Goal: Task Accomplishment & Management: Complete application form

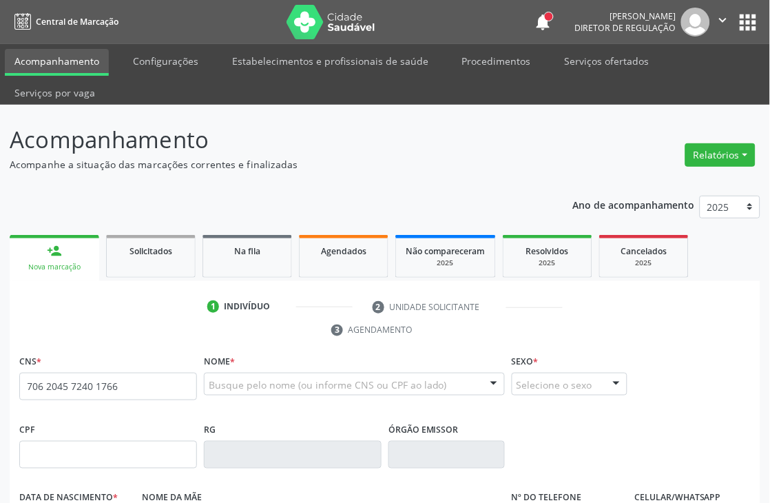
type input "706 2045 7240 1766"
type input "000.264.784-20"
type input "14/04/1973"
type input "Sufia Pereira dos Santos"
type input "(87) 99999-9999"
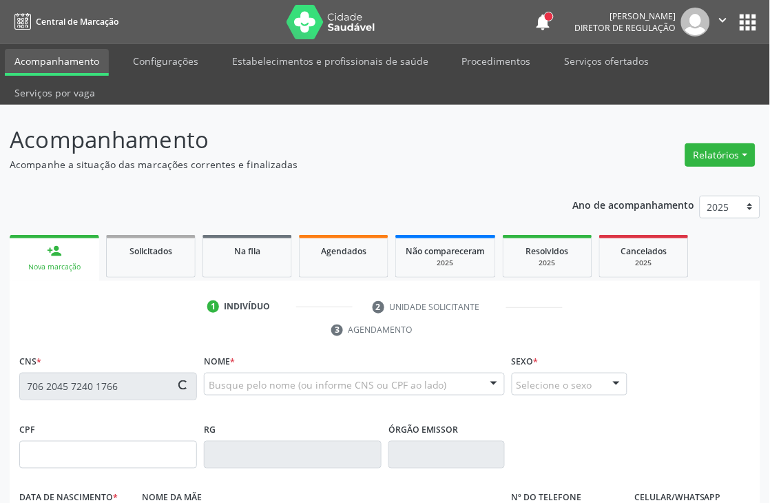
type input "(87) 99999-9999"
type input "753"
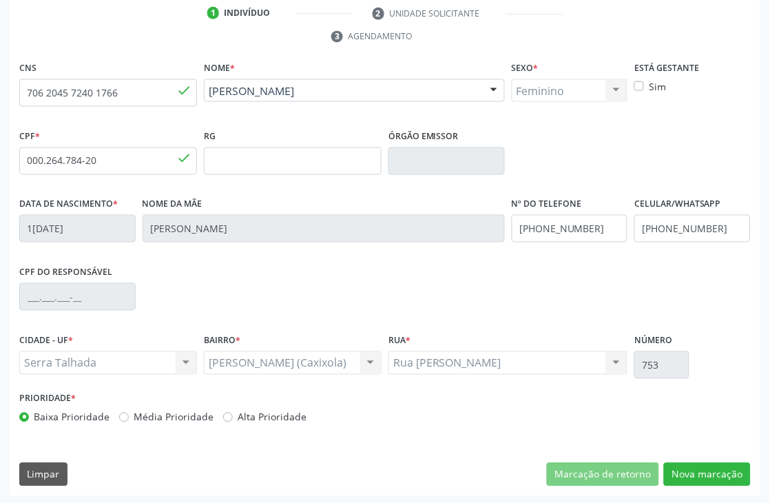
scroll to position [295, 0]
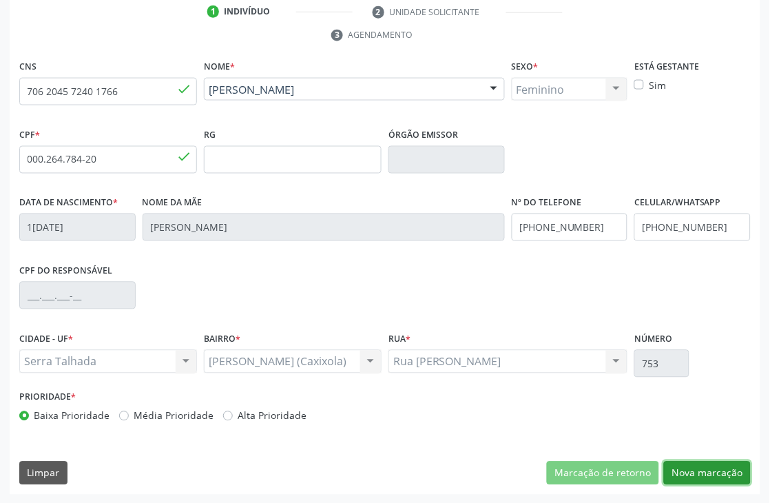
click at [706, 471] on button "Nova marcação" at bounding box center [707, 473] width 87 height 23
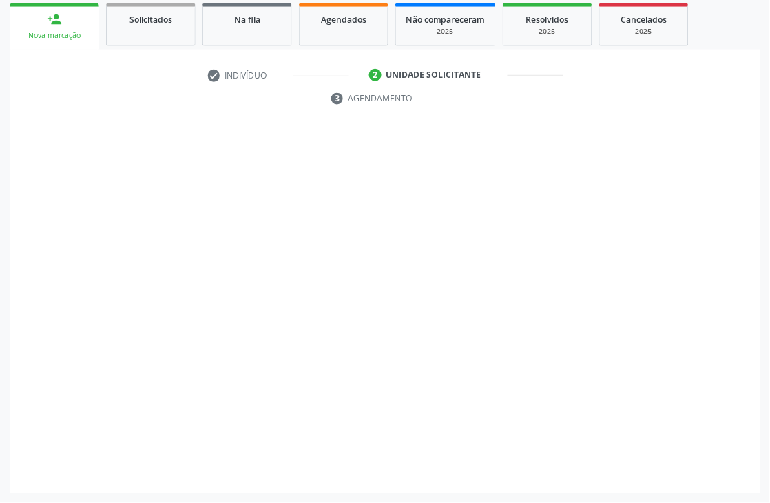
scroll to position [231, 0]
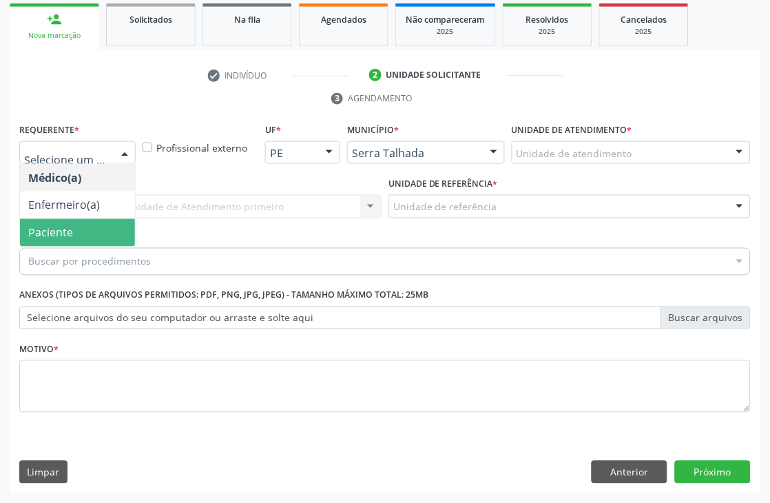
click at [57, 229] on span "Paciente" at bounding box center [50, 232] width 45 height 15
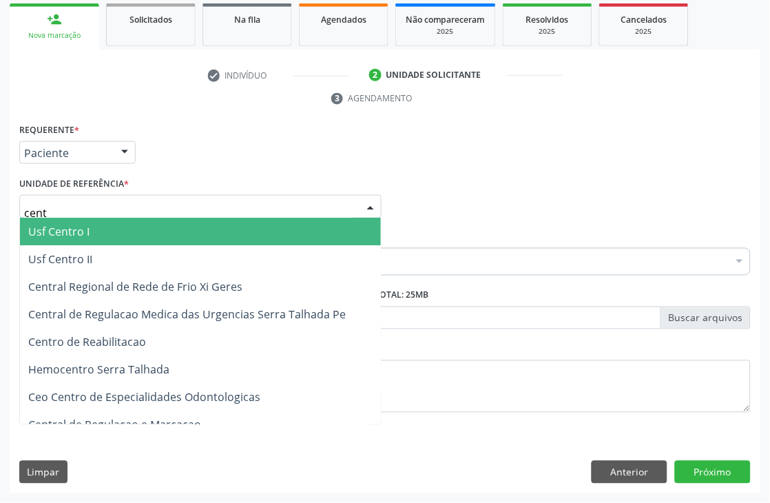
type input "centr"
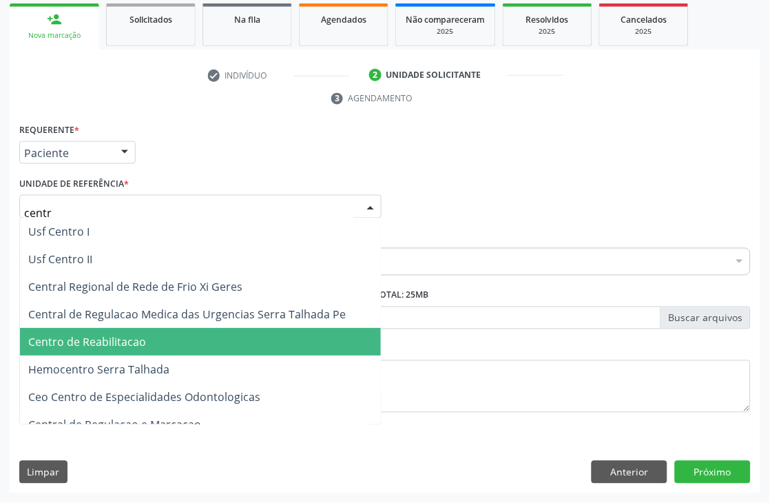
click at [103, 347] on span "Centro de Reabilitacao" at bounding box center [87, 342] width 118 height 15
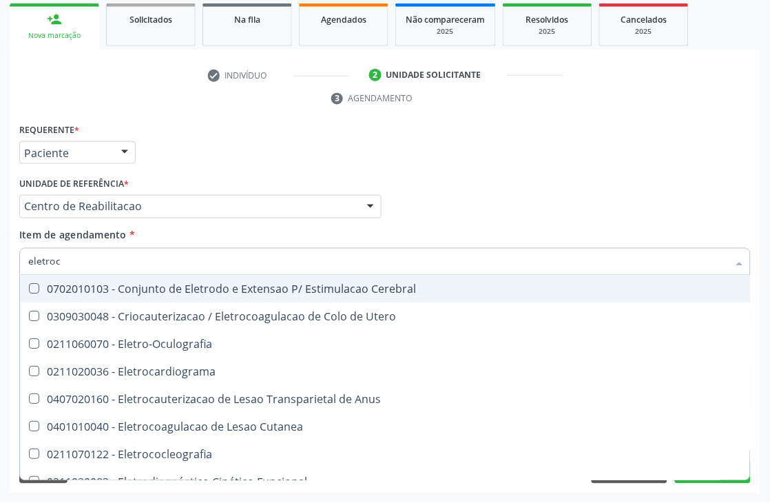
type input "eletroca"
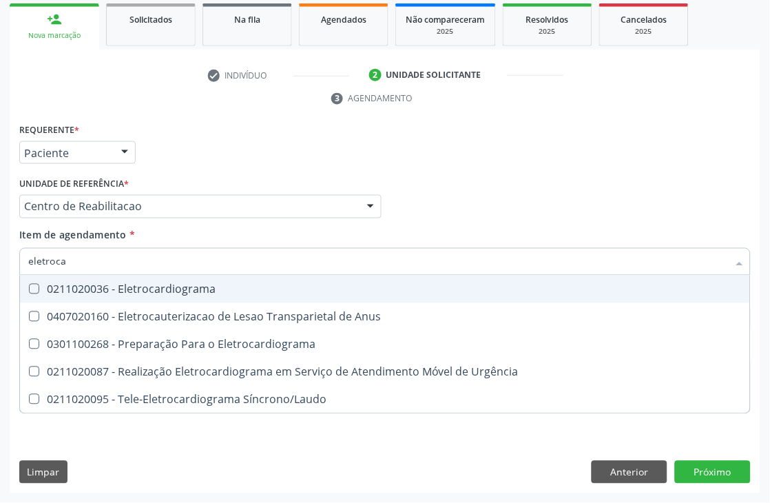
click at [189, 284] on div "0211020036 - Eletrocardiograma" at bounding box center [385, 289] width 714 height 11
checkbox Eletrocardiograma "true"
click at [0, 295] on div "Acompanhamento Acompanhe a situação das marcações correntes e finalizadas Relat…" at bounding box center [385, 188] width 770 height 630
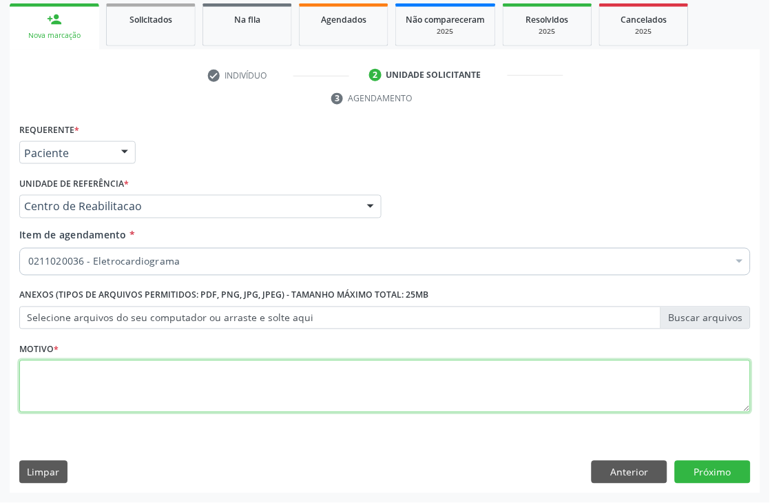
click at [154, 383] on textarea at bounding box center [385, 386] width 732 height 52
type textarea "."
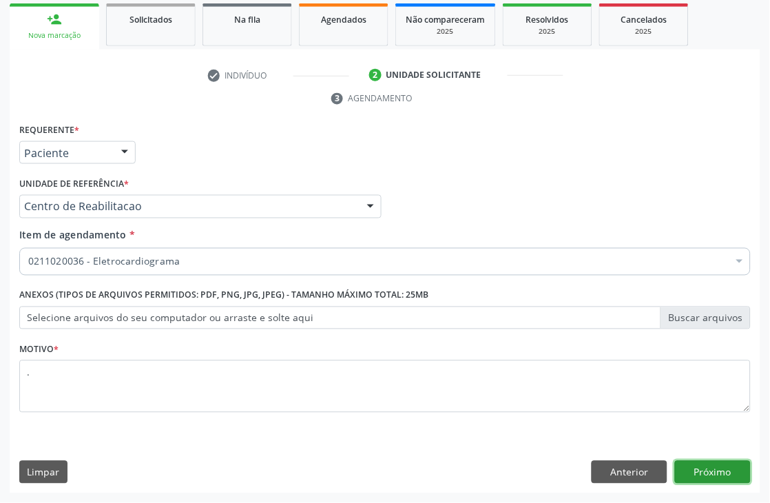
click at [720, 463] on button "Próximo" at bounding box center [713, 472] width 76 height 23
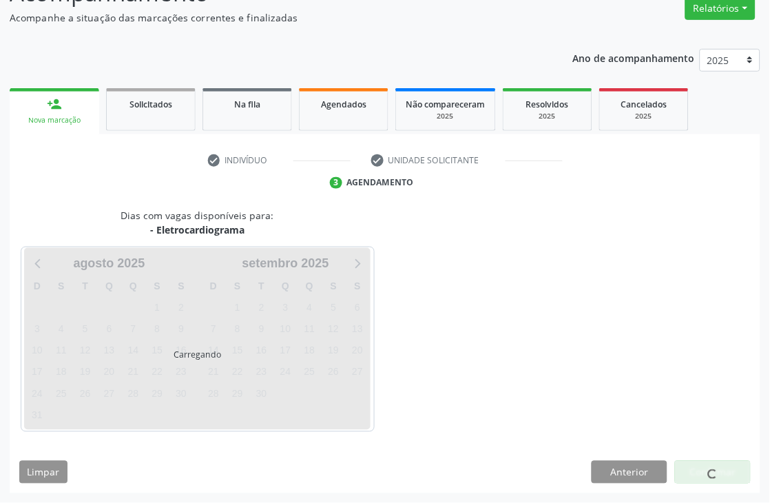
scroll to position [147, 0]
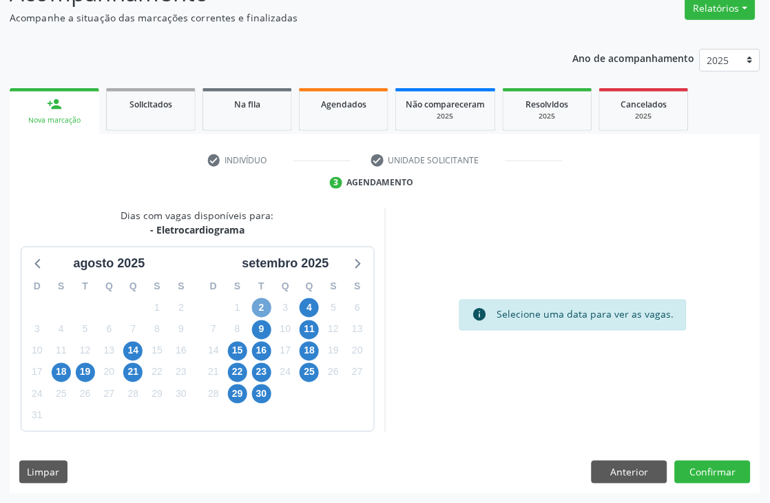
click at [252, 303] on span "2" at bounding box center [261, 307] width 19 height 19
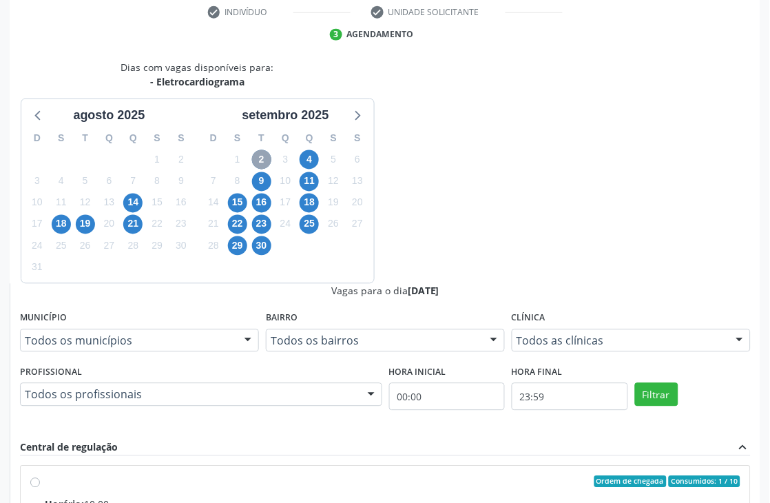
scroll to position [353, 0]
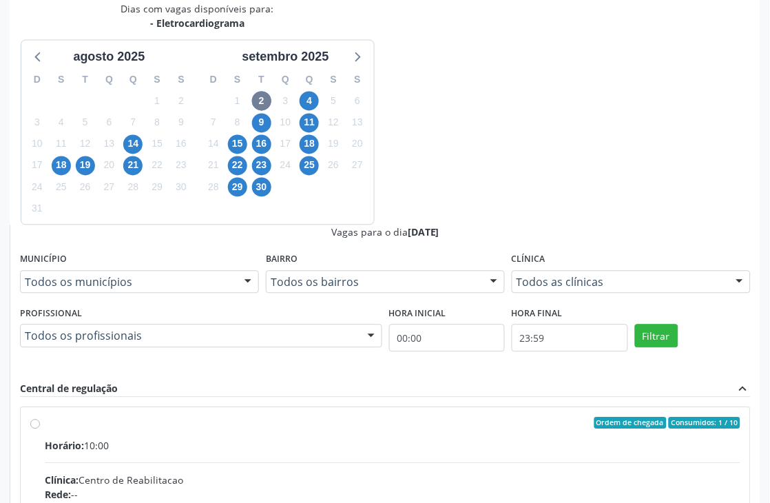
click at [40, 418] on input "Ordem de chegada Consumidos: 1 / 10 Horário: 10:00 Clínica: Centro de Reabilita…" at bounding box center [35, 424] width 10 height 12
radio input "true"
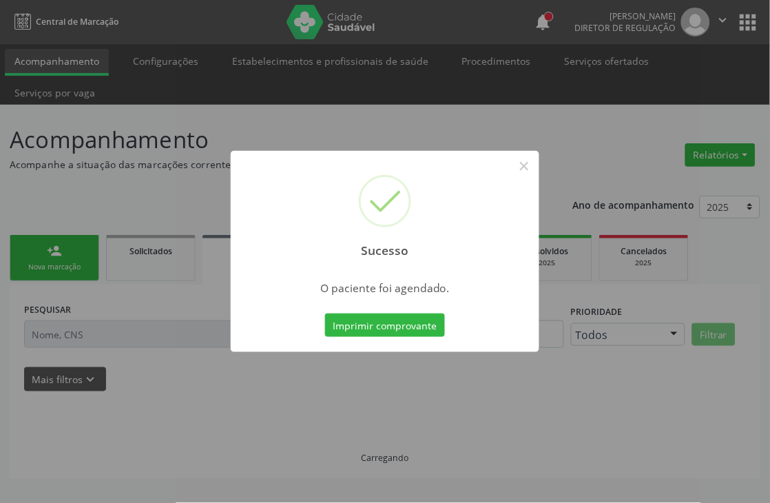
scroll to position [0, 0]
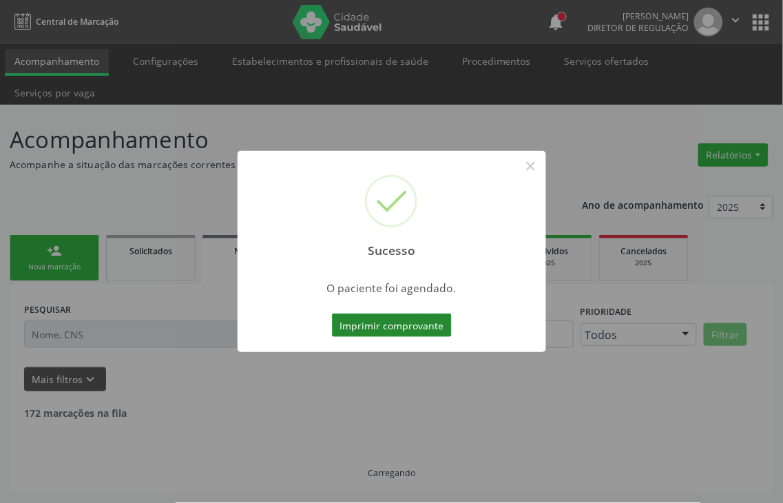
click at [374, 317] on button "Imprimir comprovante" at bounding box center [392, 324] width 120 height 23
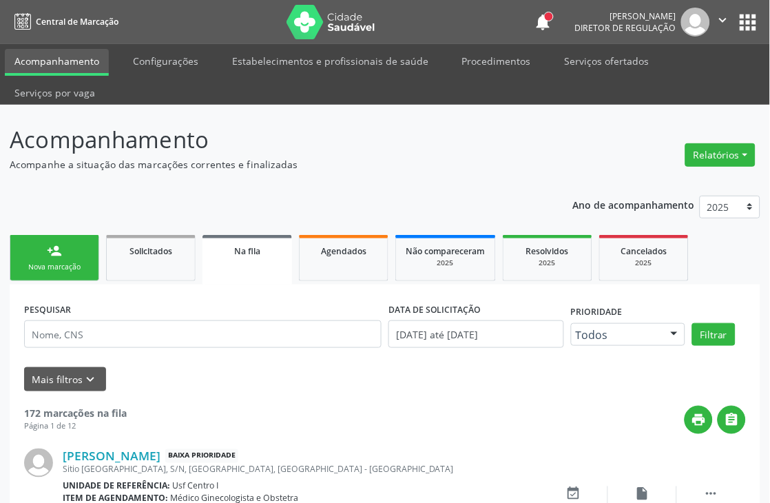
click at [84, 271] on div "Nova marcação" at bounding box center [54, 267] width 69 height 10
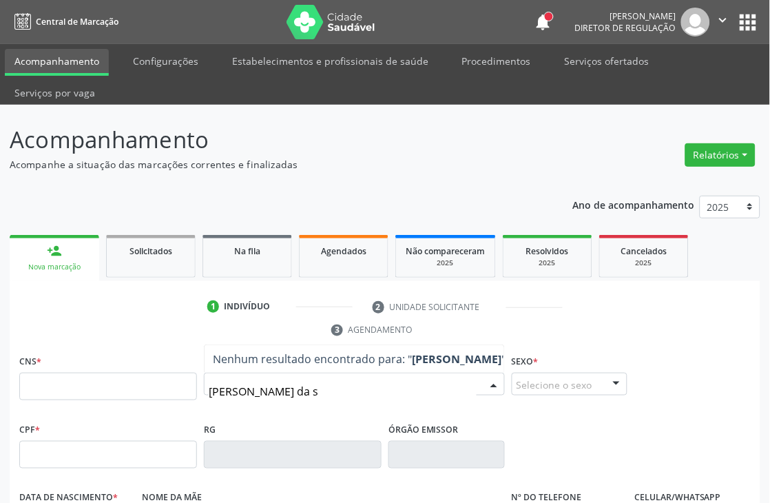
type input "eliane maria da si"
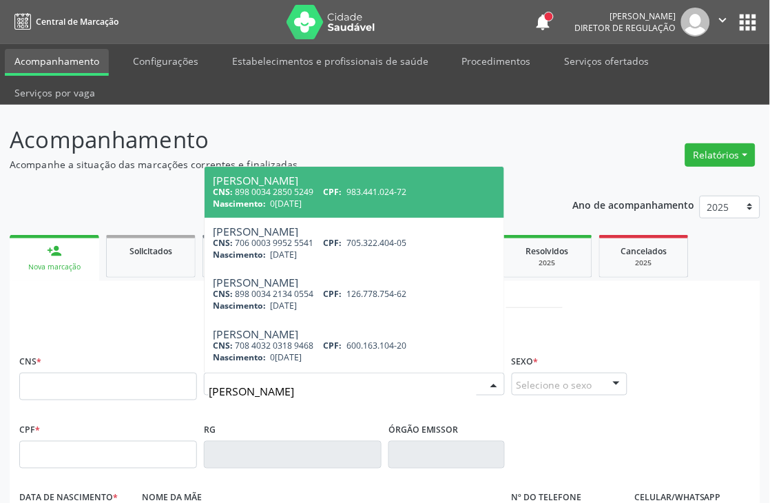
click at [353, 182] on div "Eliane Maria da Silva" at bounding box center [354, 180] width 283 height 11
type input "898 0034 2850 5249"
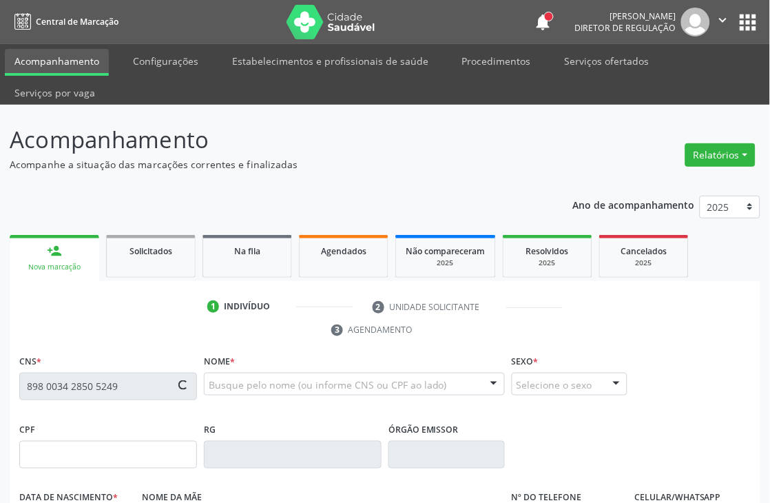
type input "983.441.024-72"
type input "04/11/1972"
type input "Maria de Lurdes Alves da Silva"
type input "(87) 99999-9999"
type input "667.310.204-78"
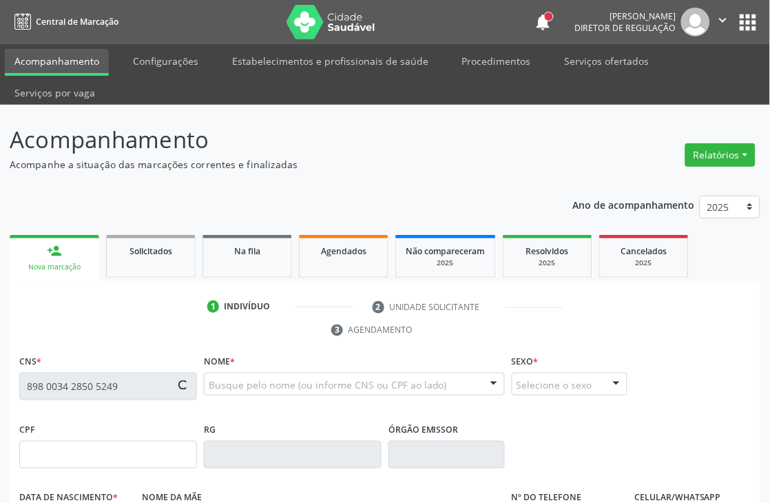
type input "S/N"
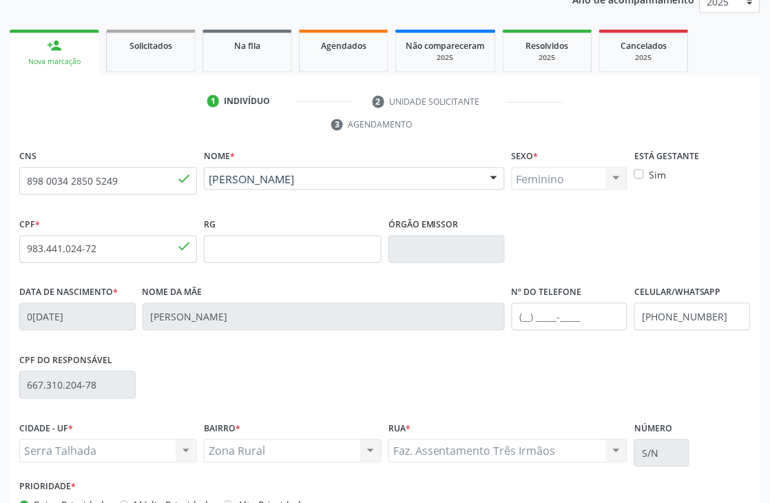
scroll to position [295, 0]
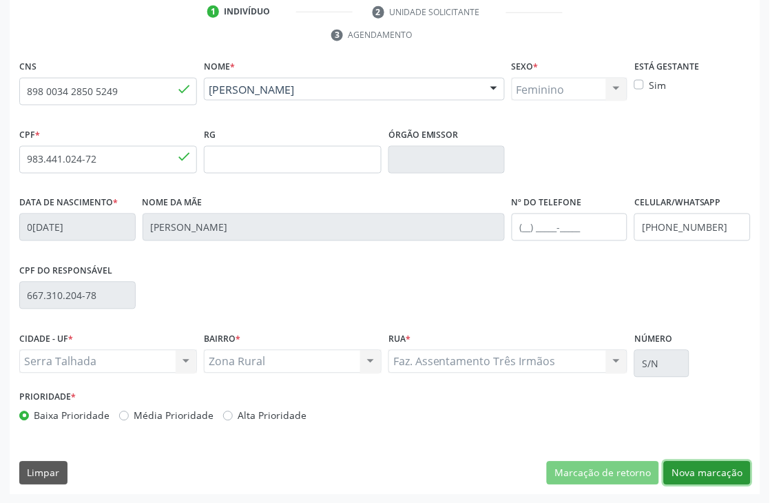
click at [730, 466] on button "Nova marcação" at bounding box center [707, 473] width 87 height 23
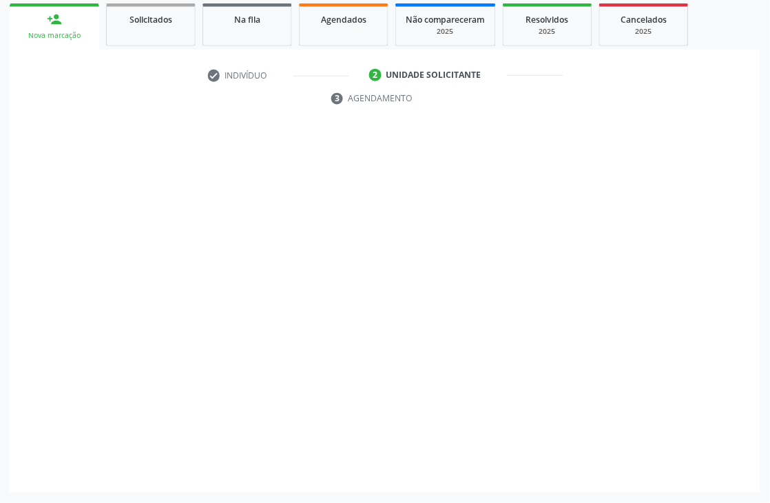
scroll to position [231, 0]
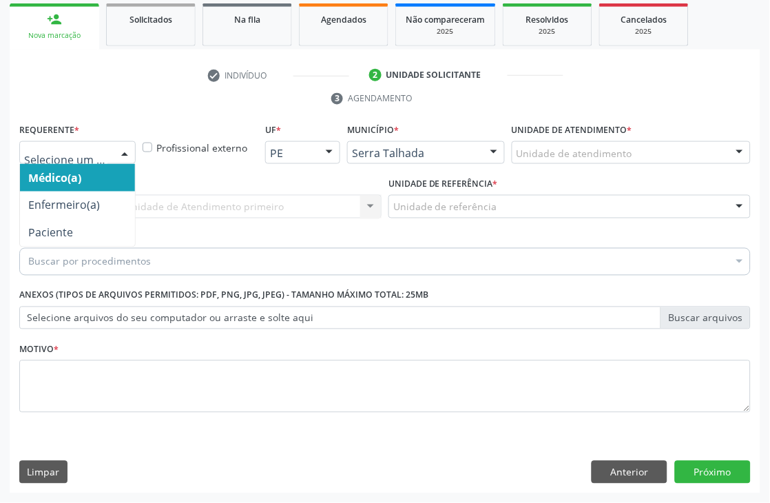
click at [78, 141] on div at bounding box center [77, 152] width 116 height 23
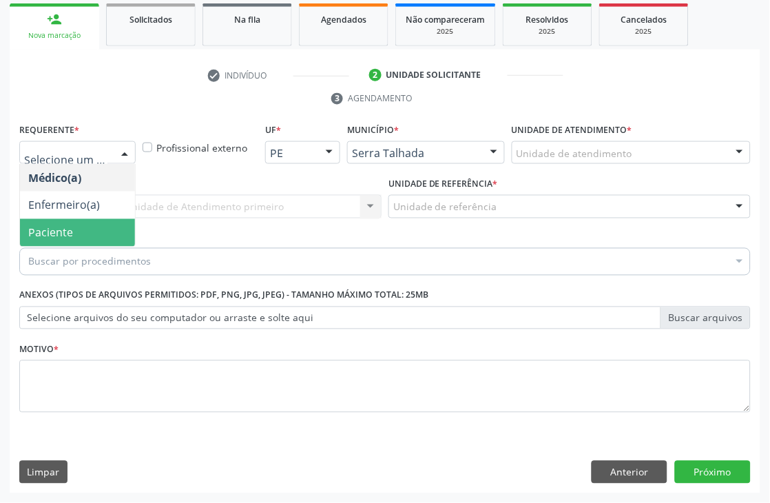
click at [65, 238] on span "Paciente" at bounding box center [50, 232] width 45 height 15
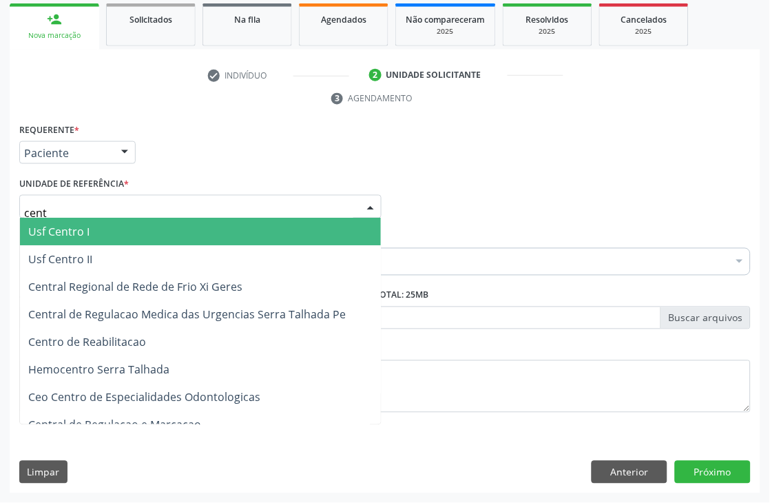
type input "centr"
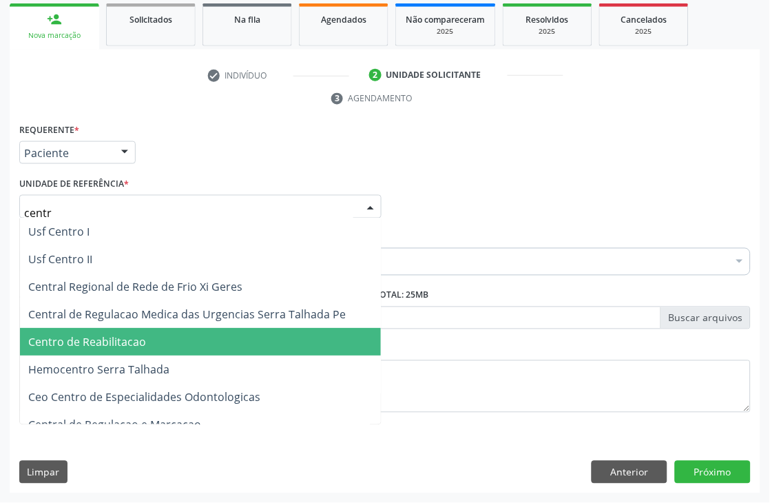
click at [104, 343] on span "Centro de Reabilitacao" at bounding box center [87, 342] width 118 height 15
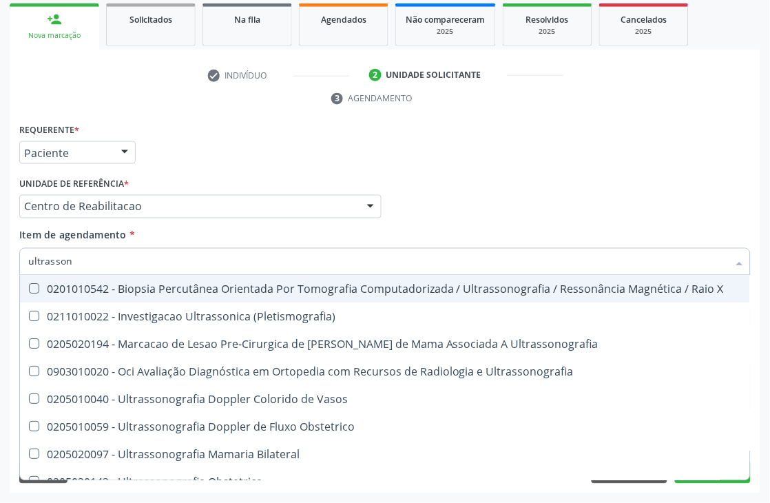
type input "ultrassono"
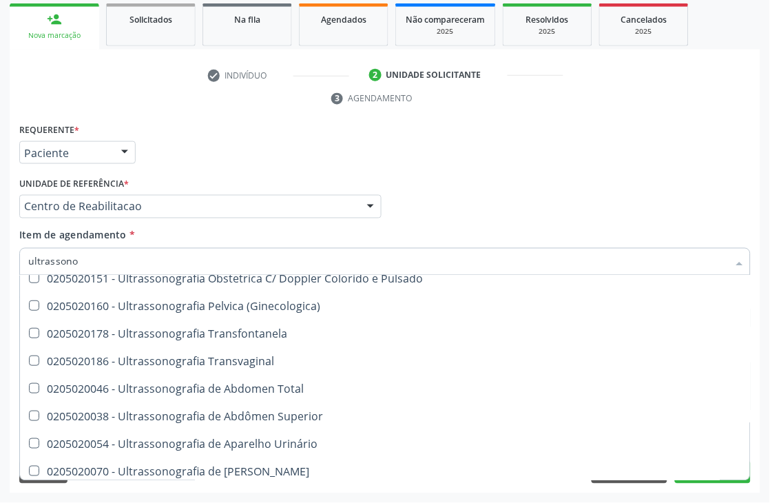
scroll to position [229, 0]
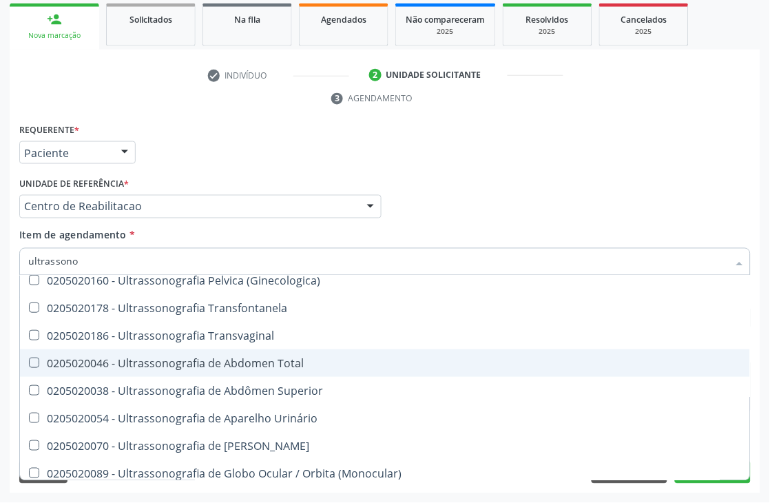
click at [190, 366] on div "0205020046 - Ultrassonografia de Abdomen Total" at bounding box center [385, 363] width 714 height 11
checkbox Total "true"
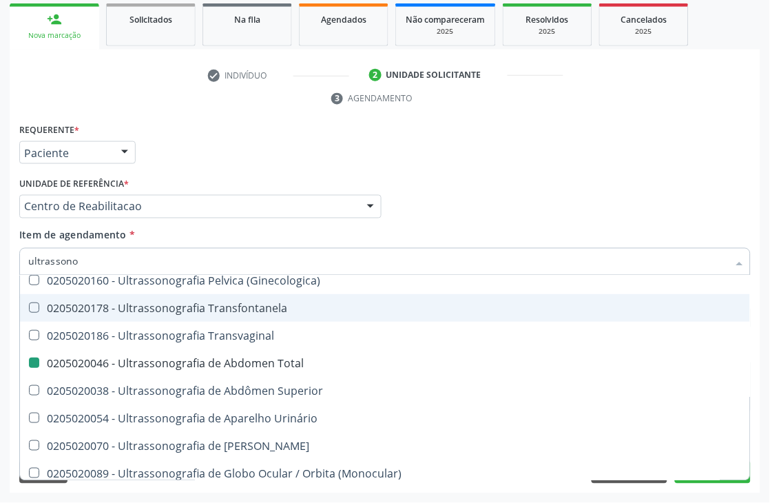
click at [600, 181] on div "Médico Solicitante Por favor, selecione a Unidade de Atendimento primeiro Nenhu…" at bounding box center [385, 201] width 739 height 54
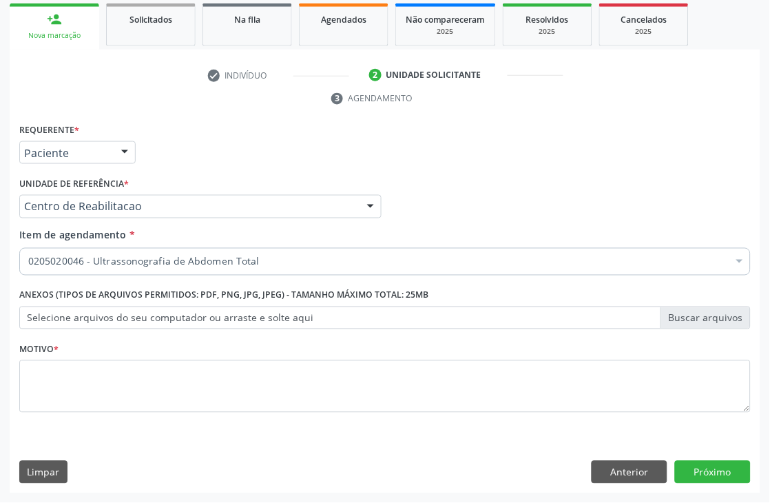
scroll to position [0, 0]
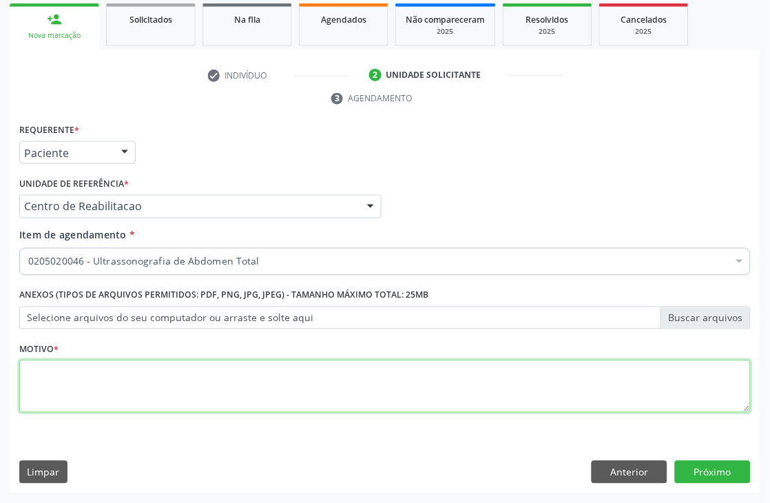
click at [95, 381] on textarea at bounding box center [385, 386] width 732 height 52
type textarea "."
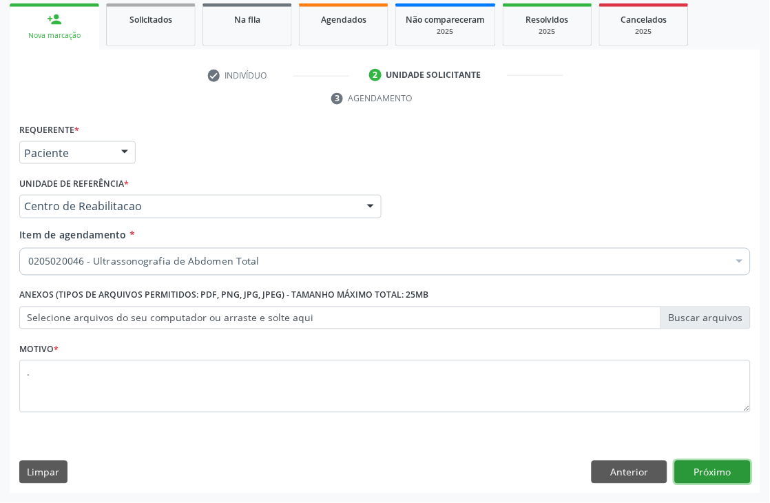
click at [713, 474] on button "Próximo" at bounding box center [713, 472] width 76 height 23
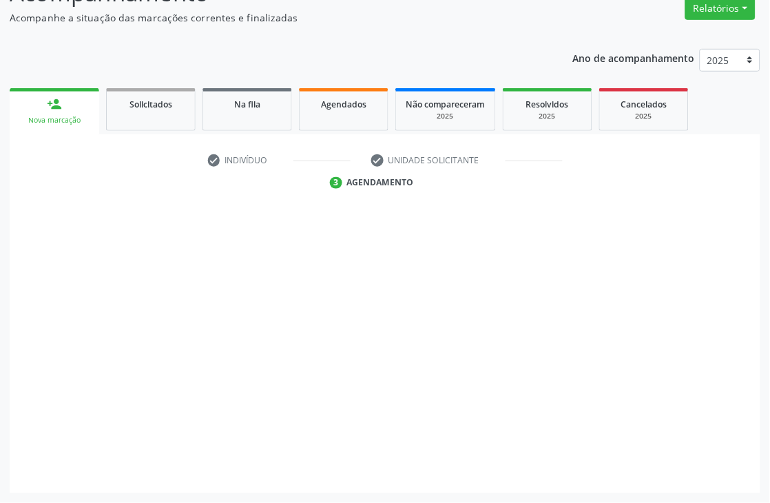
scroll to position [147, 0]
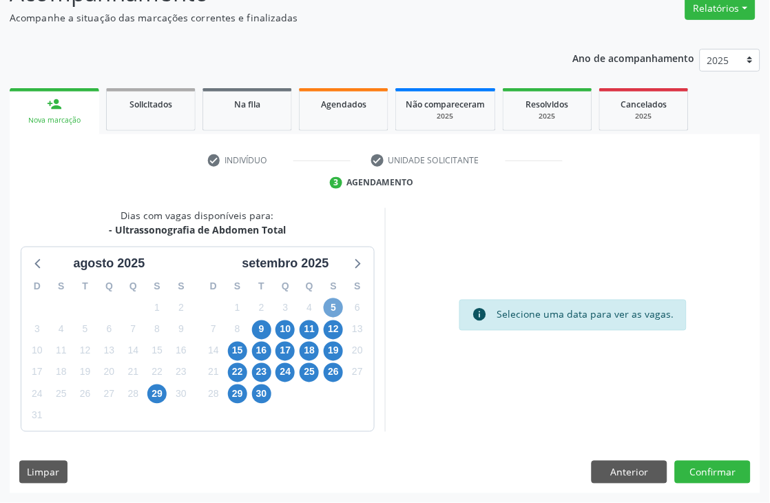
click at [327, 305] on span "5" at bounding box center [333, 307] width 19 height 19
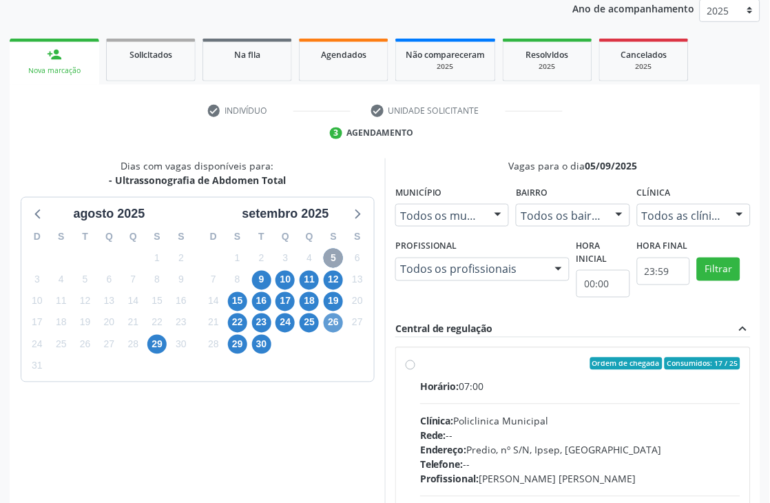
scroll to position [223, 0]
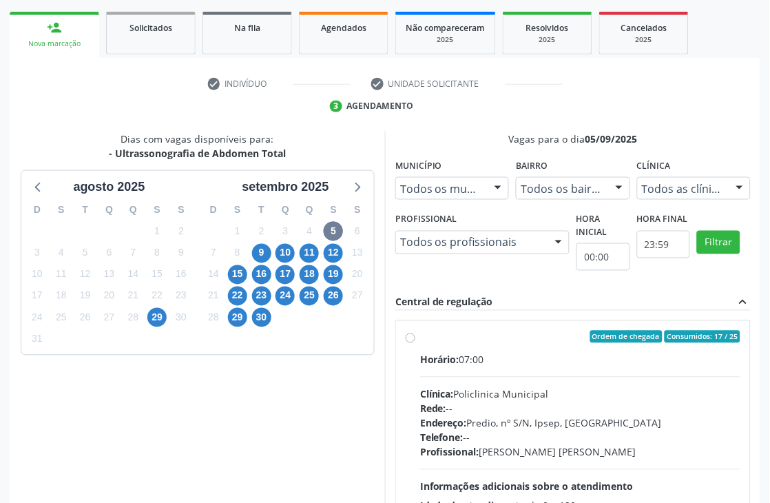
click at [493, 395] on div "Clínica: Policlinica Municipal" at bounding box center [580, 394] width 320 height 14
click at [415, 343] on input "Ordem de chegada Consumidos: 17 / 25 Horário: 07:00 Clínica: Policlinica Munici…" at bounding box center [411, 337] width 10 height 12
radio input "true"
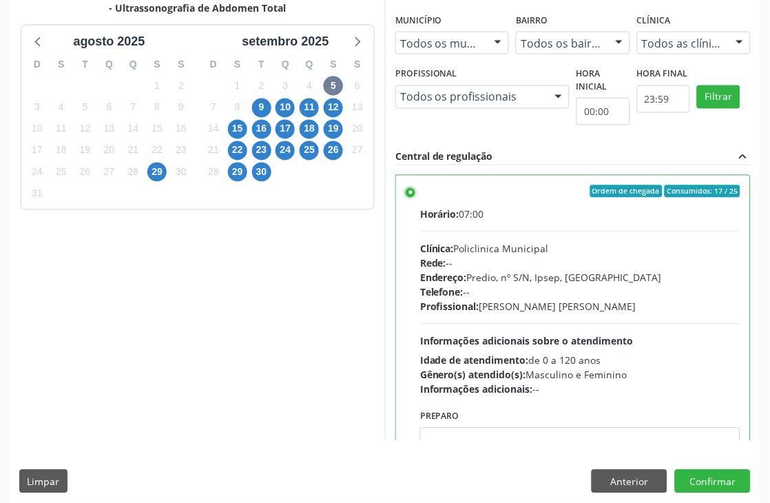
scroll to position [378, 0]
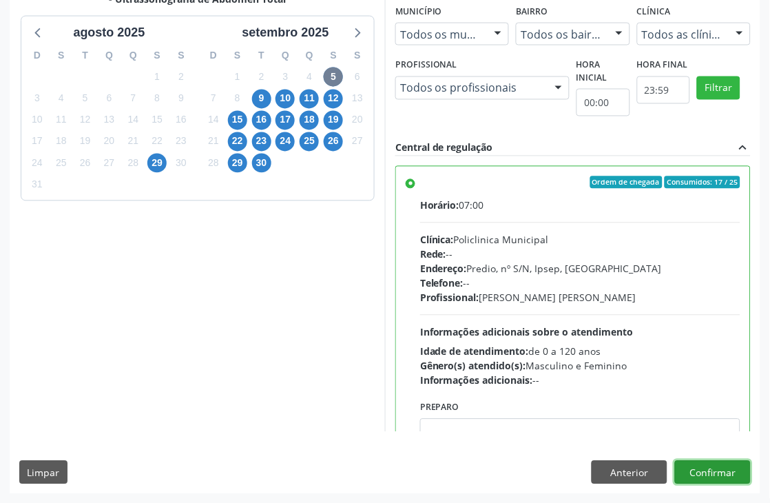
click at [725, 469] on button "Confirmar" at bounding box center [713, 472] width 76 height 23
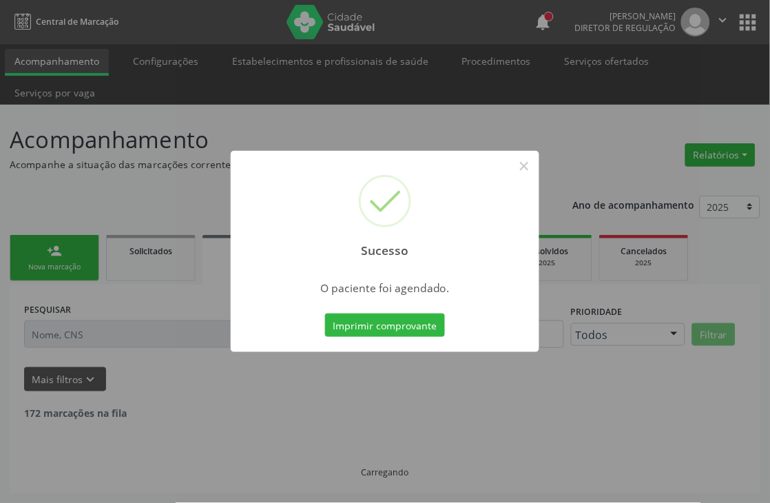
scroll to position [0, 0]
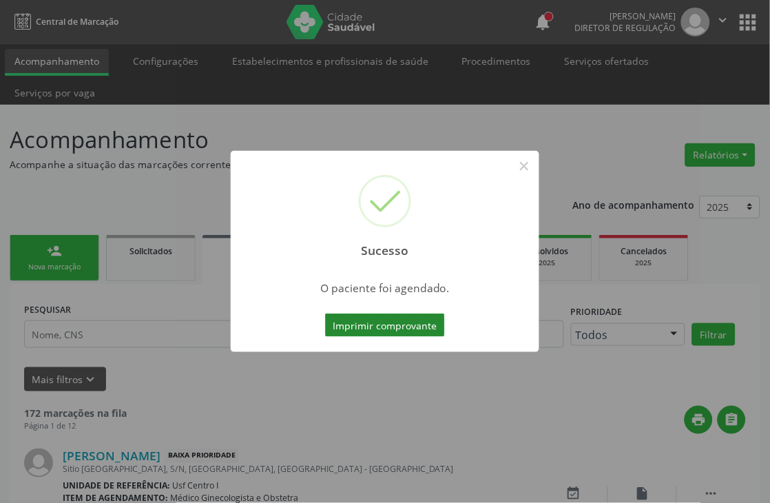
click at [403, 325] on button "Imprimir comprovante" at bounding box center [385, 324] width 120 height 23
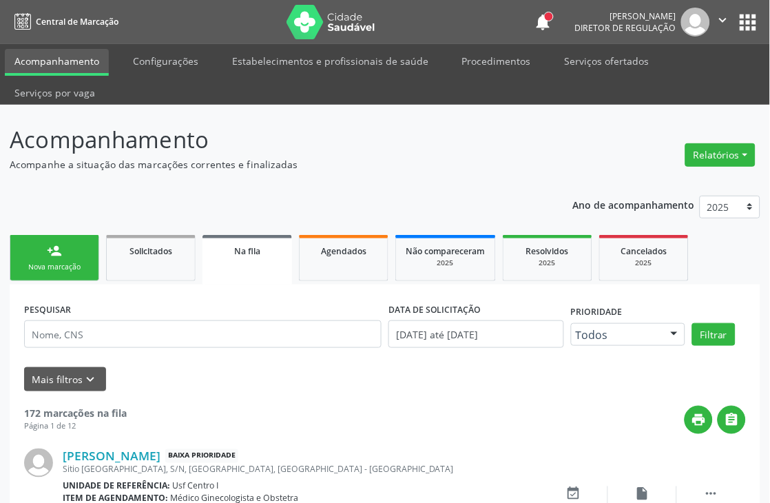
click at [39, 271] on div "Nova marcação" at bounding box center [54, 267] width 69 height 10
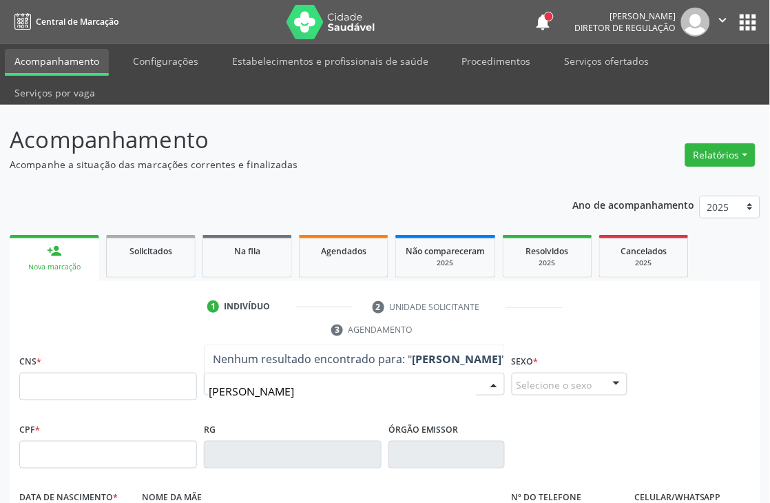
type input "eliane maria da silv"
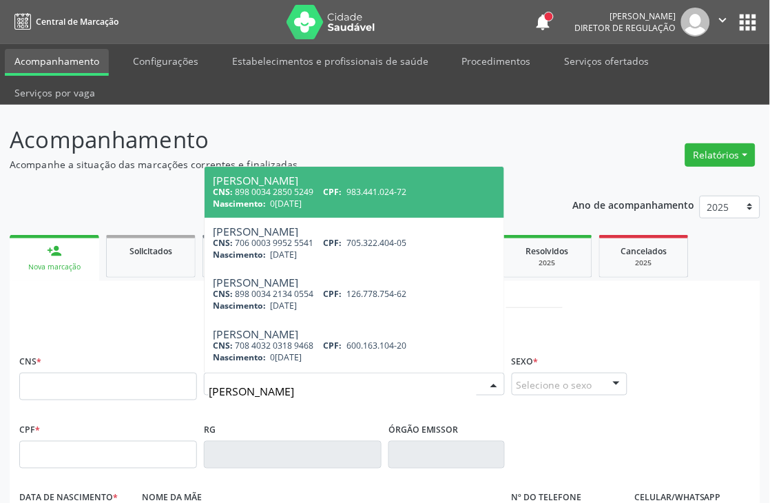
click at [289, 216] on span "Eliane Maria da Silva CNS: 898 0034 2850 5249 CPF: 983.441.024-72 Nascimento: 0…" at bounding box center [355, 192] width 300 height 51
type input "898 0034 2850 5249"
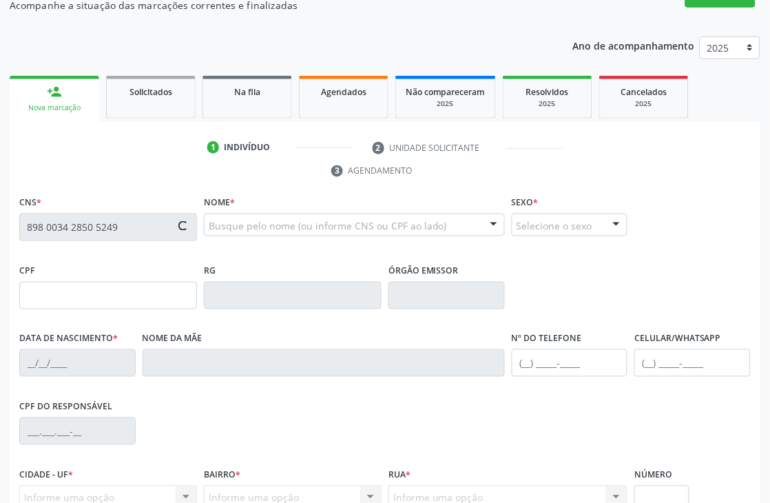
type input "983.441.024-72"
type input "04/11/1972"
type input "Maria de Lurdes Alves da Silva"
type input "(87) 99999-9999"
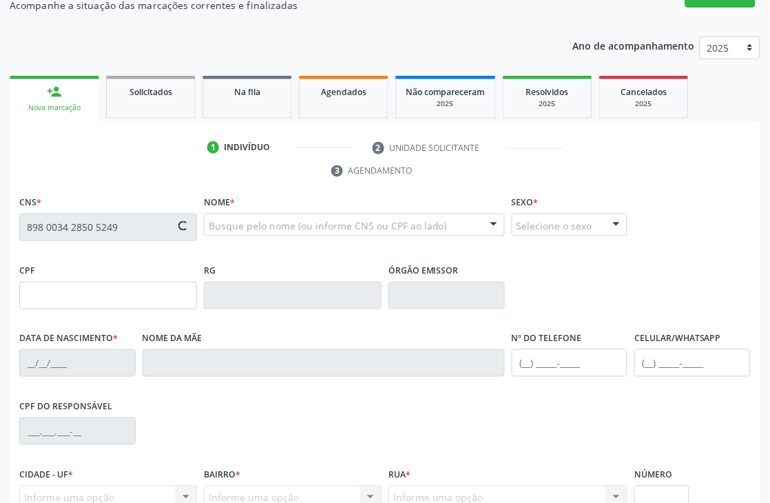
type input "667.310.204-78"
type input "S/N"
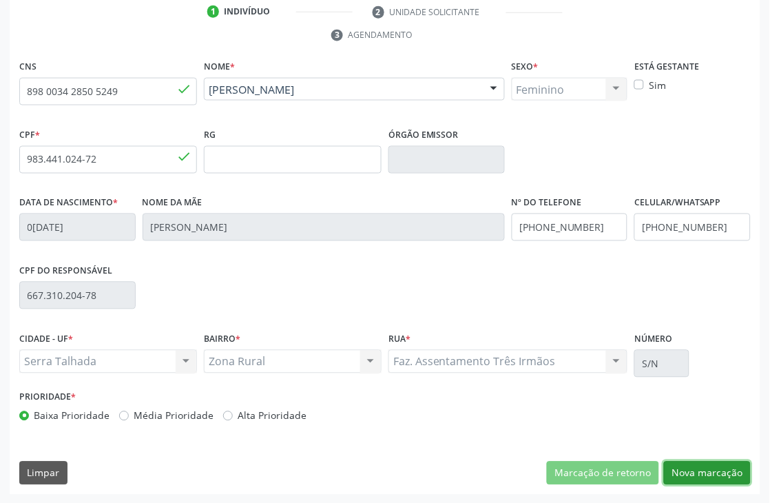
click at [705, 467] on button "Nova marcação" at bounding box center [707, 473] width 87 height 23
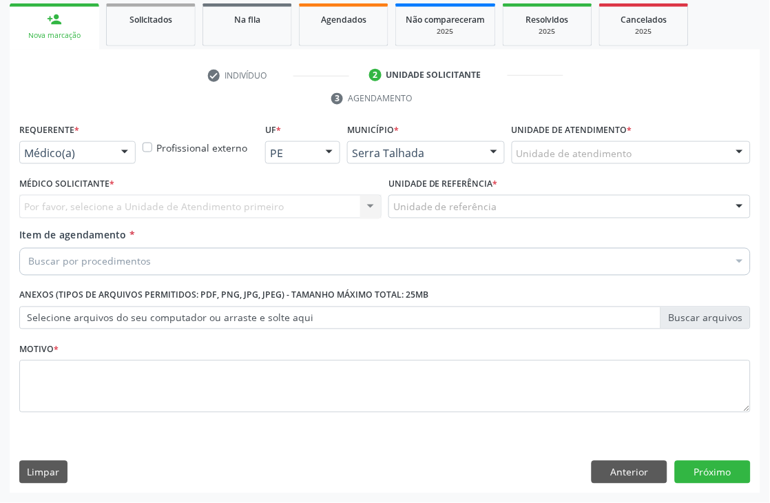
scroll to position [231, 0]
click at [122, 155] on div at bounding box center [124, 153] width 21 height 23
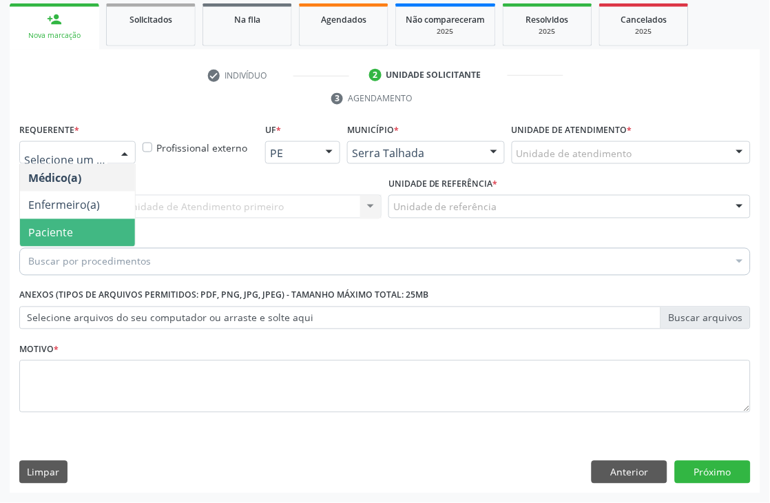
click at [83, 232] on span "Paciente" at bounding box center [77, 233] width 115 height 28
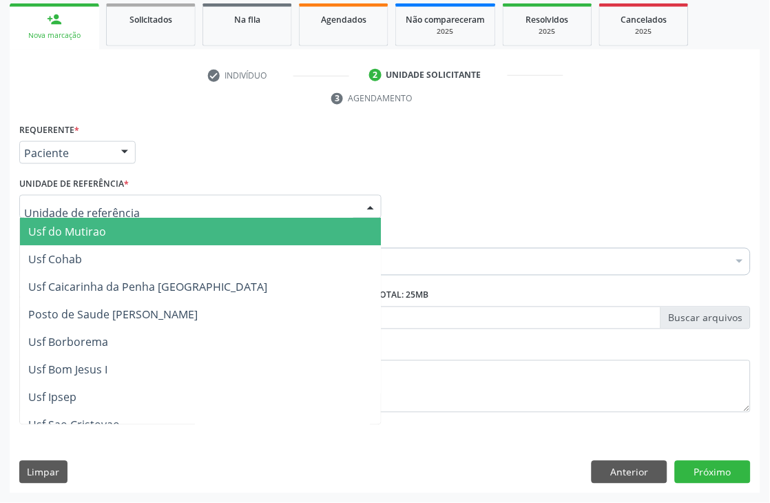
click at [128, 200] on div at bounding box center [200, 206] width 362 height 23
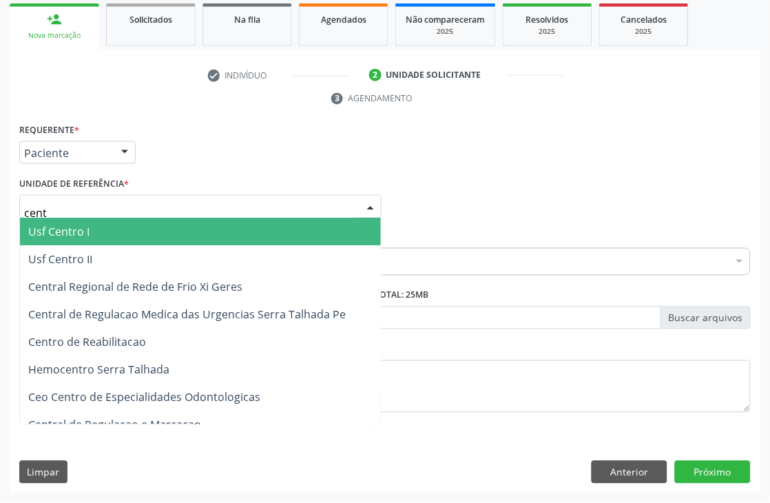
type input "centr"
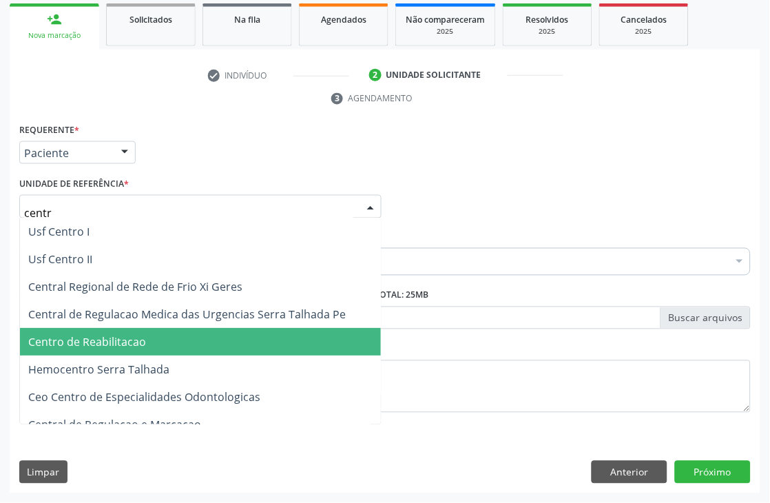
click at [126, 338] on span "Centro de Reabilitacao" at bounding box center [87, 342] width 118 height 15
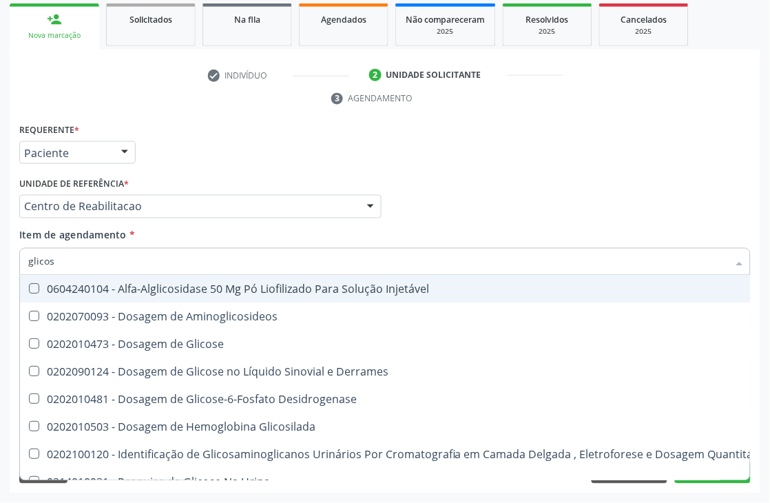
type input "glicose"
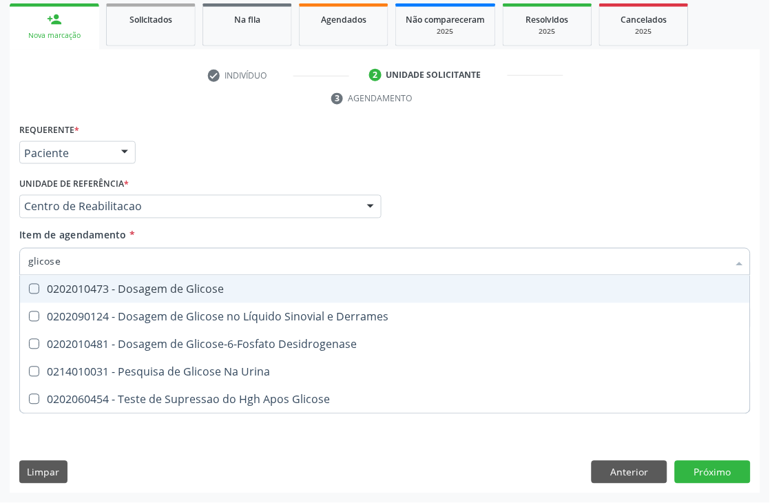
click at [95, 286] on div "0202010473 - Dosagem de Glicose" at bounding box center [385, 289] width 714 height 11
checkbox Glicose "true"
drag, startPoint x: 66, startPoint y: 259, endPoint x: 0, endPoint y: 279, distance: 69.1
click at [0, 279] on div "Acompanhamento Acompanhe a situação das marcações correntes e finalizadas Relat…" at bounding box center [385, 188] width 770 height 630
type input "cole"
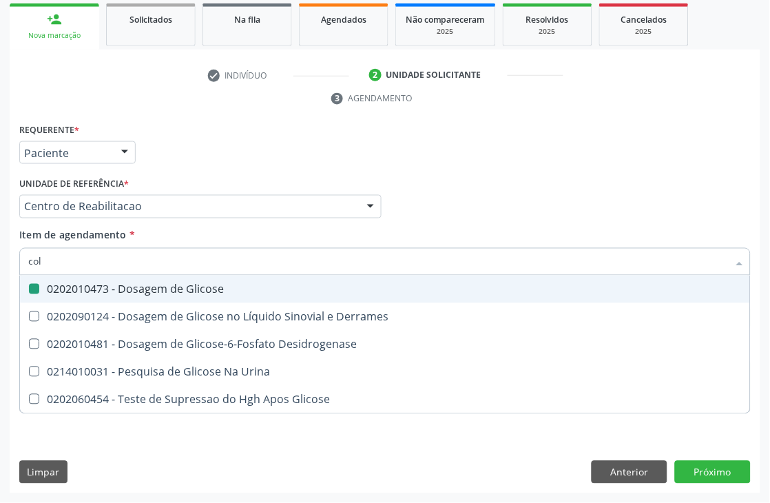
checkbox Glicose "false"
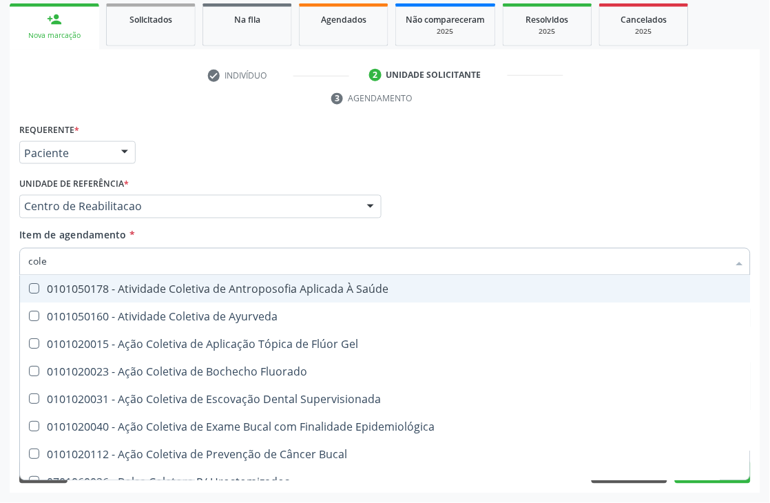
type input "coles"
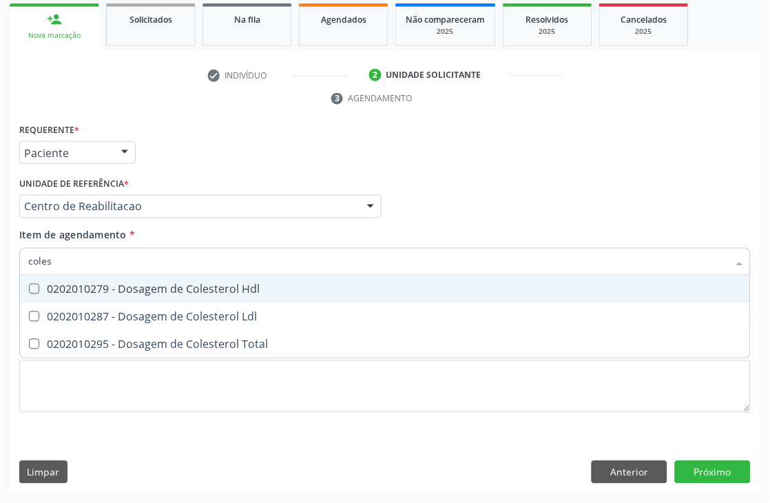
click at [45, 294] on span "0202010279 - Dosagem de Colesterol Hdl" at bounding box center [385, 290] width 730 height 28
checkbox Hdl "true"
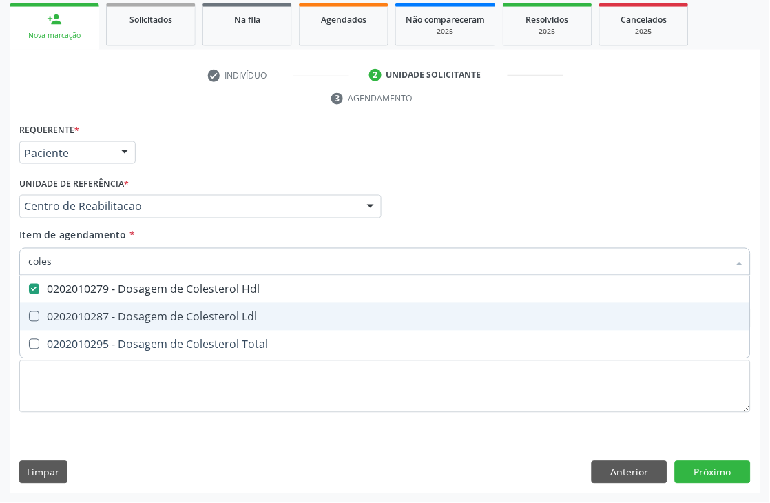
click at [58, 320] on div "0202010287 - Dosagem de Colesterol Ldl" at bounding box center [385, 316] width 714 height 11
checkbox Ldl "true"
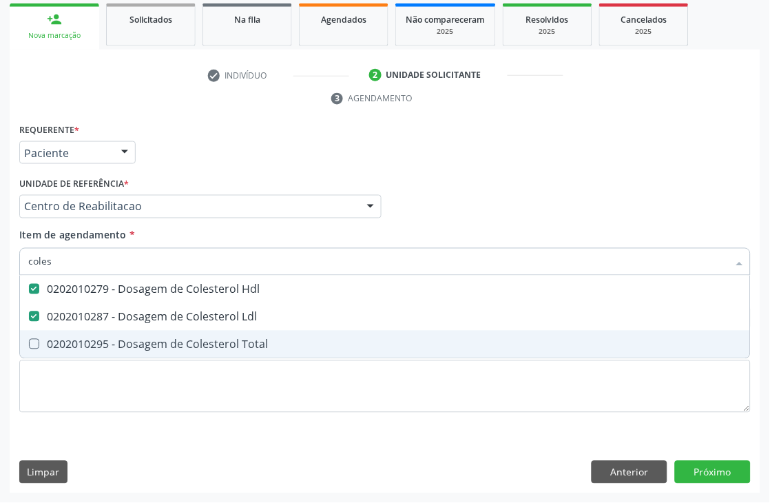
click at [58, 339] on div "0202010295 - Dosagem de Colesterol Total" at bounding box center [385, 344] width 714 height 11
checkbox Total "true"
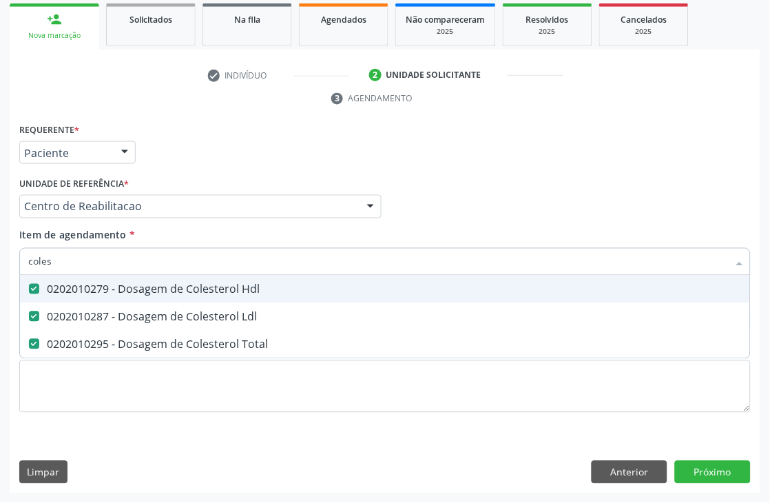
drag, startPoint x: 59, startPoint y: 269, endPoint x: 0, endPoint y: 258, distance: 60.3
click at [0, 258] on div "Acompanhamento Acompanhe a situação das marcações correntes e finalizadas Relat…" at bounding box center [385, 188] width 770 height 630
type input "trig"
checkbox Hdl "false"
checkbox Ldl "false"
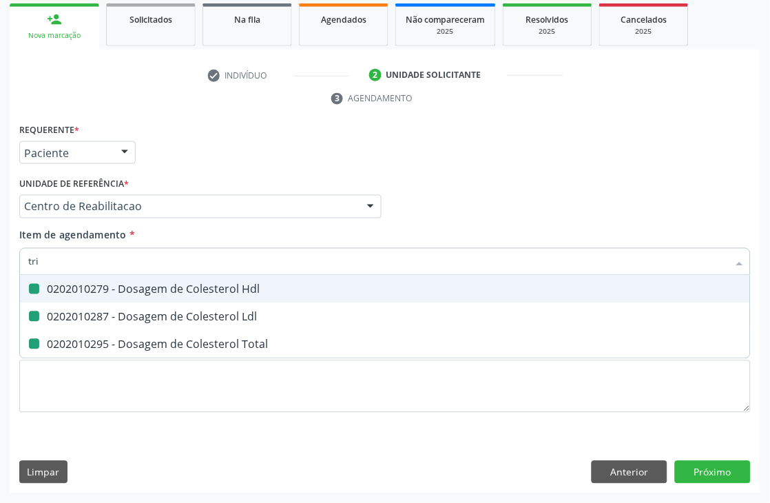
checkbox Total "false"
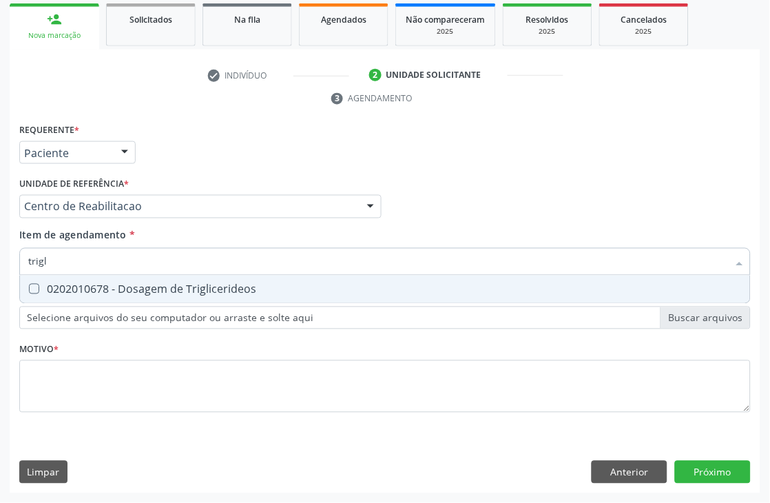
type input "trigli"
click at [36, 280] on span "0202010678 - Dosagem de Triglicerideos" at bounding box center [385, 290] width 730 height 28
checkbox Triglicerideos "true"
drag, startPoint x: 84, startPoint y: 264, endPoint x: 3, endPoint y: 269, distance: 81.5
click at [3, 269] on div "Acompanhamento Acompanhe a situação das marcações correntes e finalizadas Relat…" at bounding box center [385, 188] width 770 height 630
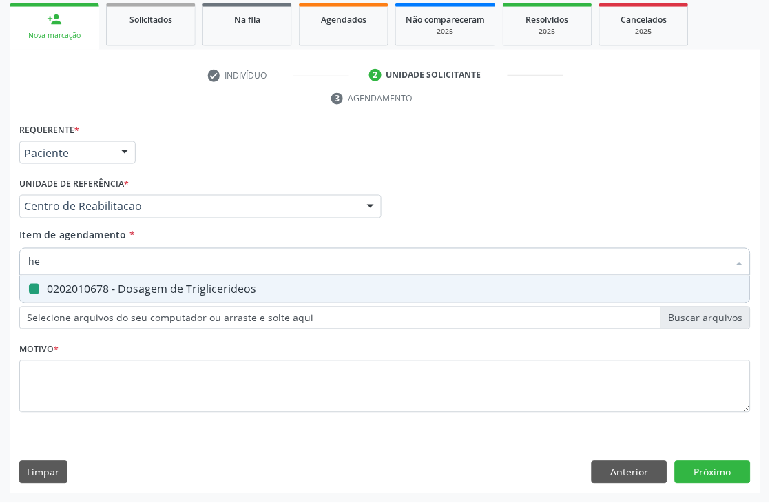
type input "hem"
checkbox Triglicerideos "false"
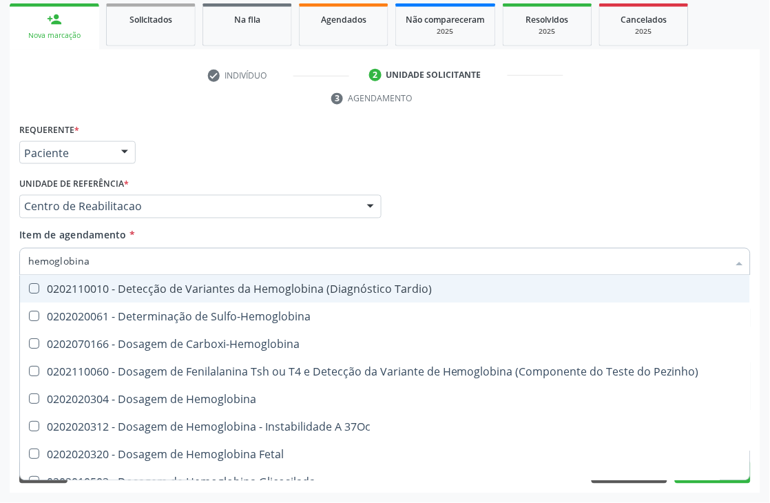
type input "hemoglobina g"
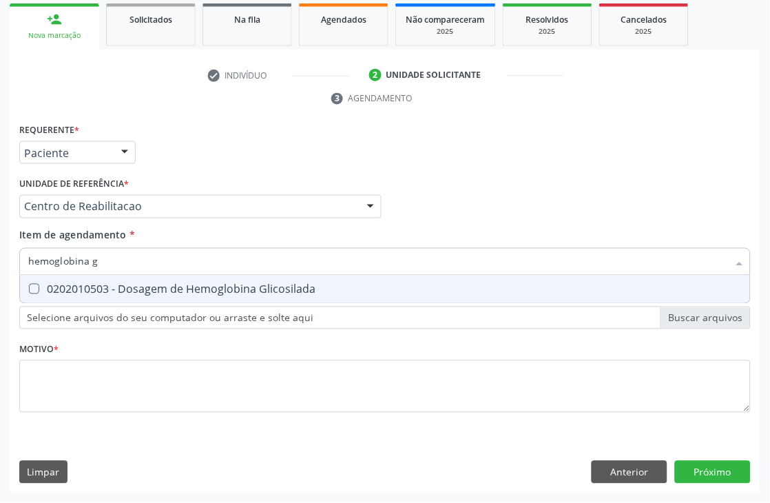
click at [74, 299] on span "0202010503 - Dosagem de Hemoglobina Glicosilada" at bounding box center [385, 290] width 730 height 28
checkbox Glicosilada "true"
drag, startPoint x: 103, startPoint y: 260, endPoint x: 57, endPoint y: 260, distance: 46.2
click at [57, 260] on input "hemoglobina g" at bounding box center [378, 262] width 700 height 28
type input "hemogr"
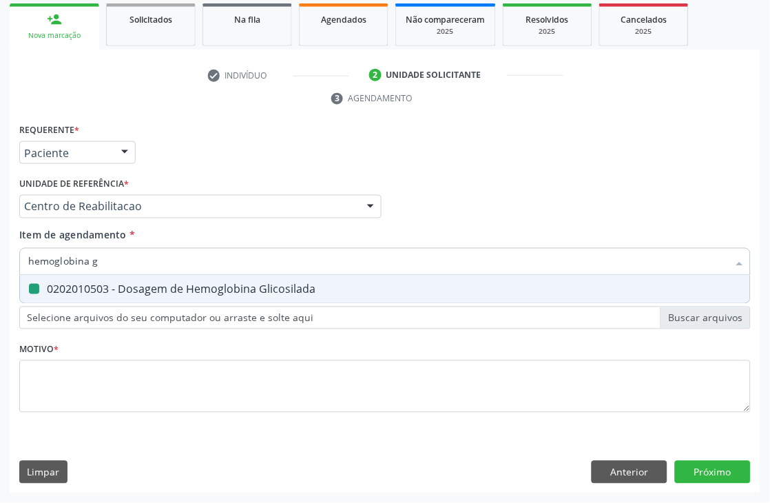
checkbox Glicosilada "false"
type input "hemogram"
click at [85, 287] on div "0202020380 - Hemograma Completo" at bounding box center [385, 289] width 714 height 11
checkbox Completo "true"
drag, startPoint x: 76, startPoint y: 265, endPoint x: 0, endPoint y: 276, distance: 76.6
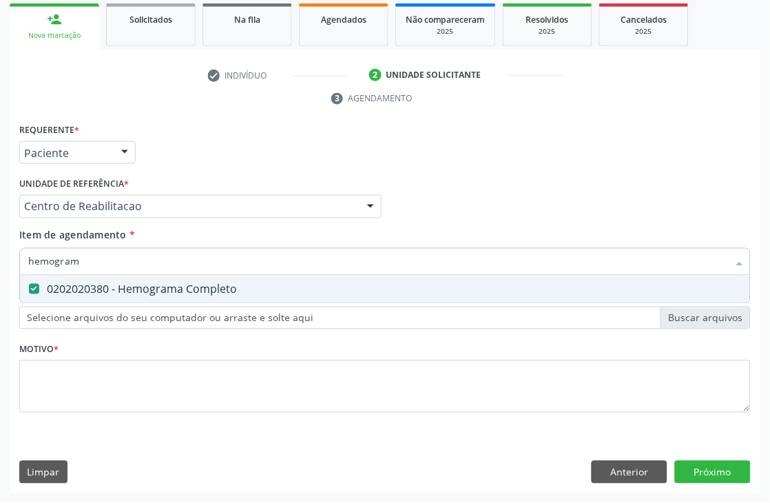
click at [0, 276] on div "Acompanhamento Acompanhe a situação das marcações correntes e finalizadas Relat…" at bounding box center [385, 188] width 770 height 630
type input "urina"
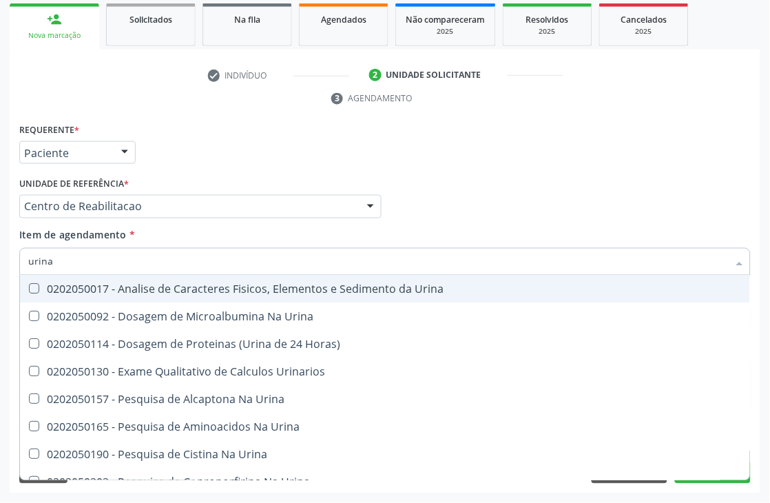
click at [47, 291] on div "0202050017 - Analise de Caracteres Fisicos, Elementos e Sedimento da Urina" at bounding box center [385, 289] width 714 height 11
checkbox Urina "true"
drag, startPoint x: 65, startPoint y: 269, endPoint x: 0, endPoint y: 278, distance: 65.4
click at [0, 278] on div "Acompanhamento Acompanhe a situação das marcações correntes e finalizadas Relat…" at bounding box center [385, 188] width 770 height 630
type input "pa"
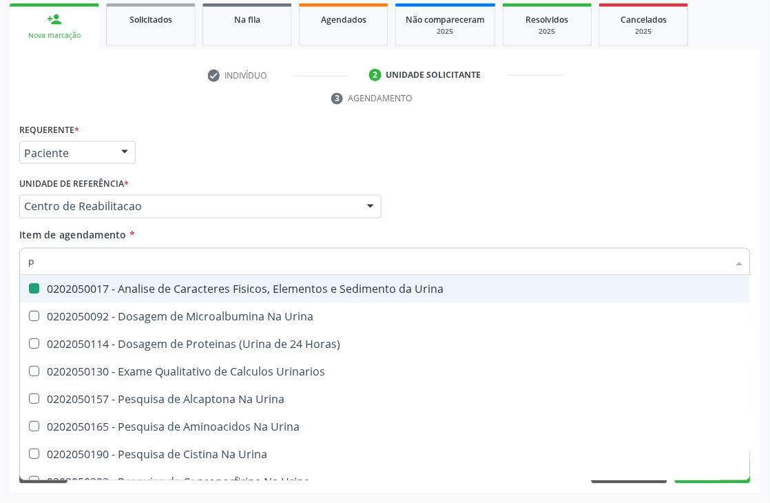
checkbox Urina "false"
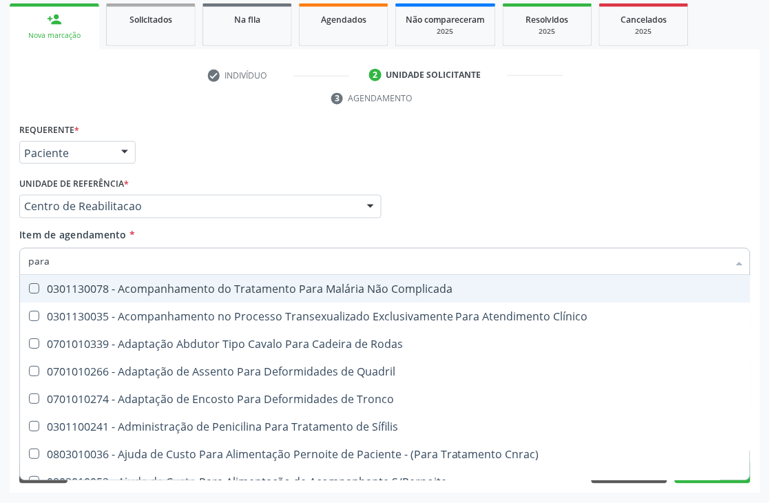
type input "paras"
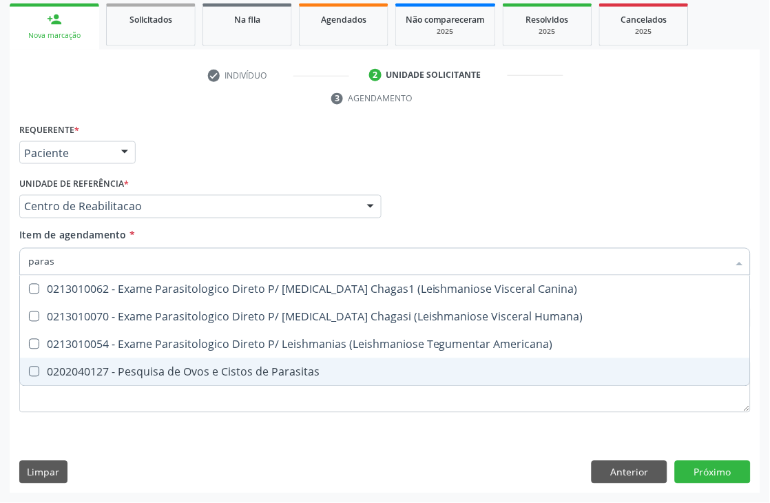
click at [160, 370] on div "0202040127 - Pesquisa de Ovos e Cistos de Parasitas" at bounding box center [385, 372] width 714 height 11
checkbox Parasitas "true"
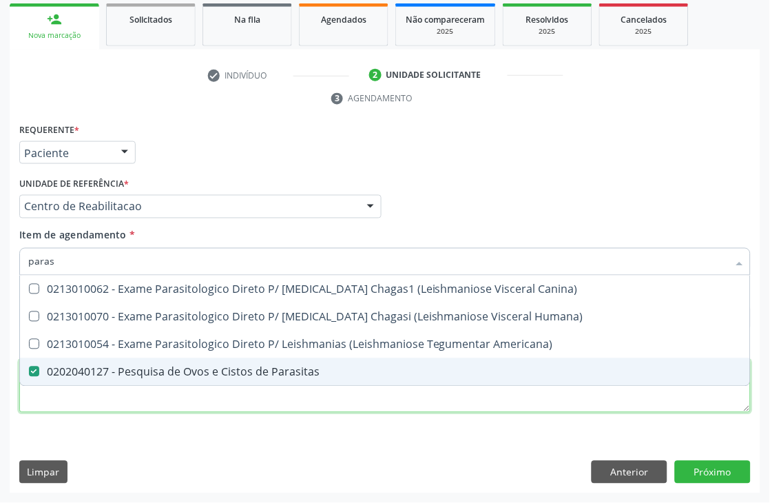
click at [167, 391] on div "Requerente * Paciente Médico(a) Enfermeiro(a) Paciente Nenhum resultado encontr…" at bounding box center [385, 276] width 732 height 312
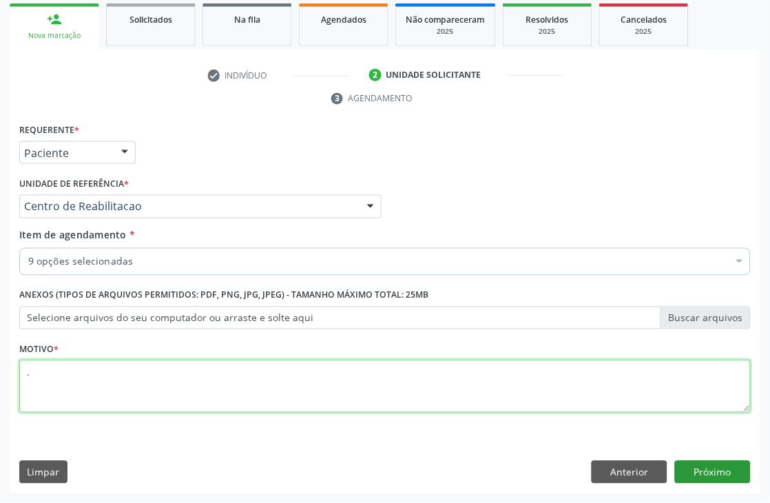
type textarea "."
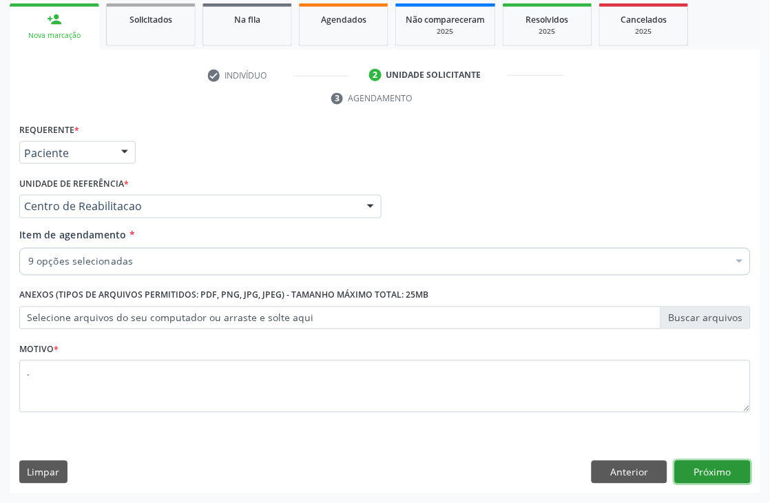
click at [714, 471] on button "Próximo" at bounding box center [713, 472] width 76 height 23
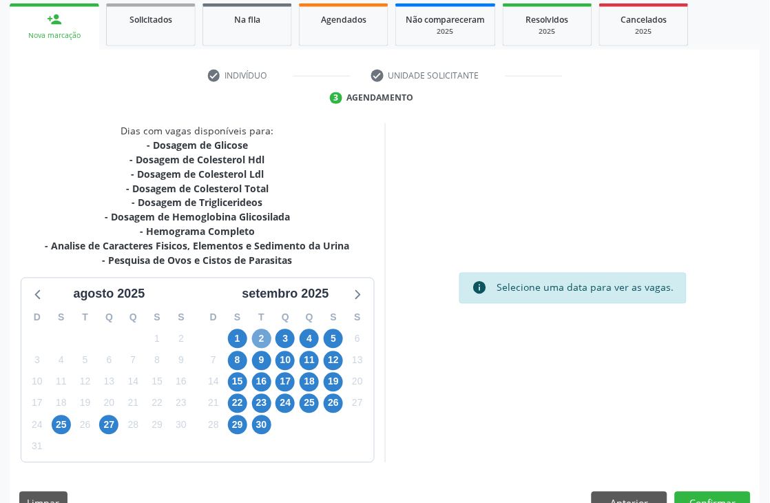
click at [257, 338] on span "2" at bounding box center [261, 338] width 19 height 19
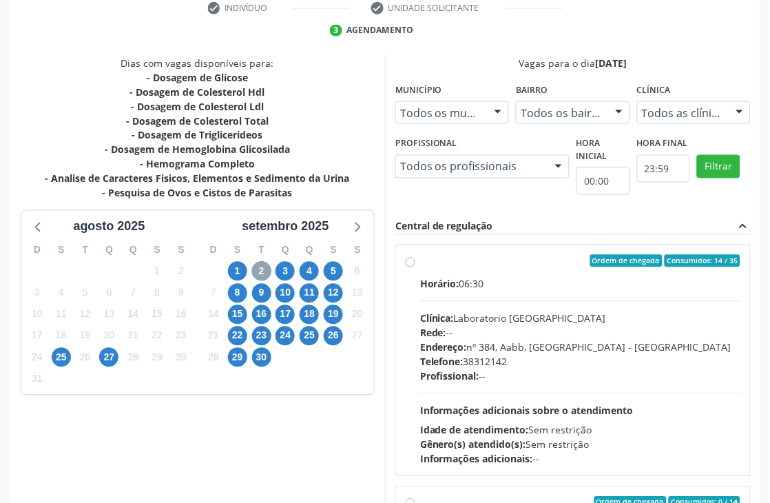
scroll to position [378, 0]
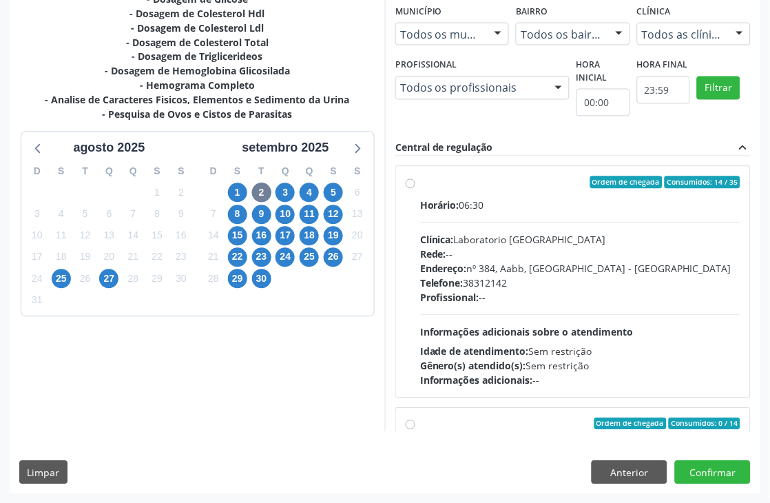
click at [577, 326] on span "Informações adicionais sobre o atendimento" at bounding box center [527, 332] width 214 height 13
click at [415, 189] on input "Ordem de chegada Consumidos: 14 / 35 Horário: 06:30 Clínica: Laboratorio Sao Fr…" at bounding box center [411, 182] width 10 height 12
radio input "true"
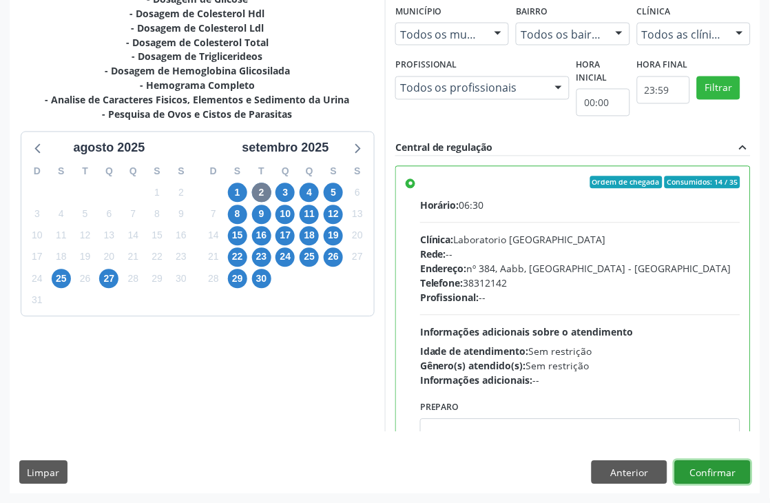
click at [710, 469] on button "Confirmar" at bounding box center [713, 472] width 76 height 23
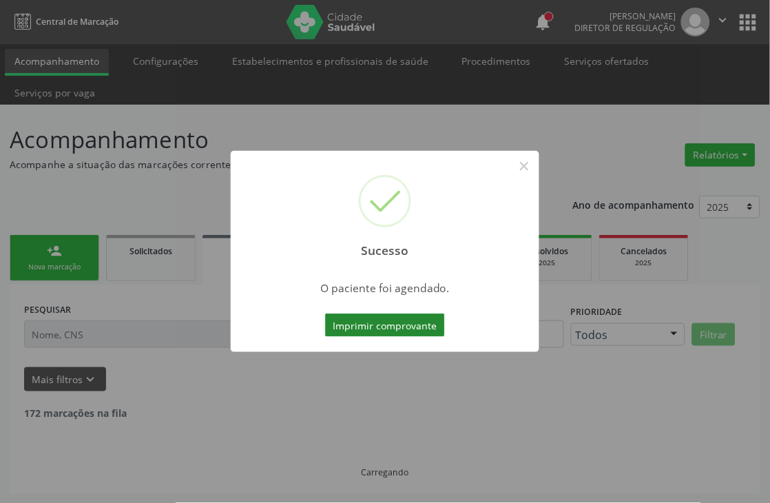
scroll to position [0, 0]
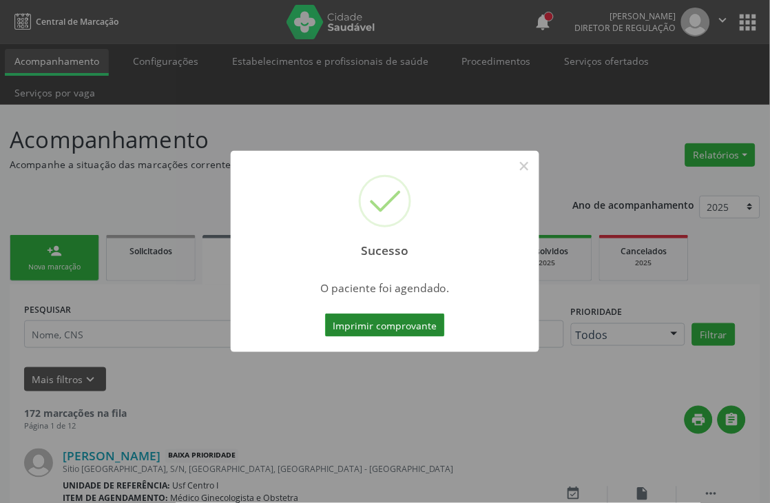
click at [391, 331] on button "Imprimir comprovante" at bounding box center [385, 324] width 120 height 23
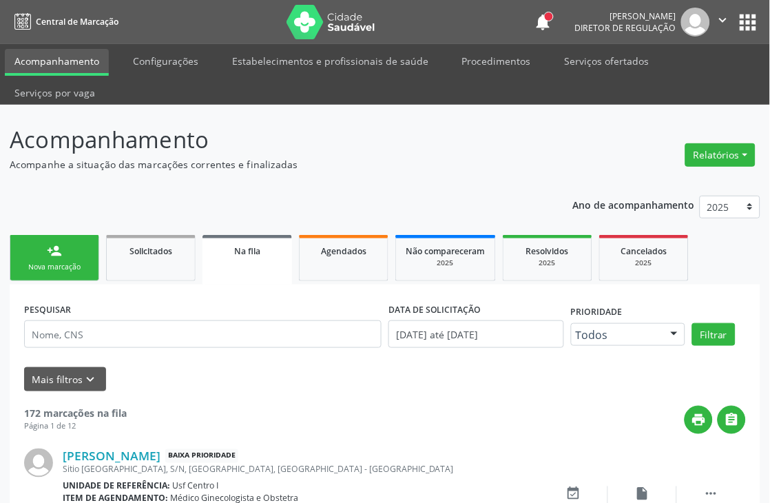
click at [30, 256] on link "person_add Nova marcação" at bounding box center [55, 258] width 90 height 46
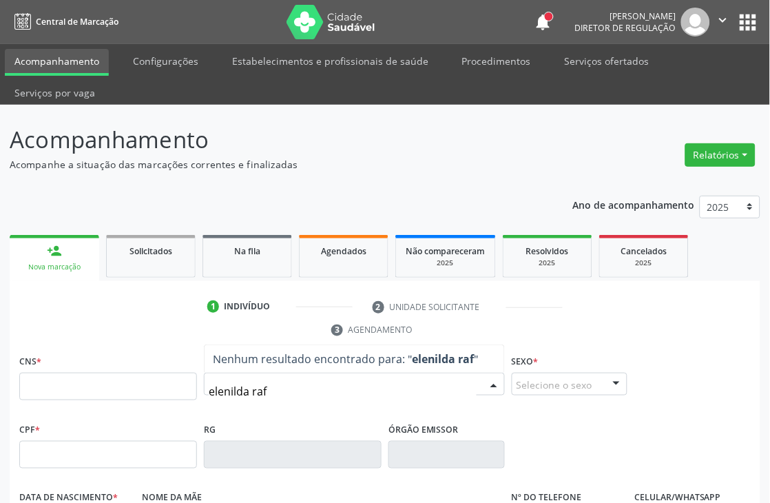
type input "elenilda rafa"
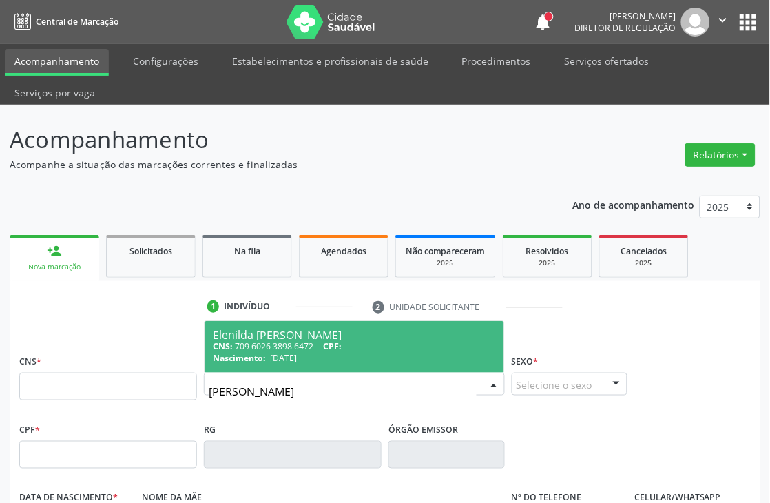
click at [424, 361] on div "Nascimento: 09/07/1991" at bounding box center [354, 358] width 283 height 12
type input "709 6026 3898 6472"
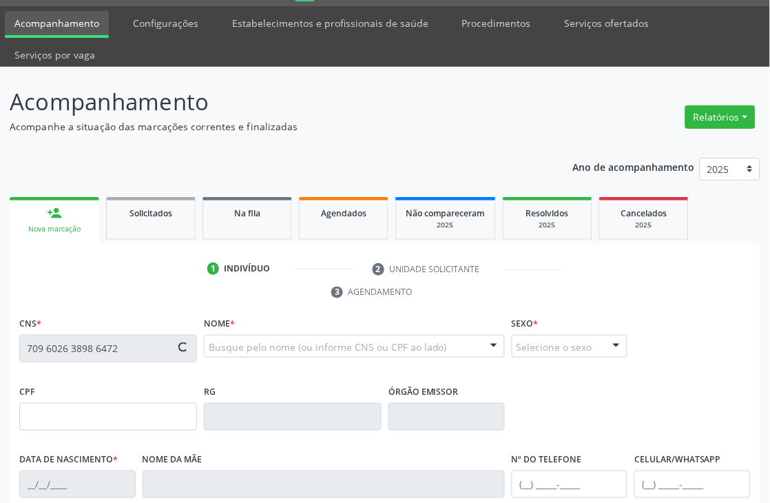
scroll to position [295, 0]
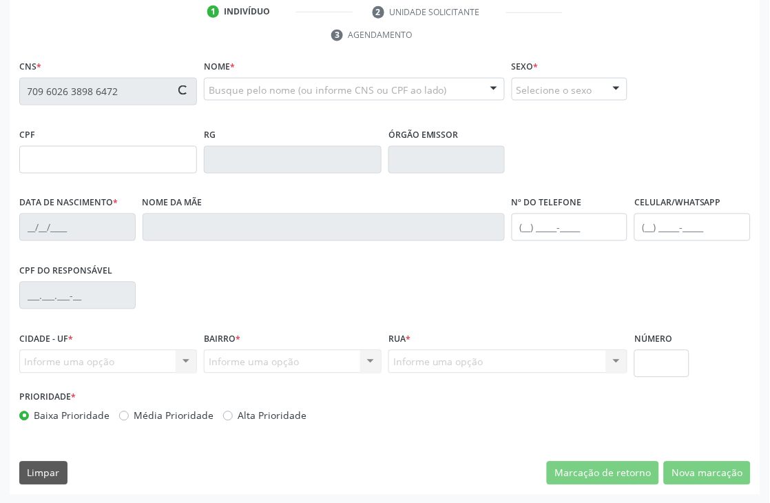
type input "09/07/1991"
type input "Maria do Socorro Silva Santos"
type input "(87) 99145-8999"
type input "S/N"
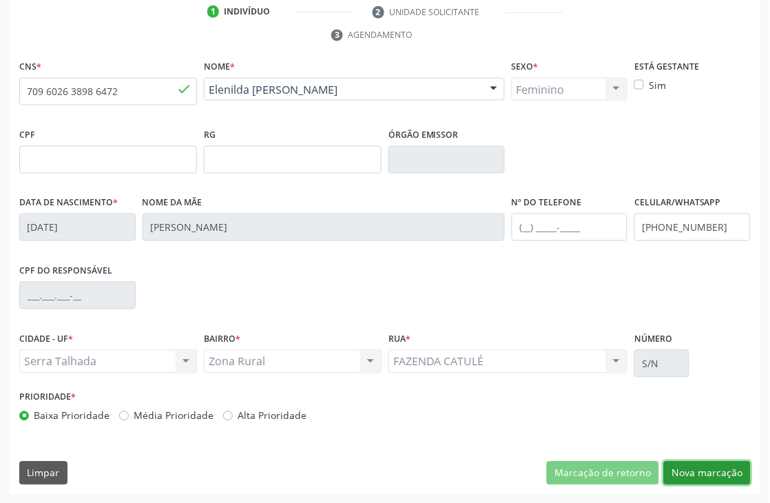
click at [710, 469] on button "Nova marcação" at bounding box center [707, 473] width 87 height 23
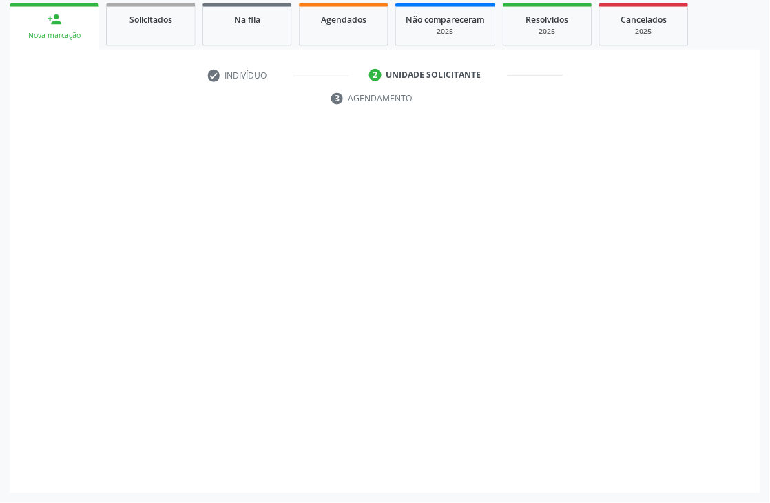
scroll to position [231, 0]
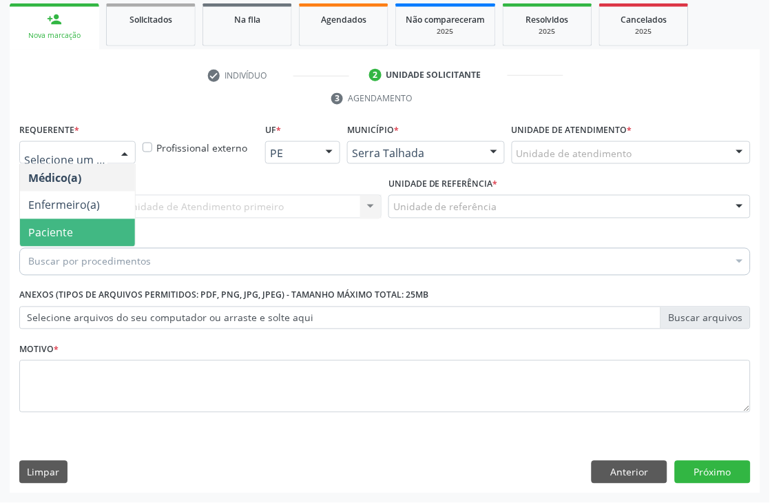
click at [77, 228] on span "Paciente" at bounding box center [77, 233] width 115 height 28
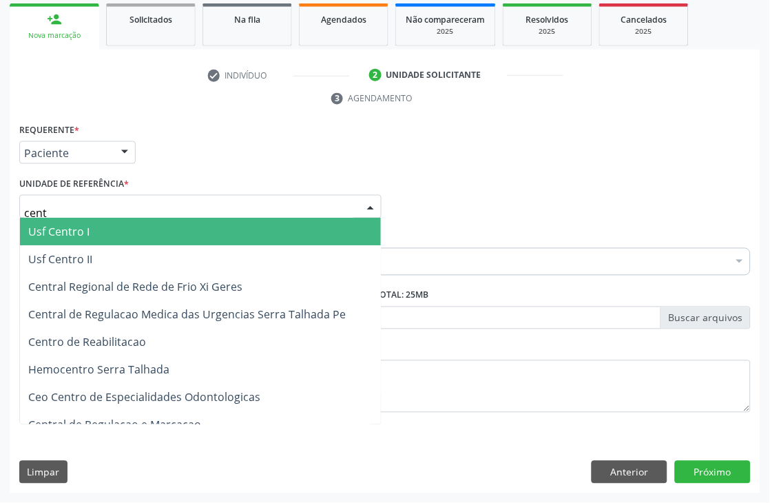
type input "centr"
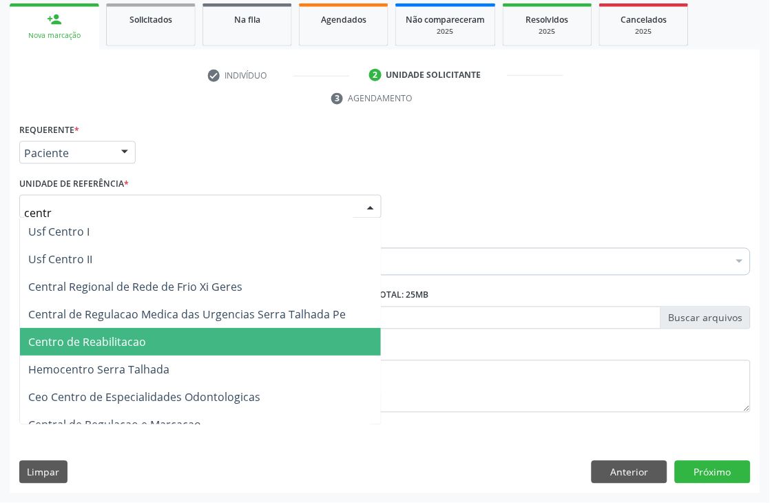
click at [143, 329] on span "Centro de Reabilitacao" at bounding box center [200, 343] width 361 height 28
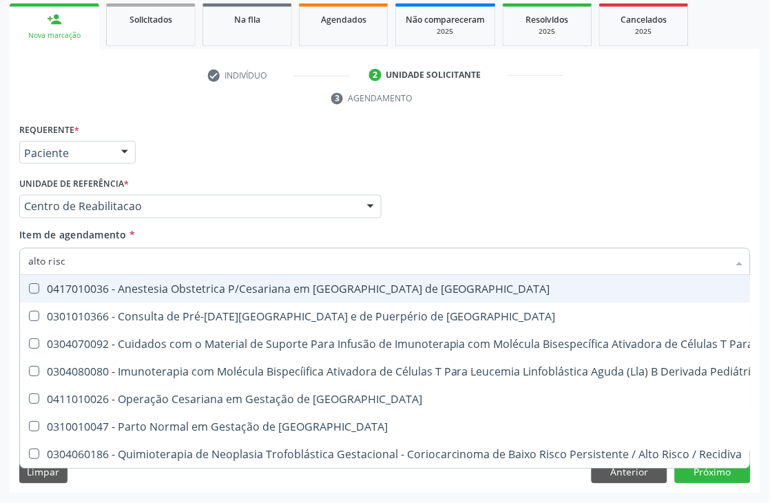
type input "alto risco"
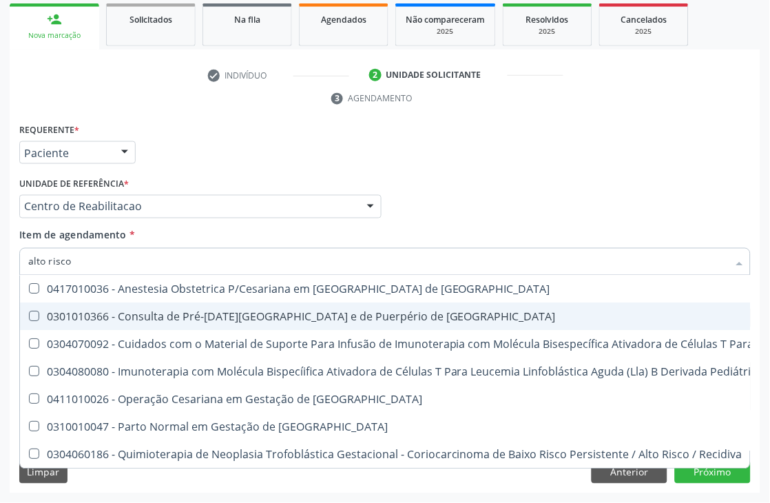
click at [166, 317] on div "0301010366 - Consulta de Pré-[DATE][GEOGRAPHIC_DATA] e de Puerpério de [GEOGRAP…" at bounding box center [735, 316] width 1415 height 11
checkbox Risco "true"
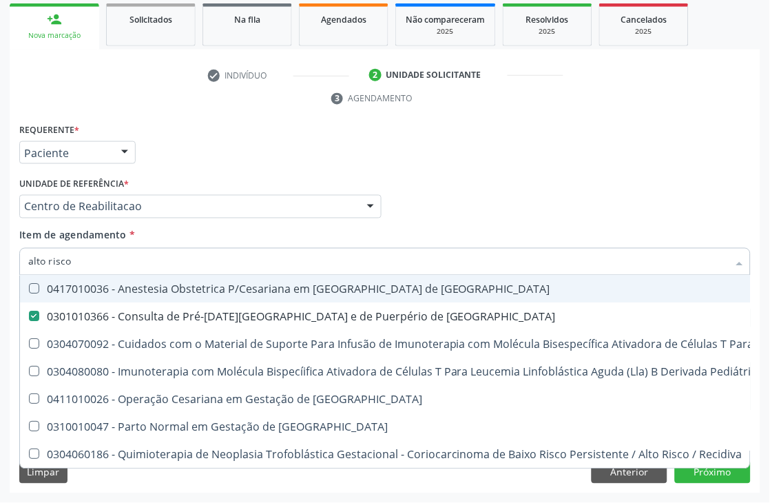
click at [0, 265] on div "Acompanhamento Acompanhe a situação das marcações correntes e finalizadas Relat…" at bounding box center [385, 188] width 770 height 630
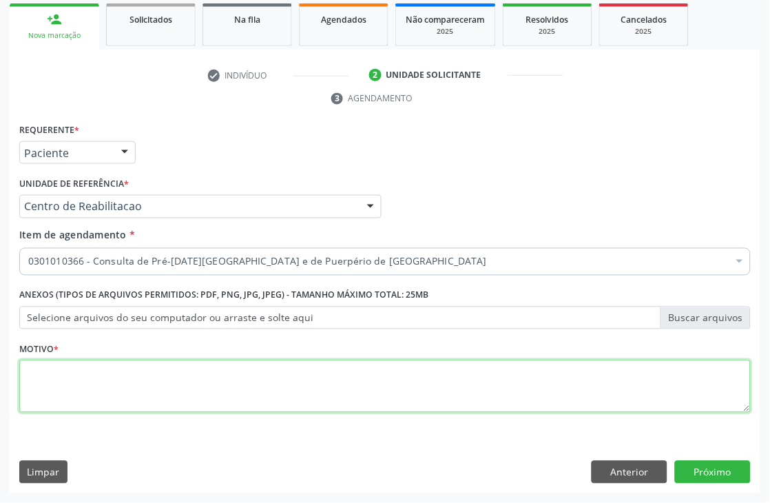
click at [65, 404] on textarea at bounding box center [385, 386] width 732 height 52
type textarea "."
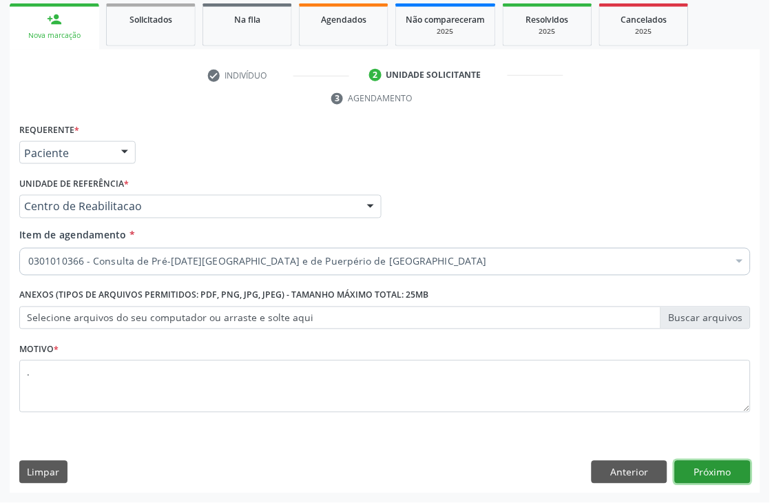
click at [696, 475] on button "Próximo" at bounding box center [713, 472] width 76 height 23
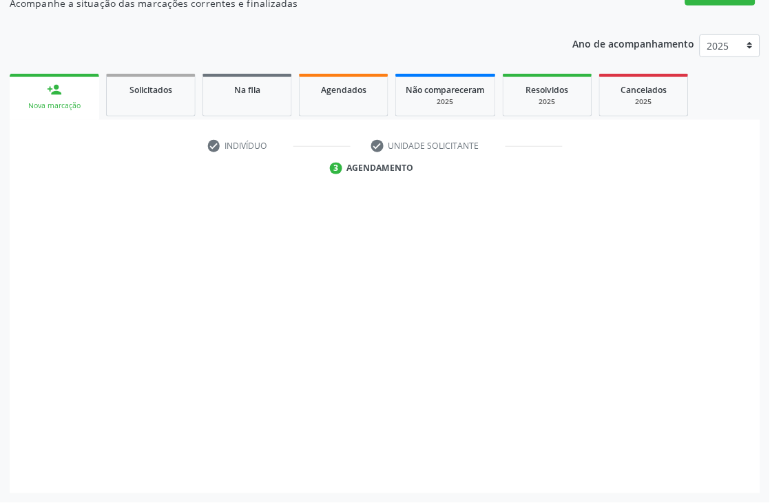
scroll to position [147, 0]
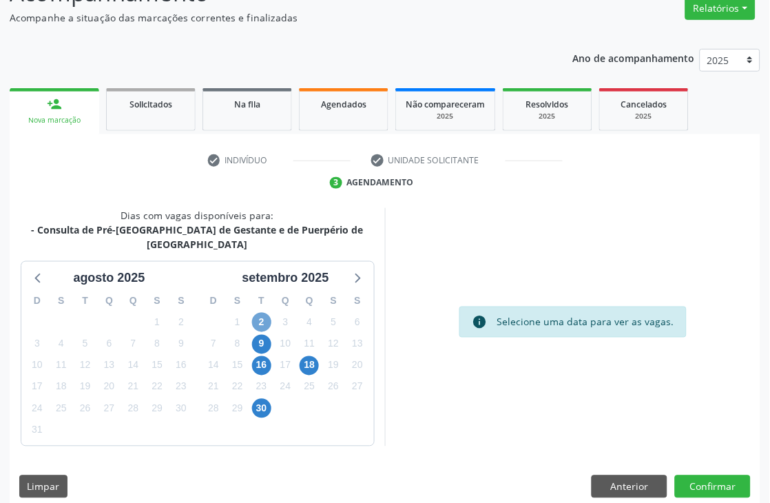
click at [260, 313] on span "2" at bounding box center [261, 322] width 19 height 19
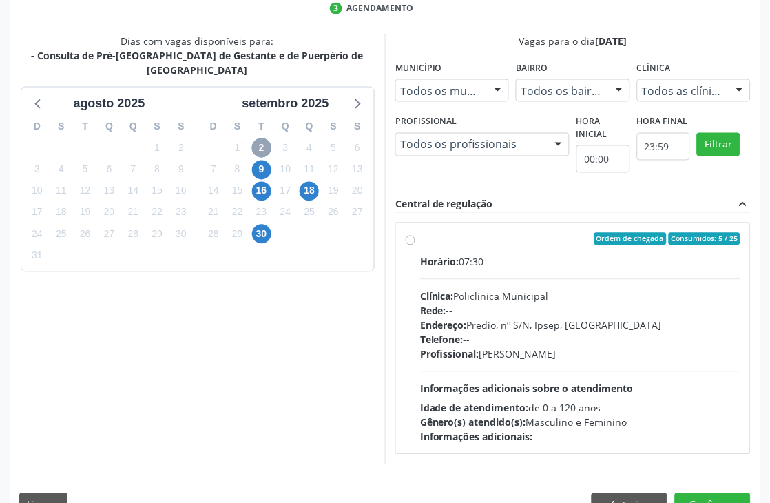
scroll to position [353, 0]
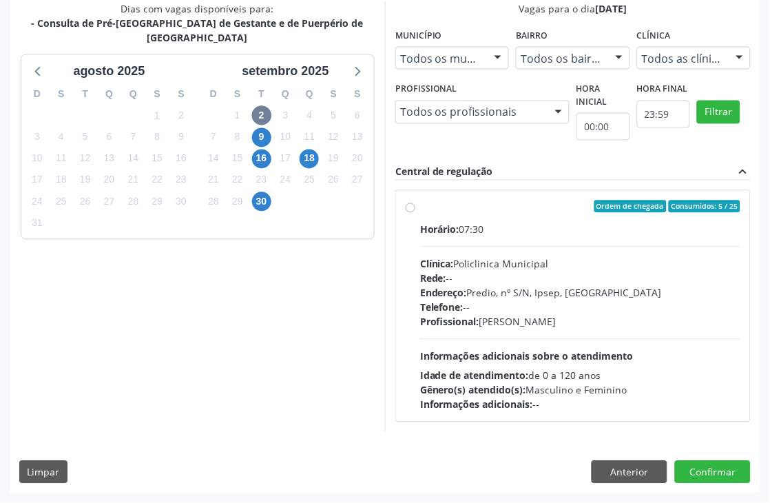
click at [486, 342] on div "Horário: 07:30 Clínica: Policlinica Municipal Rede: -- Endereço: Predio, nº S/N…" at bounding box center [580, 317] width 320 height 189
click at [415, 213] on input "Ordem de chegada Consumidos: 5 / 25 Horário: 07:30 Clínica: Policlinica Municip…" at bounding box center [411, 206] width 10 height 12
radio input "true"
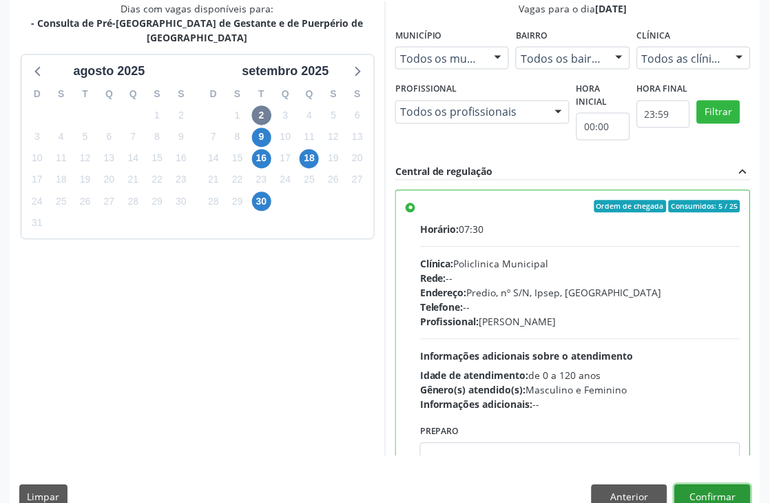
click at [749, 496] on button "Confirmar" at bounding box center [713, 496] width 76 height 23
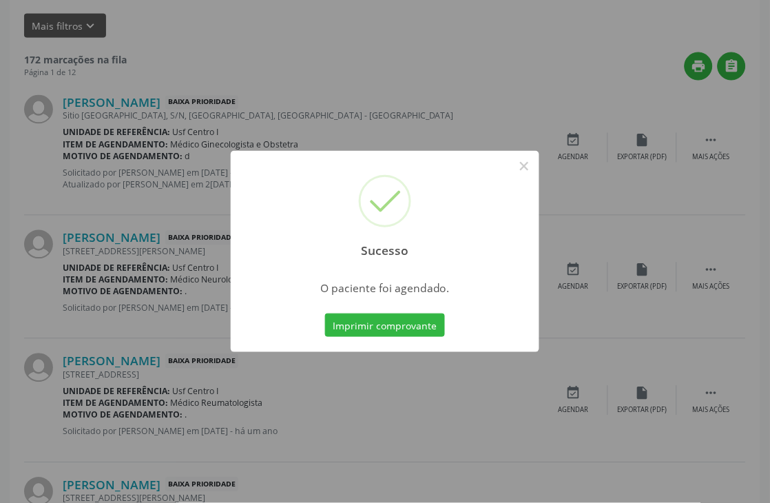
scroll to position [0, 0]
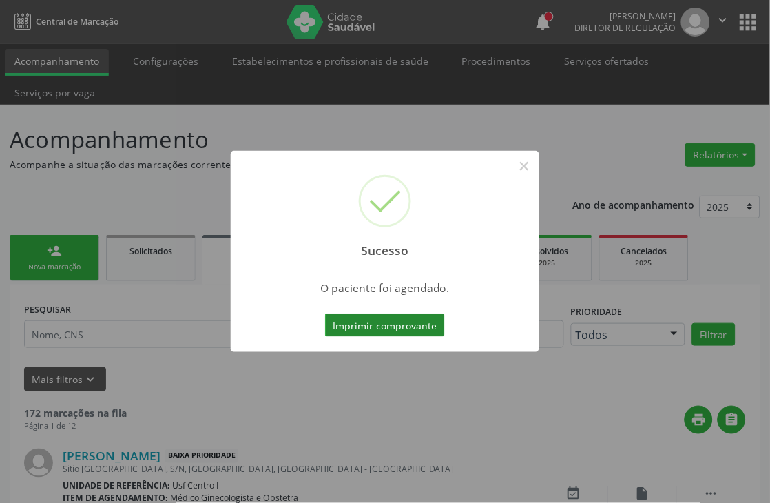
click at [424, 320] on button "Imprimir comprovante" at bounding box center [385, 324] width 120 height 23
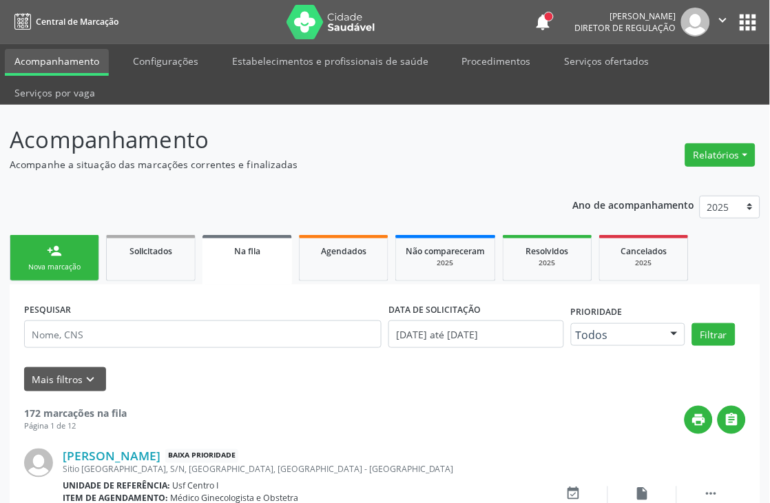
click at [72, 254] on link "person_add Nova marcação" at bounding box center [55, 258] width 90 height 46
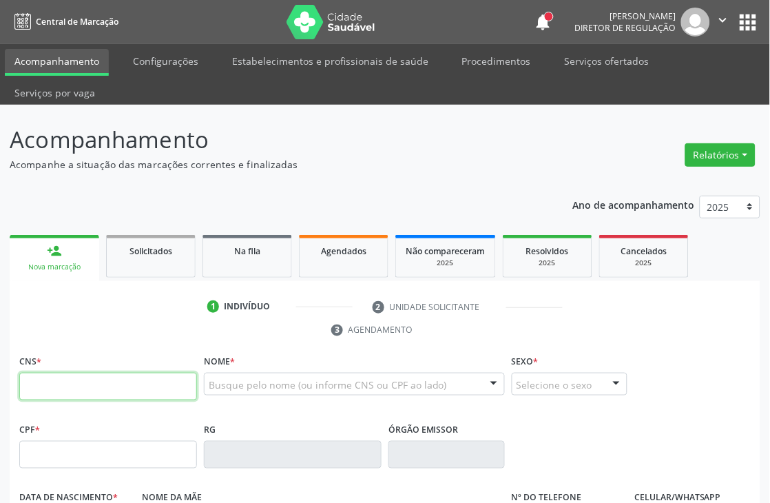
click at [100, 397] on input "text" at bounding box center [108, 387] width 178 height 28
type input "160 9073 2436 0000"
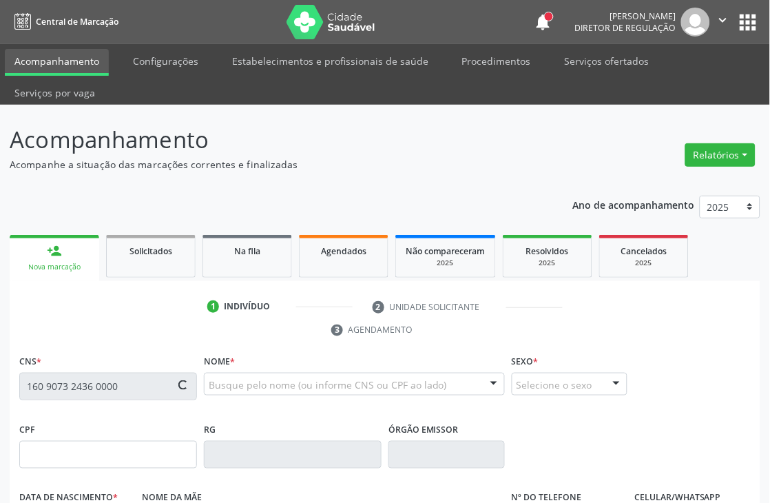
type input "04/05/2000"
type input "Maria Damiana de Lima"
type input "(87) 98172-6527"
type input "472.100.364-15"
type input "15"
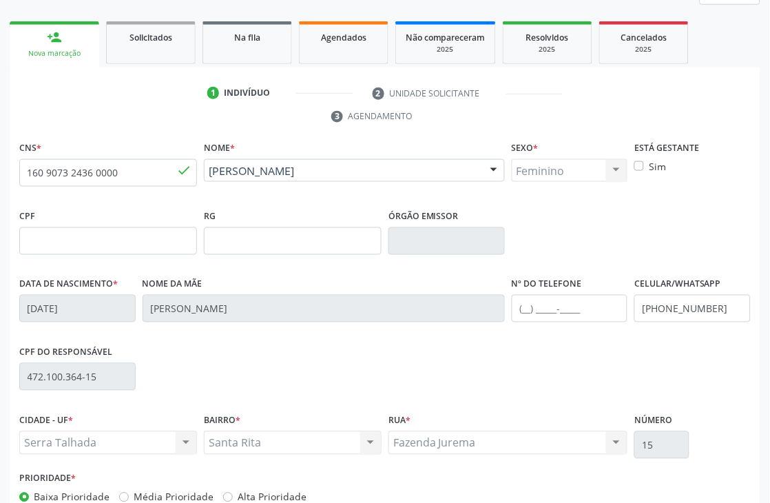
scroll to position [295, 0]
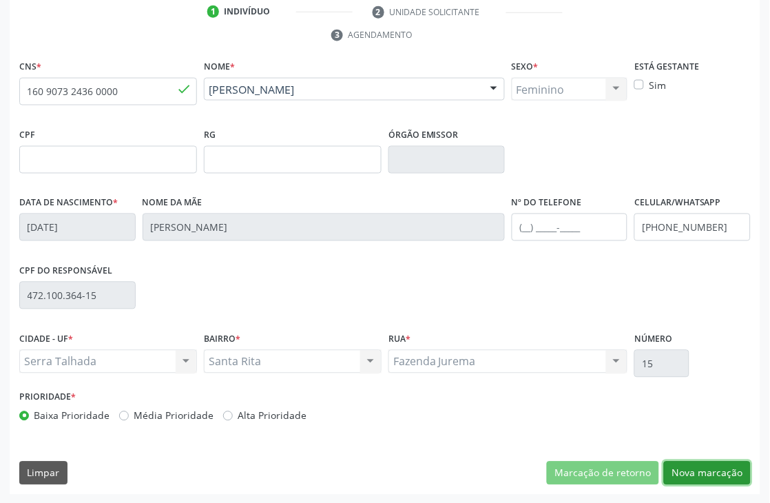
click at [677, 464] on button "Nova marcação" at bounding box center [707, 473] width 87 height 23
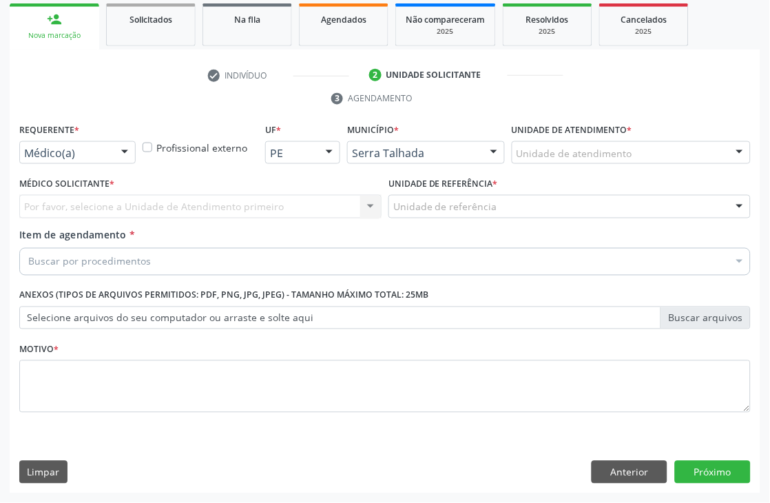
scroll to position [231, 0]
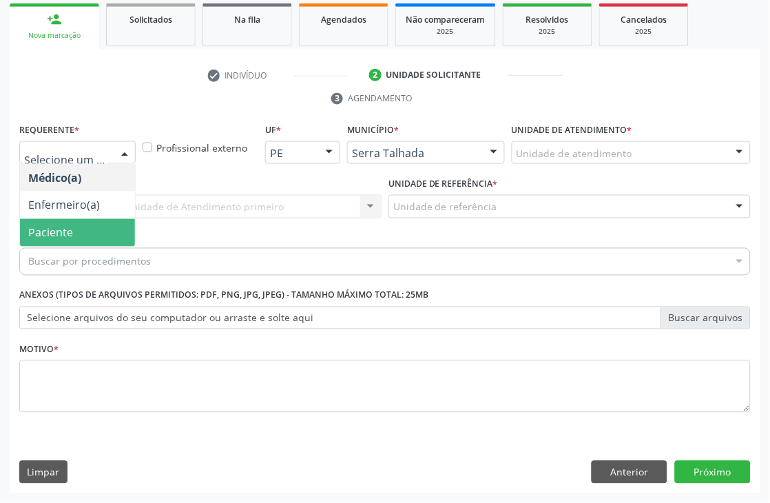
click at [51, 231] on span "Paciente" at bounding box center [50, 232] width 45 height 15
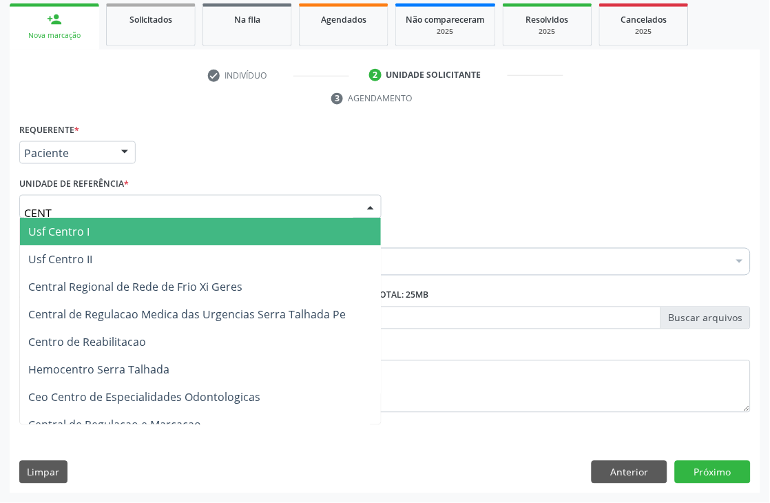
type input "CENTR"
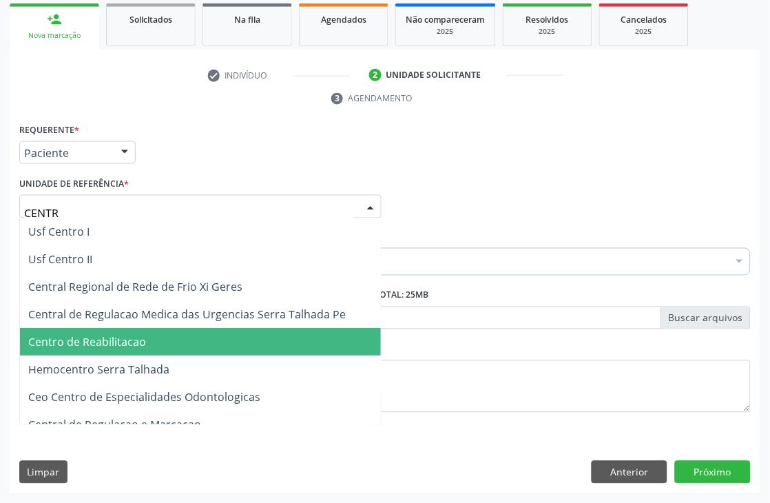
click at [105, 335] on span "Centro de Reabilitacao" at bounding box center [87, 342] width 118 height 15
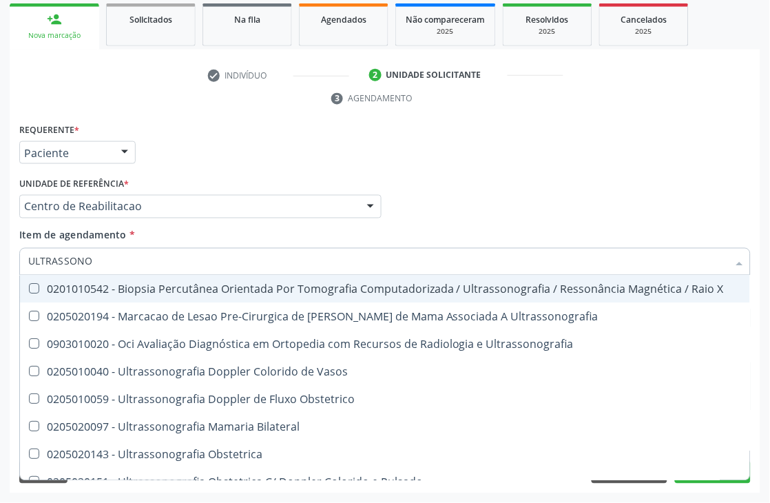
type input "ULTRASSONOG"
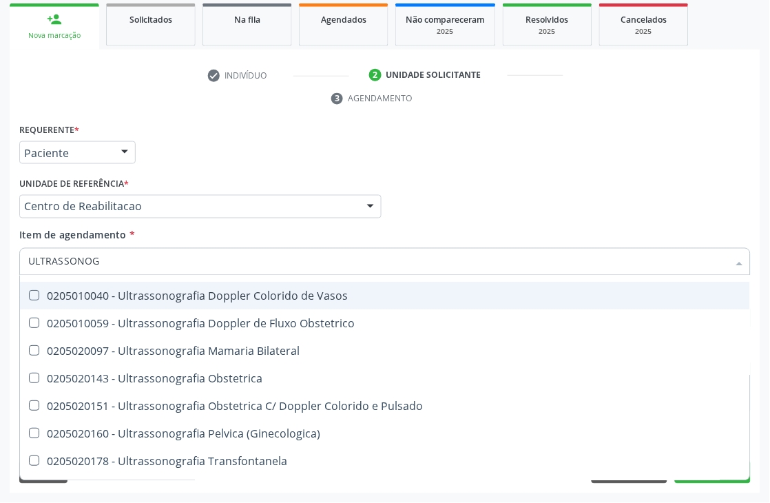
scroll to position [153, 0]
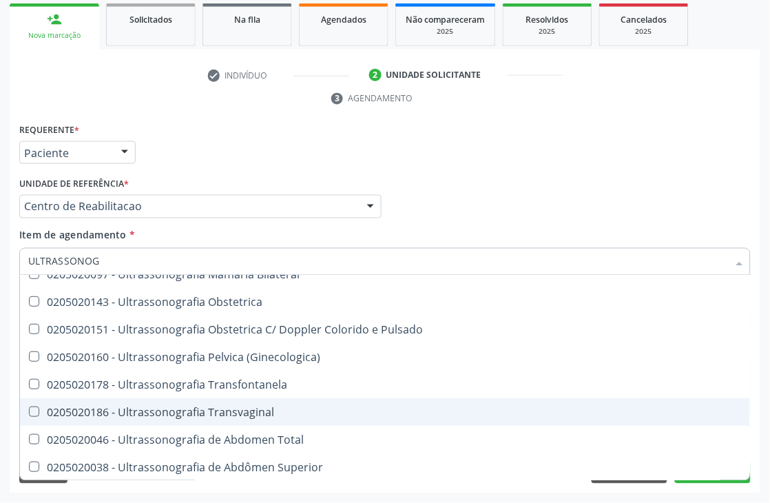
click at [252, 417] on span "0205020186 - Ultrassonografia Transvaginal" at bounding box center [385, 412] width 730 height 28
checkbox Transvaginal "true"
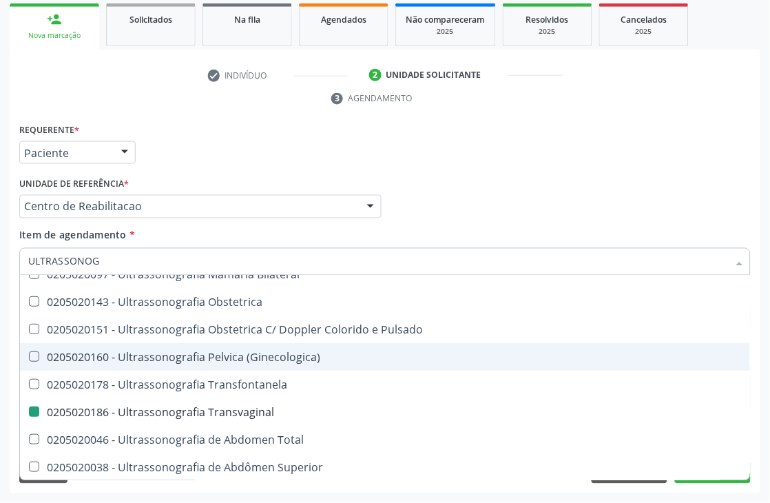
click at [0, 327] on div "Acompanhamento Acompanhe a situação das marcações correntes e finalizadas Relat…" at bounding box center [385, 188] width 770 height 630
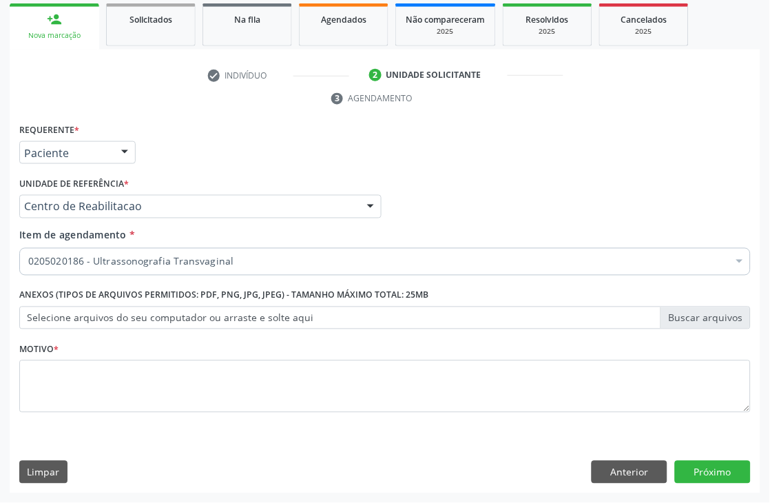
scroll to position [0, 0]
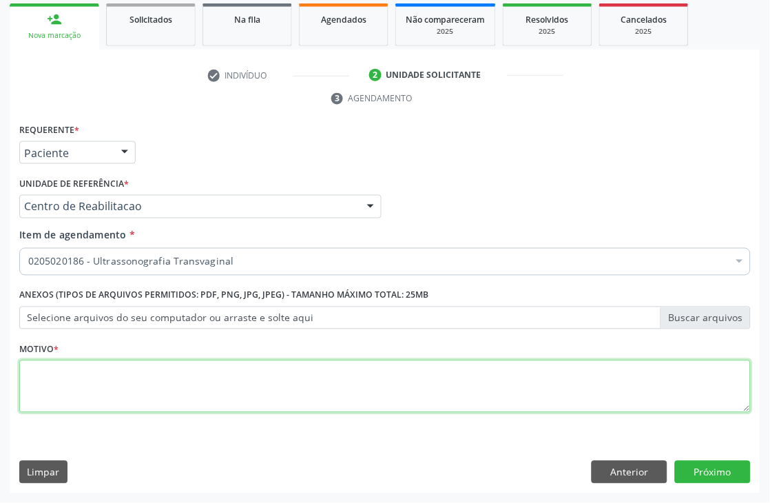
click at [102, 379] on textarea at bounding box center [385, 386] width 732 height 52
type textarea "."
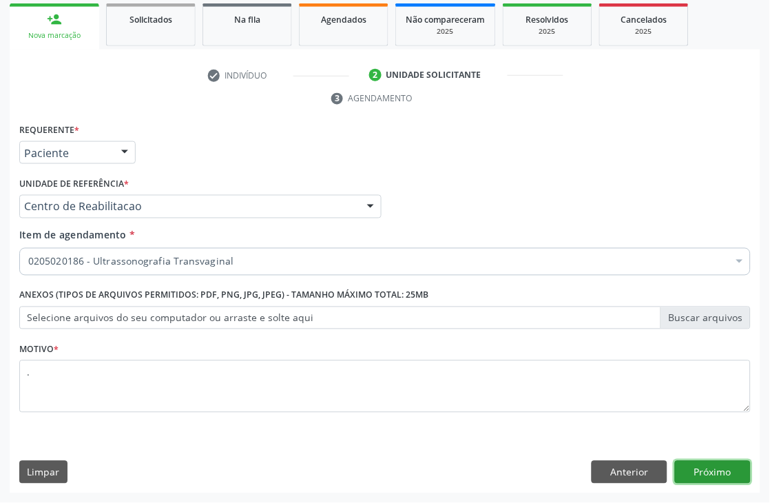
click at [727, 472] on button "Próximo" at bounding box center [713, 472] width 76 height 23
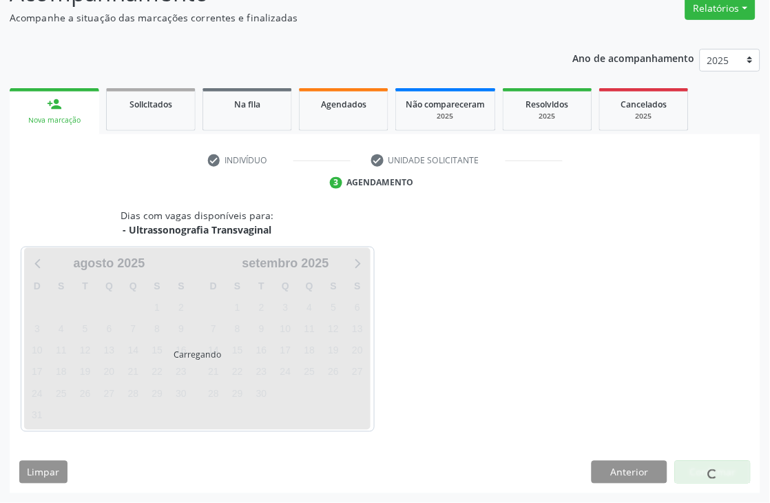
scroll to position [147, 0]
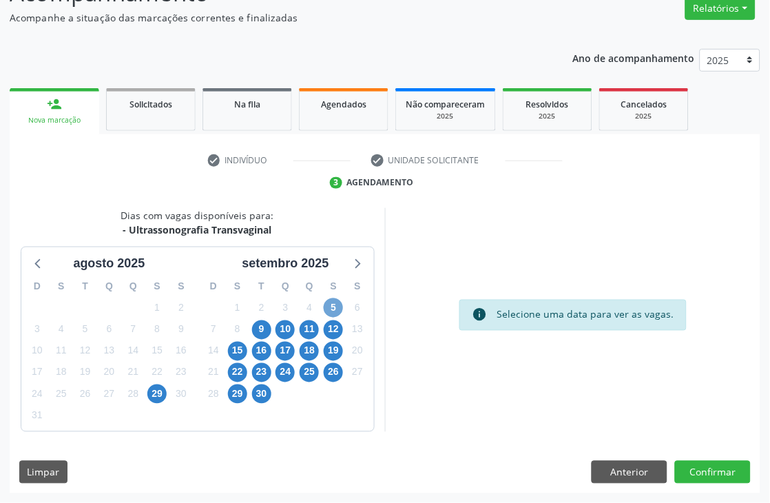
click at [331, 302] on span "5" at bounding box center [333, 307] width 19 height 19
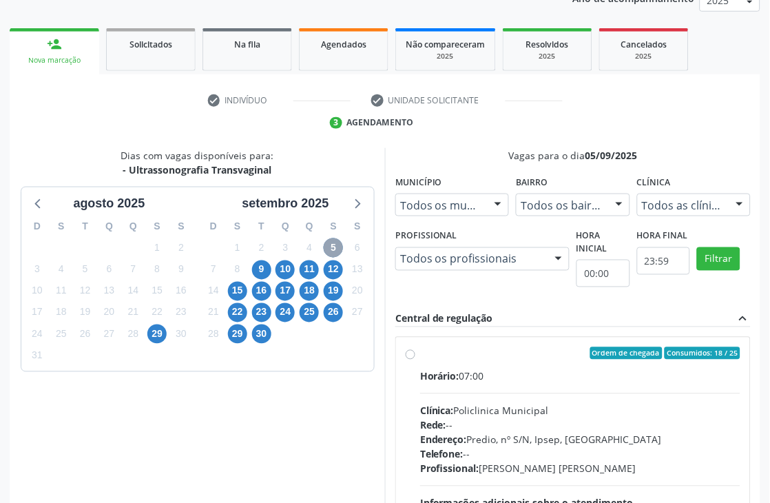
scroll to position [353, 0]
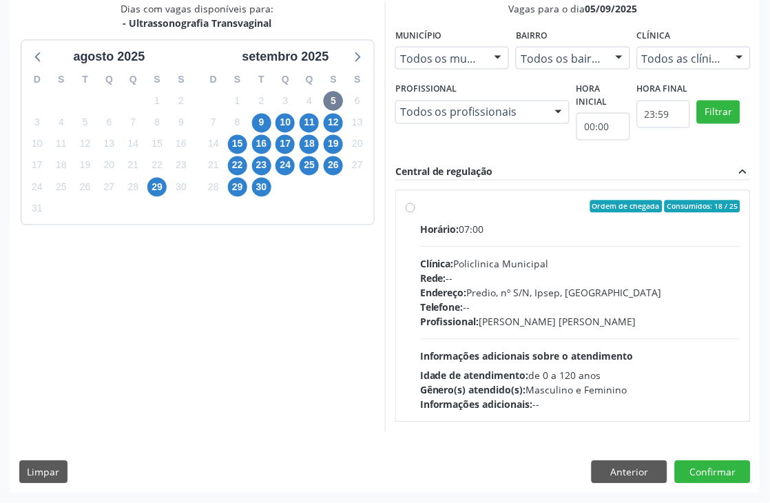
click at [512, 331] on div "Horário: 07:00 Clínica: Policlinica Municipal Rede: -- Endereço: Predio, nº S/N…" at bounding box center [580, 317] width 320 height 189
click at [415, 213] on input "Ordem de chegada Consumidos: 18 / 25 Horário: 07:00 Clínica: Policlinica Munici…" at bounding box center [411, 206] width 10 height 12
radio input "true"
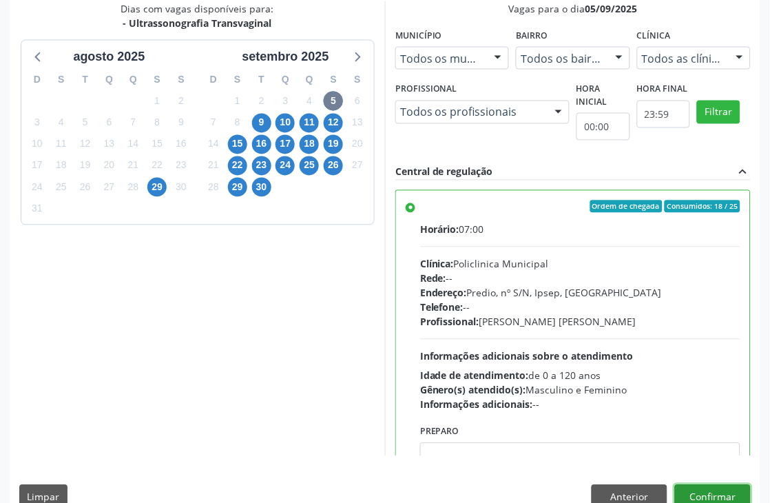
click at [731, 490] on button "Confirmar" at bounding box center [713, 496] width 76 height 23
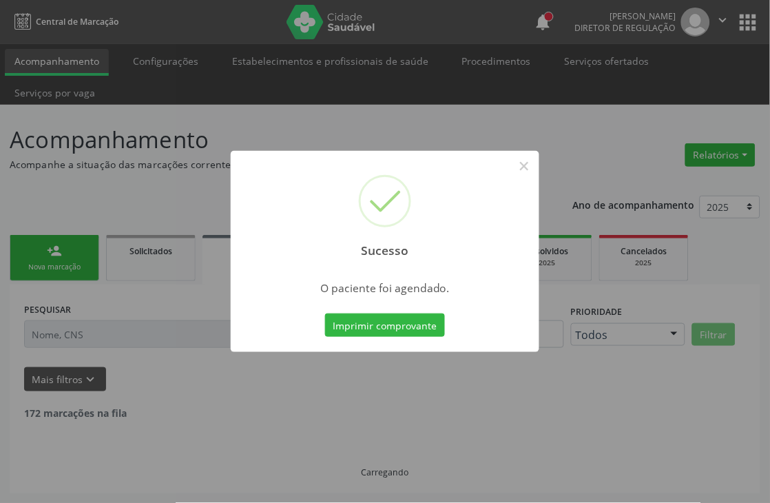
scroll to position [0, 0]
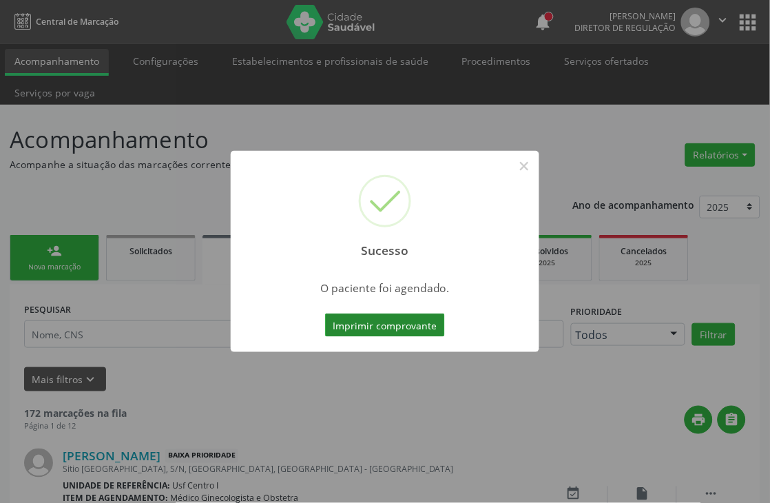
click at [431, 322] on button "Imprimir comprovante" at bounding box center [385, 324] width 120 height 23
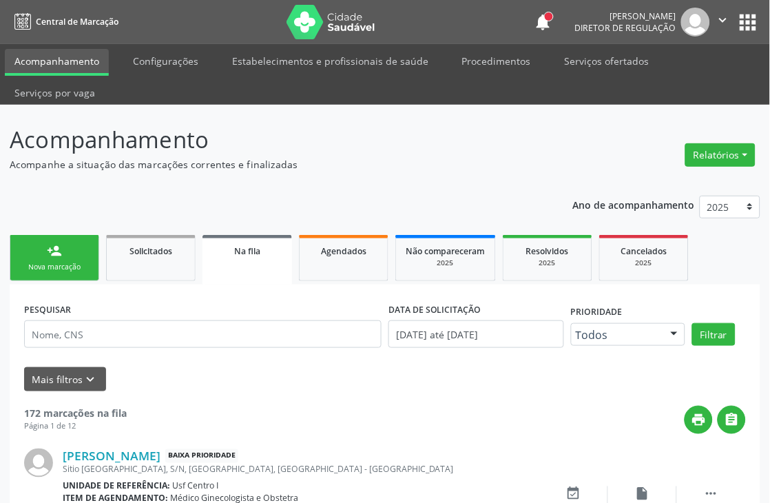
click at [64, 249] on link "person_add Nova marcação" at bounding box center [55, 258] width 90 height 46
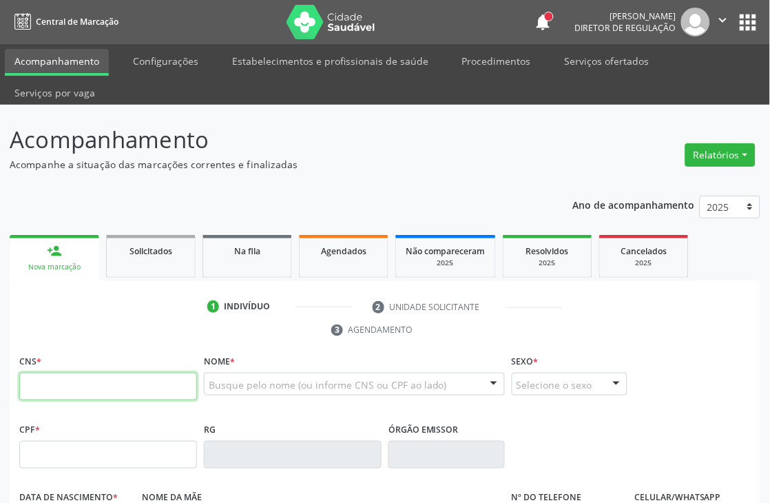
click at [185, 375] on input "text" at bounding box center [108, 387] width 178 height 28
type input "702 9035 8921 0276"
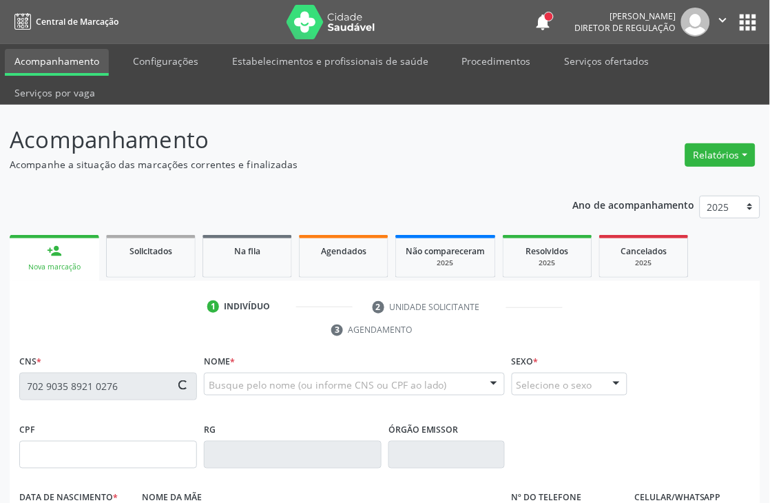
type input "07/10/1989"
type input "Maria Damiana de Lima Tavares"
type input "(11) 98794-2532"
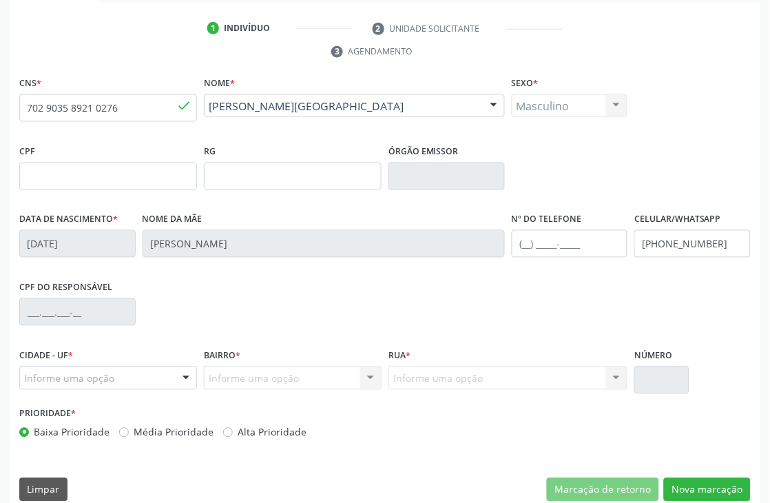
scroll to position [295, 0]
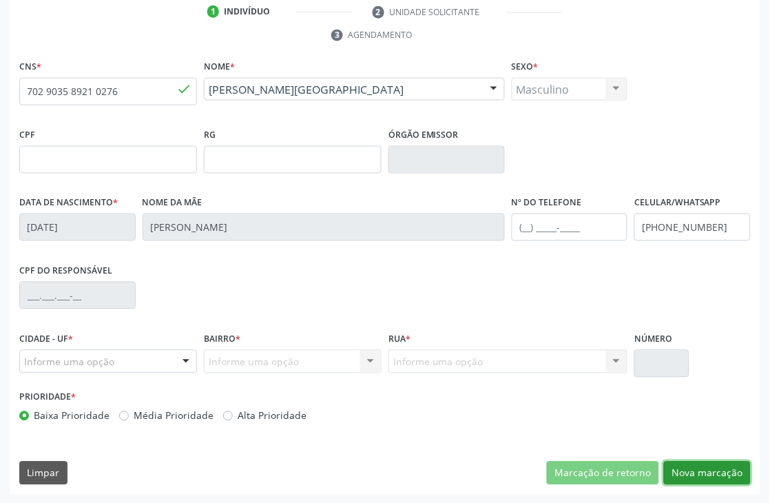
click at [717, 469] on button "Nova marcação" at bounding box center [707, 473] width 87 height 23
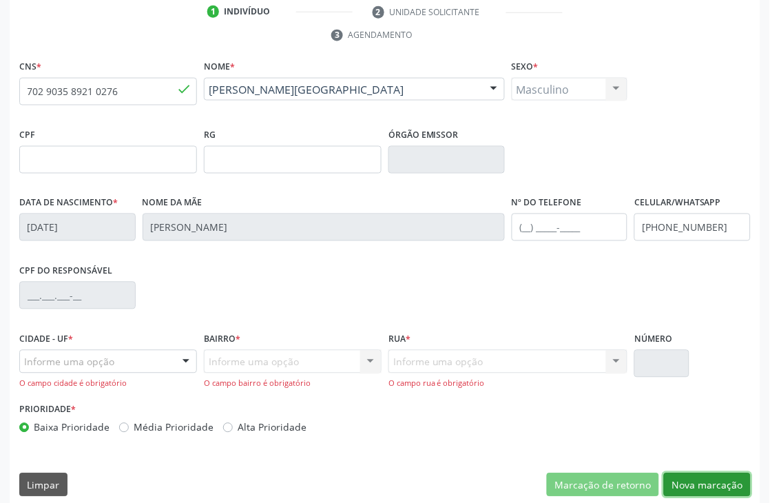
scroll to position [307, 0]
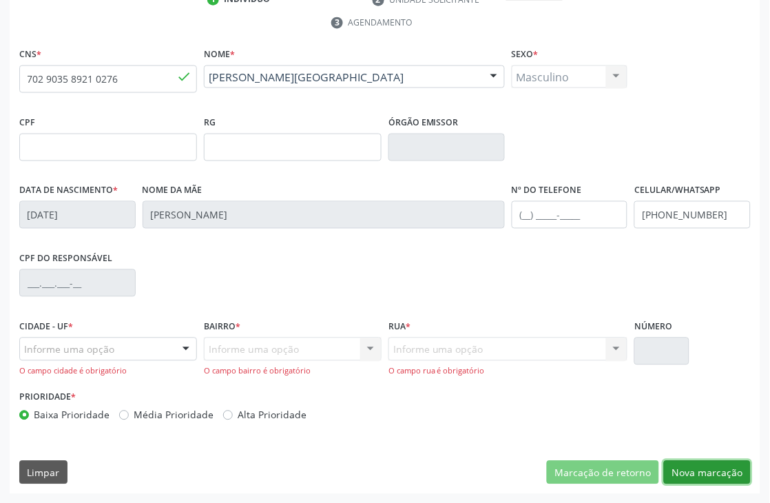
click at [696, 477] on button "Nova marcação" at bounding box center [707, 472] width 87 height 23
click at [181, 348] on div at bounding box center [186, 349] width 21 height 23
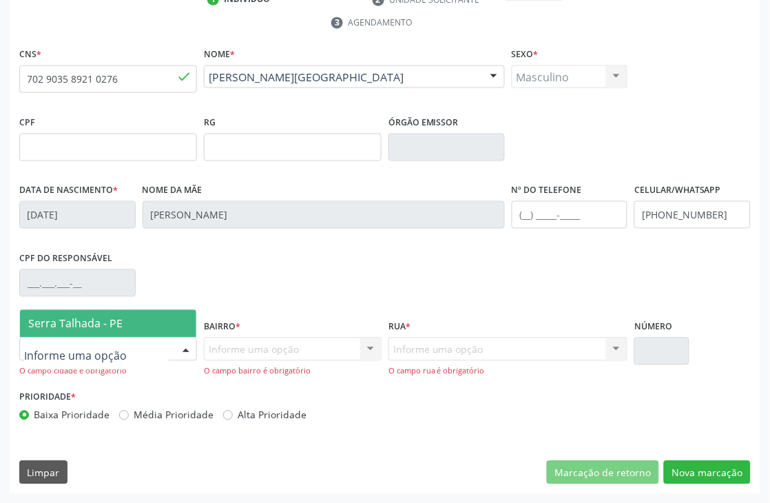
click at [168, 317] on span "Serra Talhada - PE" at bounding box center [108, 324] width 176 height 28
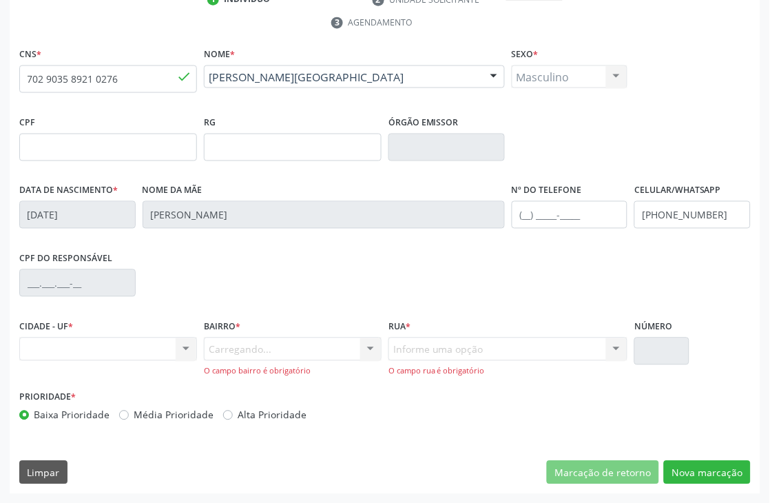
click at [231, 342] on div "Carregando... Nenhum resultado encontrado para: " " Nenhuma opção encontrada. D…" at bounding box center [293, 357] width 178 height 39
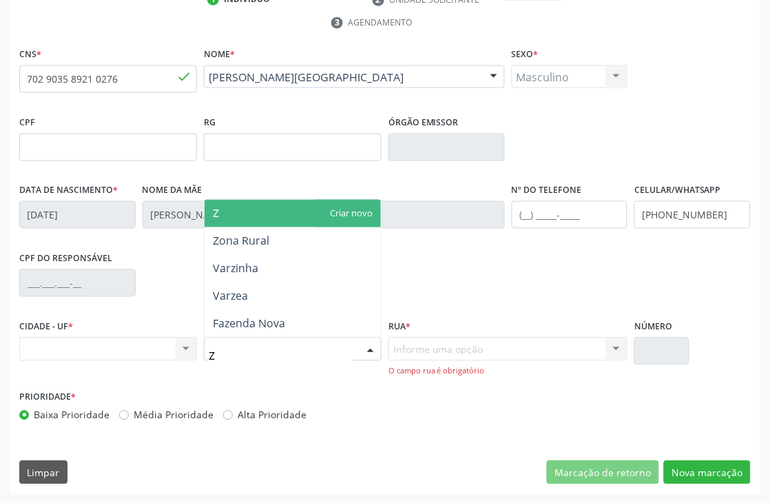
type input "ZO"
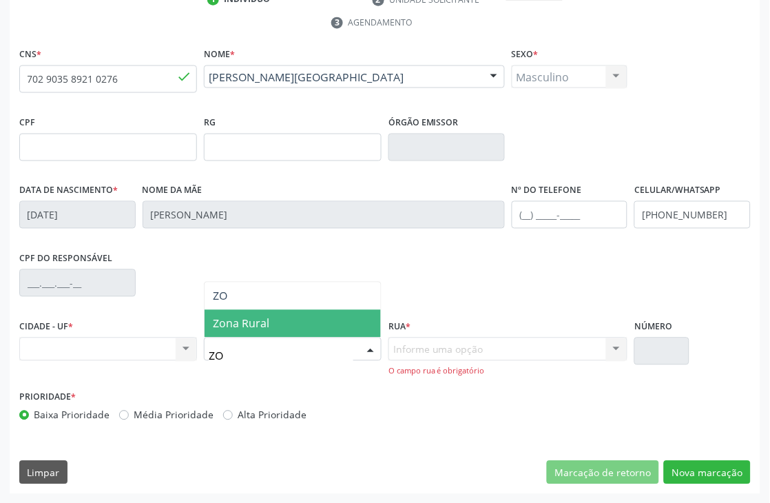
click at [241, 325] on span "Zona Rural" at bounding box center [241, 323] width 56 height 15
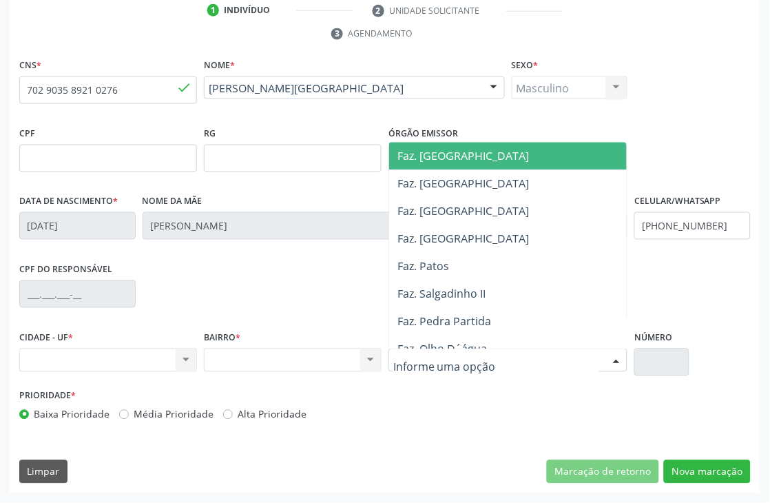
scroll to position [295, 0]
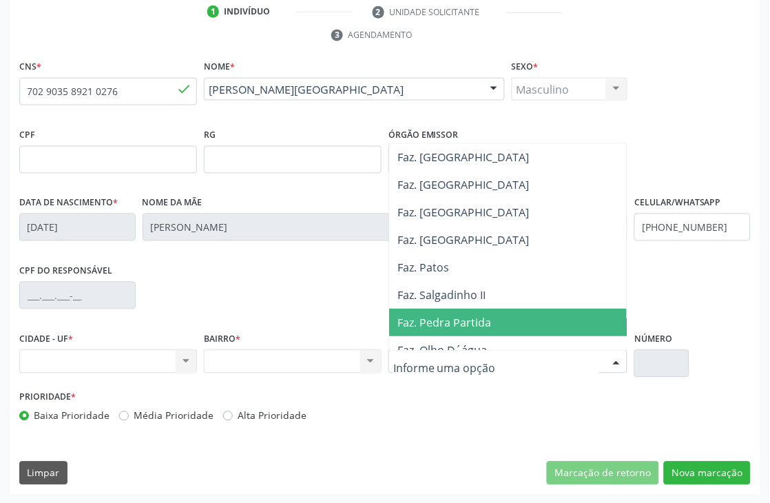
click at [471, 311] on span "Faz. Pedra Partida" at bounding box center [538, 323] width 298 height 28
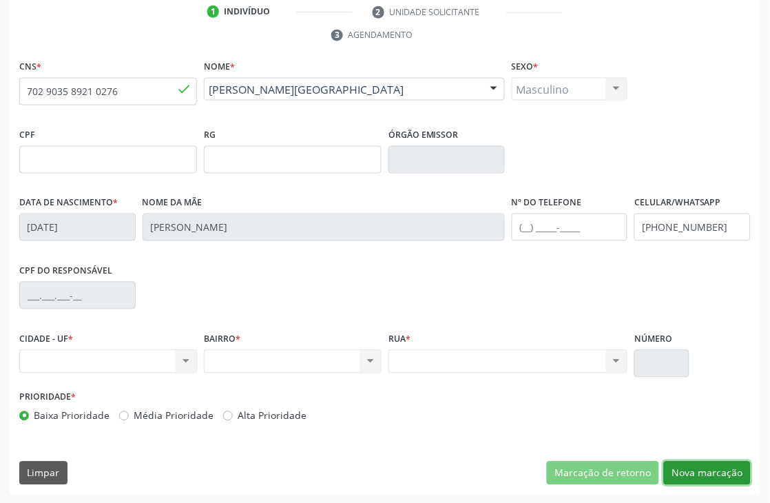
click at [699, 477] on button "Nova marcação" at bounding box center [707, 473] width 87 height 23
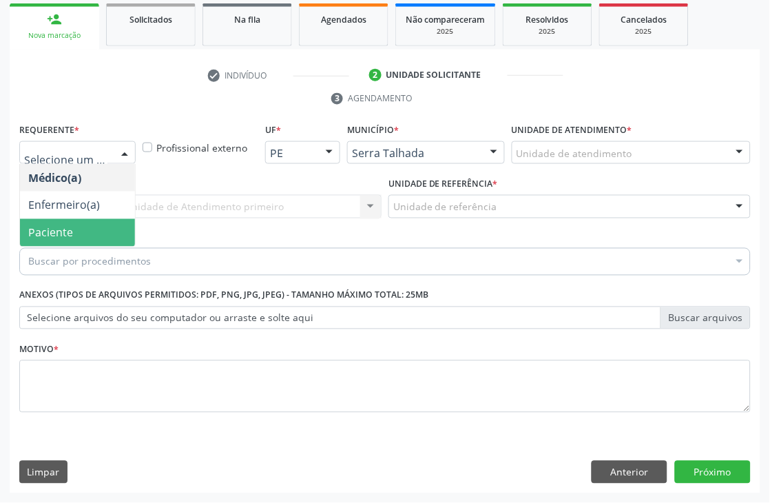
click at [70, 225] on span "Paciente" at bounding box center [50, 232] width 45 height 15
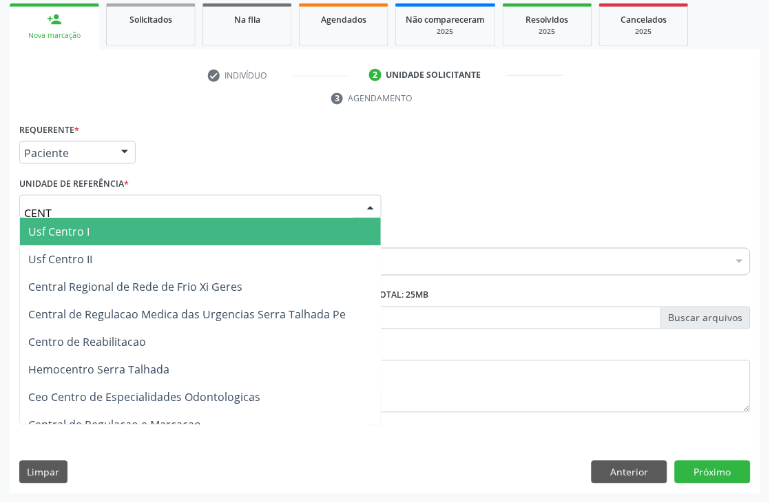
type input "CENTR"
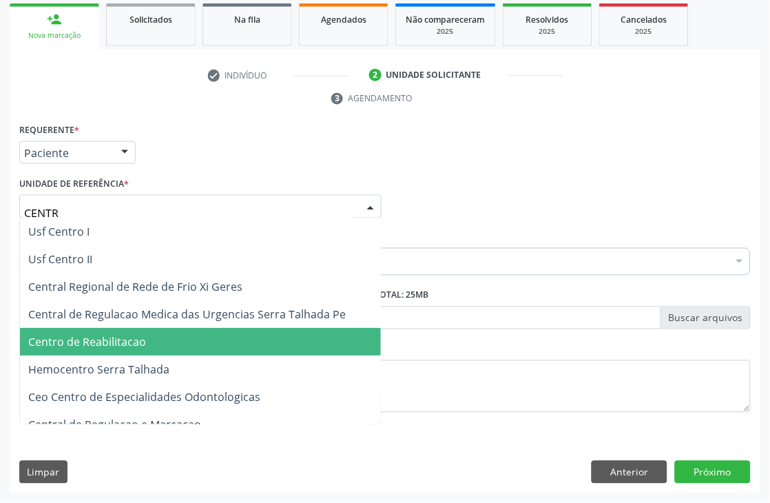
click at [143, 340] on span "Centro de Reabilitacao" at bounding box center [87, 342] width 118 height 15
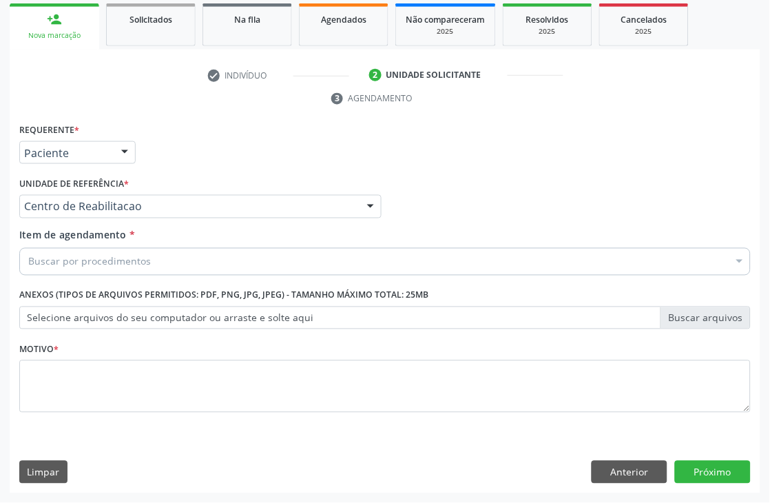
click at [154, 262] on div "Buscar por procedimentos" at bounding box center [385, 262] width 732 height 28
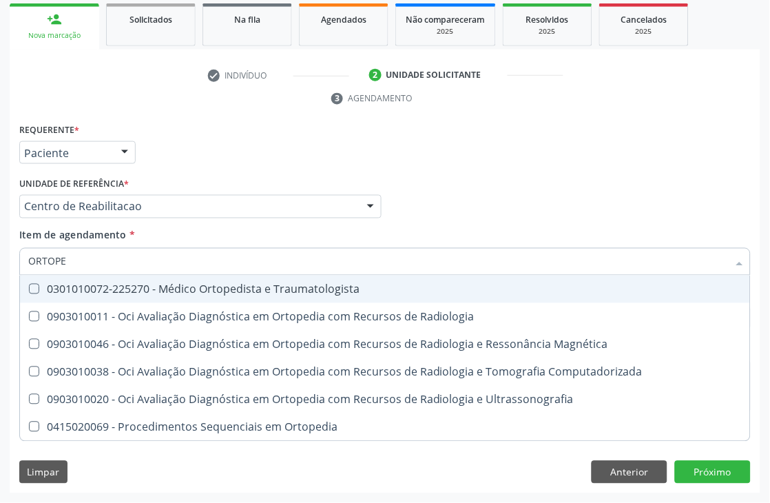
type input "ORTOPED"
click at [145, 285] on div "0301010072-225270 - Médico Ortopedista e Traumatologista" at bounding box center [385, 289] width 714 height 11
checkbox Traumatologista "true"
click at [0, 294] on div "Acompanhamento Acompanhe a situação das marcações correntes e finalizadas Relat…" at bounding box center [385, 188] width 770 height 630
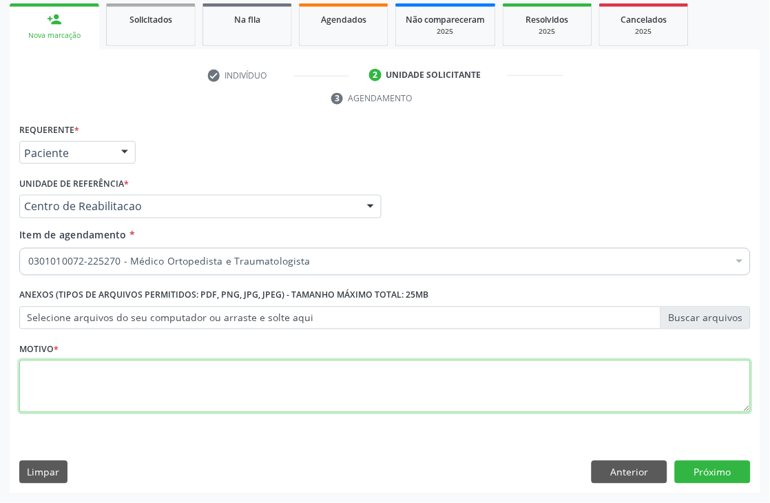
click at [51, 390] on textarea at bounding box center [385, 386] width 732 height 52
type textarea "."
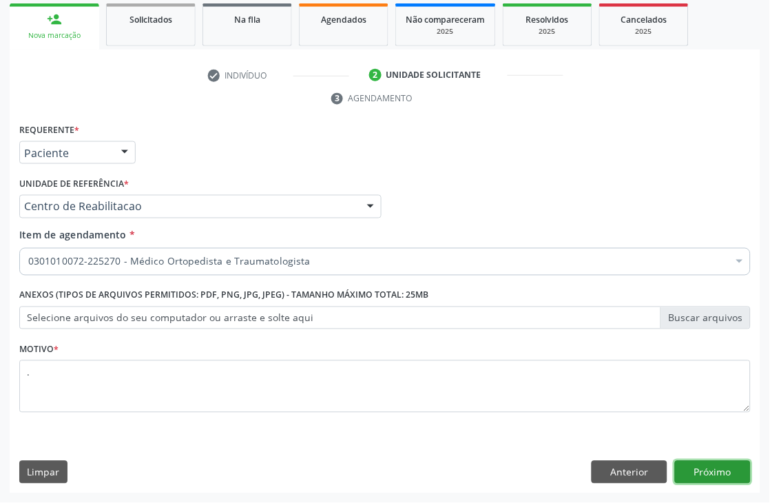
click at [737, 466] on button "Próximo" at bounding box center [713, 472] width 76 height 23
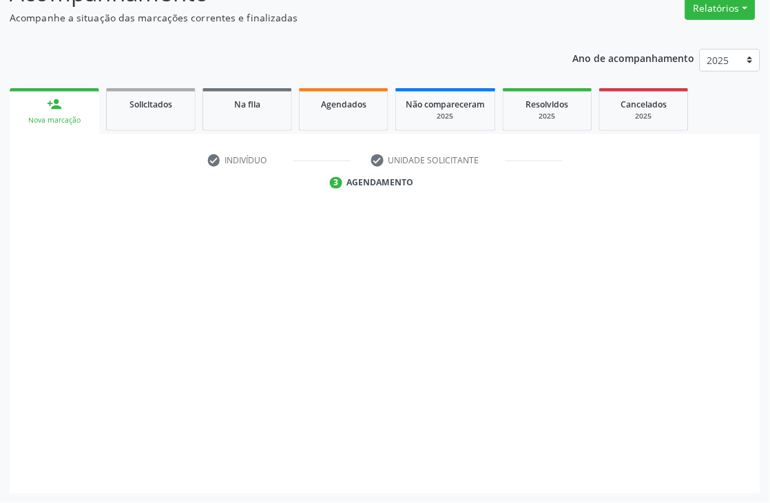
scroll to position [147, 0]
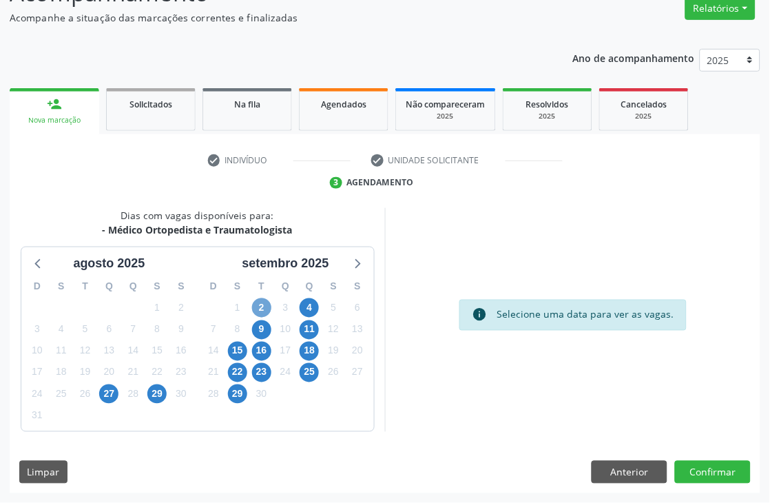
click at [263, 313] on span "2" at bounding box center [261, 307] width 19 height 19
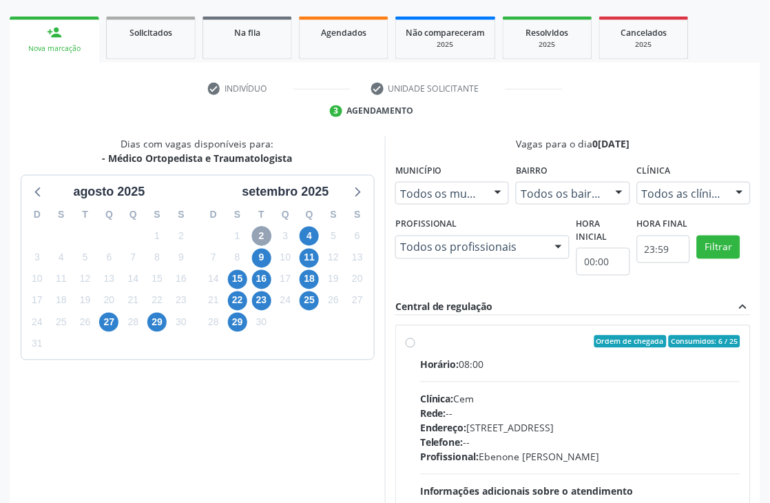
scroll to position [300, 0]
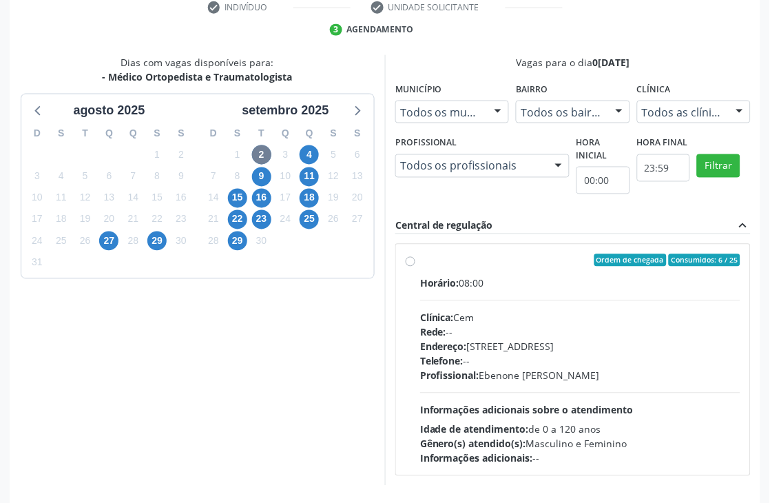
click at [320, 148] on div "4" at bounding box center [310, 155] width 24 height 21
click at [313, 150] on span "4" at bounding box center [309, 154] width 19 height 19
click at [604, 382] on div "Profissional: Eugenio Pericles Muniz Ferreira" at bounding box center [580, 376] width 320 height 14
click at [415, 267] on input "Ordem de chegada Consumidos: 9 / 20 Horário: 07:30 Clínica: Policlinica Municip…" at bounding box center [411, 260] width 10 height 12
radio input "true"
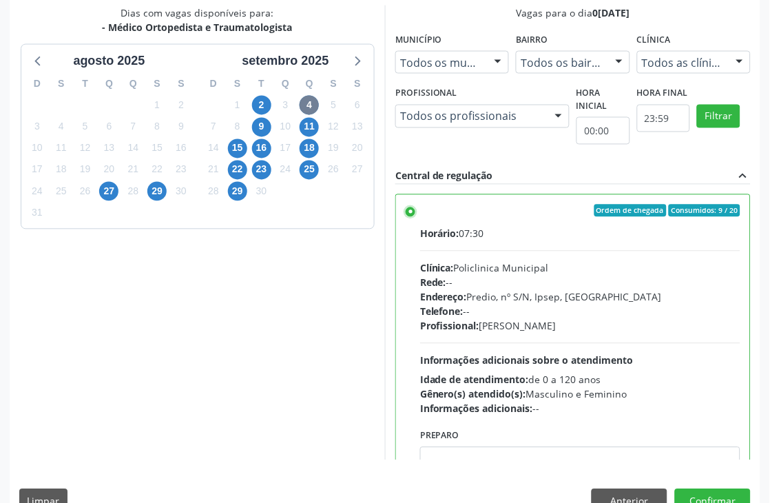
scroll to position [378, 0]
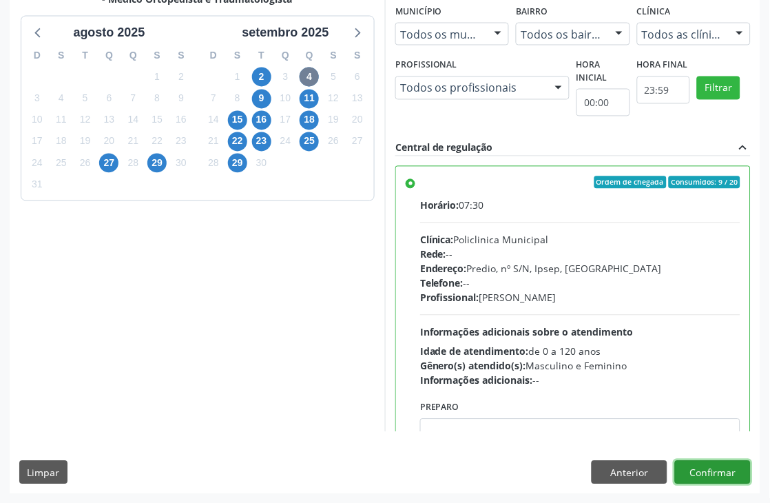
click at [691, 465] on button "Confirmar" at bounding box center [713, 472] width 76 height 23
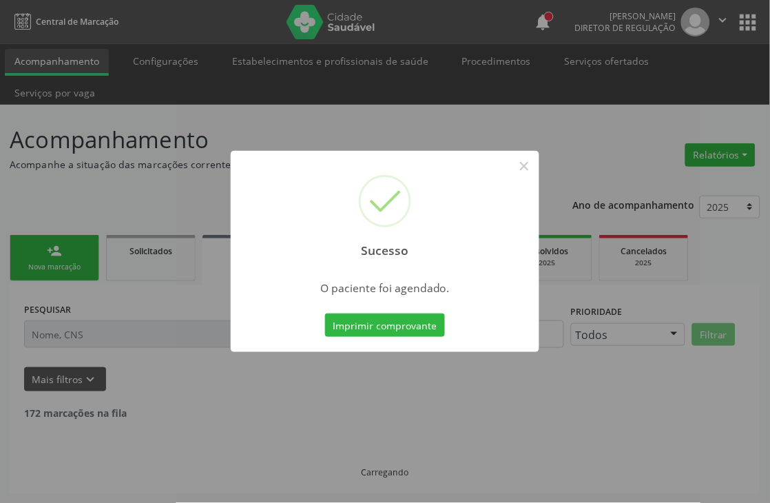
scroll to position [0, 0]
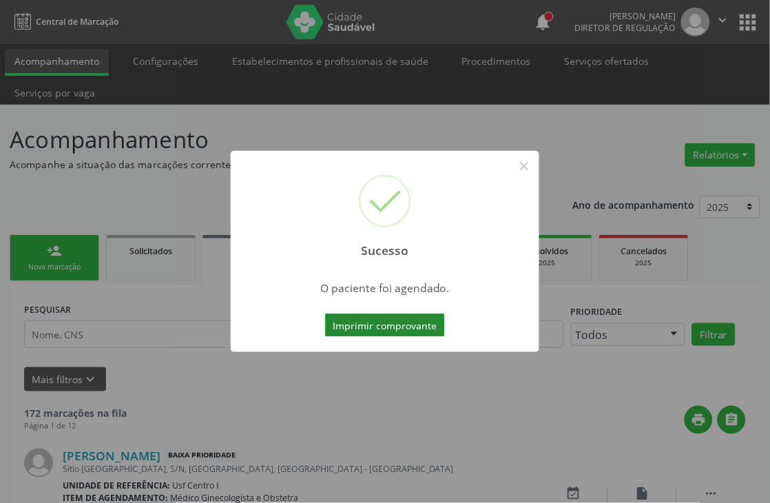
click at [419, 319] on button "Imprimir comprovante" at bounding box center [385, 324] width 120 height 23
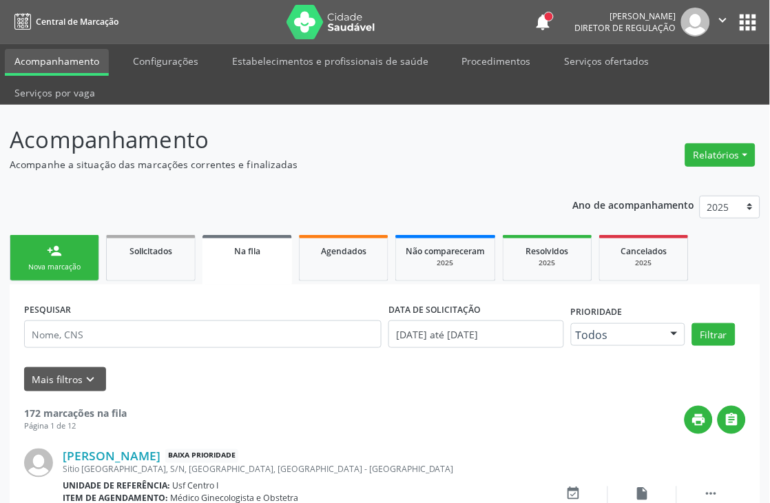
click at [70, 240] on link "person_add Nova marcação" at bounding box center [55, 258] width 90 height 46
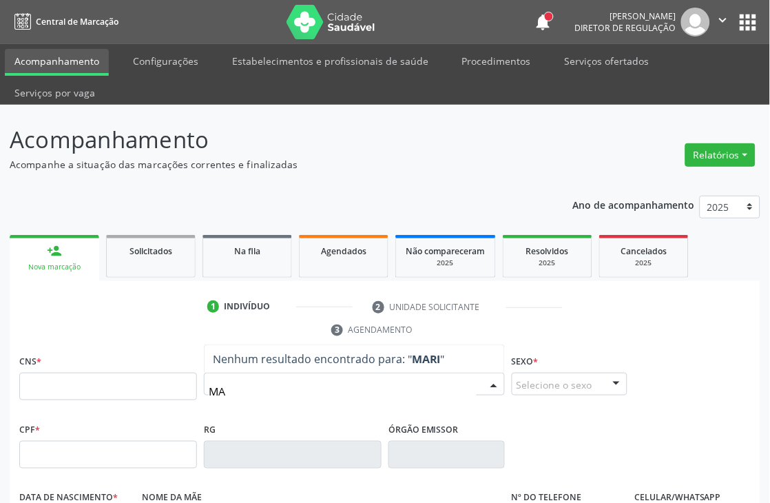
type input "M"
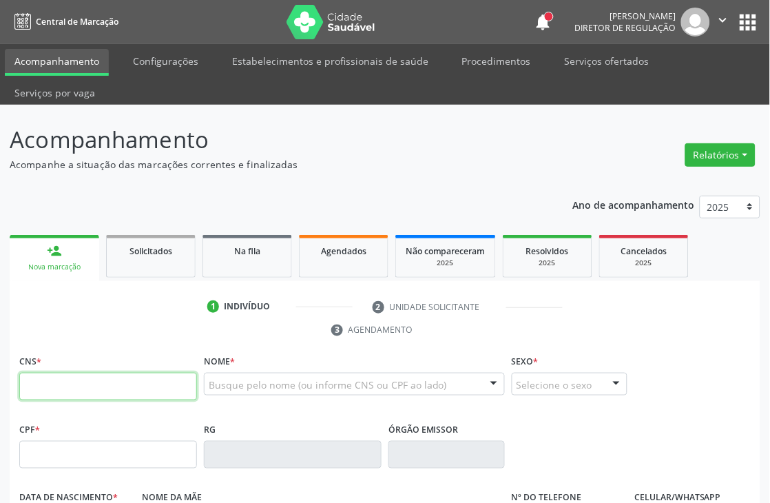
click at [142, 375] on input "text" at bounding box center [108, 387] width 178 height 28
type input "706 0003 0669 1543"
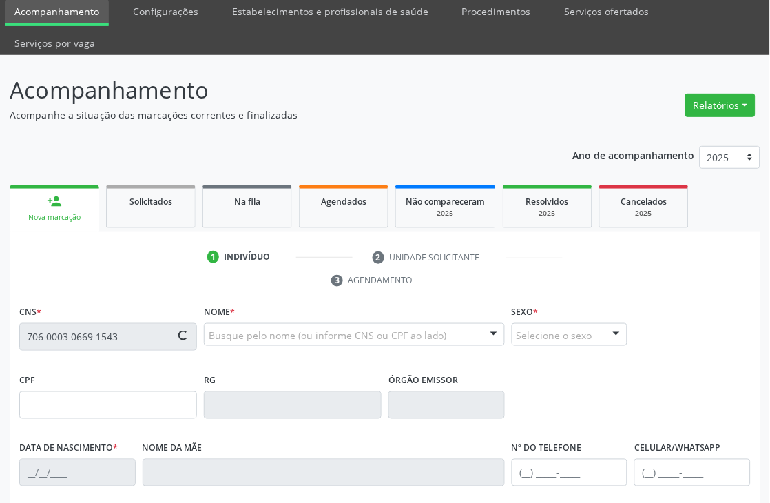
scroll to position [153, 0]
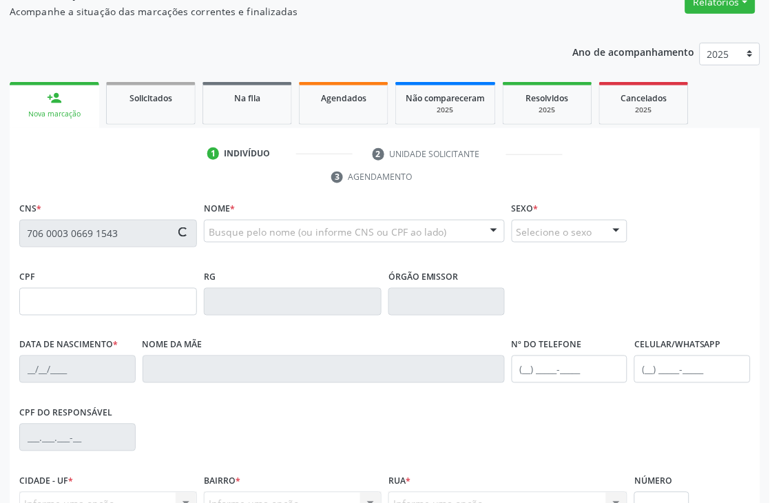
type input "454.681.764-91"
type input "06/11/1963"
type input "Damiana Tavares de Lima"
type input "(87) 8159-3111"
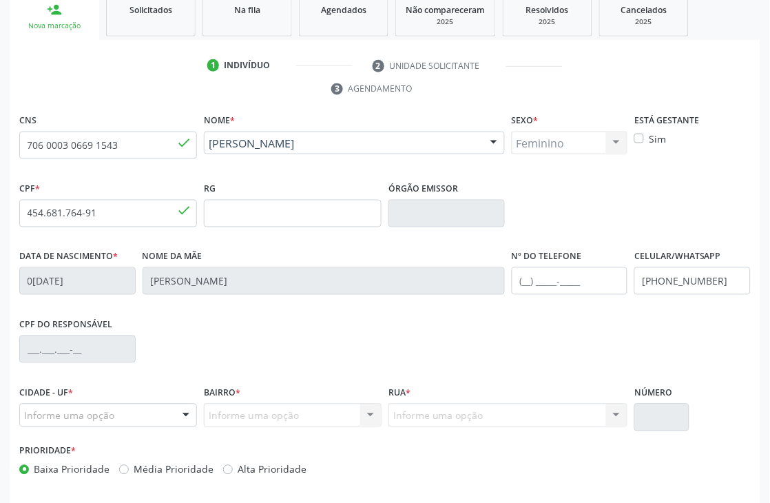
scroll to position [295, 0]
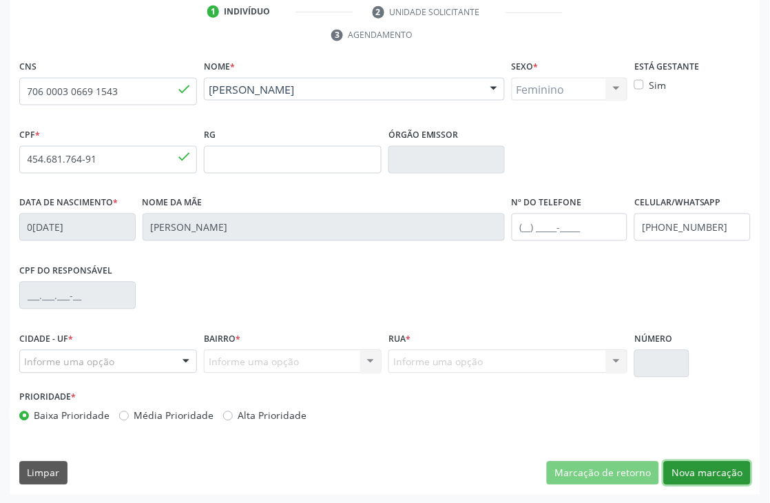
click at [690, 473] on button "Nova marcação" at bounding box center [707, 473] width 87 height 23
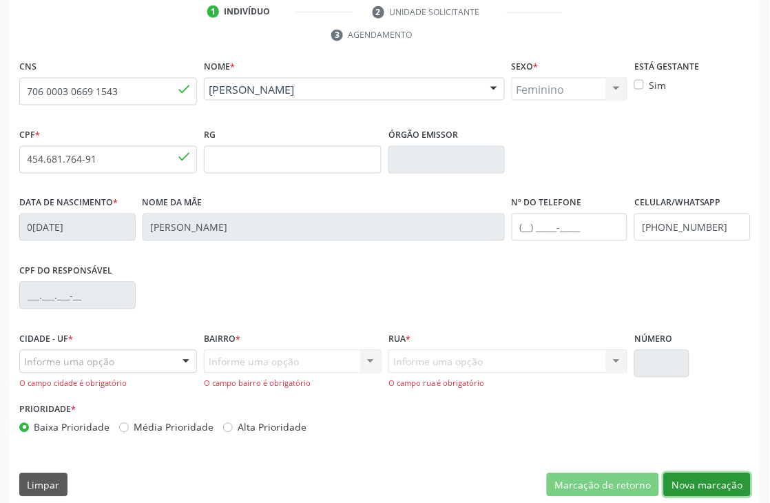
click at [682, 478] on button "Nova marcação" at bounding box center [707, 484] width 87 height 23
click at [132, 362] on div "Informe uma opção" at bounding box center [108, 361] width 178 height 23
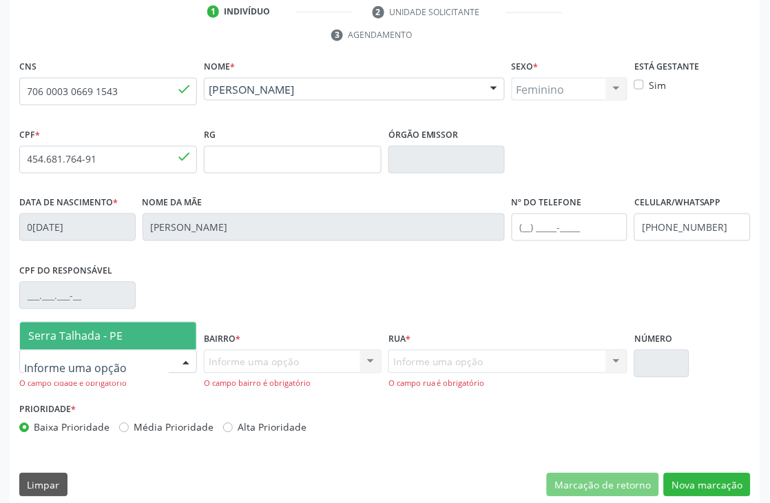
click at [132, 346] on span "Serra Talhada - PE" at bounding box center [108, 336] width 176 height 28
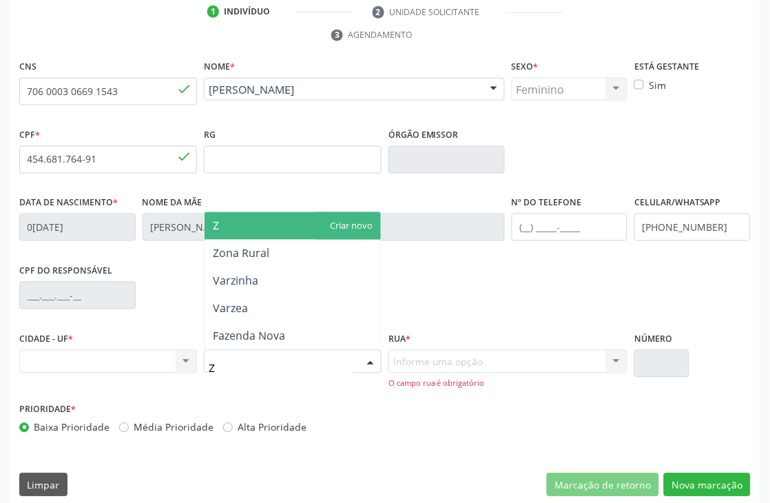
type input "ZO"
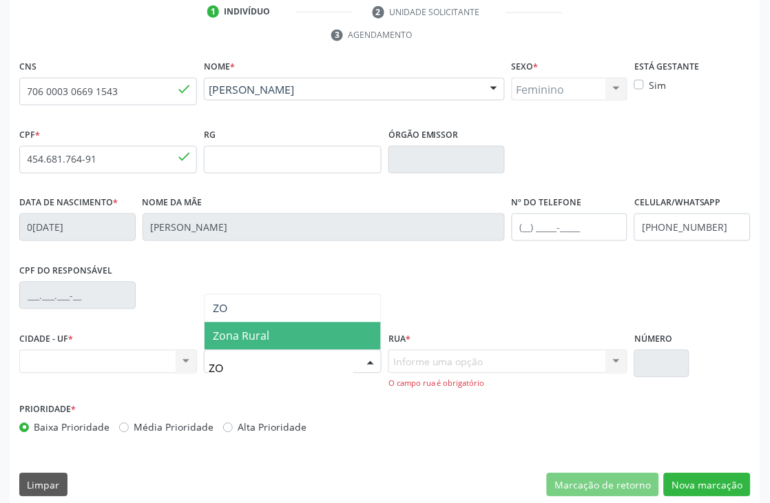
click at [262, 335] on span "Zona Rural" at bounding box center [241, 336] width 56 height 15
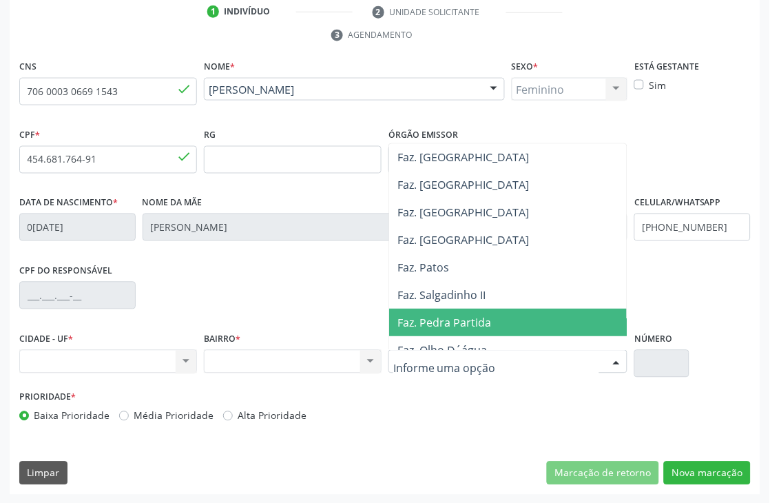
click at [486, 302] on span "Faz. Salgadinho II" at bounding box center [538, 296] width 298 height 28
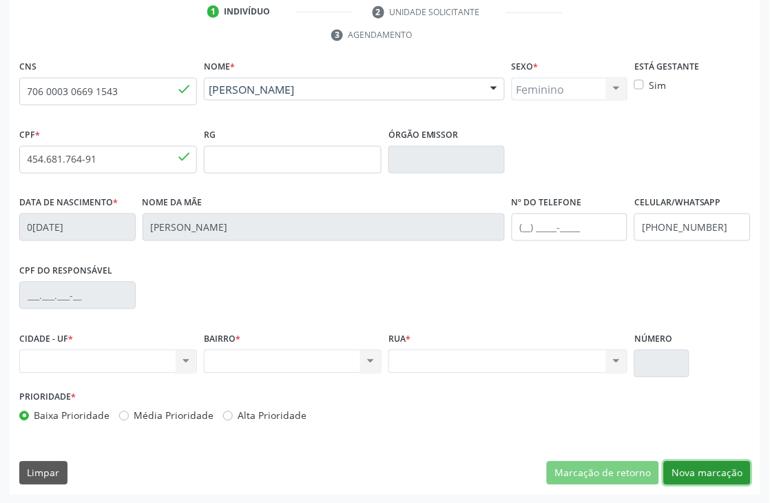
click at [714, 475] on button "Nova marcação" at bounding box center [707, 473] width 87 height 23
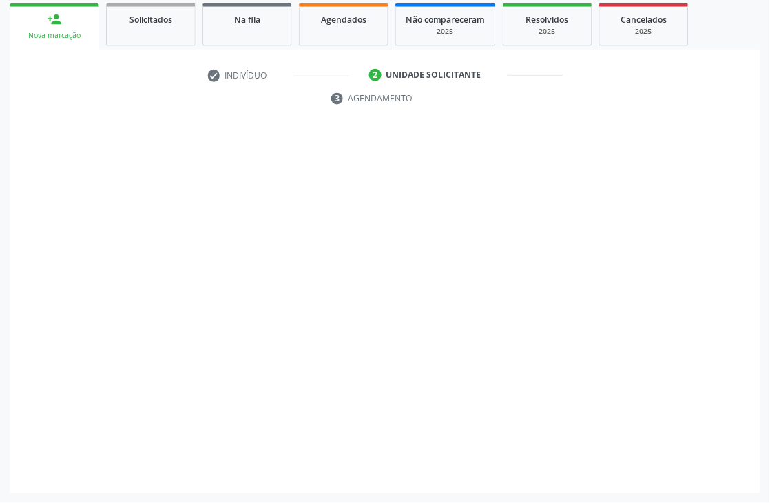
scroll to position [231, 0]
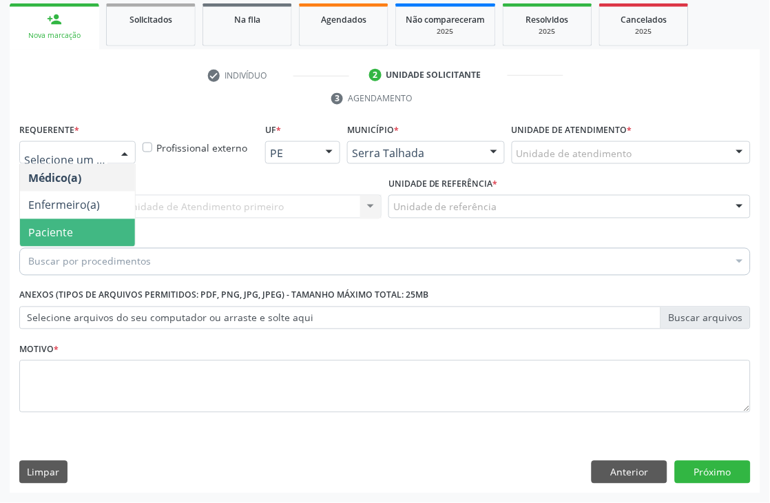
click at [72, 226] on span "Paciente" at bounding box center [77, 233] width 115 height 28
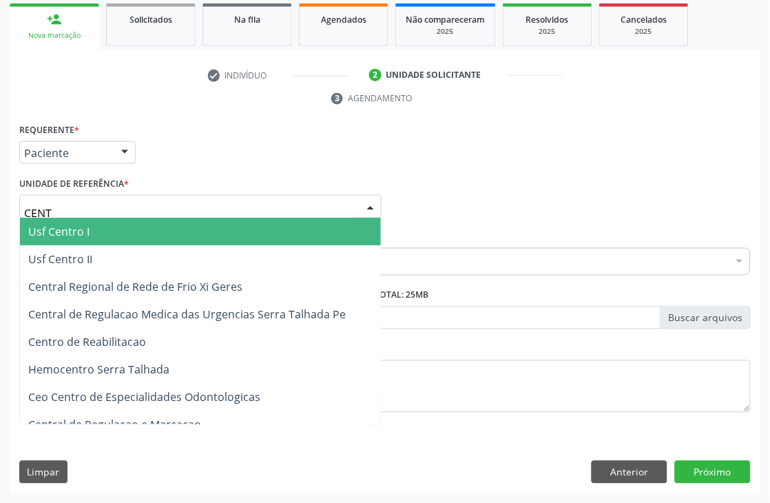
type input "CENTR"
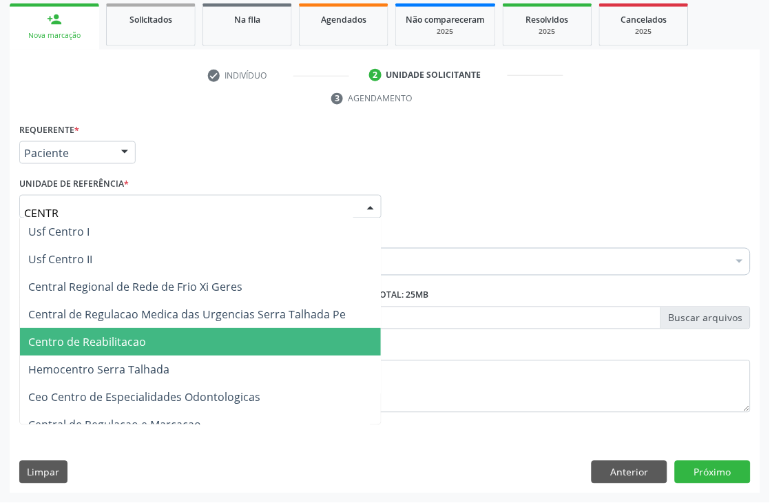
click at [138, 329] on span "Centro de Reabilitacao" at bounding box center [200, 343] width 361 height 28
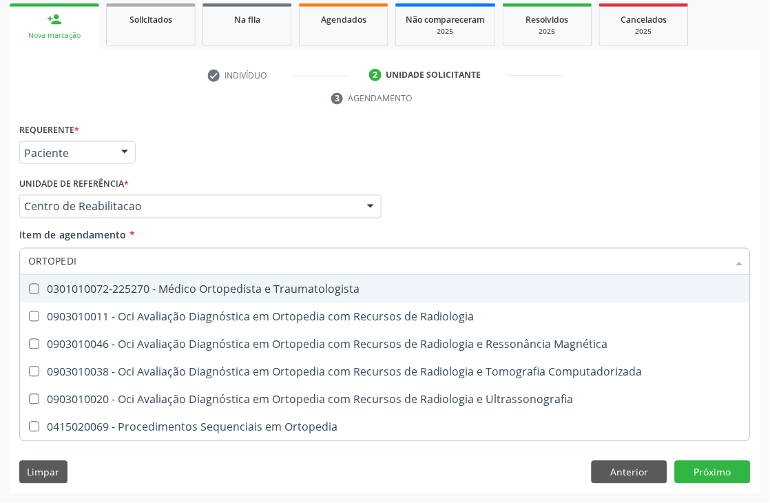
type input "ORTOPEDIS"
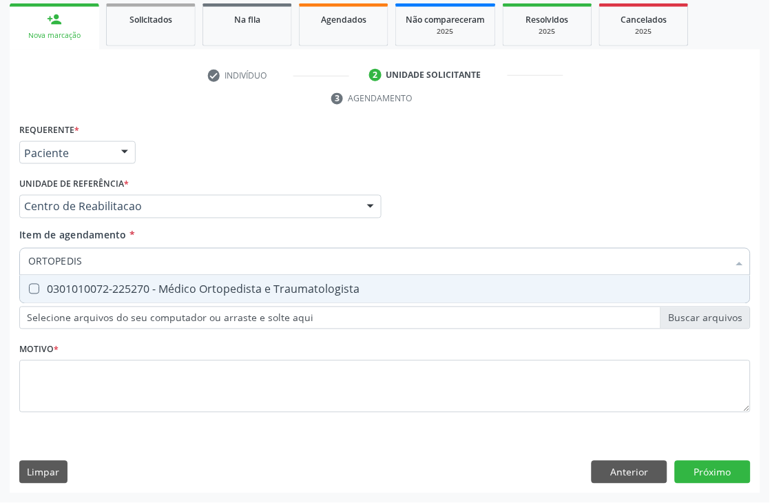
click at [123, 285] on div "0301010072-225270 - Médico Ortopedista e Traumatologista" at bounding box center [385, 289] width 714 height 11
checkbox Traumatologista "true"
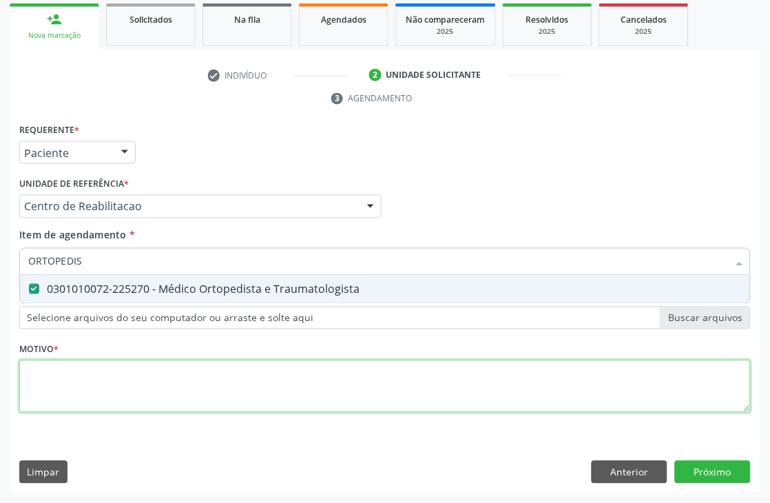
click at [207, 391] on div "Requerente * Paciente Médico(a) Enfermeiro(a) Paciente Nenhum resultado encontr…" at bounding box center [385, 276] width 732 height 312
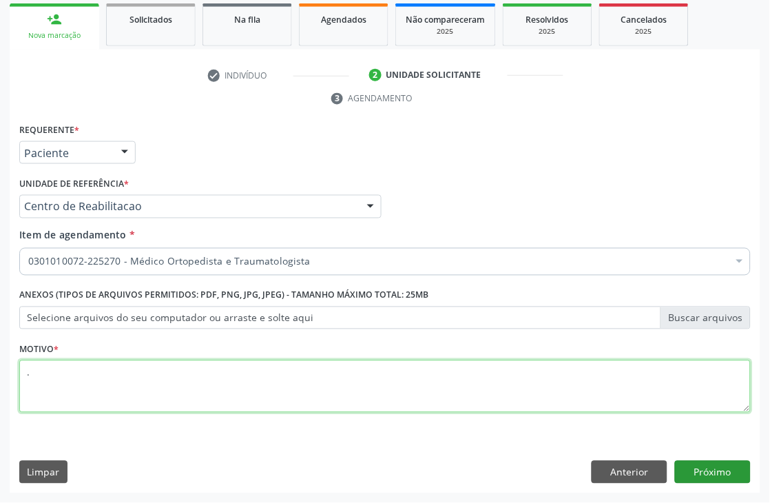
type textarea "."
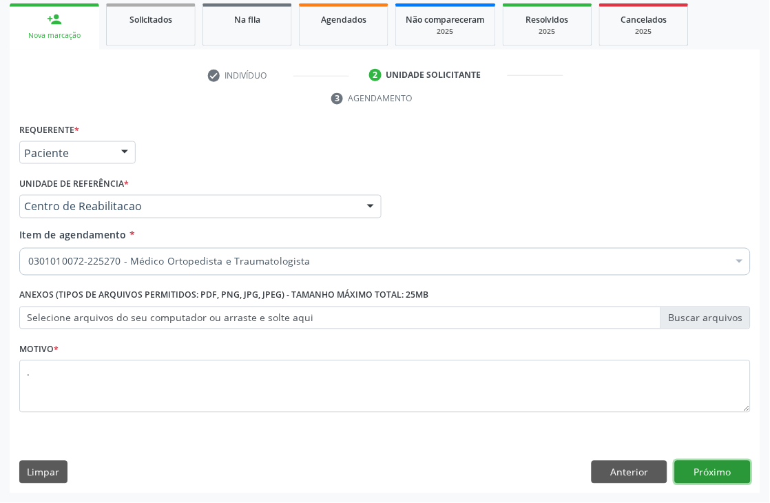
click at [714, 475] on button "Próximo" at bounding box center [713, 472] width 76 height 23
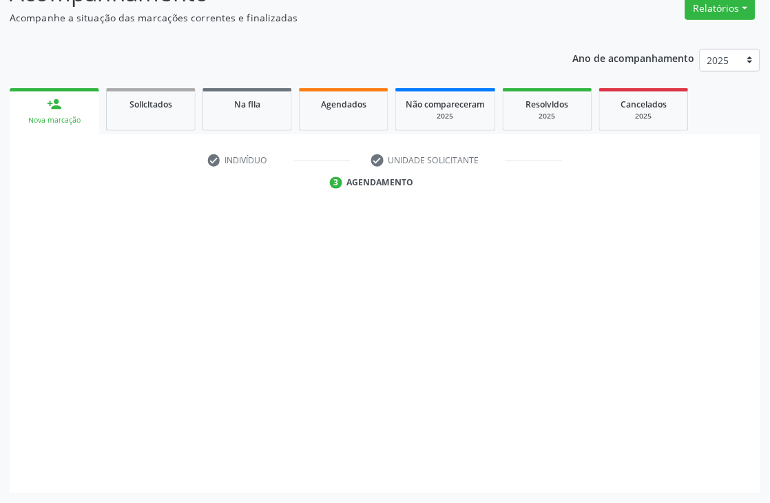
scroll to position [147, 0]
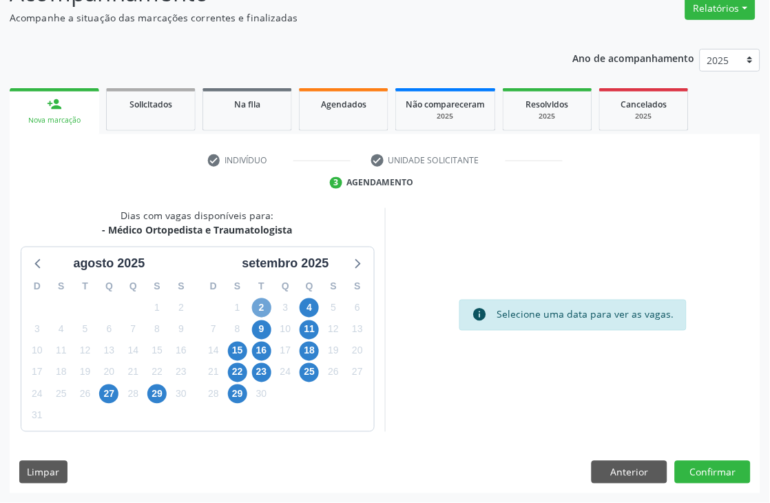
click at [262, 309] on span "2" at bounding box center [261, 307] width 19 height 19
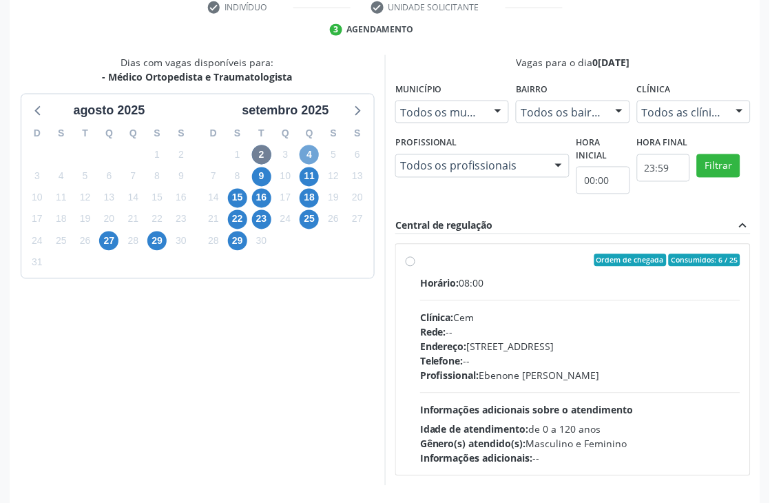
click at [304, 156] on span "4" at bounding box center [309, 154] width 19 height 19
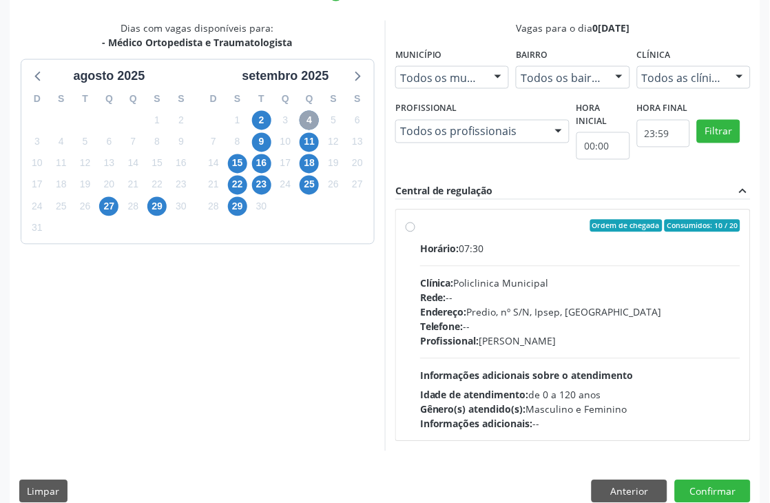
scroll to position [353, 0]
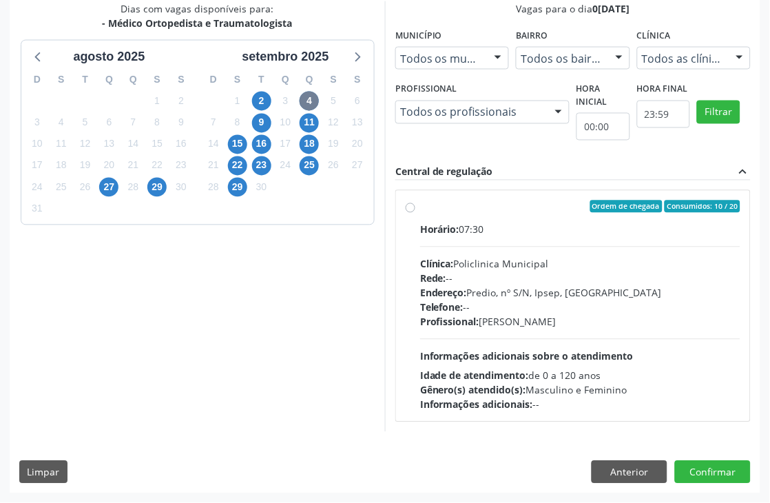
click at [471, 325] on span "Profissional:" at bounding box center [449, 322] width 59 height 13
click at [415, 213] on input "Ordem de chegada Consumidos: 10 / 20 Horário: 07:30 Clínica: Policlinica Munici…" at bounding box center [411, 206] width 10 height 12
radio input "true"
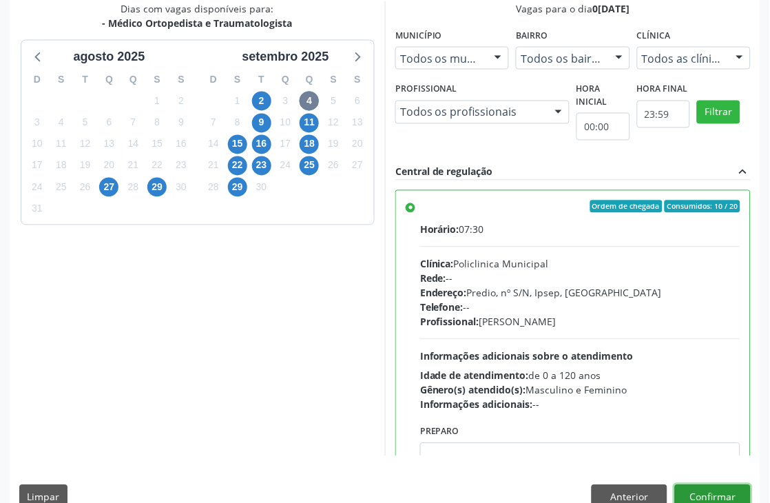
click at [720, 495] on button "Confirmar" at bounding box center [713, 496] width 76 height 23
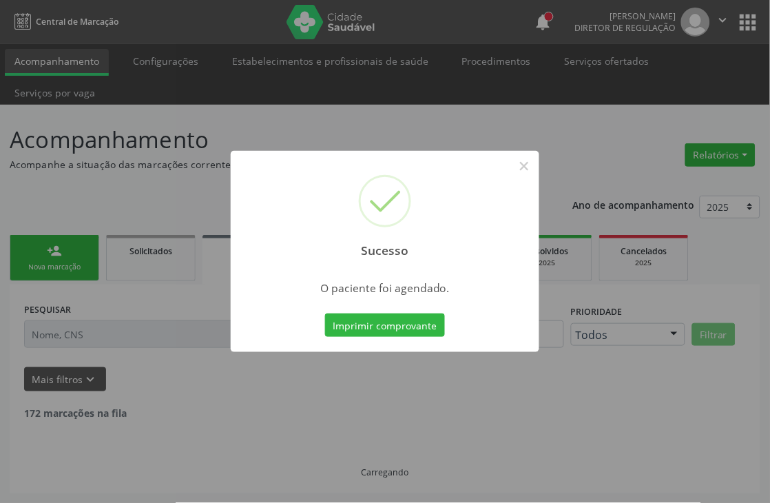
scroll to position [0, 0]
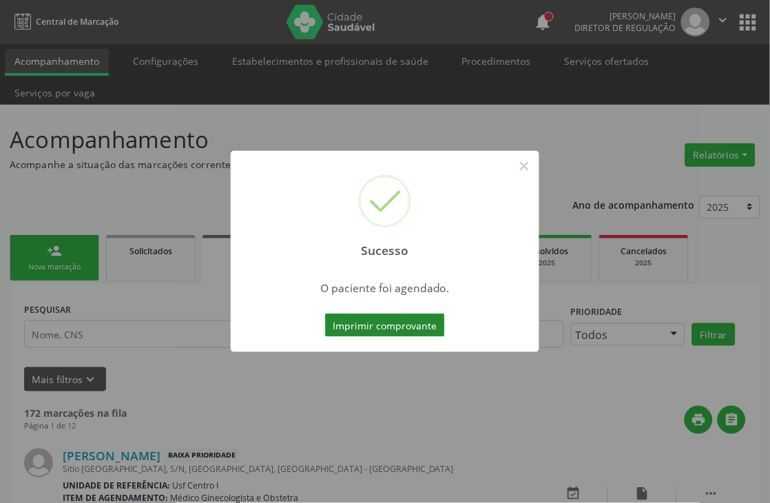
click at [432, 322] on button "Imprimir comprovante" at bounding box center [385, 324] width 120 height 23
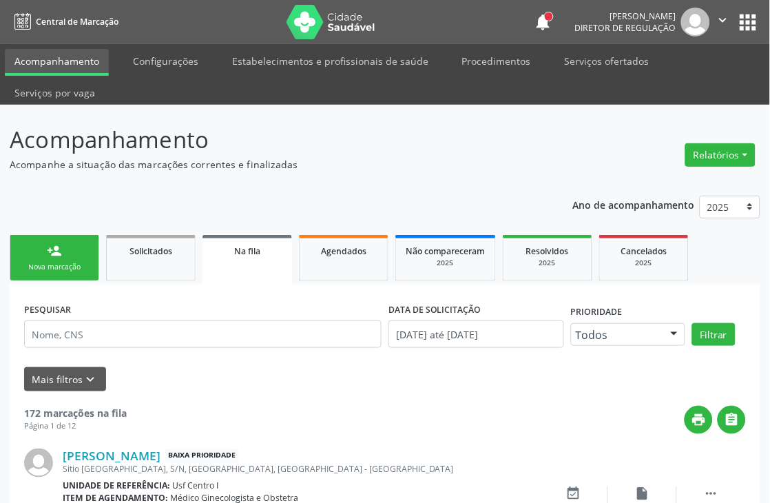
click at [92, 252] on link "person_add Nova marcação" at bounding box center [55, 258] width 90 height 46
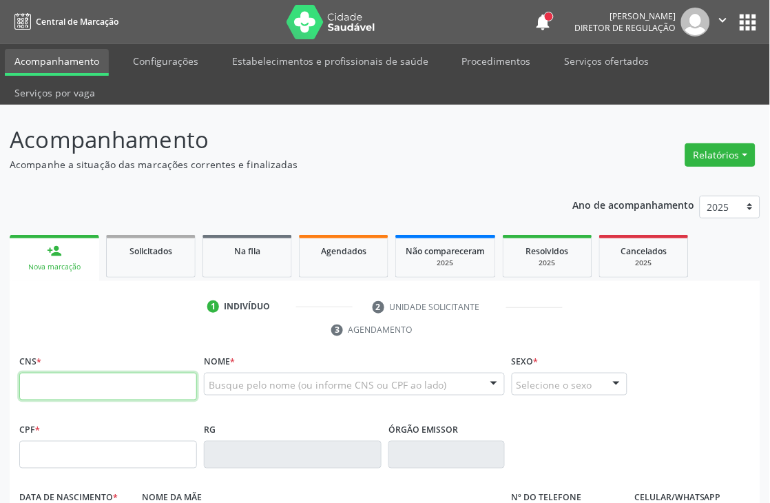
click at [50, 388] on input "text" at bounding box center [108, 387] width 178 height 28
type input "898 0500 1599 2235"
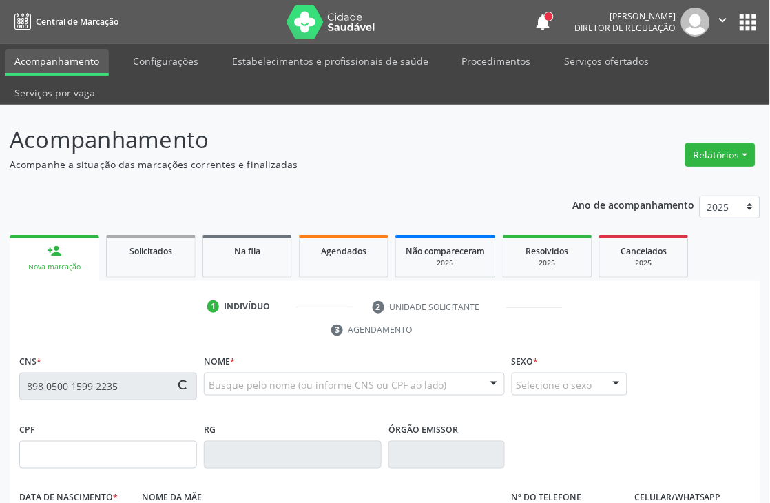
type input "125.582.654-15"
type input "01/04/1938"
type input "Ana Generoza de Lima"
type input "(87) 99999-9999"
type input "S/N"
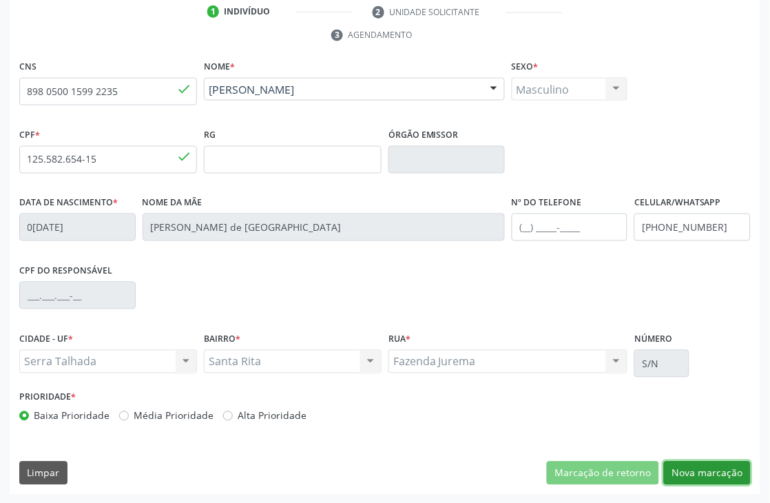
click at [719, 470] on button "Nova marcação" at bounding box center [707, 473] width 87 height 23
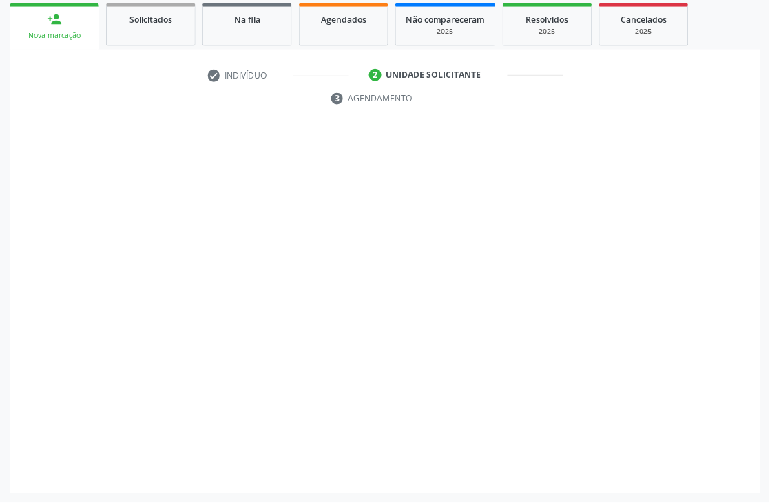
scroll to position [231, 0]
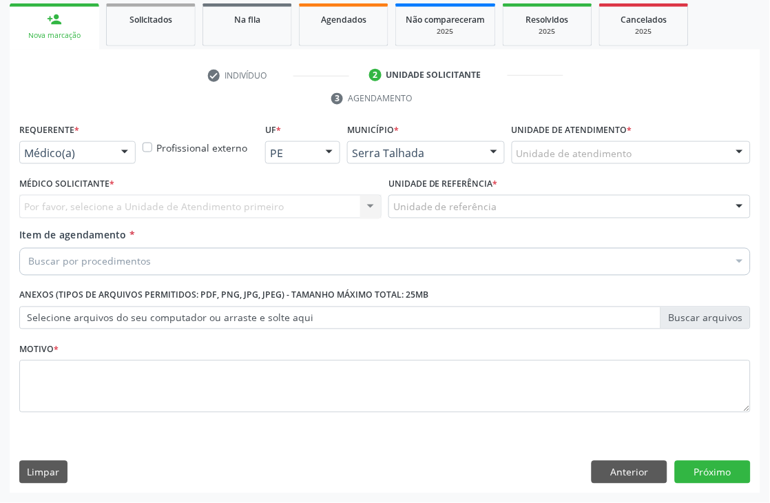
click at [22, 143] on div "Médico(a)" at bounding box center [77, 152] width 116 height 23
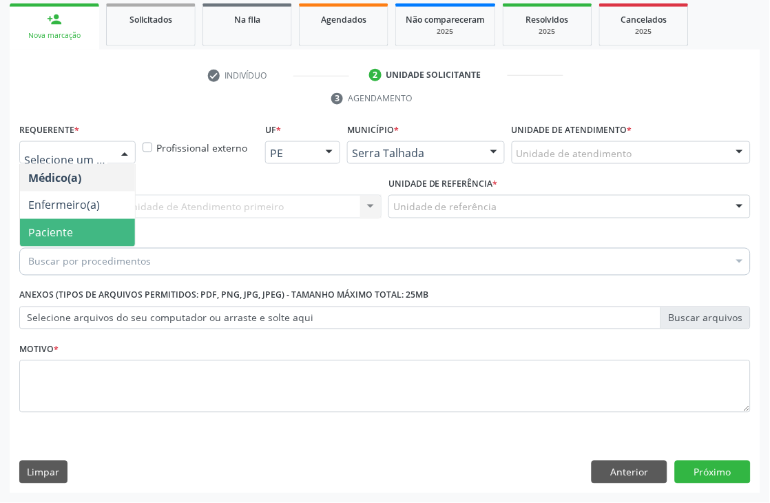
click at [87, 227] on span "Paciente" at bounding box center [77, 233] width 115 height 28
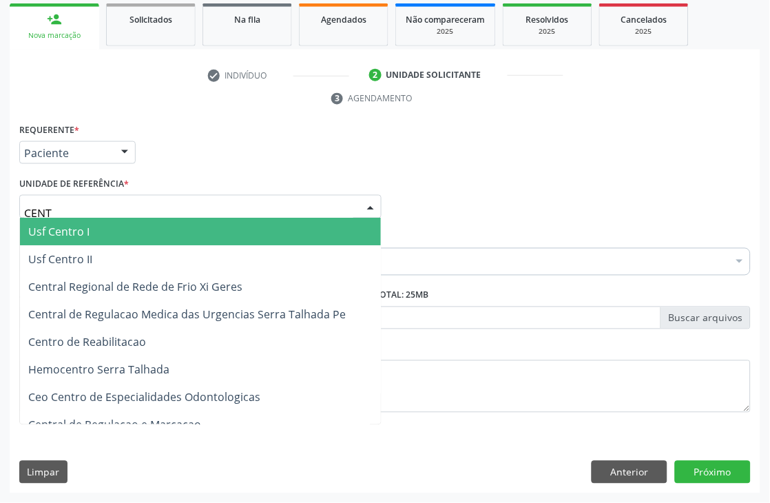
type input "CENTR"
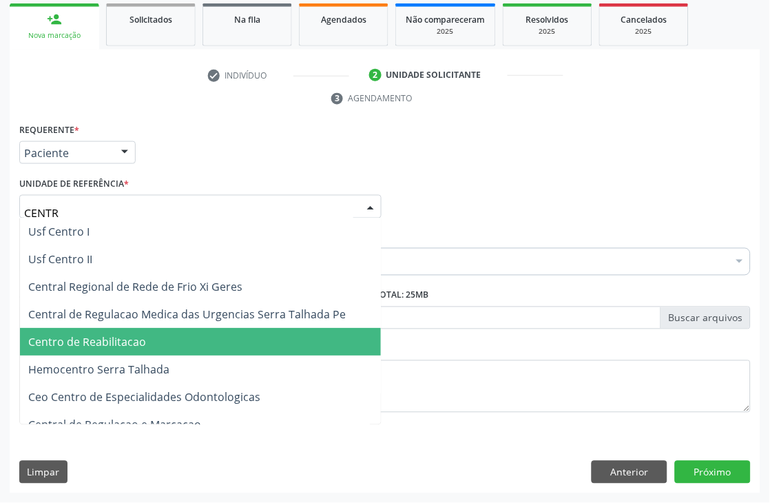
click at [146, 338] on span "Centro de Reabilitacao" at bounding box center [200, 343] width 361 height 28
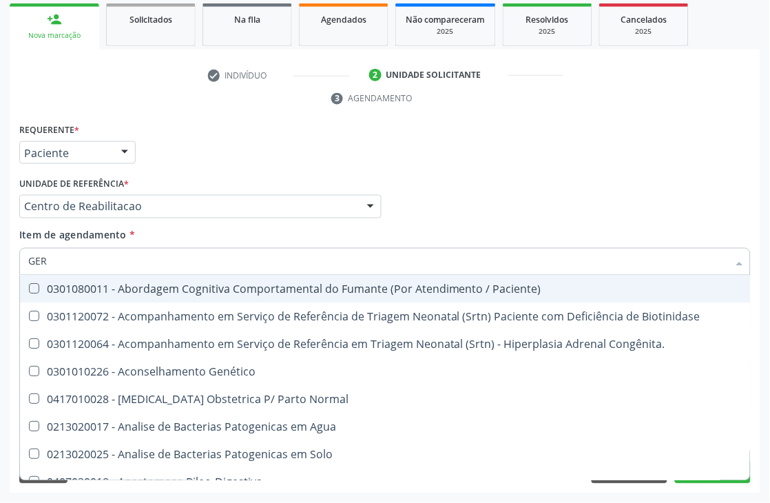
type input "GERI"
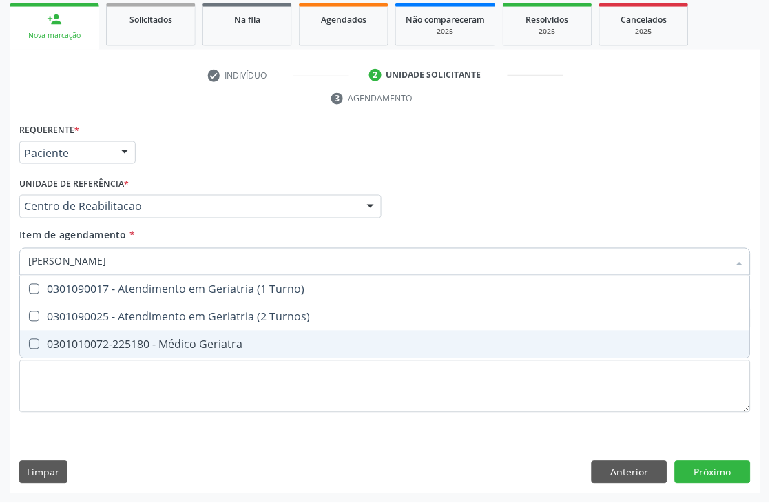
click at [223, 333] on span "0301010072-225180 - Médico Geriatra" at bounding box center [385, 345] width 730 height 28
checkbox Geriatra "true"
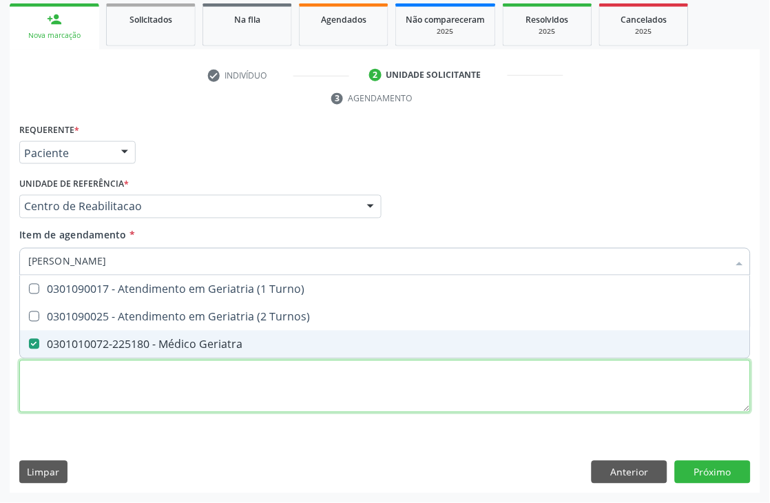
click at [216, 386] on div "Requerente * Paciente Médico(a) Enfermeiro(a) Paciente Nenhum resultado encontr…" at bounding box center [385, 276] width 732 height 312
checkbox Turnos\) "true"
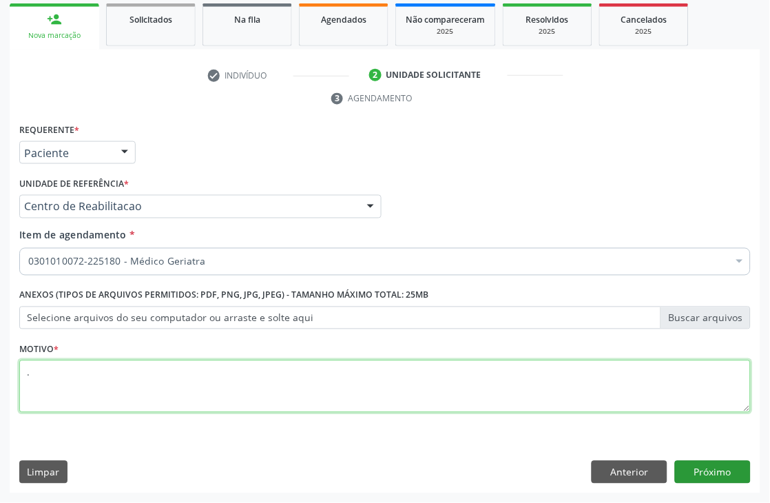
type textarea "."
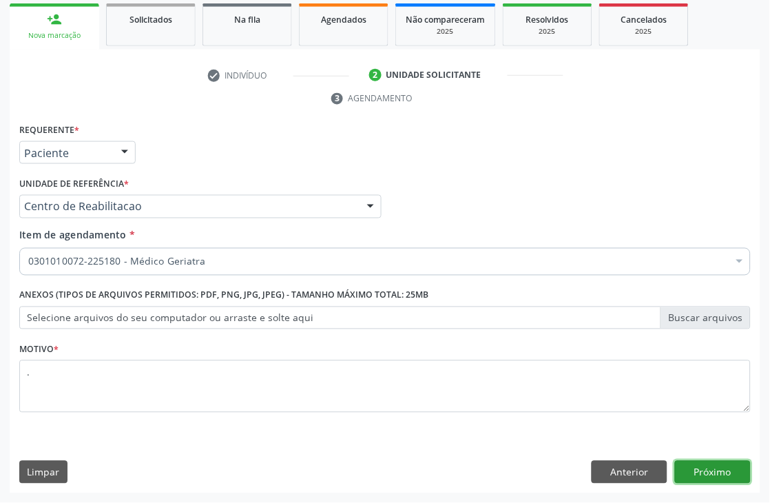
click at [701, 462] on button "Próximo" at bounding box center [713, 472] width 76 height 23
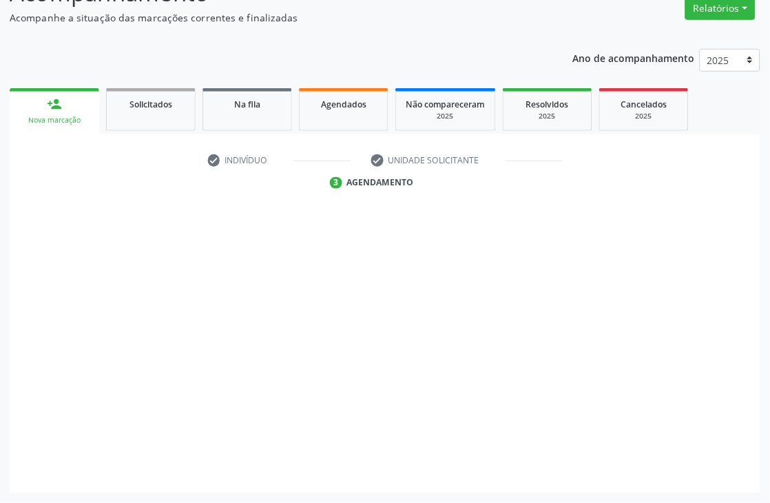
scroll to position [147, 0]
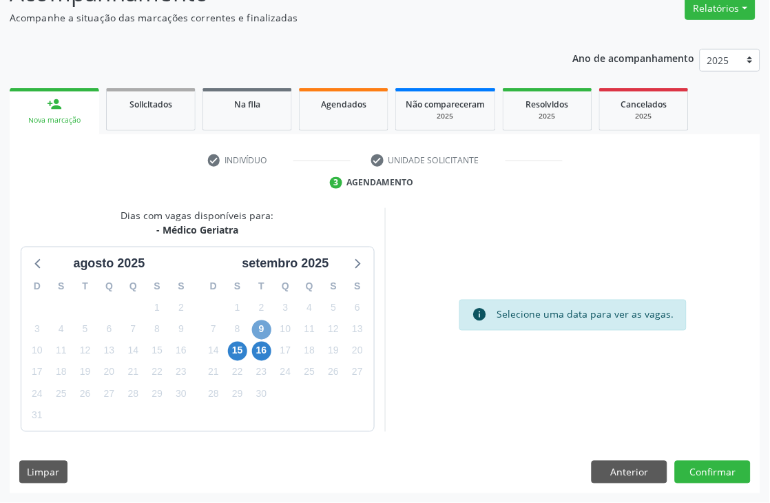
click at [255, 329] on span "9" at bounding box center [261, 329] width 19 height 19
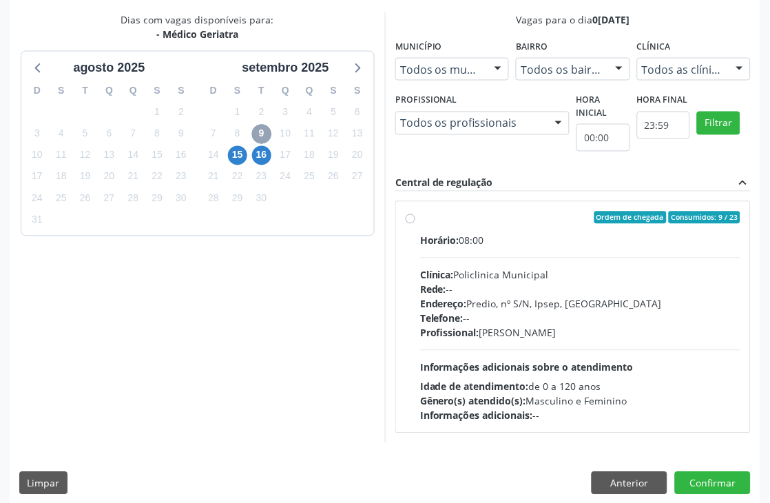
scroll to position [353, 0]
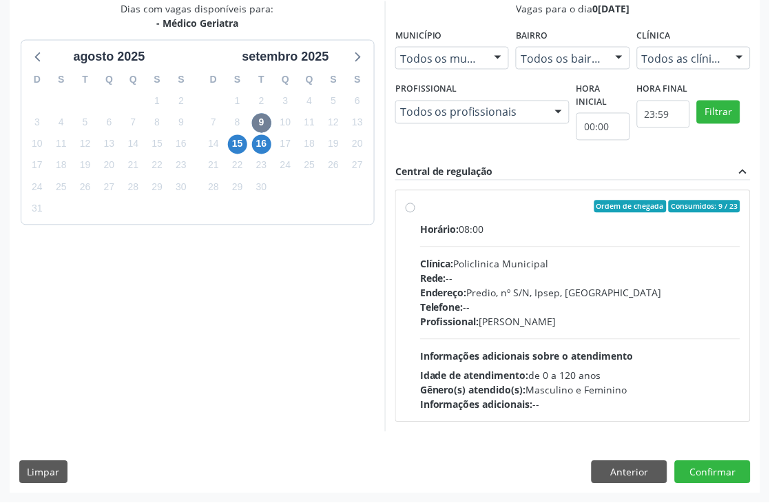
click at [546, 378] on div "Idade de atendimento: de 0 a 120 anos" at bounding box center [580, 376] width 320 height 14
click at [415, 213] on input "Ordem de chegada Consumidos: 9 / 23 Horário: 08:00 Clínica: Policlinica Municip…" at bounding box center [411, 206] width 10 height 12
radio input "true"
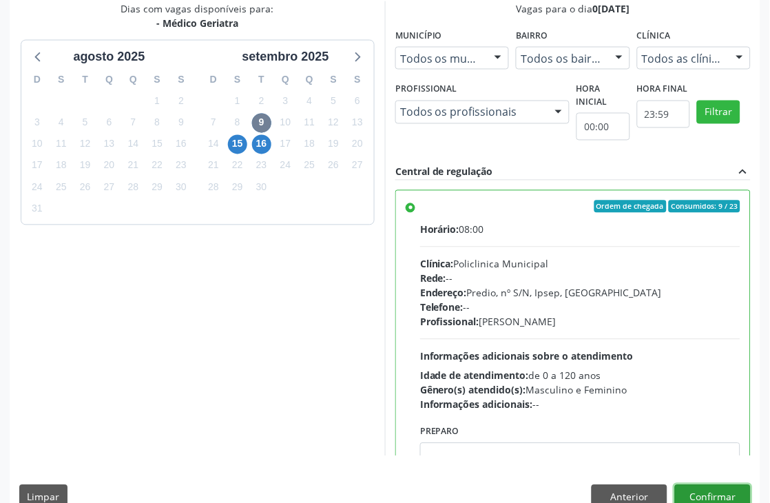
click at [706, 490] on button "Confirmar" at bounding box center [713, 496] width 76 height 23
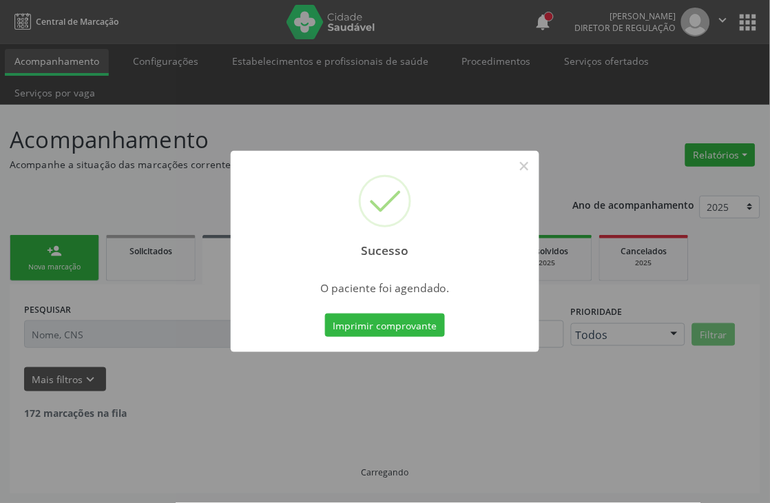
scroll to position [0, 0]
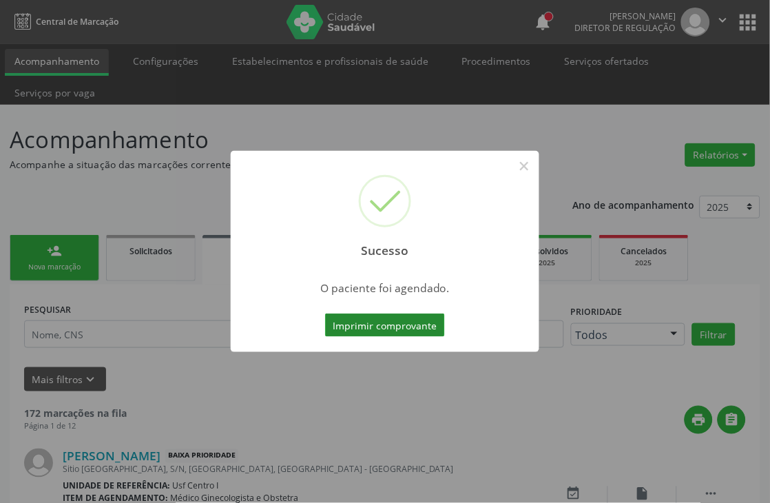
click at [388, 322] on button "Imprimir comprovante" at bounding box center [385, 324] width 120 height 23
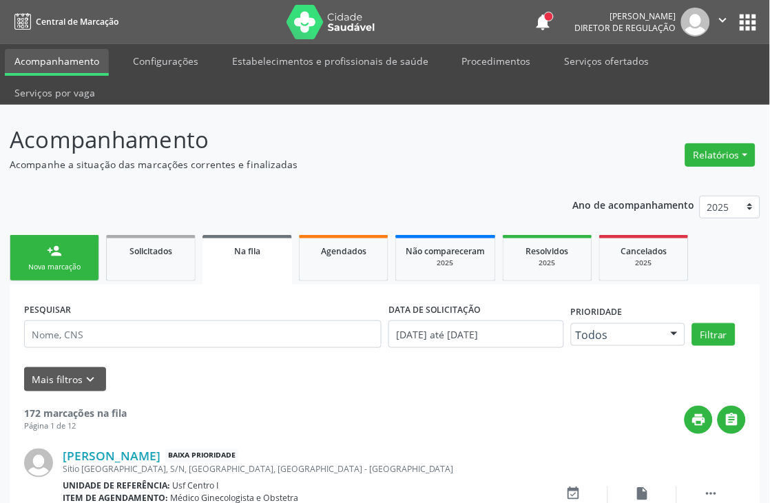
click at [73, 251] on link "person_add Nova marcação" at bounding box center [55, 258] width 90 height 46
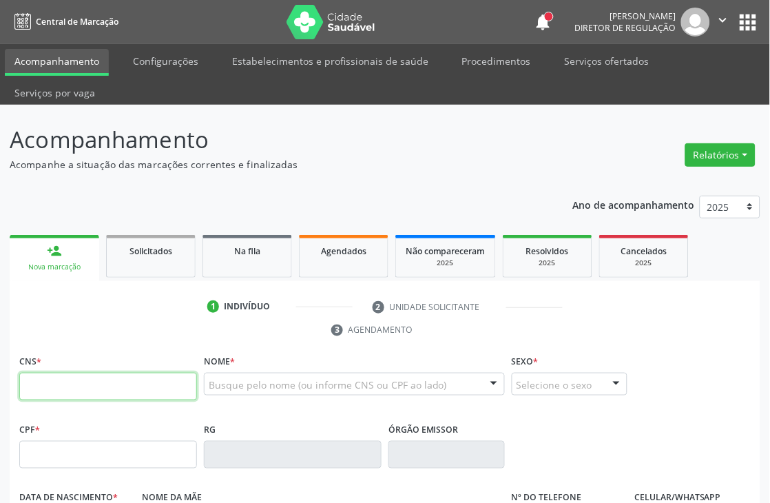
click at [176, 380] on input "text" at bounding box center [108, 387] width 178 height 28
type input "703 0028 3580 8972"
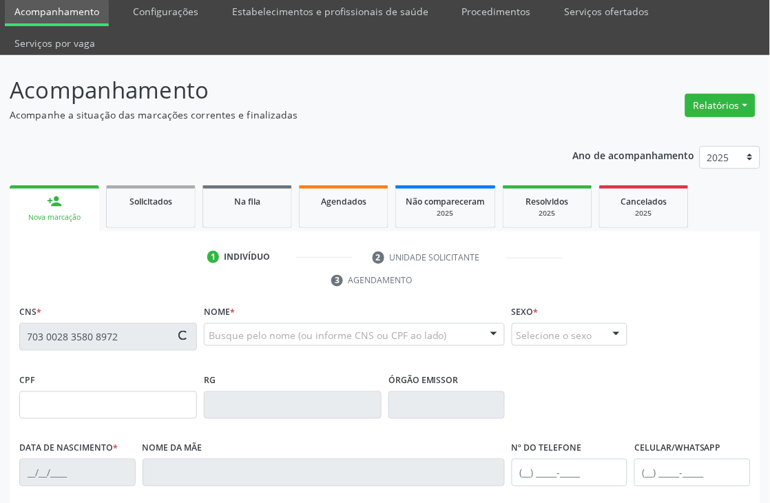
scroll to position [76, 0]
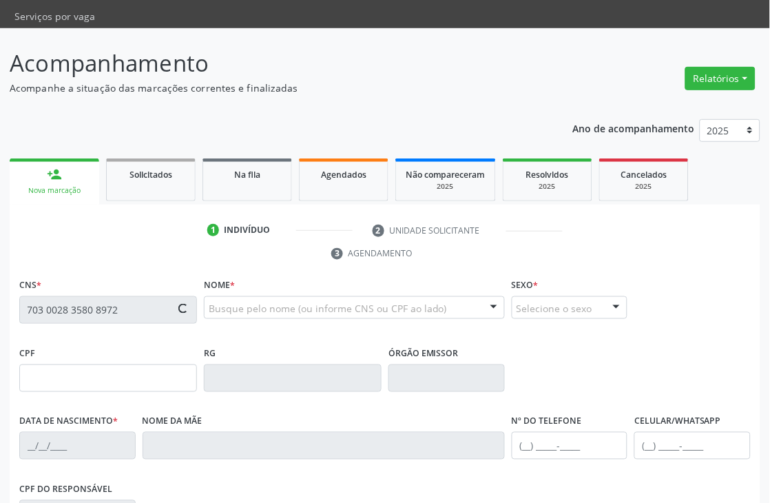
type input "888.089.634-20"
type input "19/03/1960"
type input "Josefa Germano da Silva"
type input "(87) 99913-1742"
type input "S/N"
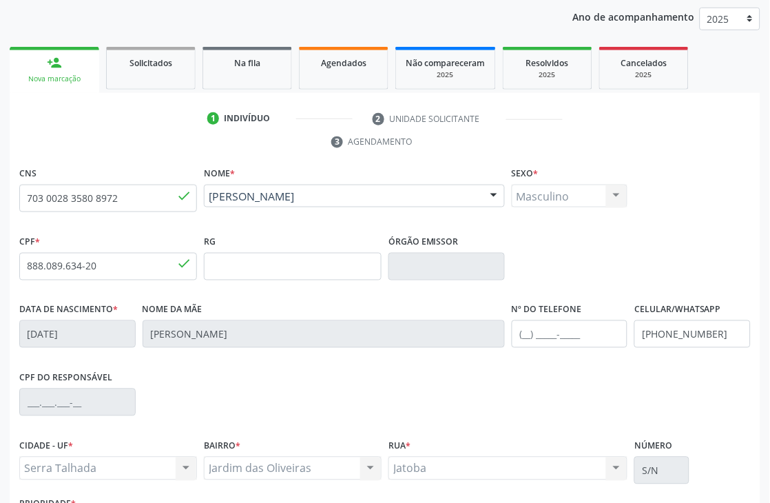
scroll to position [295, 0]
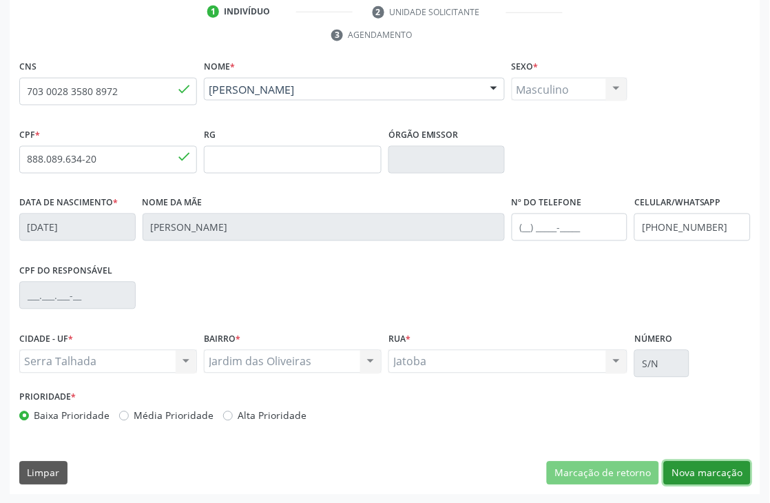
click at [703, 476] on button "Nova marcação" at bounding box center [707, 473] width 87 height 23
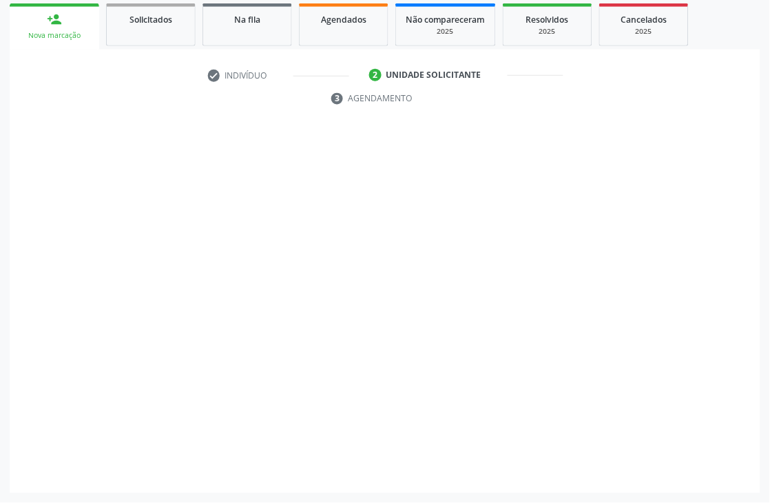
scroll to position [231, 0]
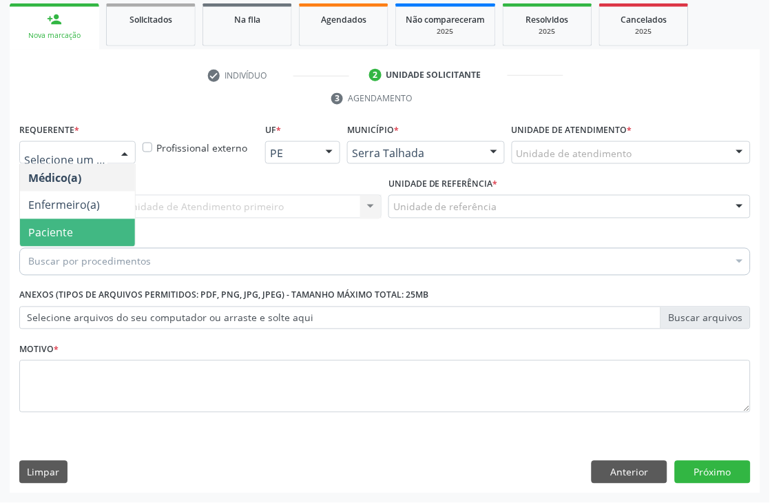
click at [56, 222] on span "Paciente" at bounding box center [77, 233] width 115 height 28
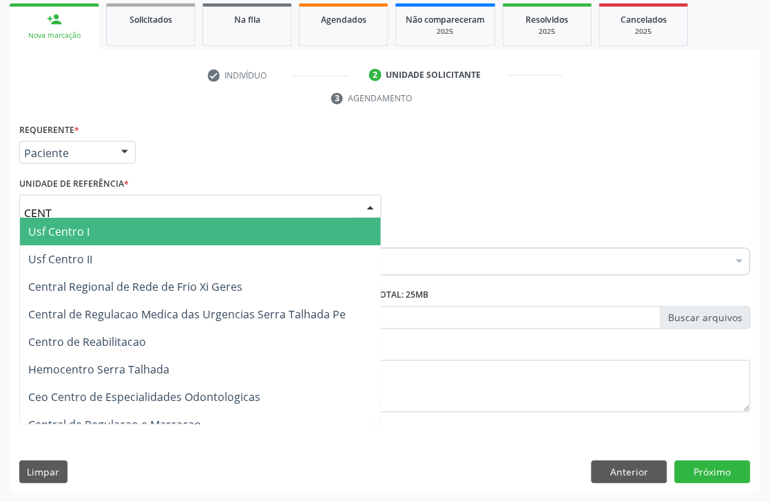
type input "CENTR"
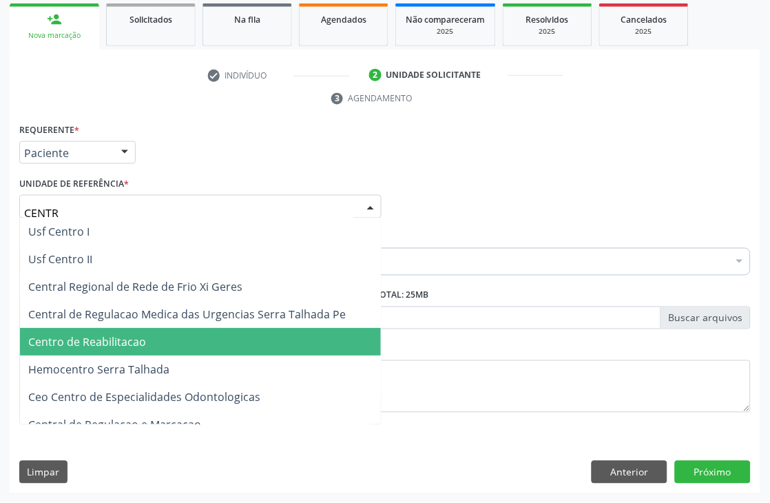
click at [128, 339] on span "Centro de Reabilitacao" at bounding box center [87, 342] width 118 height 15
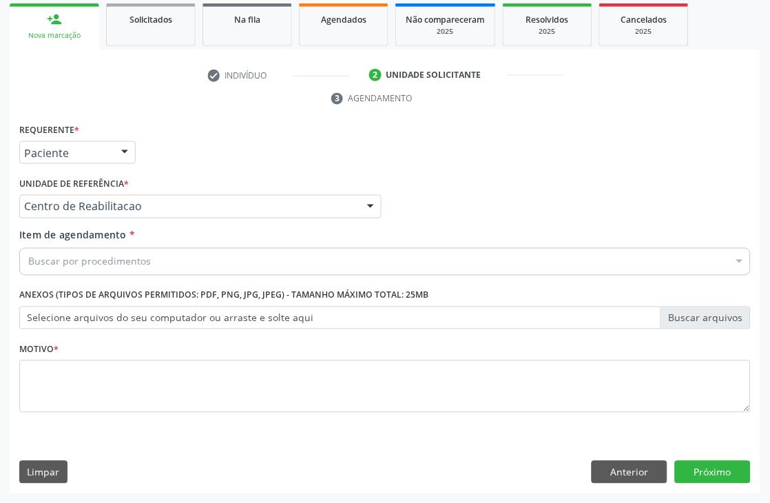
click at [172, 265] on div "Buscar por procedimentos" at bounding box center [385, 262] width 732 height 28
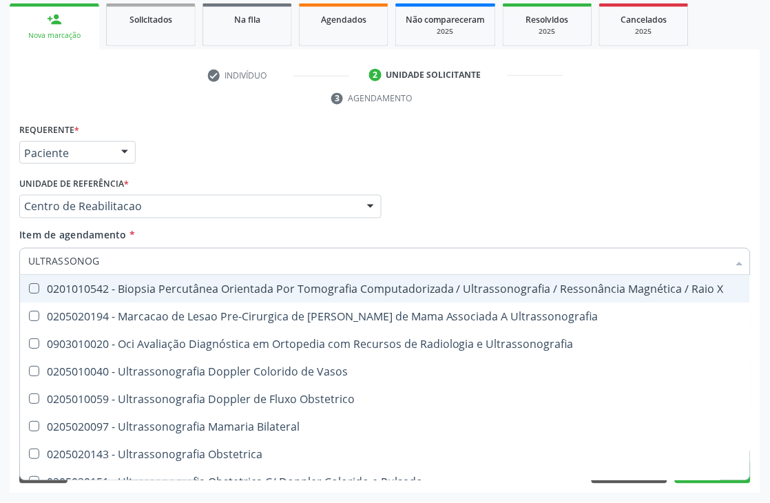
type input "ULTRASSONOGR"
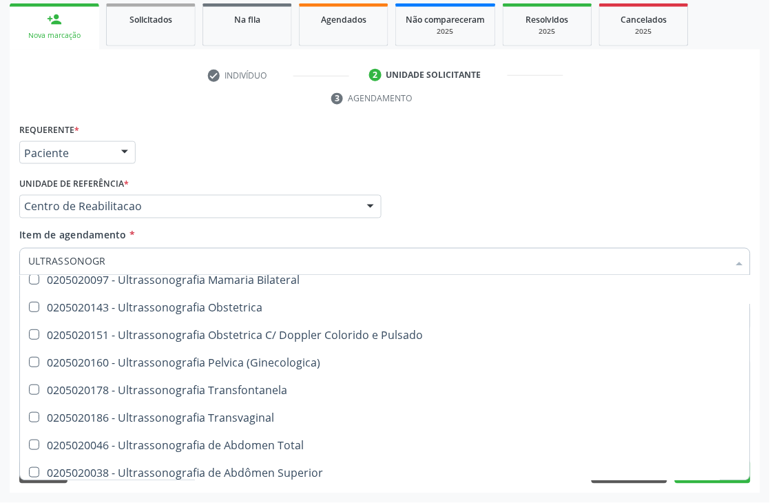
scroll to position [153, 0]
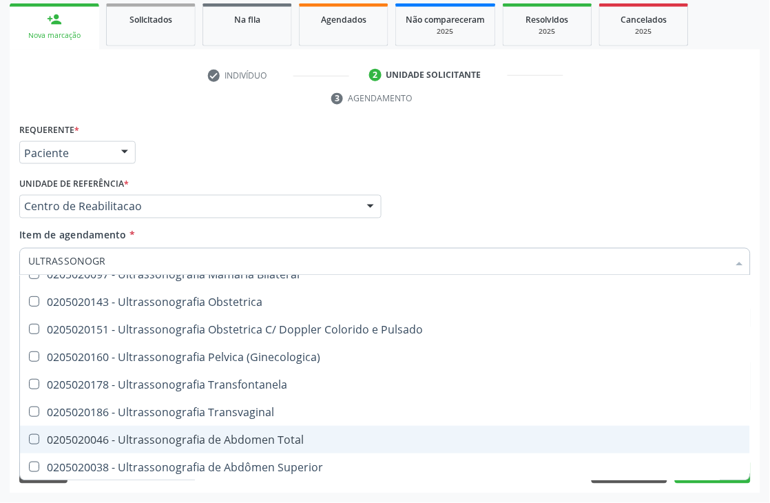
click at [193, 434] on div "0205020046 - Ultrassonografia de Abdomen Total" at bounding box center [385, 439] width 714 height 11
checkbox Total "true"
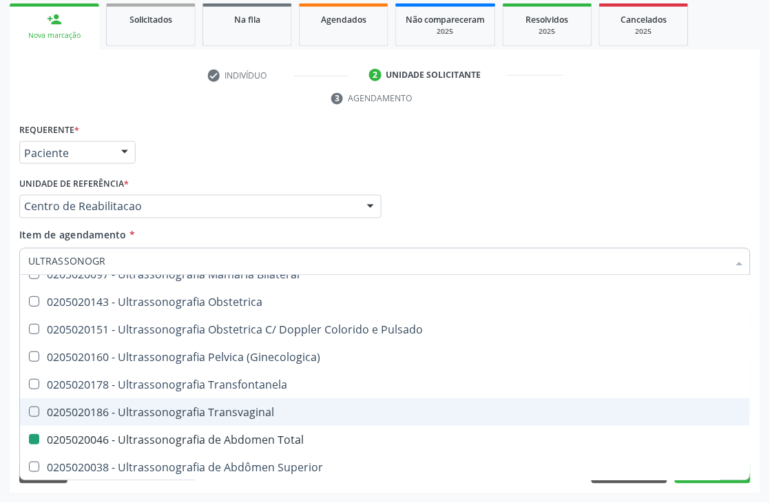
click at [0, 356] on div "Acompanhamento Acompanhe a situação das marcações correntes e finalizadas Relat…" at bounding box center [385, 188] width 770 height 630
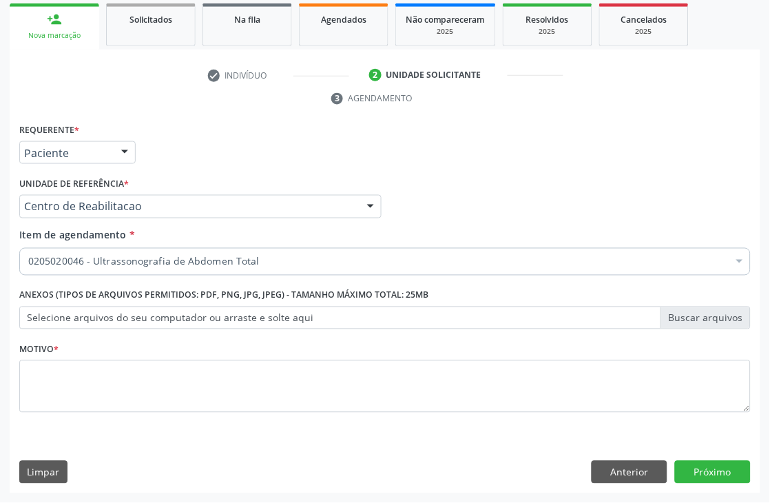
scroll to position [0, 0]
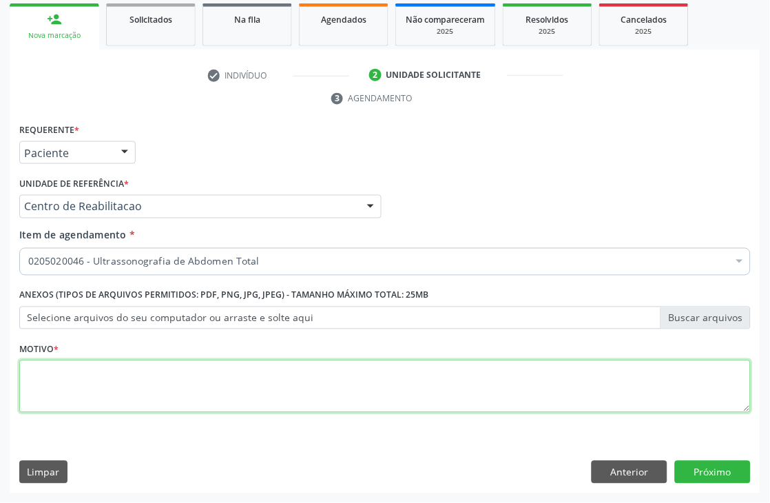
click at [145, 395] on textarea at bounding box center [385, 386] width 732 height 52
type textarea "."
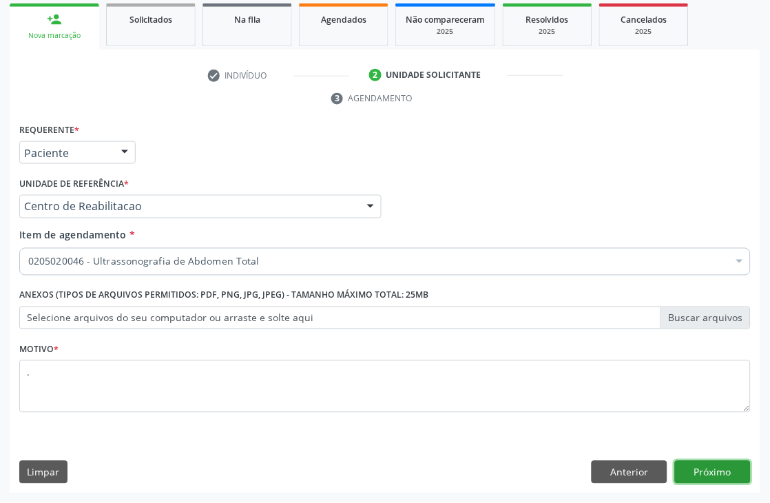
click at [694, 471] on button "Próximo" at bounding box center [713, 472] width 76 height 23
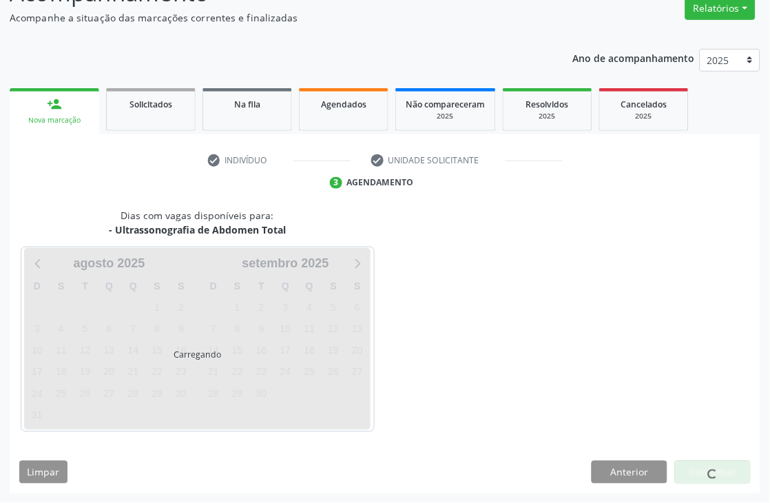
scroll to position [147, 0]
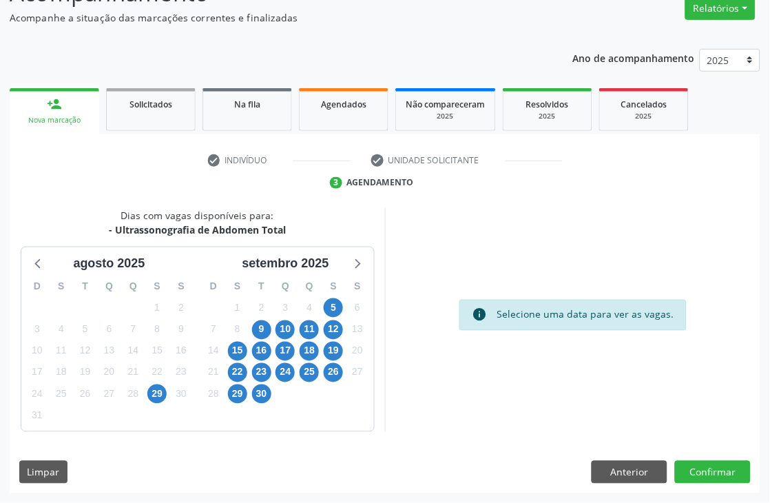
click at [322, 306] on div "5" at bounding box center [334, 308] width 24 height 21
click at [327, 302] on span "5" at bounding box center [333, 307] width 19 height 19
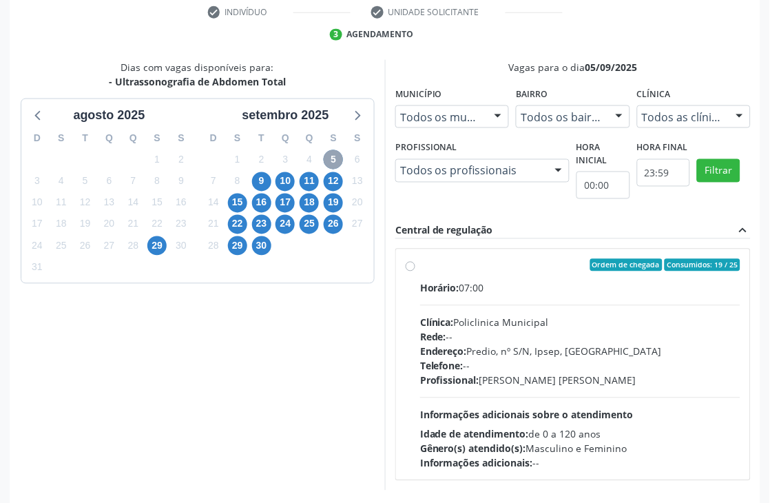
scroll to position [353, 0]
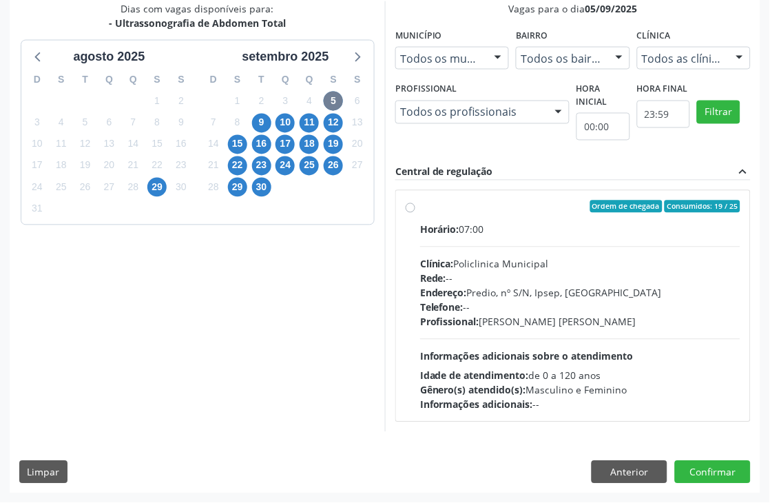
click at [580, 350] on span "Informações adicionais sobre o atendimento" at bounding box center [527, 356] width 214 height 13
click at [415, 213] on input "Ordem de chegada Consumidos: 19 / 25 Horário: 07:00 Clínica: Policlinica Munici…" at bounding box center [411, 206] width 10 height 12
radio input "true"
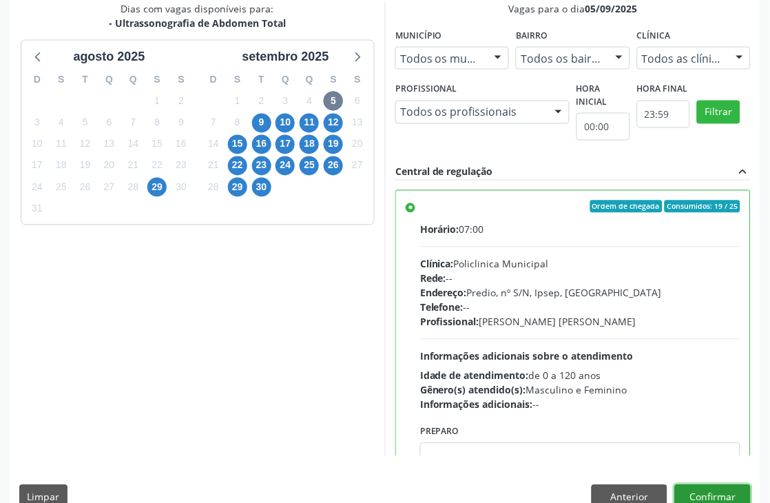
click at [707, 493] on button "Confirmar" at bounding box center [713, 496] width 76 height 23
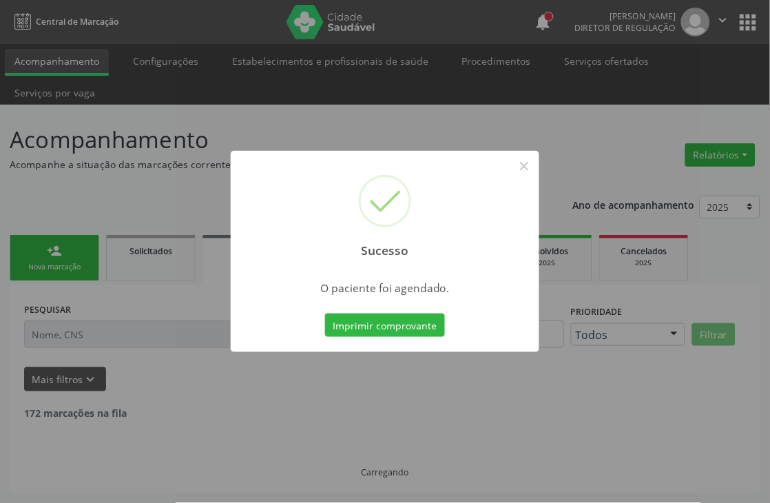
scroll to position [0, 0]
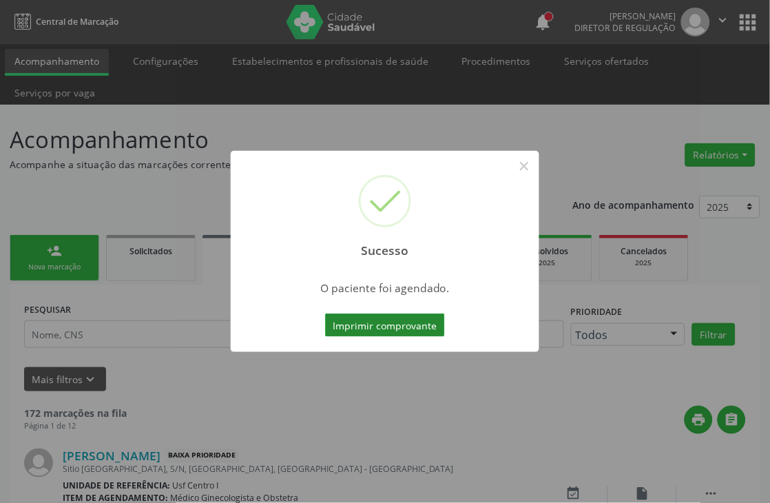
click at [402, 314] on button "Imprimir comprovante" at bounding box center [385, 324] width 120 height 23
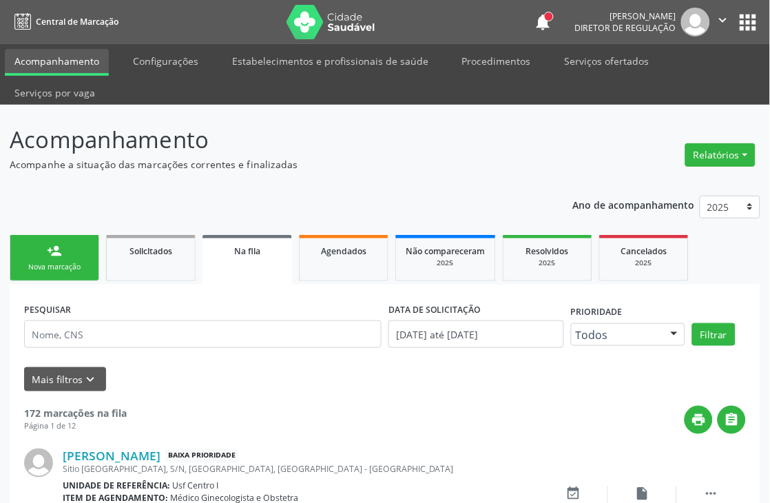
click at [48, 250] on div "person_add" at bounding box center [54, 250] width 15 height 15
click at [67, 269] on div "Nova marcação" at bounding box center [54, 267] width 69 height 10
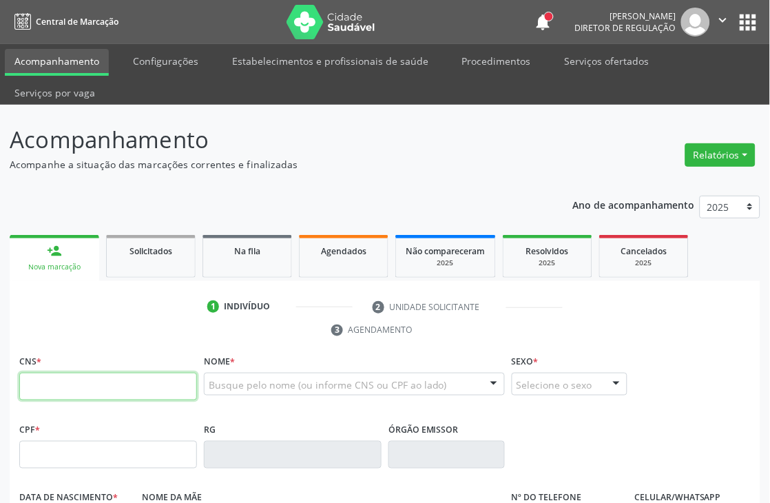
click at [114, 387] on input "text" at bounding box center [108, 387] width 178 height 28
type input "898 0034 3896 2715"
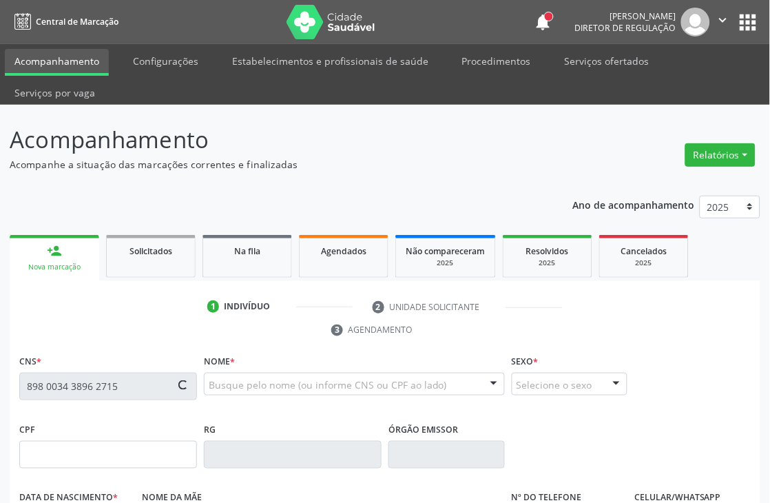
type input "030.270.464-70"
type input "03/03/1975"
type input "Rosa Maria dos Santos"
type input "(87) 8807-3599"
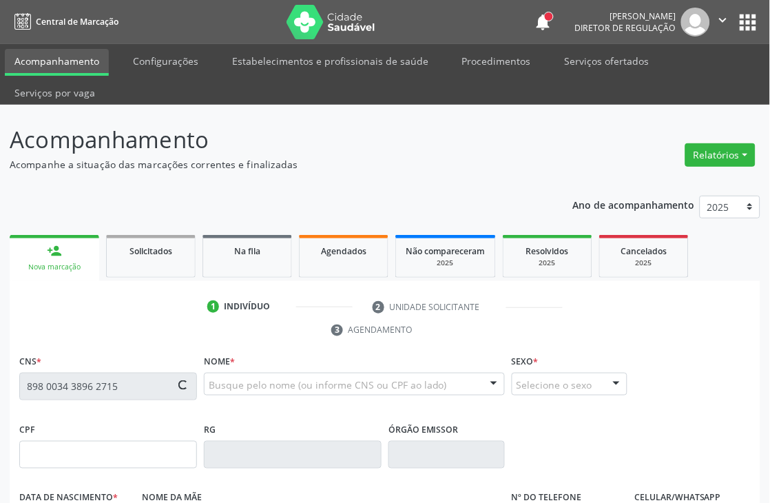
type input "S/N"
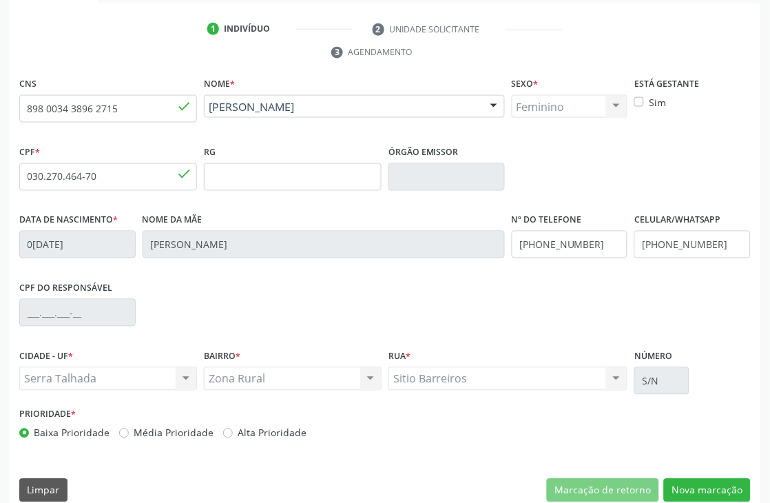
scroll to position [295, 0]
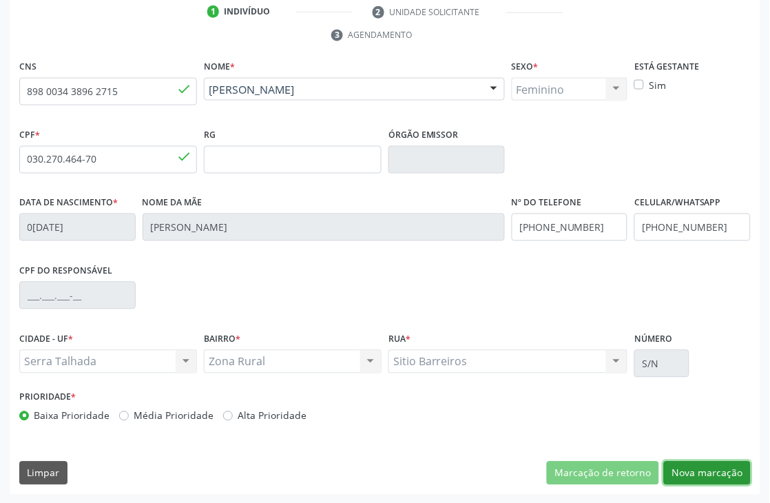
click at [732, 482] on button "Nova marcação" at bounding box center [707, 473] width 87 height 23
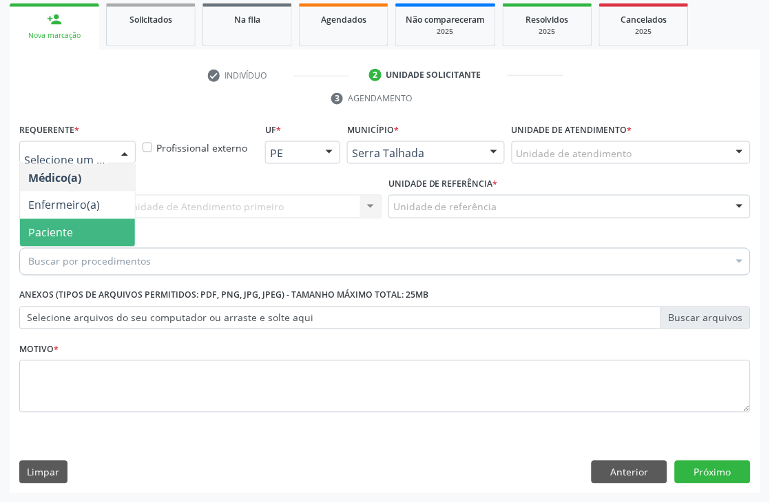
click at [79, 226] on span "Paciente" at bounding box center [77, 233] width 115 height 28
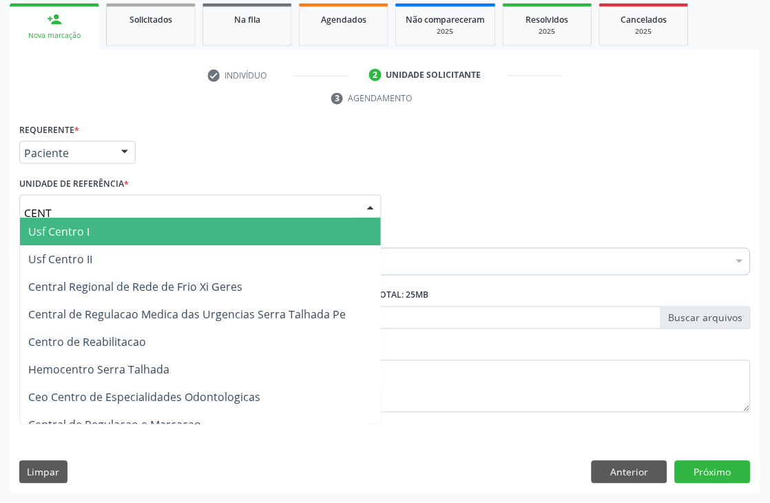
type input "CENTR"
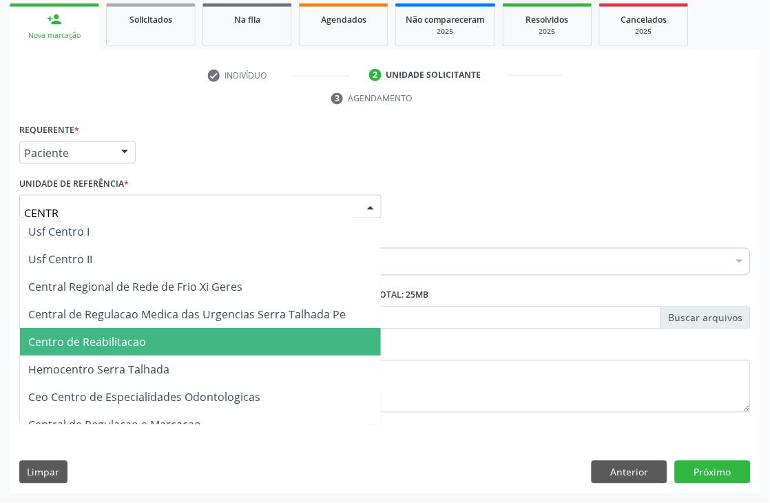
click at [101, 329] on span "Centro de Reabilitacao" at bounding box center [200, 343] width 361 height 28
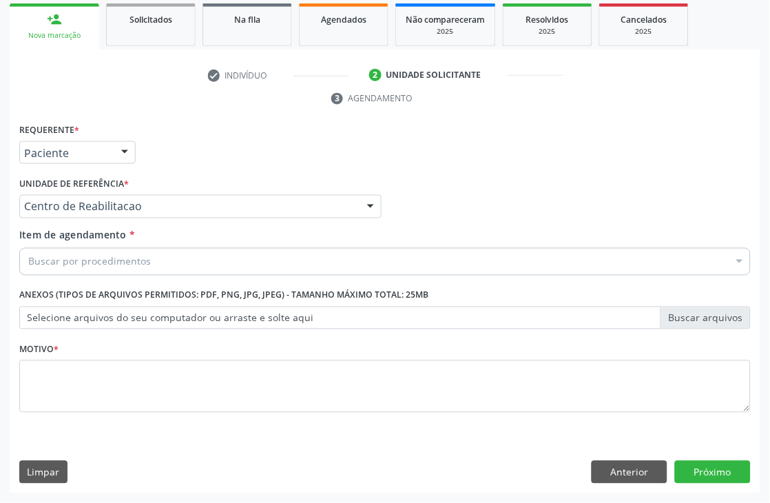
click at [115, 252] on div "Buscar por procedimentos" at bounding box center [385, 262] width 732 height 28
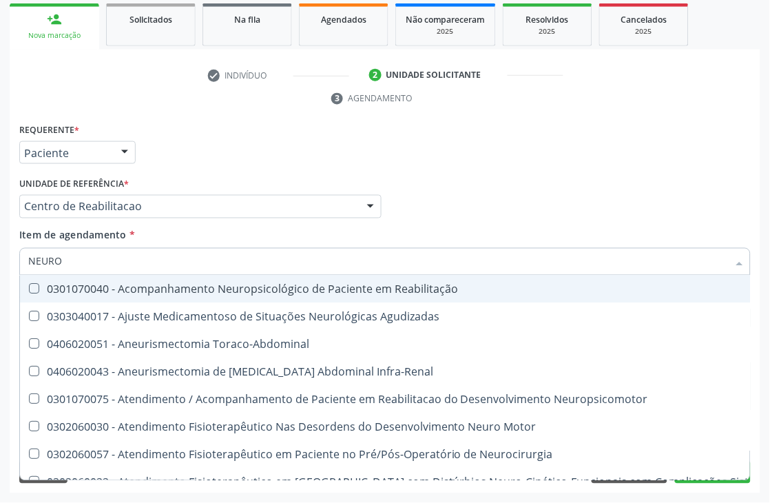
type input "NEUROL"
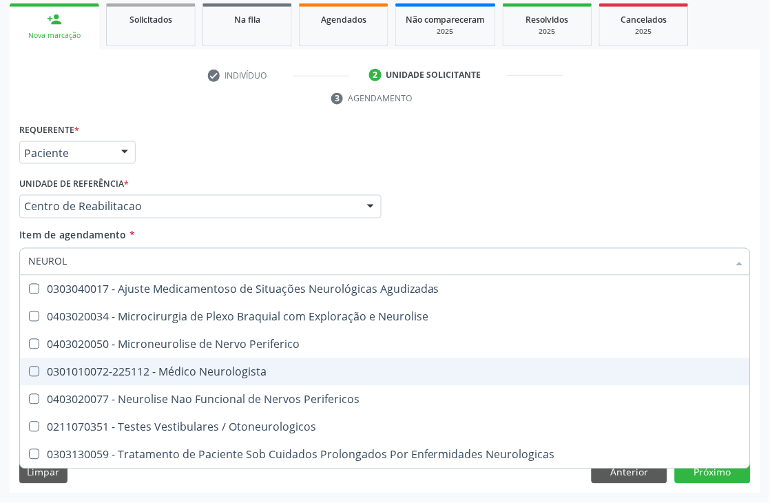
click at [168, 368] on div "0301010072-225112 - Médico Neurologista" at bounding box center [385, 372] width 714 height 11
checkbox Neurologista "true"
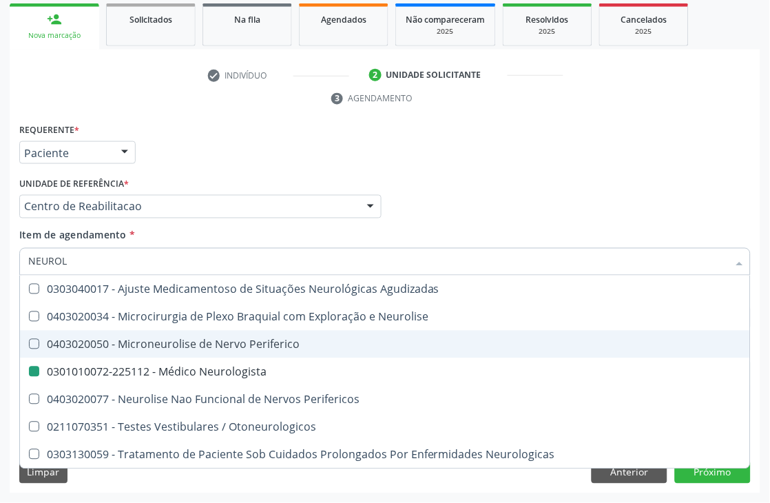
click at [0, 308] on div "Acompanhamento Acompanhe a situação das marcações correntes e finalizadas Relat…" at bounding box center [385, 188] width 770 height 630
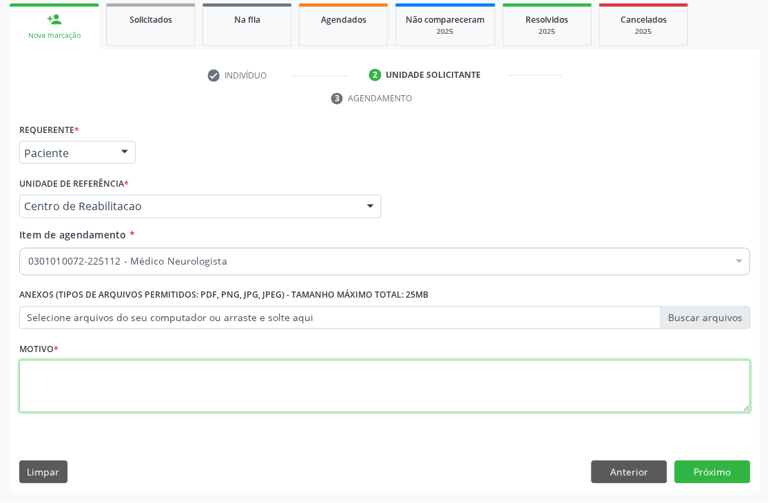
click at [71, 398] on textarea at bounding box center [385, 386] width 732 height 52
type textarea "."
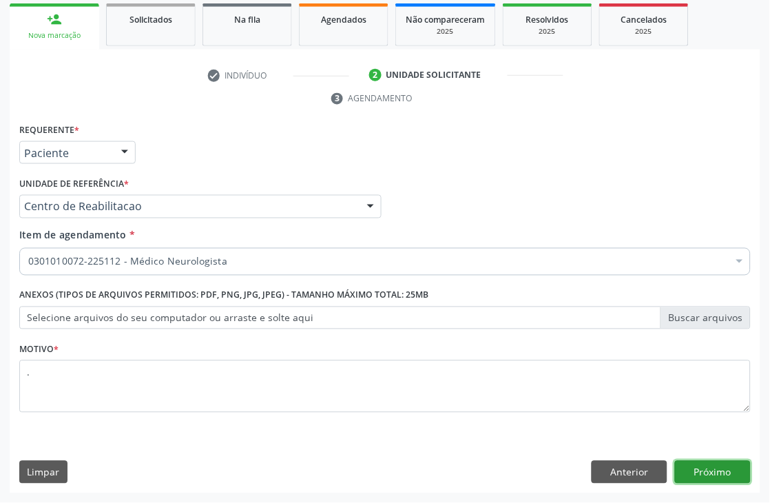
click at [721, 469] on button "Próximo" at bounding box center [713, 472] width 76 height 23
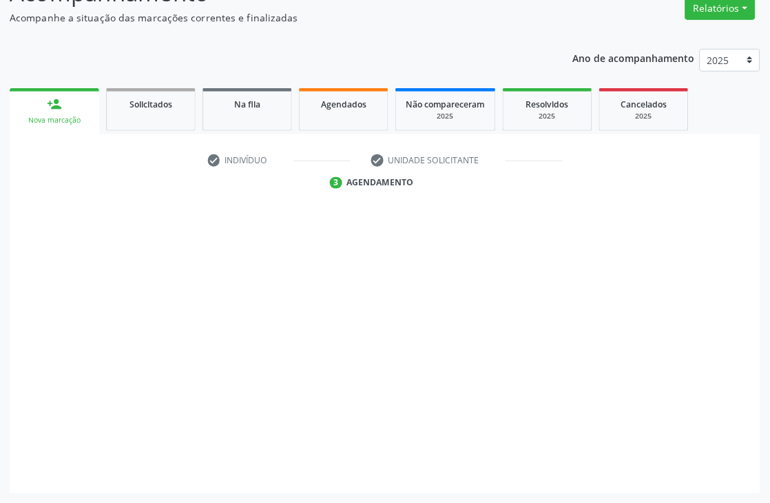
scroll to position [147, 0]
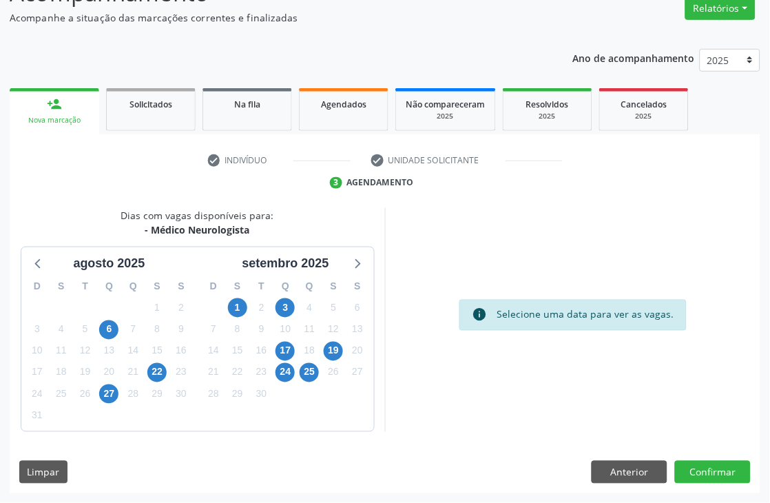
click at [247, 300] on div "1" at bounding box center [237, 308] width 19 height 21
click at [288, 303] on span "3" at bounding box center [285, 307] width 19 height 19
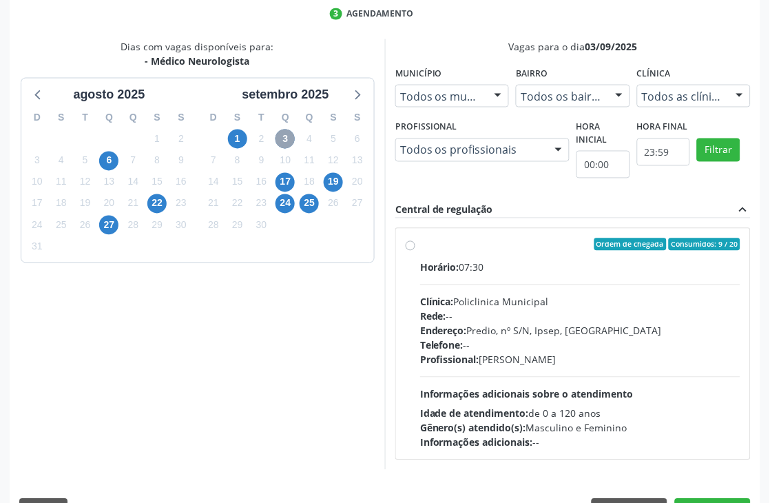
scroll to position [353, 0]
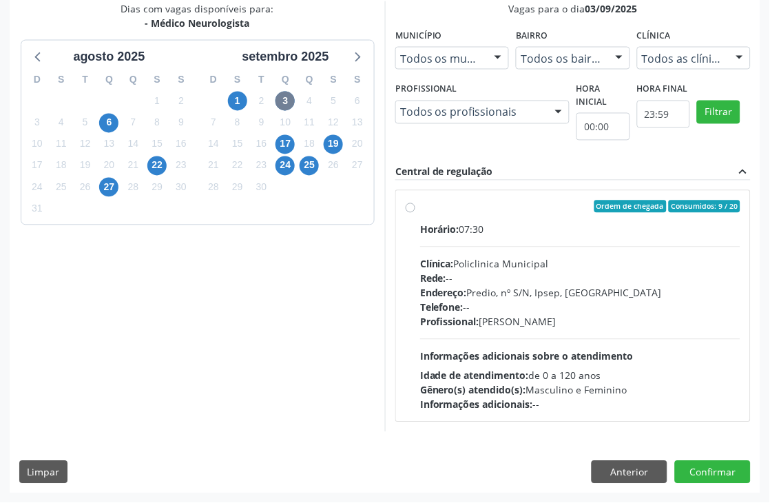
click at [477, 298] on div "Endereço: Predio, nº S/N, Ipsep, Serra Talhada - PE" at bounding box center [580, 293] width 320 height 14
click at [415, 213] on input "Ordem de chegada Consumidos: 9 / 20 Horário: 07:30 Clínica: Policlinica Municip…" at bounding box center [411, 206] width 10 height 12
radio input "true"
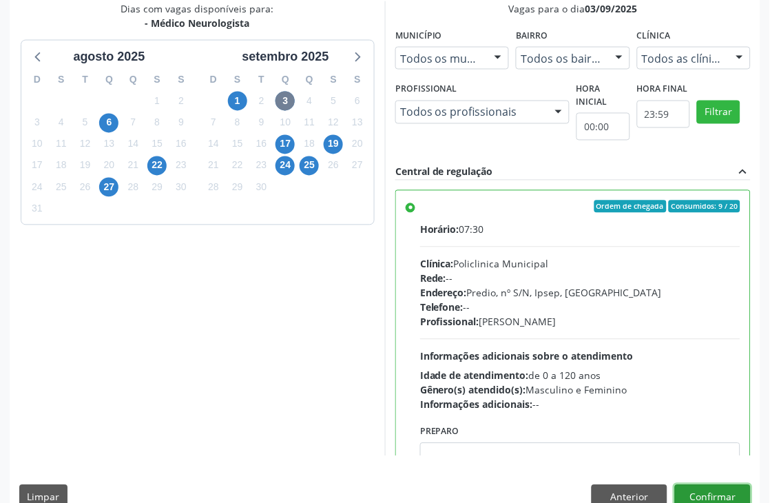
click at [710, 491] on button "Confirmar" at bounding box center [713, 496] width 76 height 23
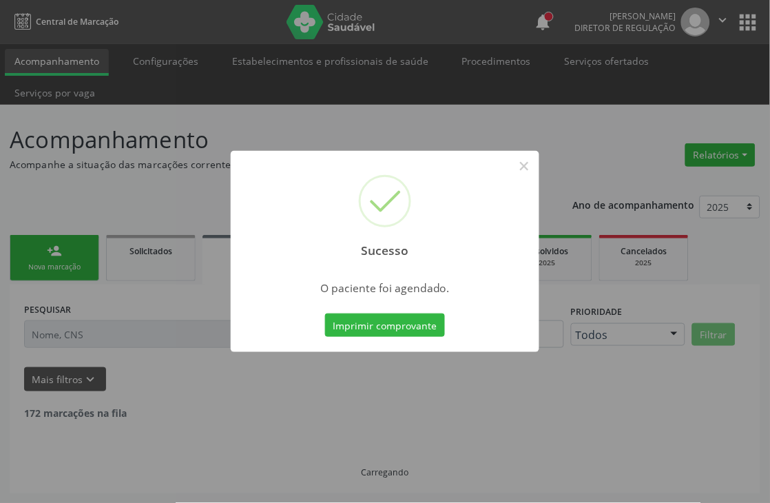
scroll to position [0, 0]
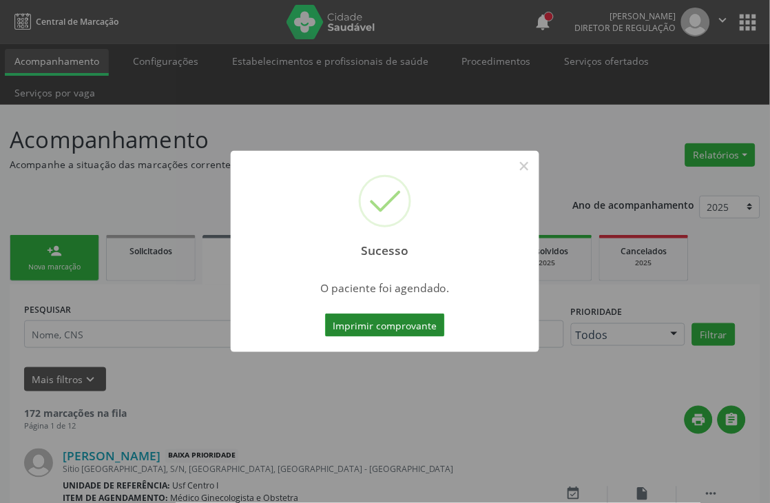
click at [427, 319] on button "Imprimir comprovante" at bounding box center [385, 324] width 120 height 23
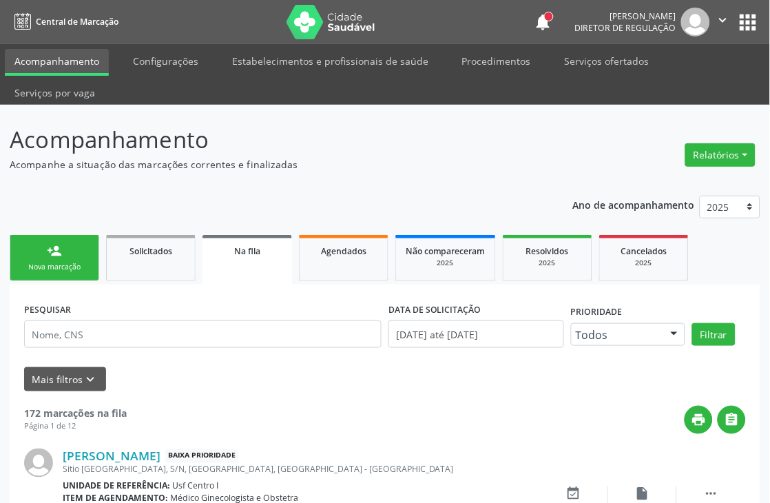
click at [53, 271] on div "Nova marcação" at bounding box center [54, 267] width 69 height 10
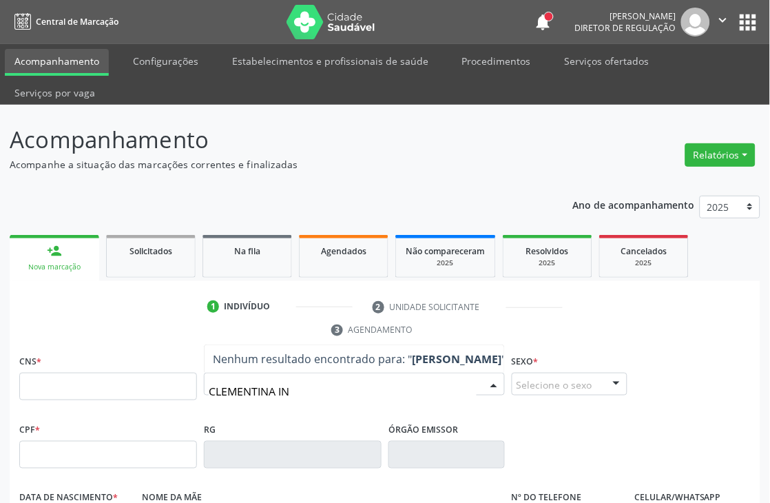
type input "CLEMENTINA INA"
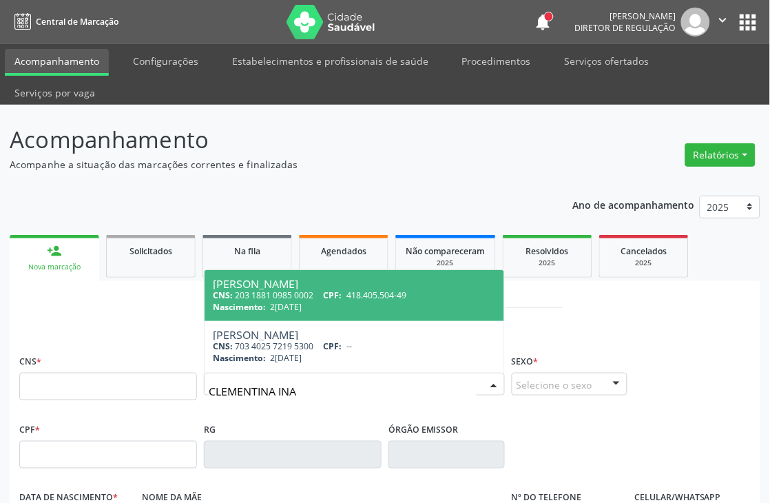
click at [336, 315] on span "Clementina Inacio de Oliveira CNS: 203 1881 0985 0002 CPF: 418.405.504-49 Nasci…" at bounding box center [355, 295] width 300 height 51
type input "203 1881 0985 0002"
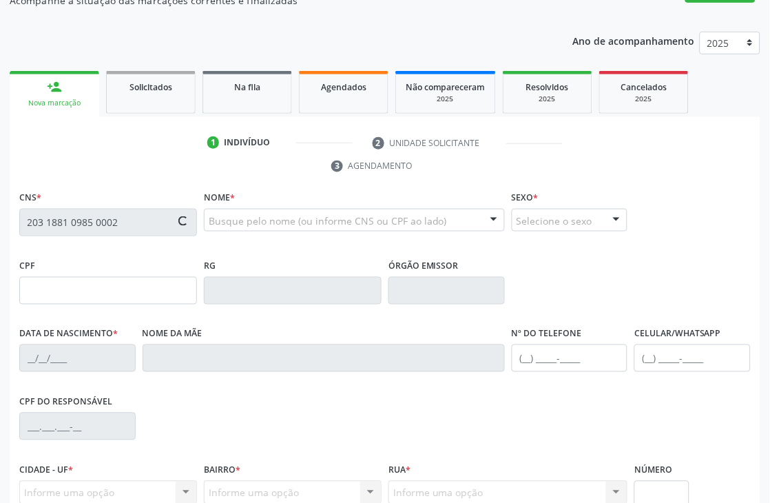
scroll to position [295, 0]
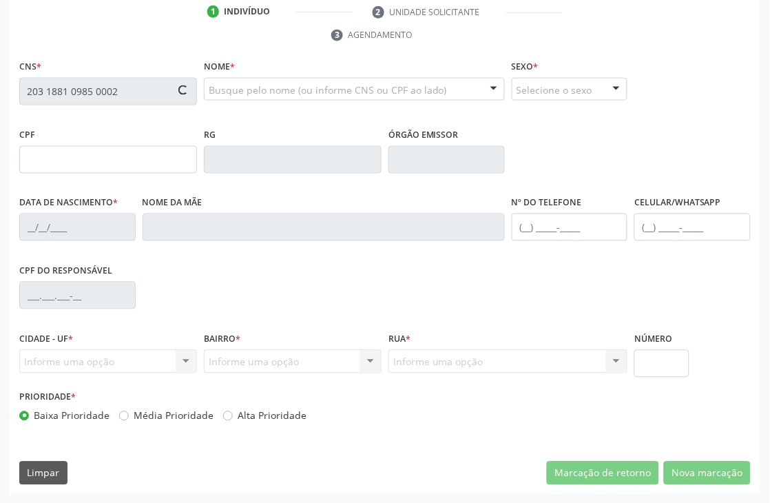
type input "418.405.504-49"
type input "20/09/1965"
type input "Maria Docarmo Alves de Souza"
type input "(87) 9604-8522"
type input "S/N"
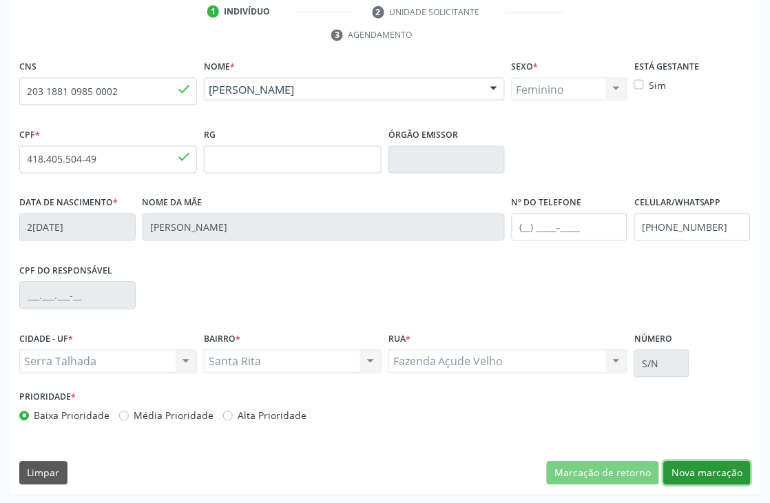
click at [712, 466] on button "Nova marcação" at bounding box center [707, 473] width 87 height 23
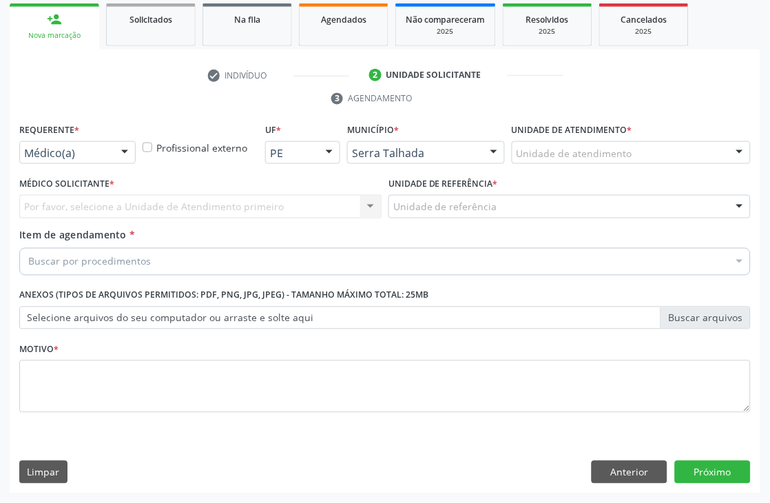
click at [117, 156] on div at bounding box center [124, 153] width 21 height 23
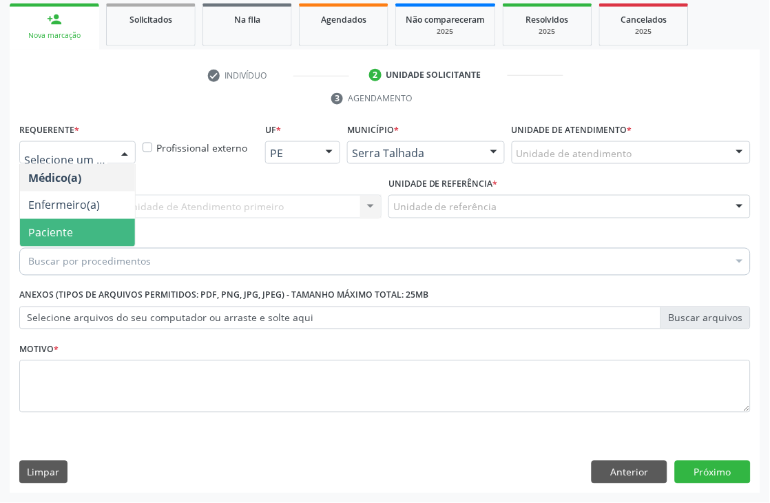
click at [98, 231] on span "Paciente" at bounding box center [77, 233] width 115 height 28
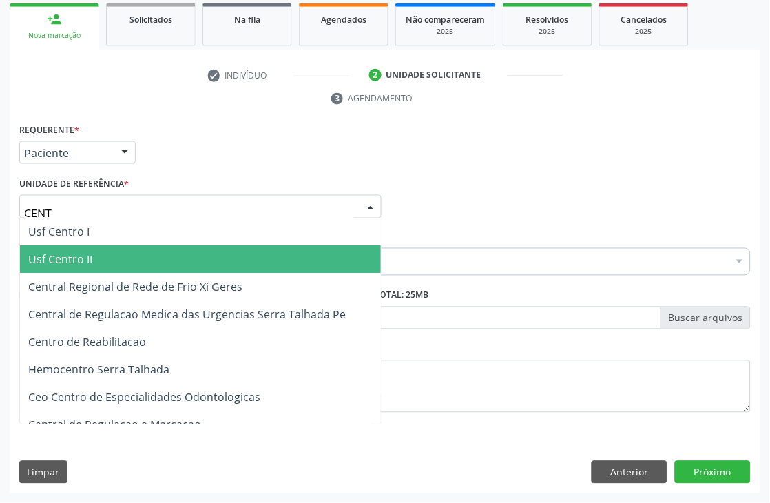
type input "CENTR"
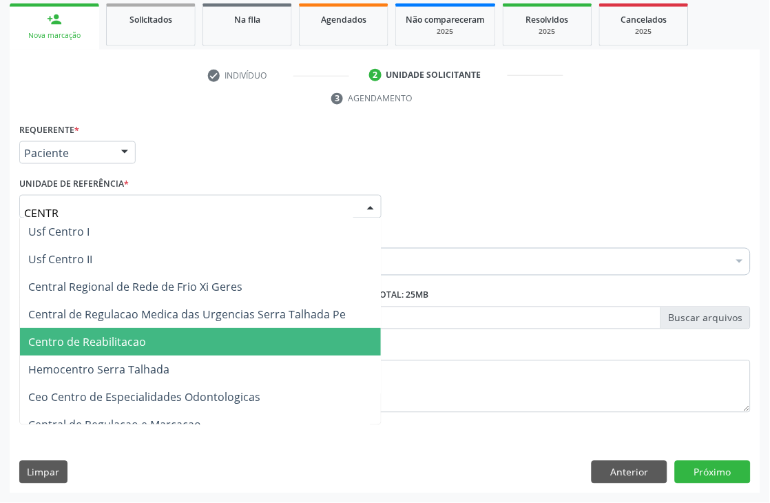
click at [129, 345] on span "Centro de Reabilitacao" at bounding box center [87, 342] width 118 height 15
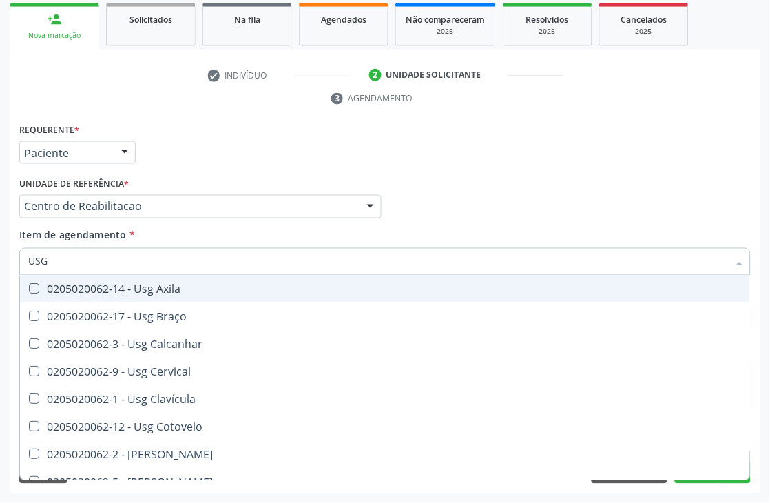
type input "USG M"
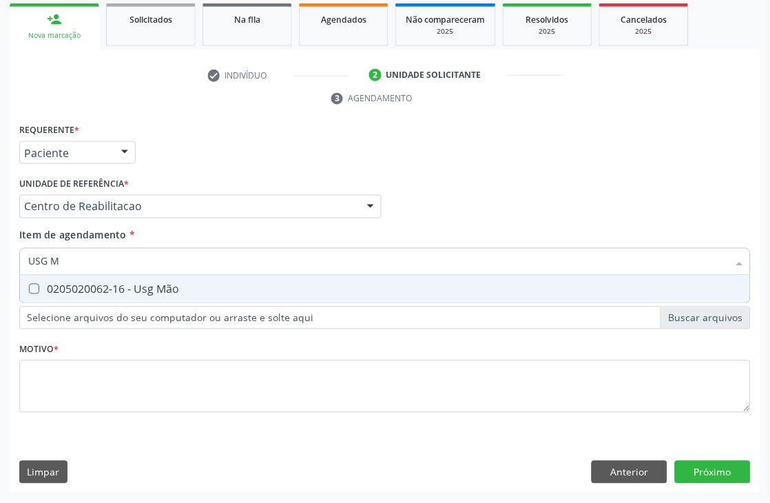
click at [128, 287] on div "0205020062-16 - Usg Mão" at bounding box center [385, 289] width 714 height 11
checkbox Mão "true"
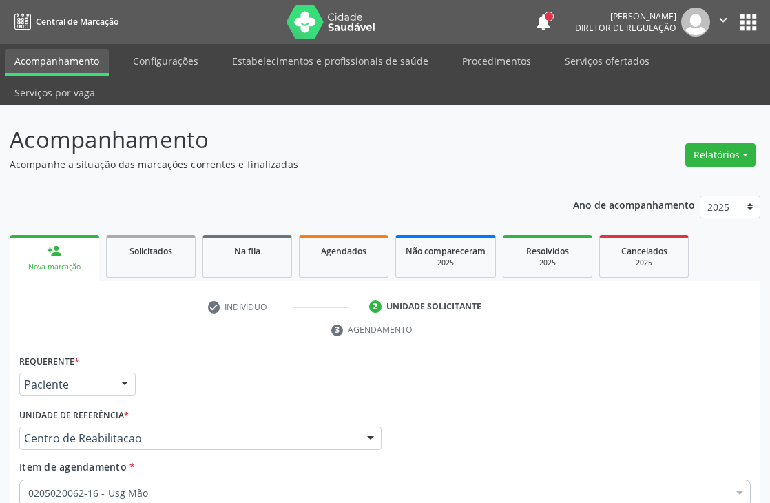
scroll to position [231, 0]
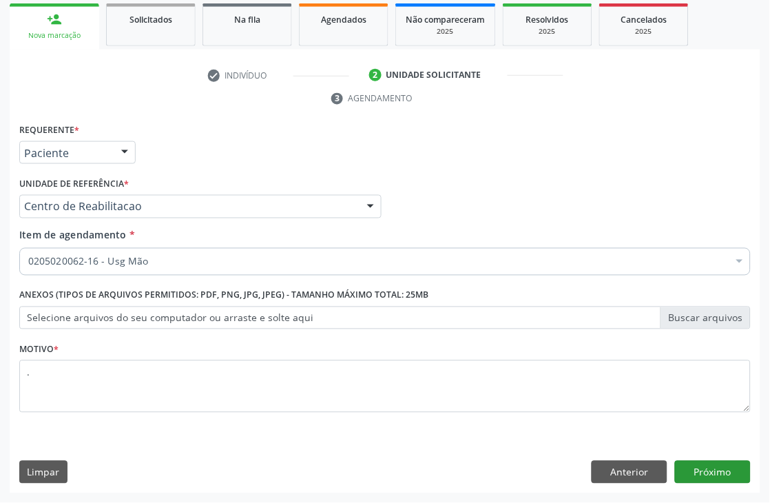
type textarea "."
click at [732, 466] on button "Próximo" at bounding box center [713, 472] width 76 height 23
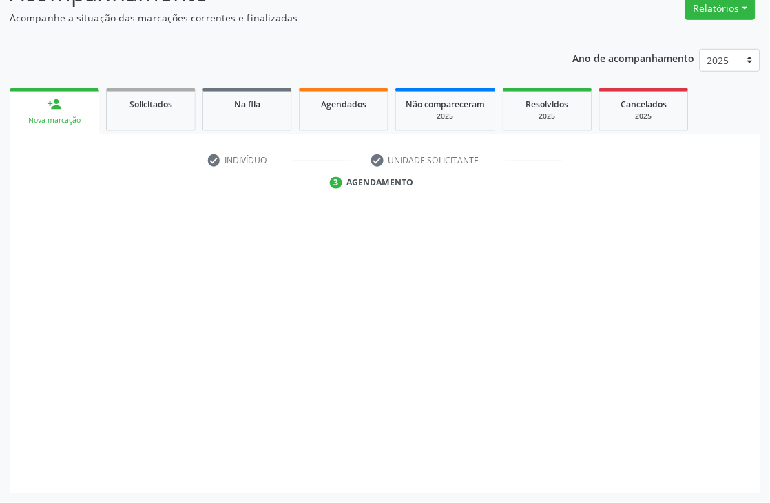
scroll to position [147, 0]
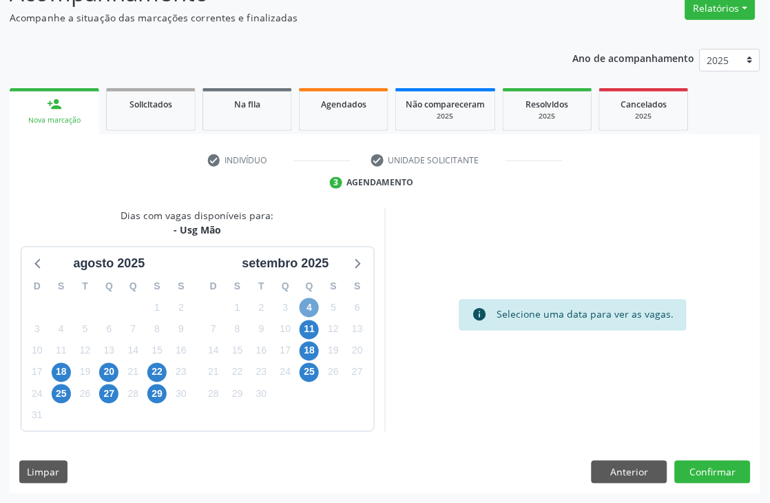
click at [311, 305] on span "4" at bounding box center [309, 307] width 19 height 19
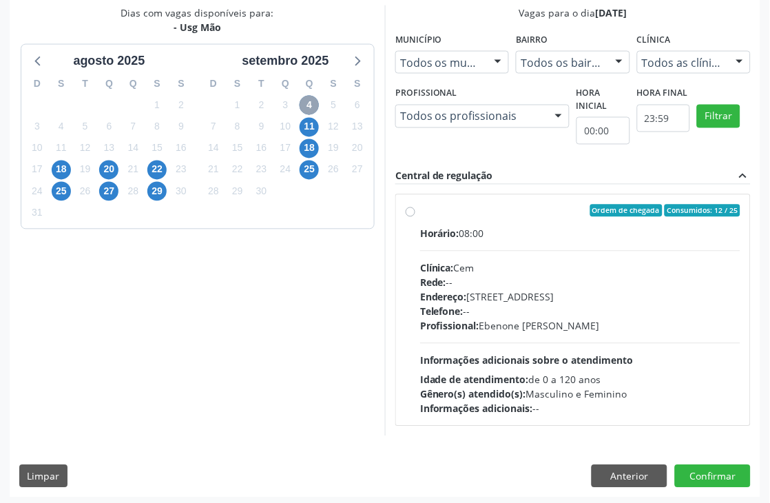
scroll to position [353, 0]
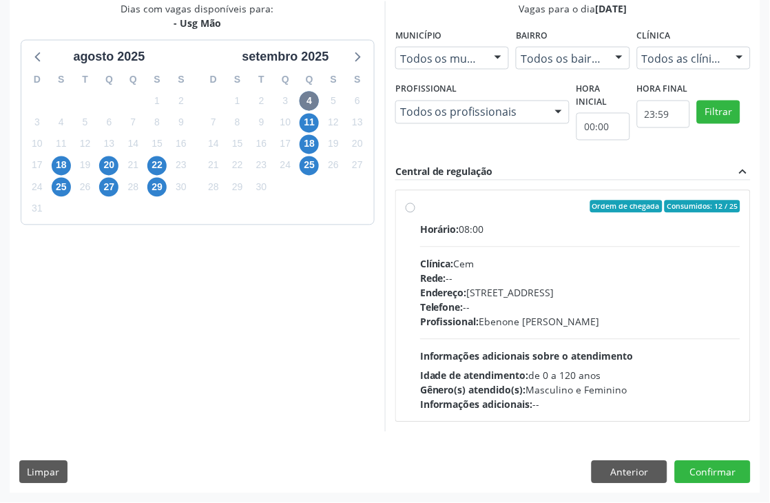
click at [512, 327] on div "Profissional: Ebenone Antonio da Silva" at bounding box center [580, 322] width 320 height 14
click at [415, 213] on input "Ordem de chegada Consumidos: 12 / 25 Horário: 08:00 Clínica: Cem Rede: -- Ender…" at bounding box center [411, 206] width 10 height 12
radio input "true"
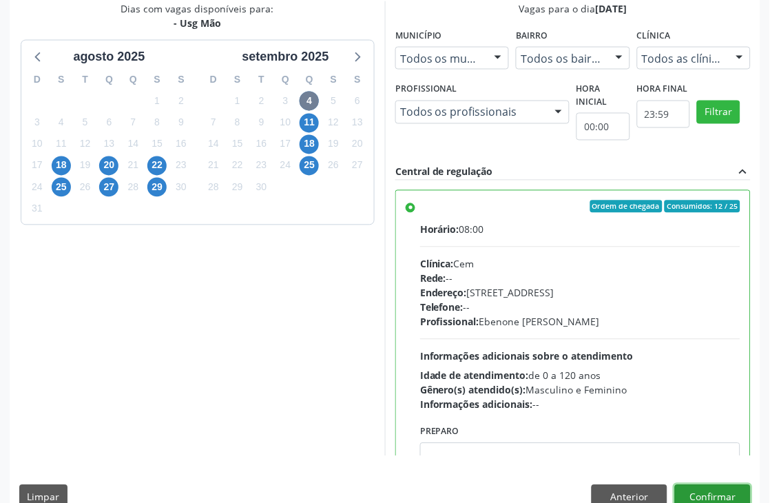
click at [719, 490] on button "Confirmar" at bounding box center [713, 496] width 76 height 23
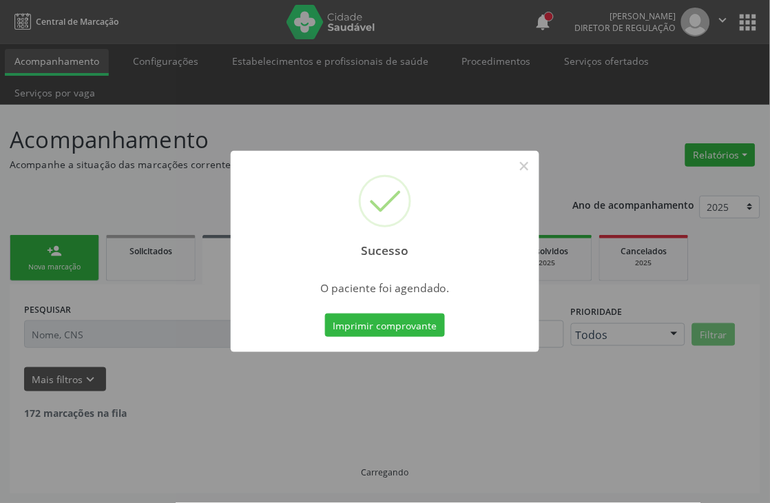
scroll to position [0, 0]
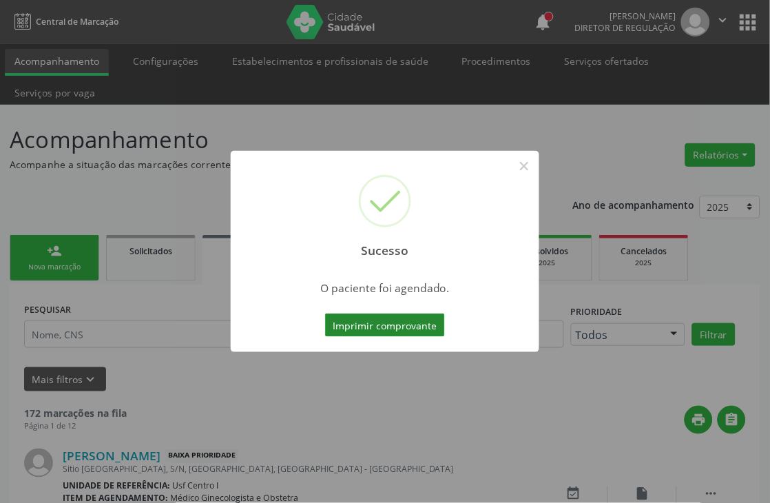
click at [395, 318] on button "Imprimir comprovante" at bounding box center [385, 324] width 120 height 23
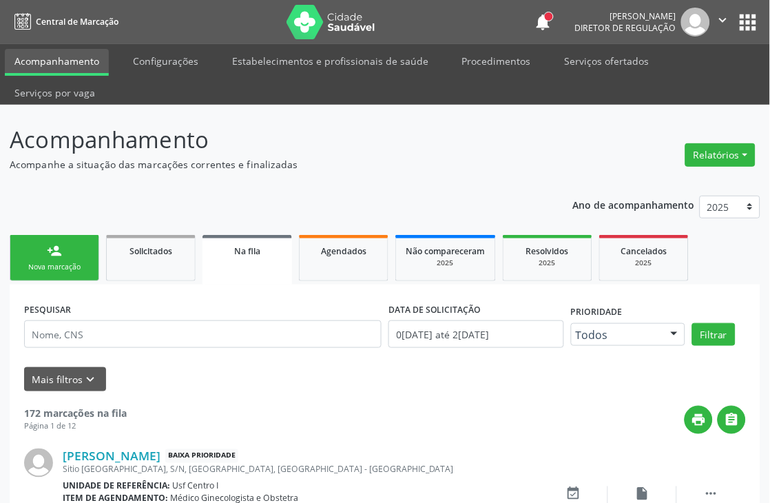
click at [65, 263] on div "Nova marcação" at bounding box center [54, 267] width 69 height 10
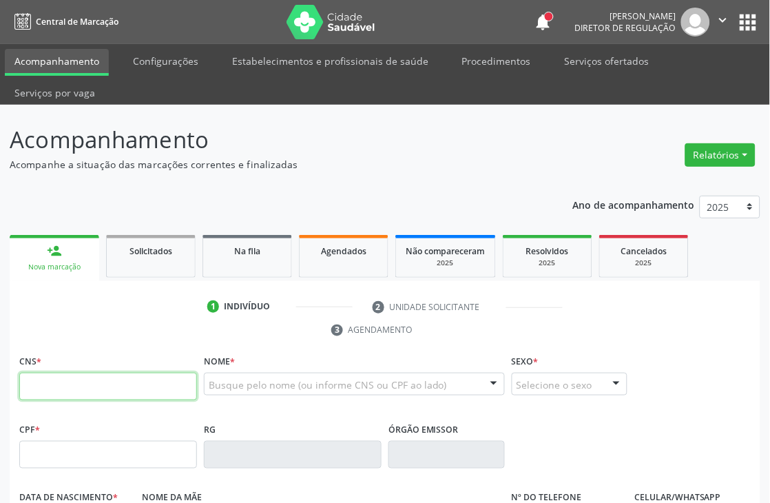
click at [167, 380] on input "text" at bounding box center [108, 387] width 178 height 28
type input "162 5268 4636 0001"
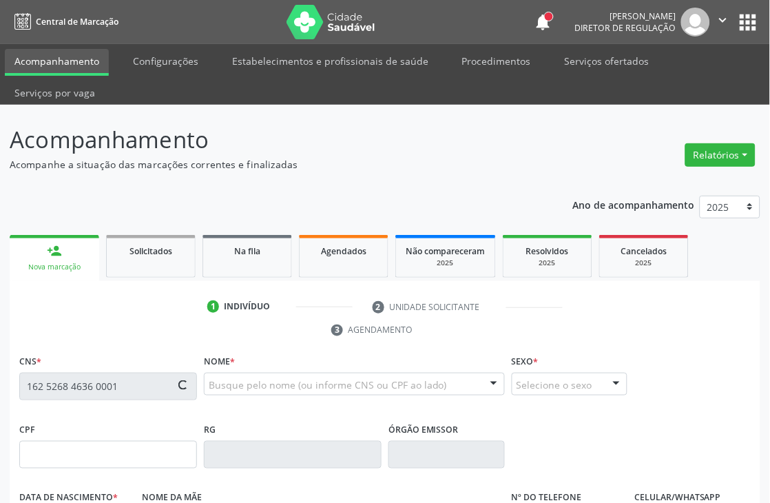
type input "441.146.804-20"
type input "08/06/1959"
type input "Carmelina Cordeiro de Magalhães"
type input "(87) 99999-9999"
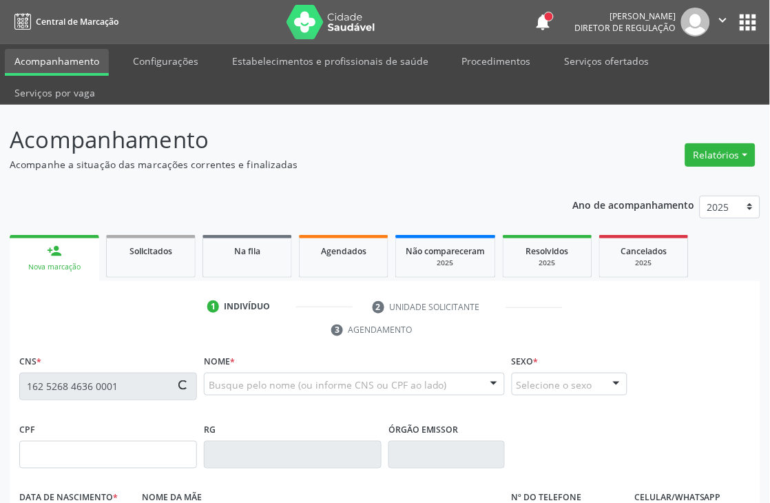
type input "011.346.424-07"
type input "16"
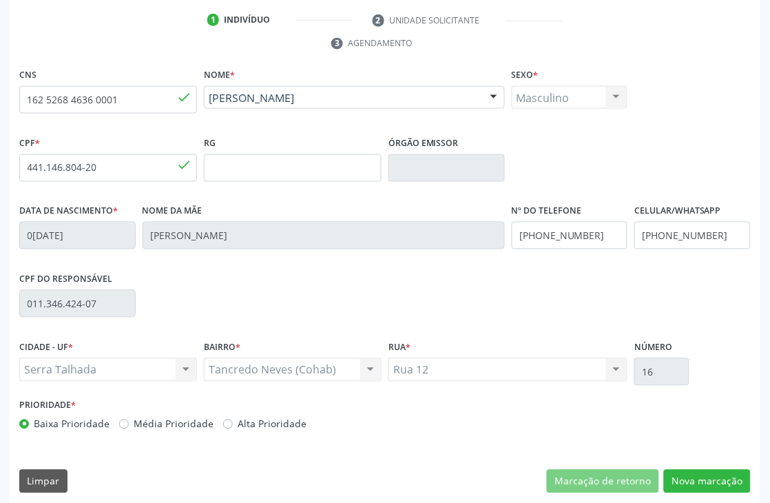
scroll to position [295, 0]
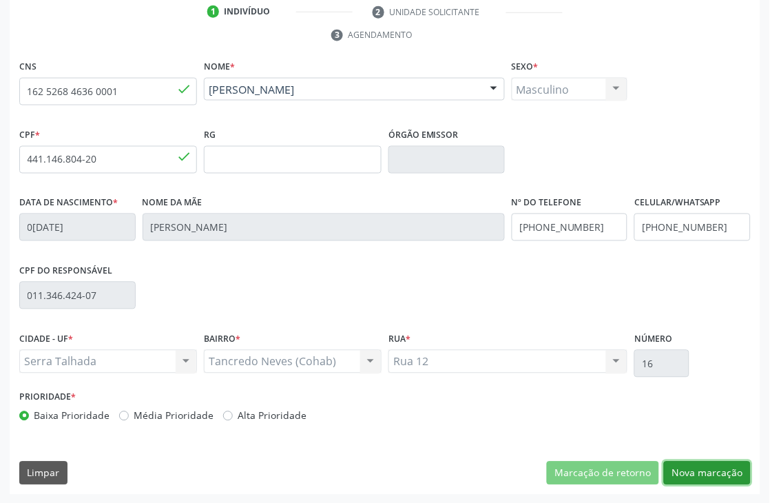
click at [710, 472] on button "Nova marcação" at bounding box center [707, 473] width 87 height 23
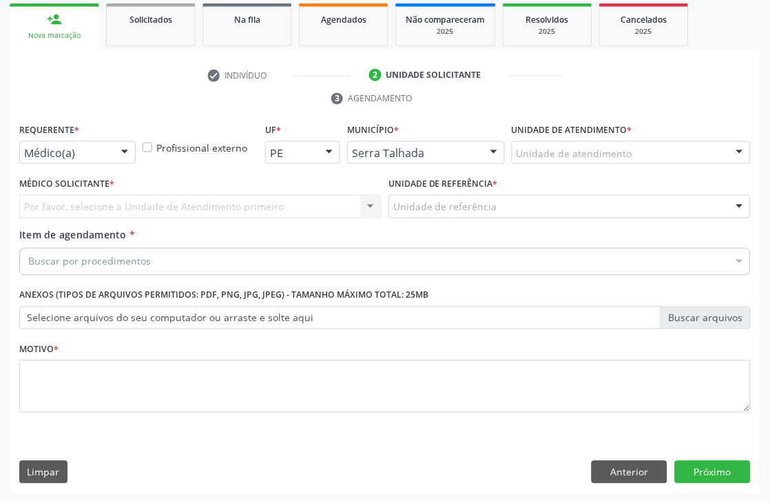
scroll to position [231, 0]
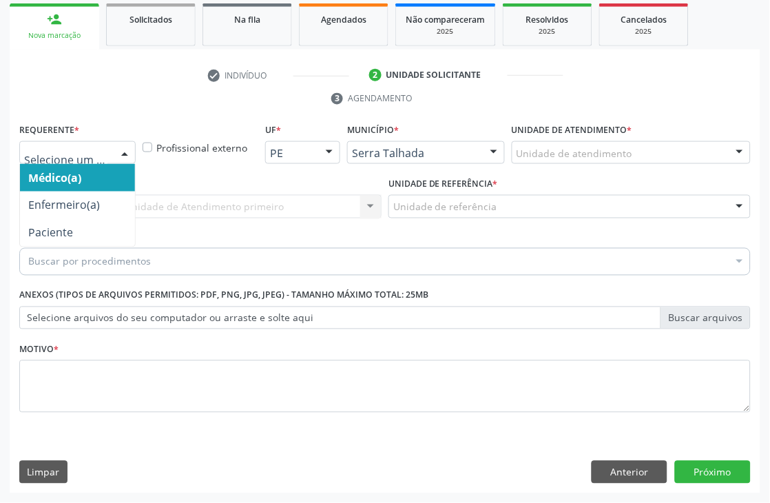
click at [116, 152] on div at bounding box center [124, 153] width 21 height 23
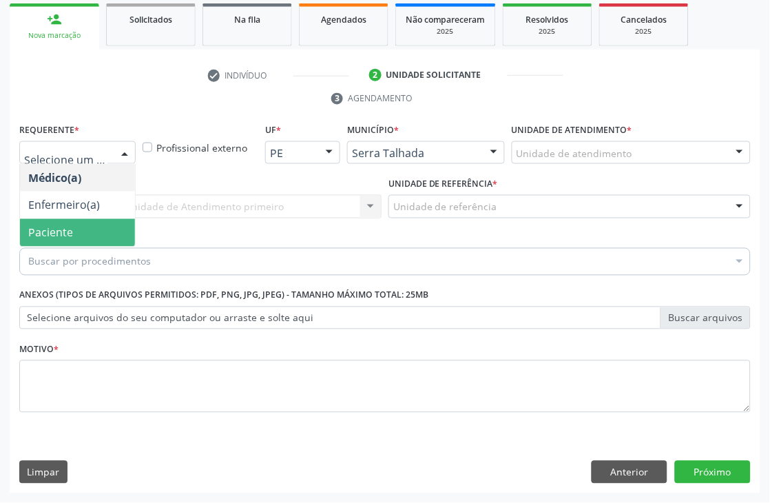
click at [103, 224] on span "Paciente" at bounding box center [77, 233] width 115 height 28
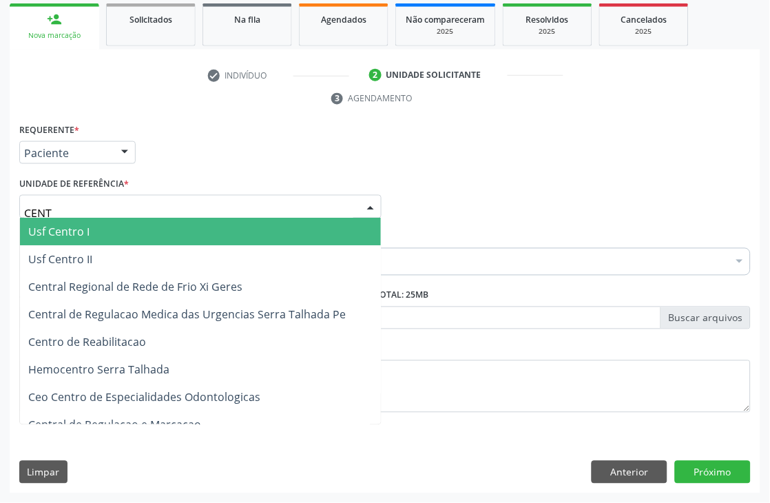
type input "CENTR"
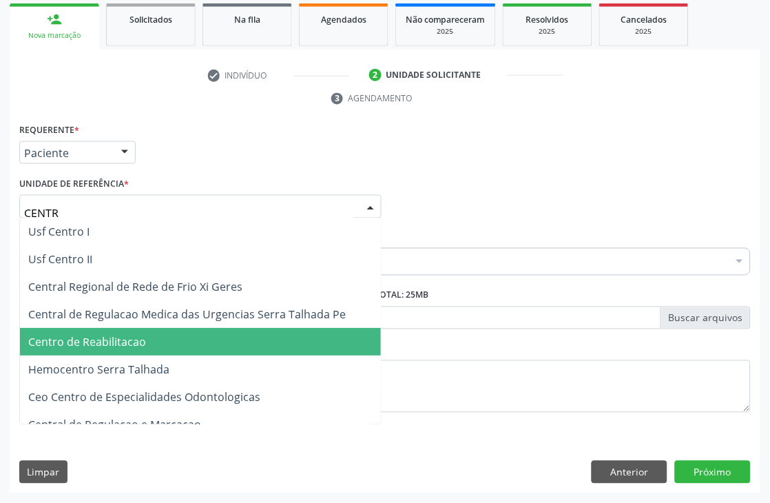
click at [126, 335] on span "Centro de Reabilitacao" at bounding box center [87, 342] width 118 height 15
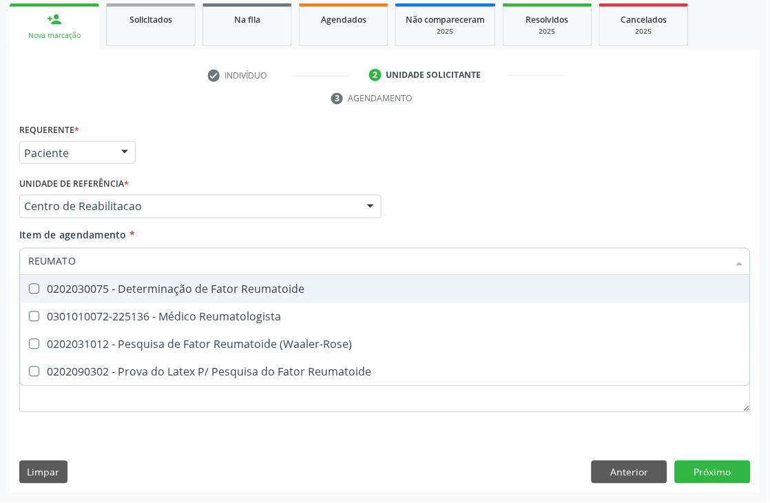
type input "REUMATOL"
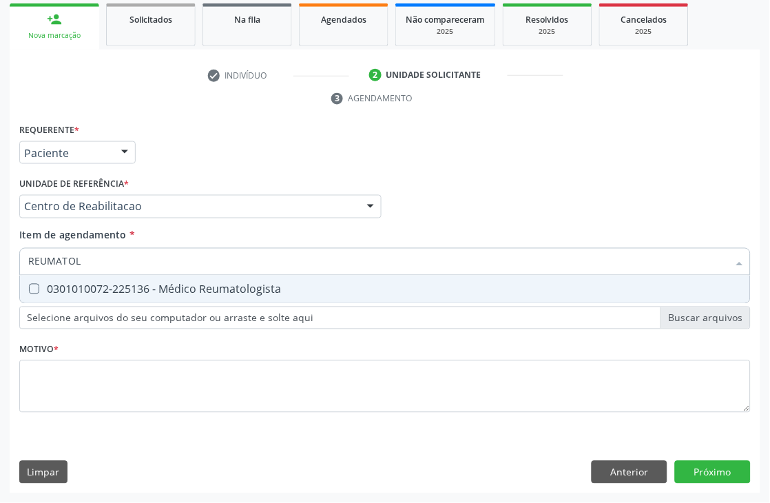
click at [115, 291] on div "0301010072-225136 - Médico Reumatologista" at bounding box center [385, 289] width 714 height 11
checkbox Reumatologista "true"
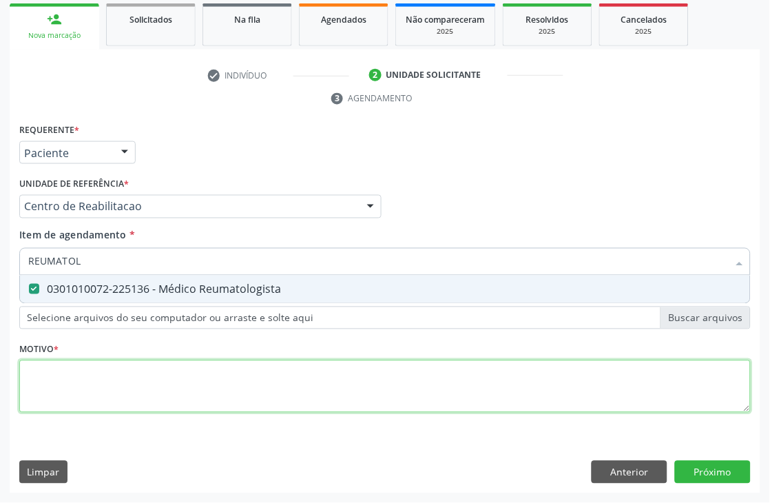
click at [102, 393] on div "Requerente * Paciente Médico(a) Enfermeiro(a) Paciente Nenhum resultado encontr…" at bounding box center [385, 276] width 732 height 312
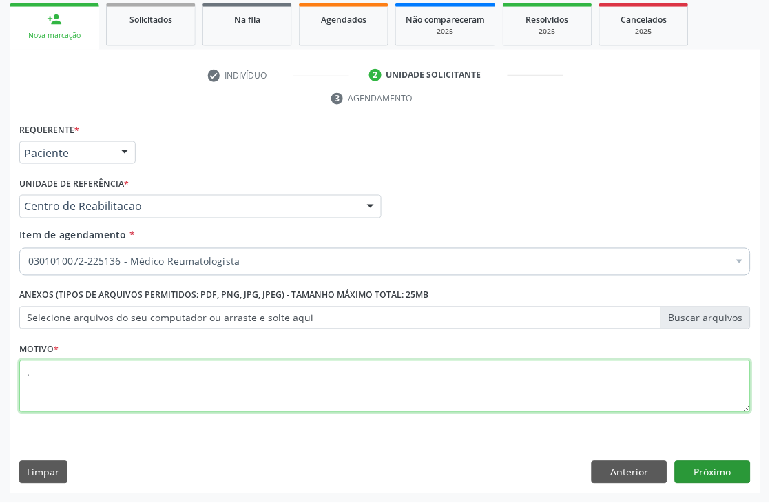
type textarea "."
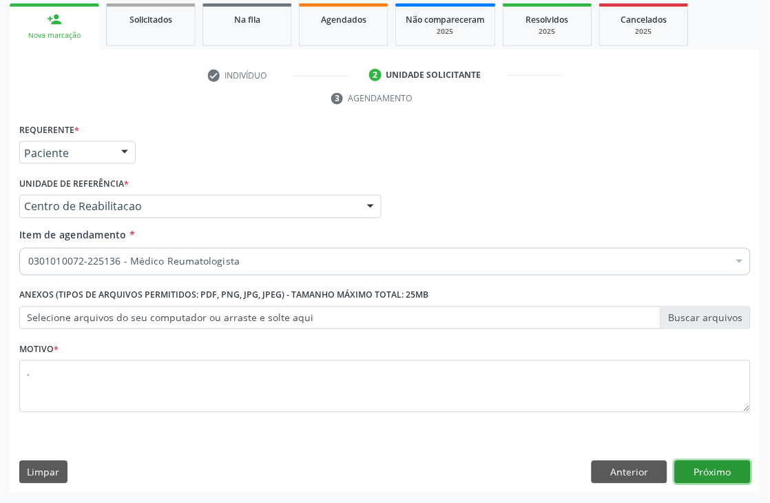
click at [731, 477] on button "Próximo" at bounding box center [713, 472] width 76 height 23
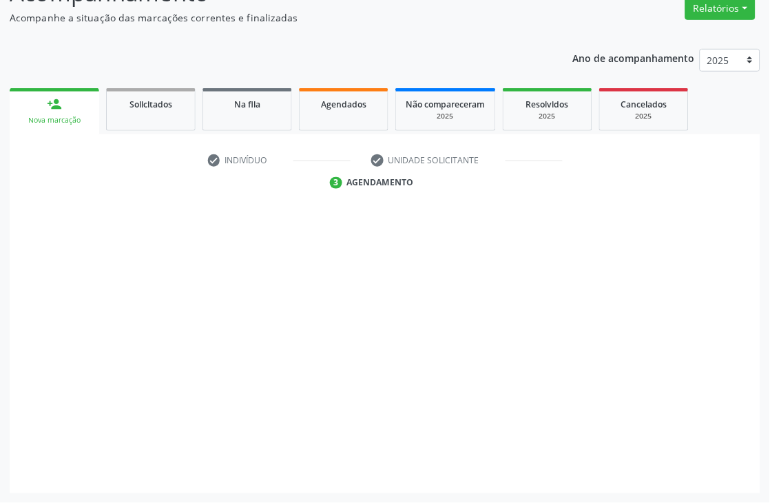
scroll to position [147, 0]
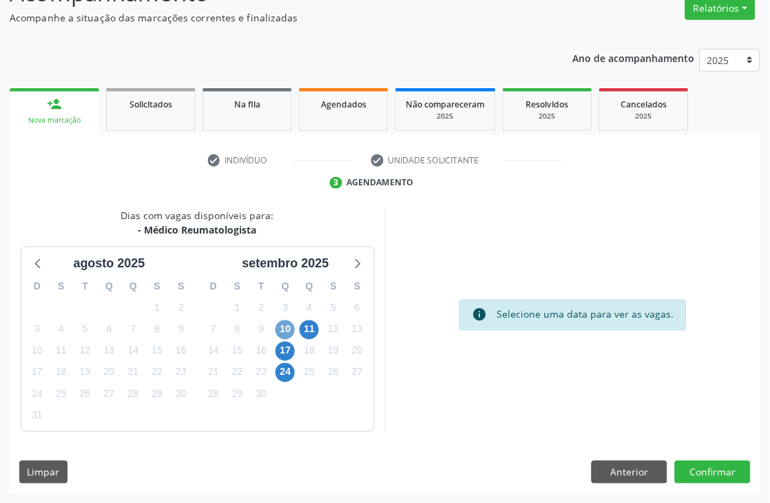
click at [291, 331] on span "10" at bounding box center [285, 329] width 19 height 19
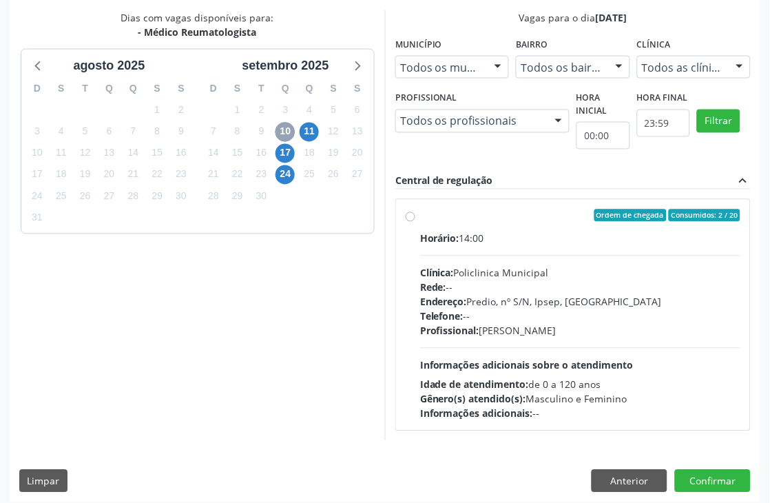
scroll to position [353, 0]
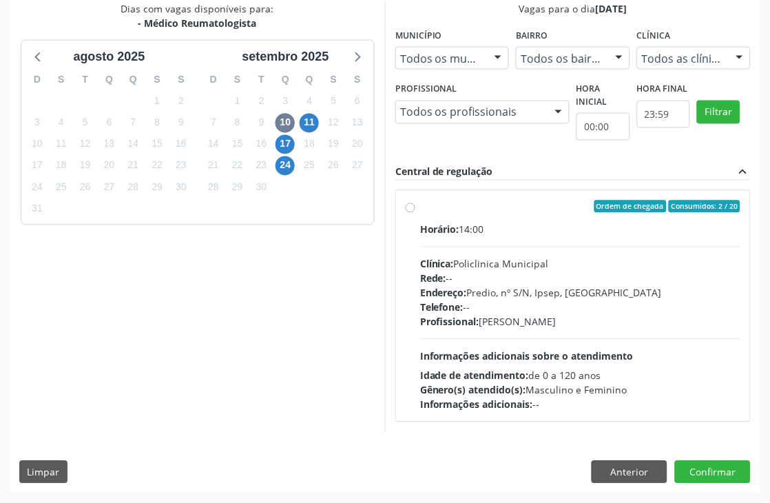
click at [548, 331] on div "Horário: 14:00 Clínica: Policlinica Municipal Rede: -- Endereço: Predio, nº S/N…" at bounding box center [580, 317] width 320 height 189
click at [415, 213] on input "Ordem de chegada Consumidos: 2 / 20 Horário: 14:00 Clínica: Policlinica Municip…" at bounding box center [411, 206] width 10 height 12
radio input "true"
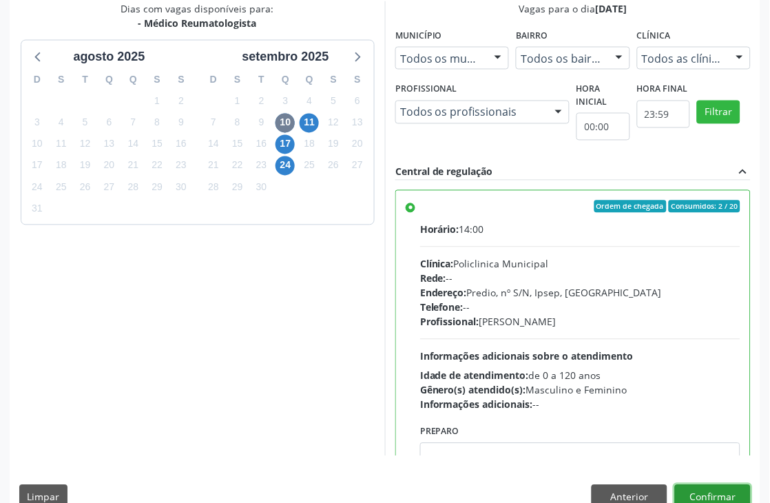
click at [721, 488] on button "Confirmar" at bounding box center [713, 496] width 76 height 23
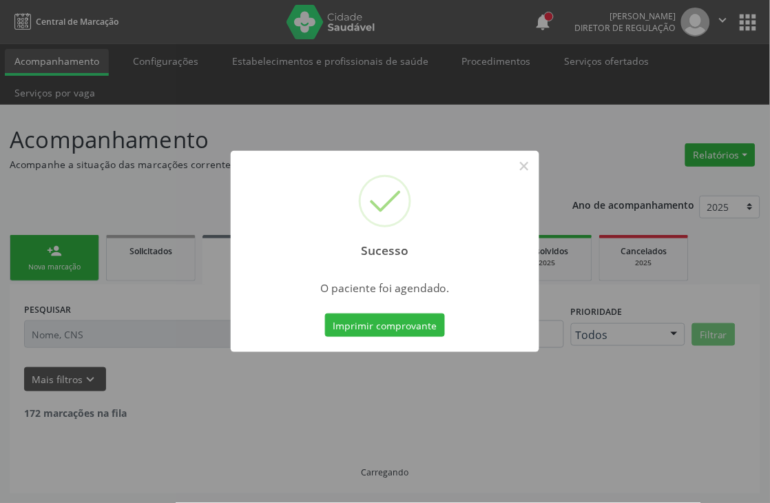
scroll to position [0, 0]
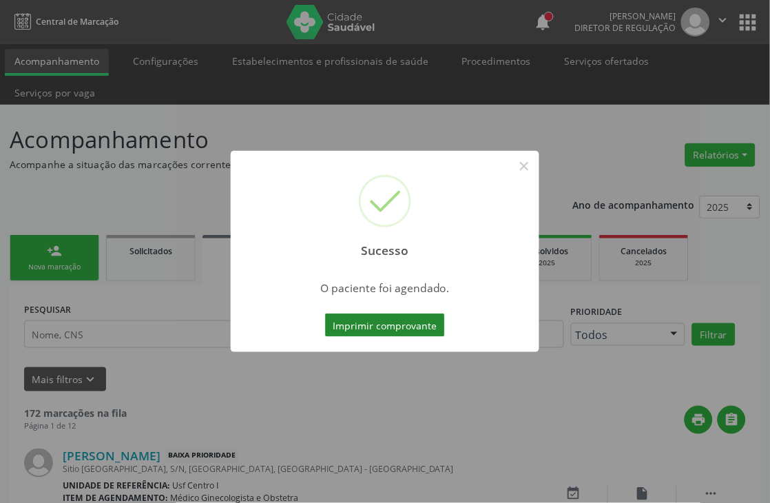
click at [338, 315] on button "Imprimir comprovante" at bounding box center [385, 324] width 120 height 23
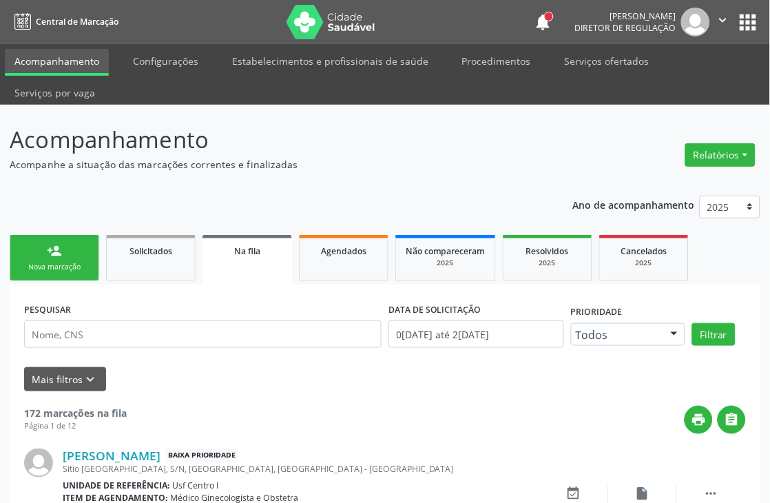
click at [57, 249] on div "person_add" at bounding box center [54, 250] width 15 height 15
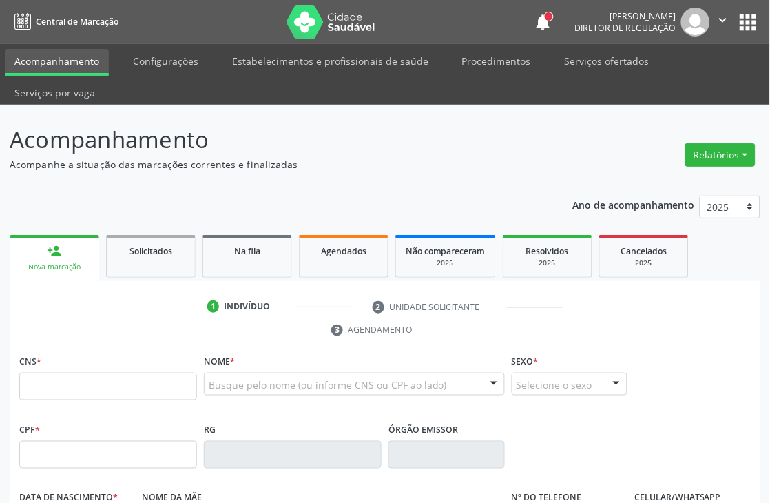
click at [105, 369] on div "CNS *" at bounding box center [108, 375] width 178 height 49
click at [106, 377] on input "text" at bounding box center [108, 387] width 178 height 28
type input "898 0005 4214 9577"
type input "011.346.424-07"
type input "08/10/1959"
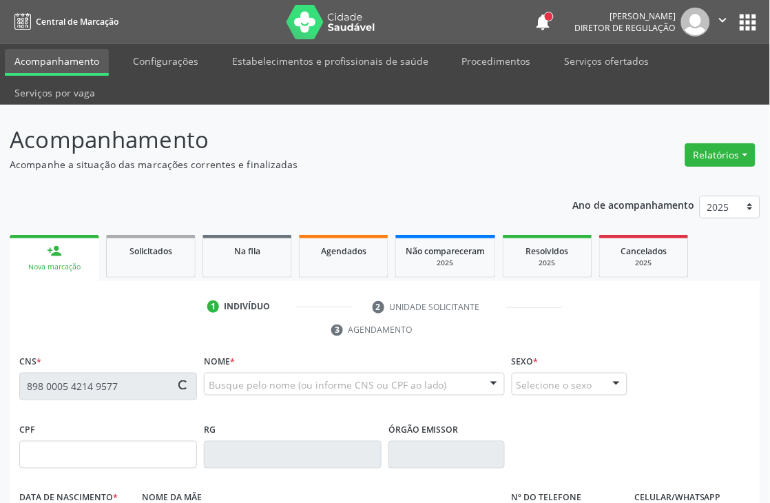
type input "Alice Maria de Jesus"
type input "(87) 99626-0803"
type input "16"
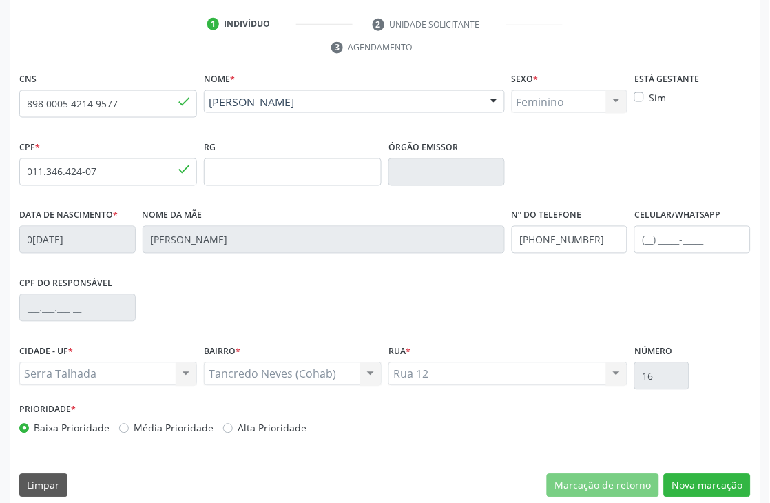
scroll to position [295, 0]
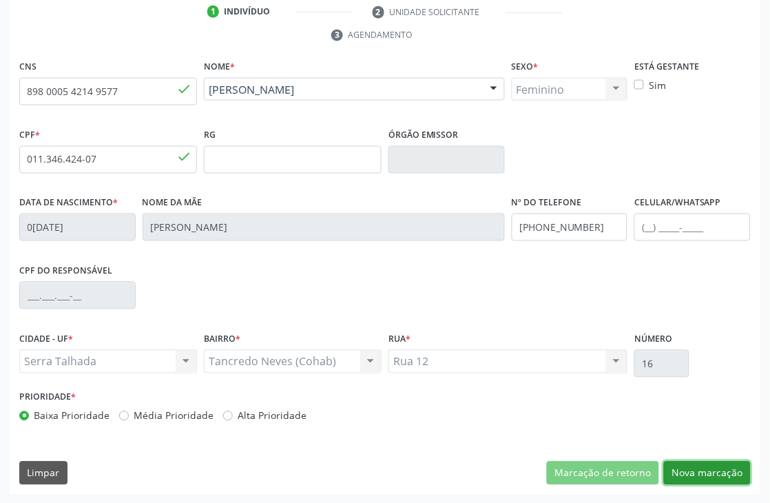
click at [682, 471] on button "Nova marcação" at bounding box center [707, 473] width 87 height 23
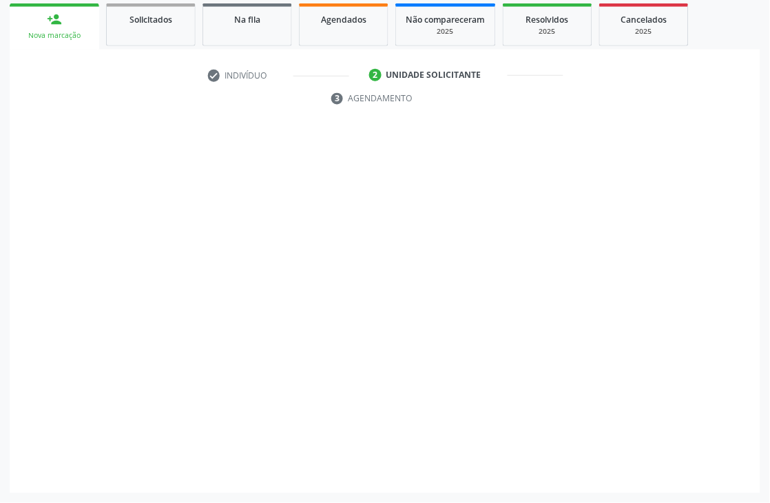
scroll to position [231, 0]
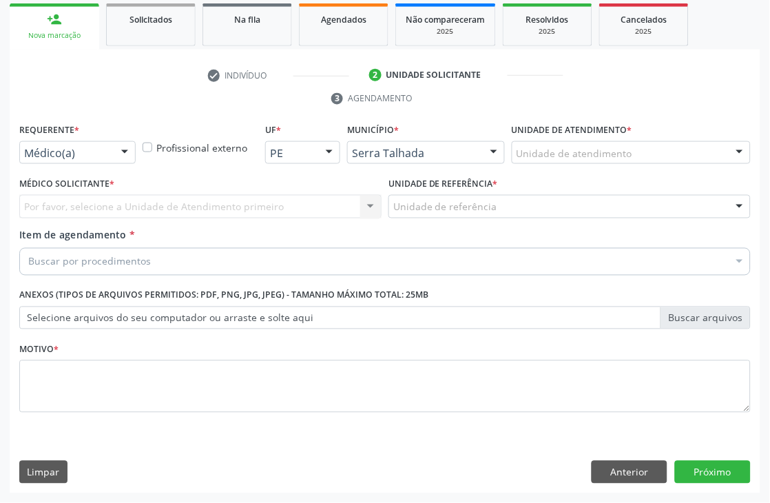
click at [60, 160] on div "Médico(a)" at bounding box center [77, 152] width 116 height 23
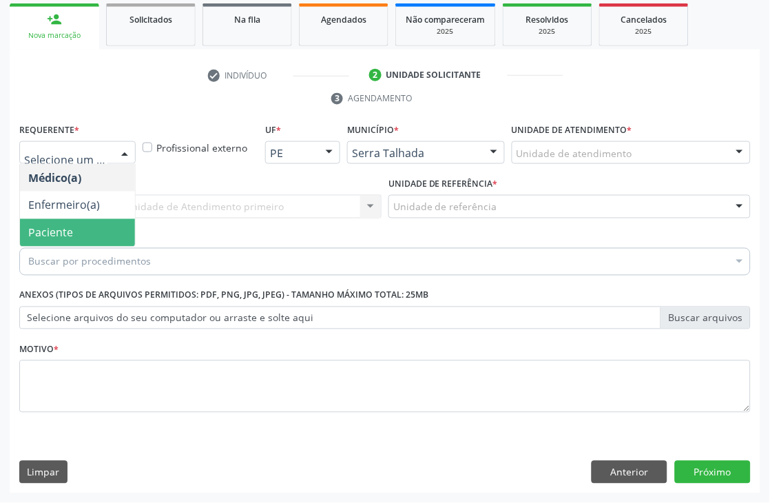
click at [62, 228] on span "Paciente" at bounding box center [50, 232] width 45 height 15
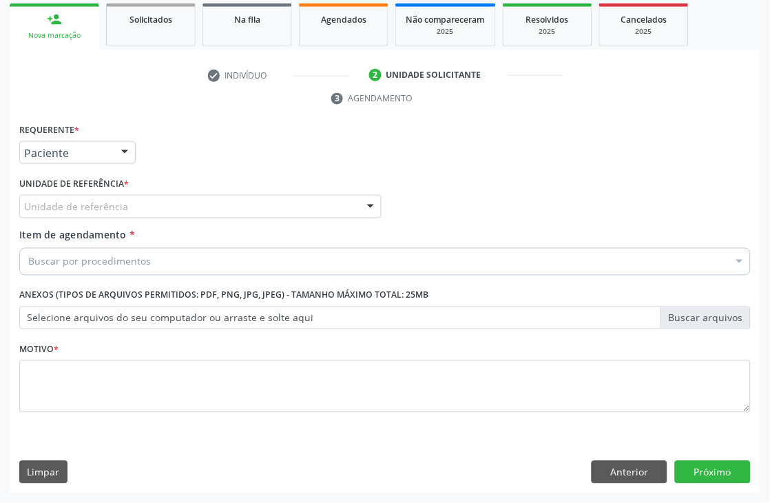
click at [65, 198] on div "Unidade de referência" at bounding box center [200, 206] width 362 height 23
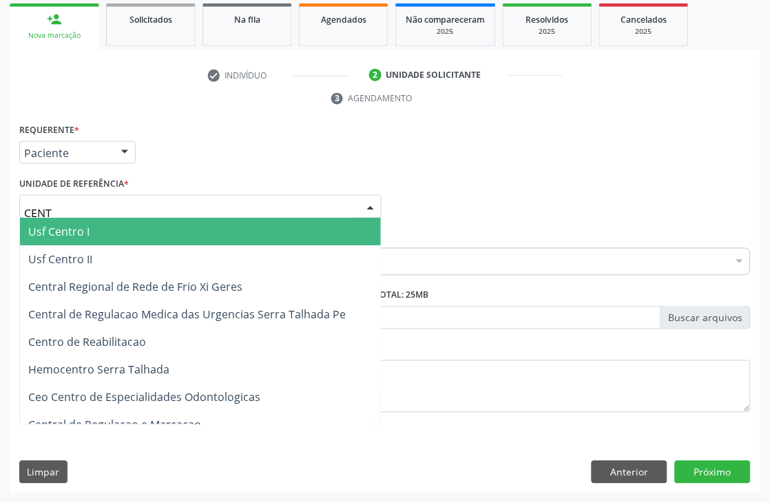
type input "CENTR"
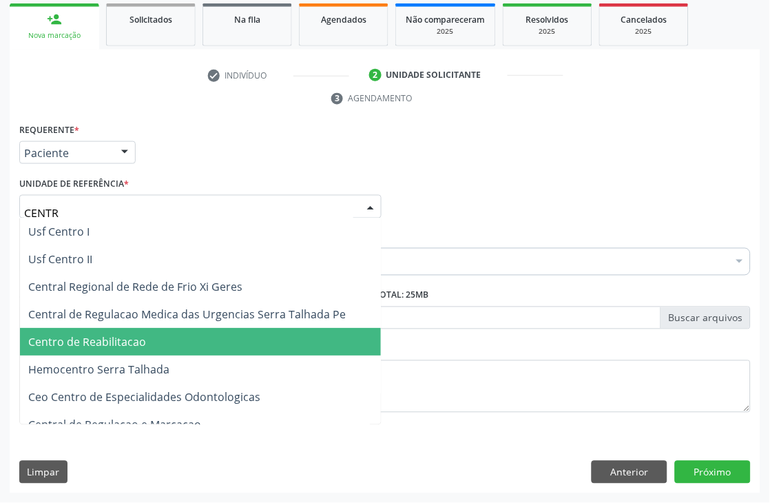
click at [132, 339] on span "Centro de Reabilitacao" at bounding box center [87, 342] width 118 height 15
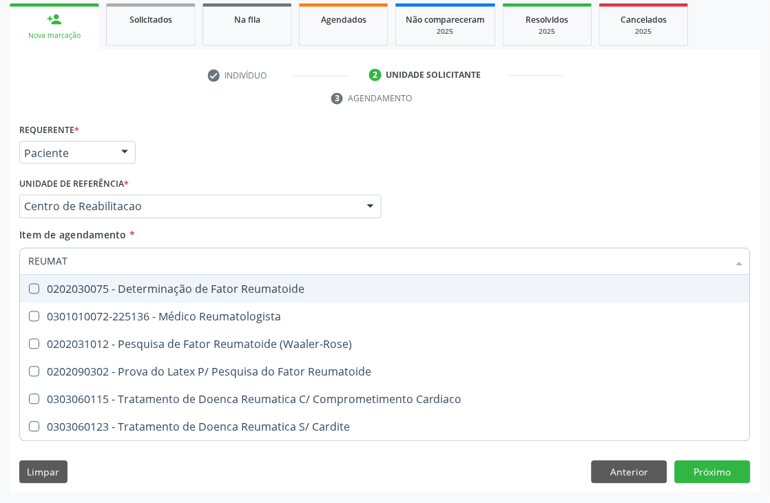
type input "REUMATO"
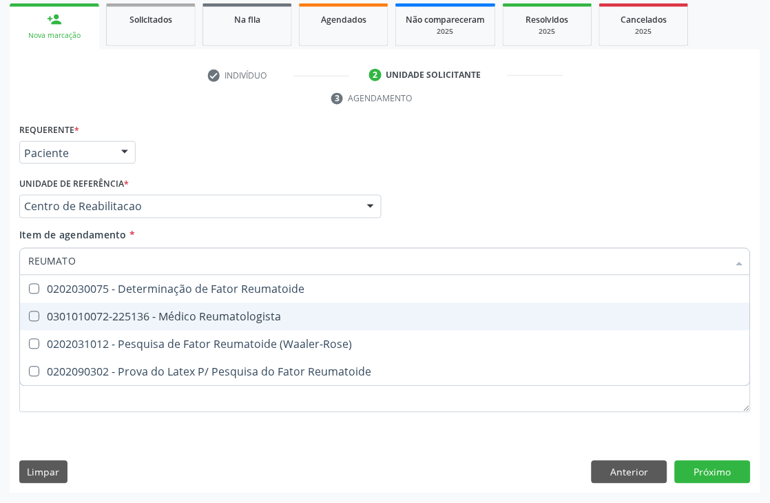
click at [162, 311] on div "0301010072-225136 - Médico Reumatologista" at bounding box center [385, 316] width 714 height 11
checkbox Reumatologista "true"
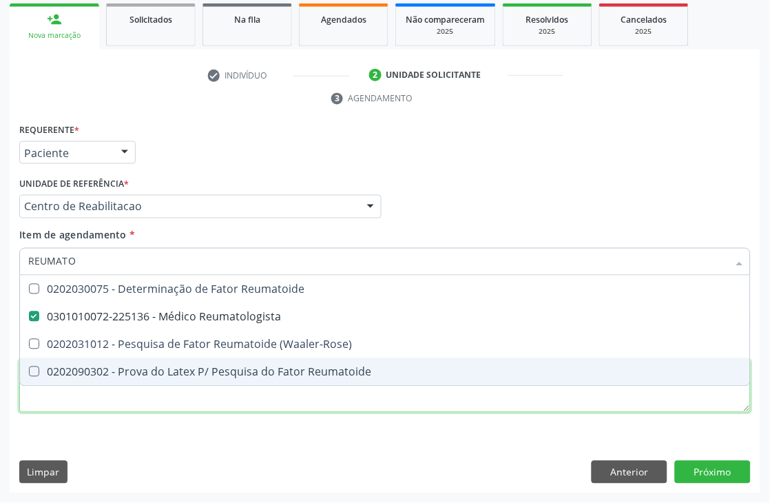
click at [141, 401] on div "Requerente * Paciente Médico(a) Enfermeiro(a) Paciente Nenhum resultado encontr…" at bounding box center [385, 276] width 732 height 312
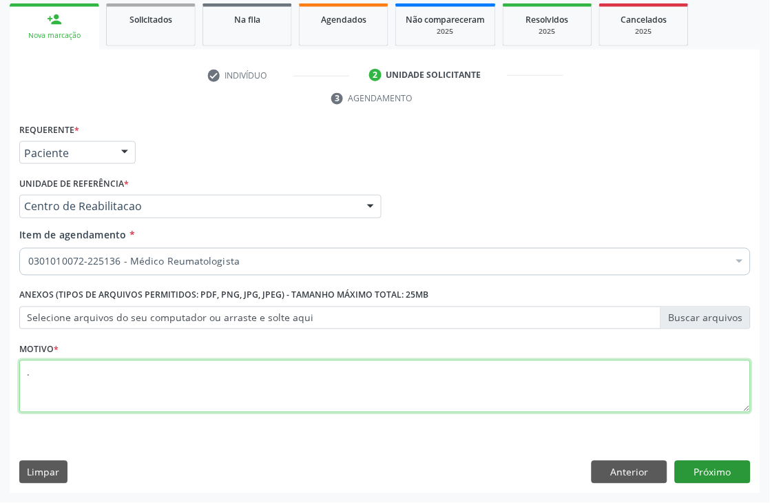
type textarea "."
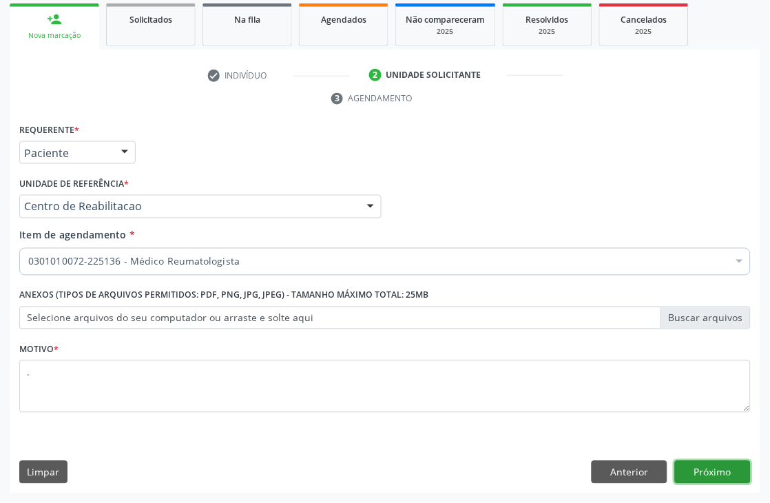
click at [704, 464] on button "Próximo" at bounding box center [713, 472] width 76 height 23
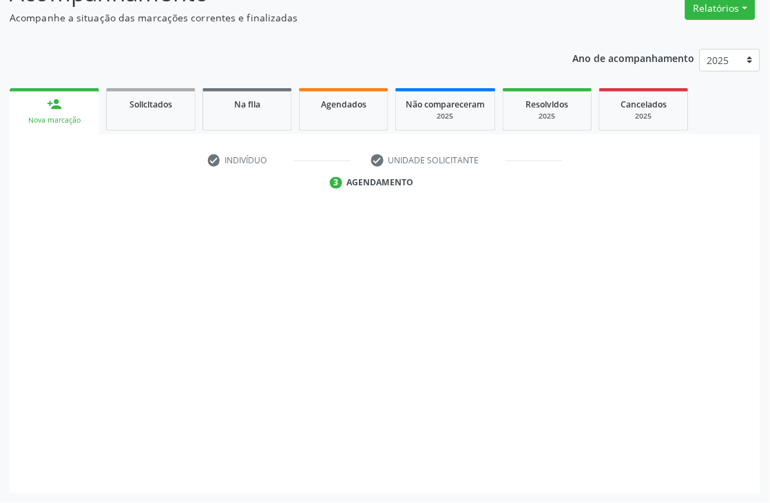
scroll to position [147, 0]
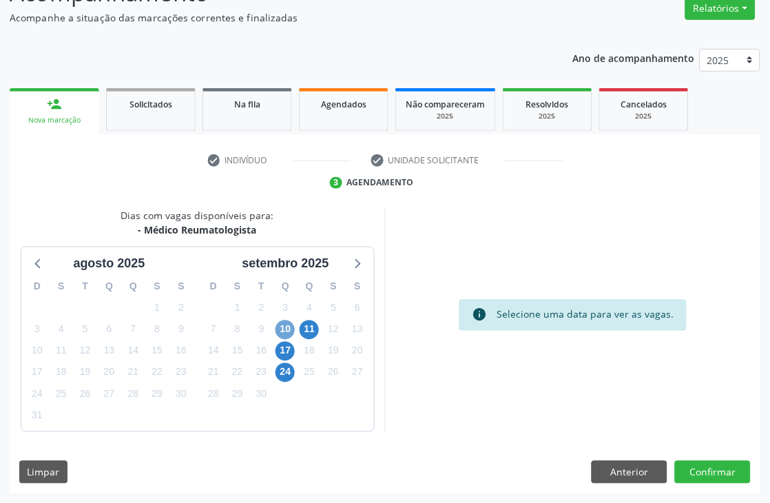
click at [287, 327] on span "10" at bounding box center [285, 329] width 19 height 19
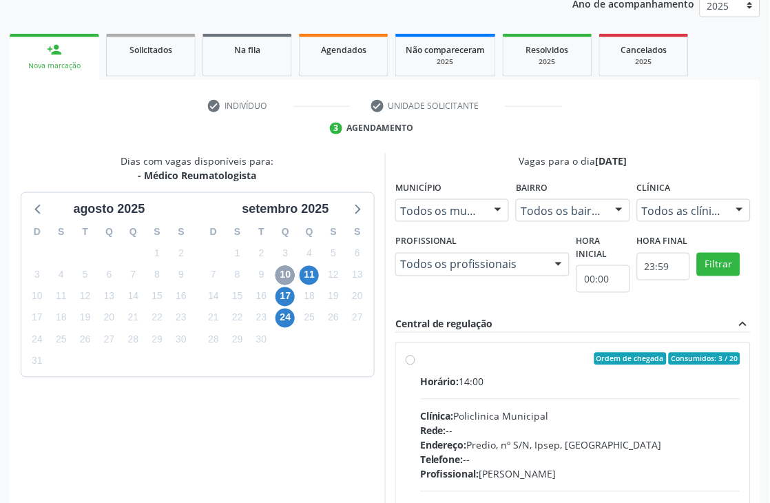
scroll to position [353, 0]
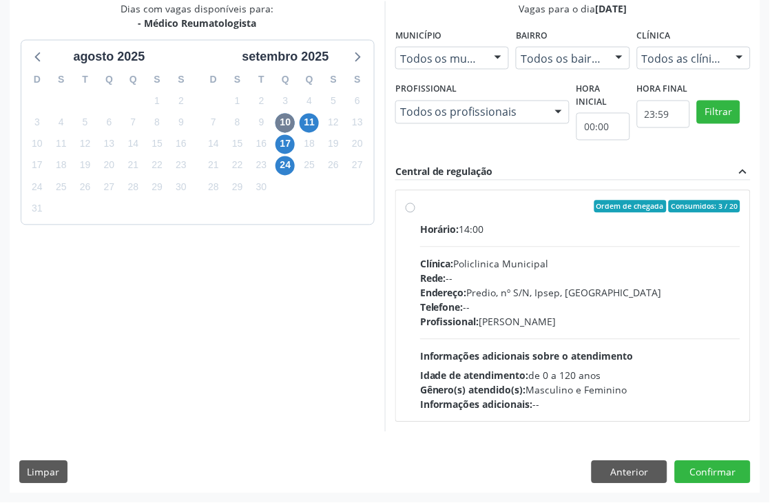
click at [612, 377] on div "Idade de atendimento: de 0 a 120 anos" at bounding box center [580, 376] width 320 height 14
click at [415, 213] on input "Ordem de chegada Consumidos: 3 / 20 Horário: 14:00 Clínica: Policlinica Municip…" at bounding box center [411, 206] width 10 height 12
radio input "true"
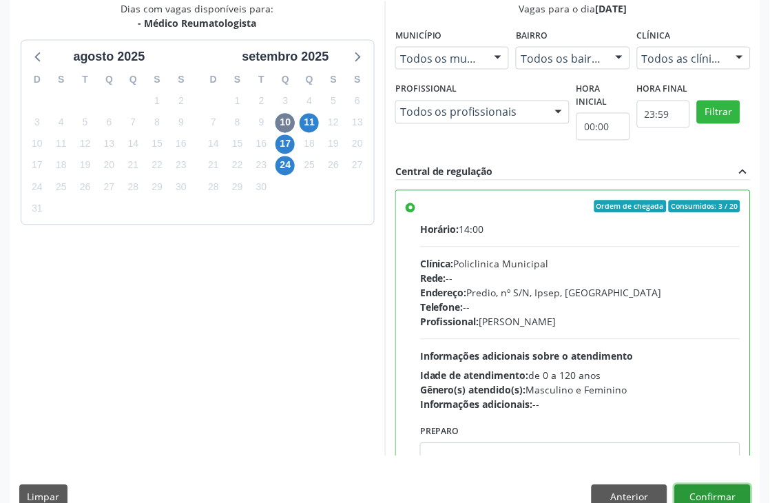
click at [689, 489] on button "Confirmar" at bounding box center [713, 496] width 76 height 23
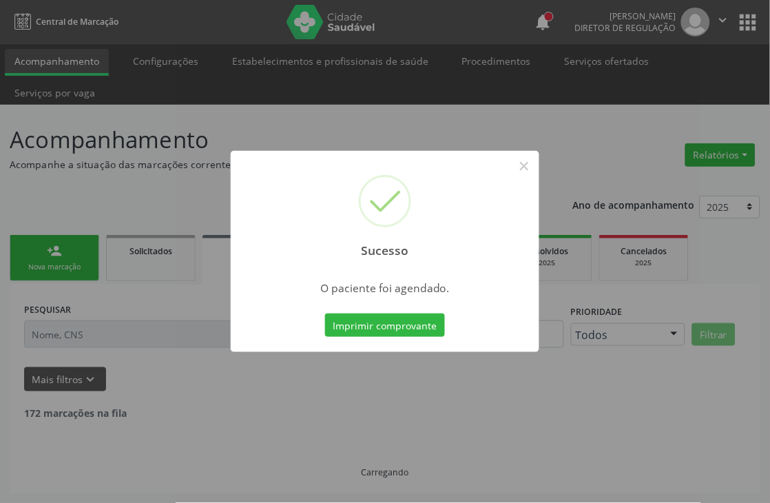
scroll to position [0, 0]
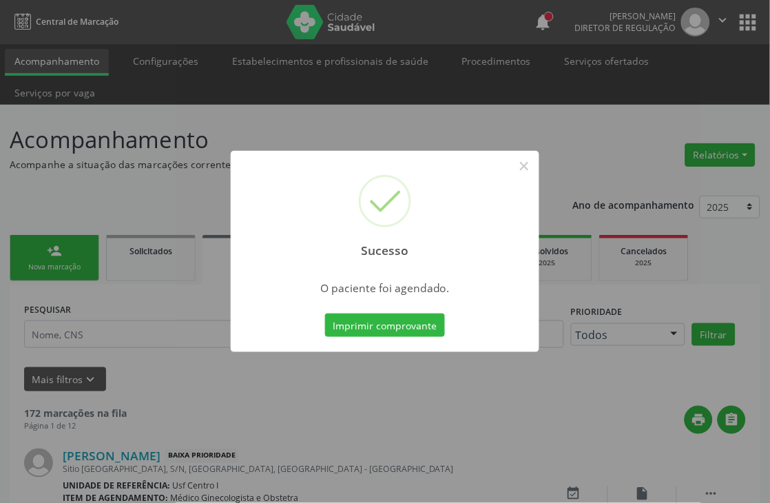
click at [411, 332] on button "Imprimir comprovante" at bounding box center [385, 324] width 120 height 23
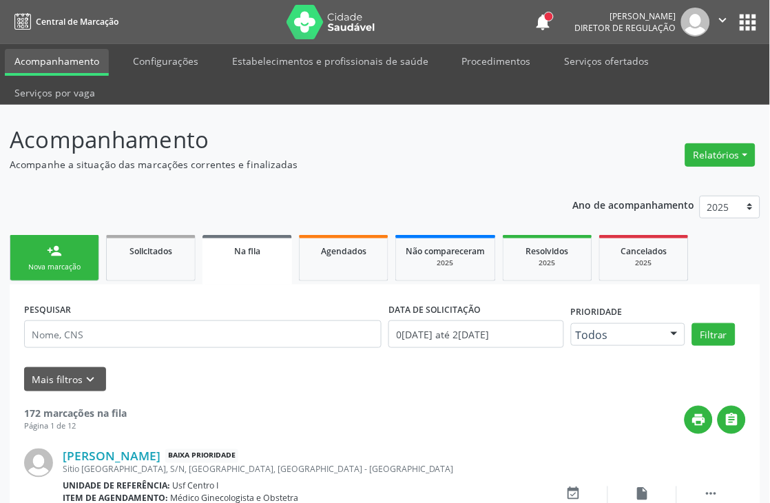
click at [85, 267] on div "Nova marcação" at bounding box center [54, 267] width 69 height 10
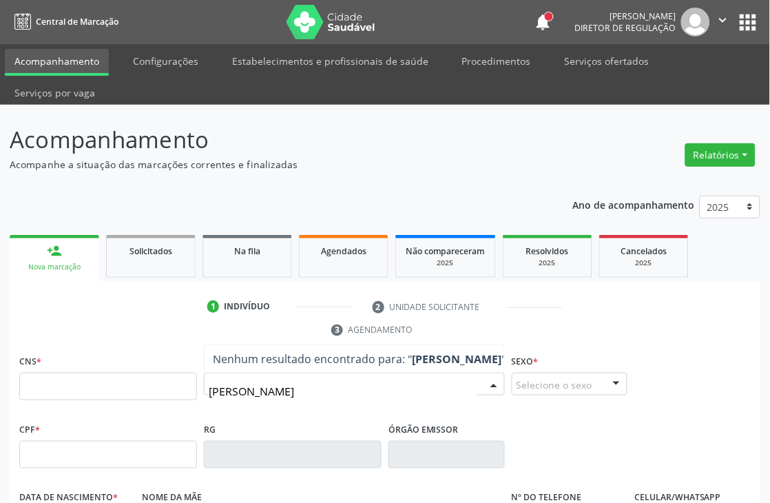
type input "EMILY DE JES"
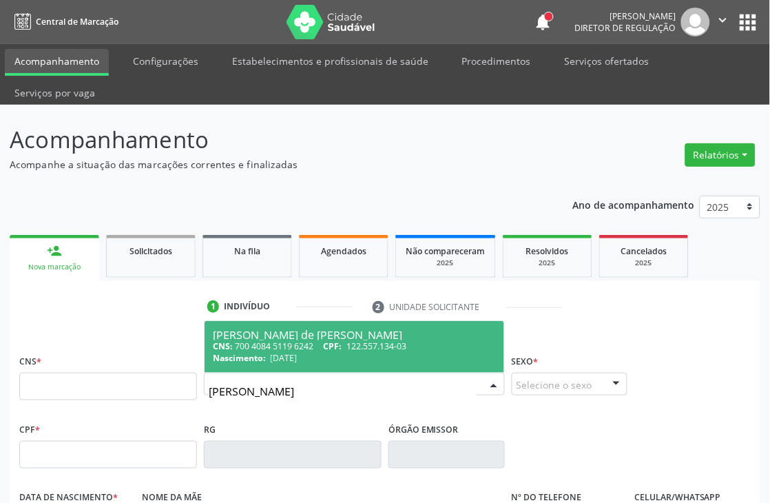
click at [271, 349] on div "CNS: 700 4084 5119 6242 CPF: 122.557.134-03" at bounding box center [354, 346] width 283 height 12
type input "700 4084 5119 6242"
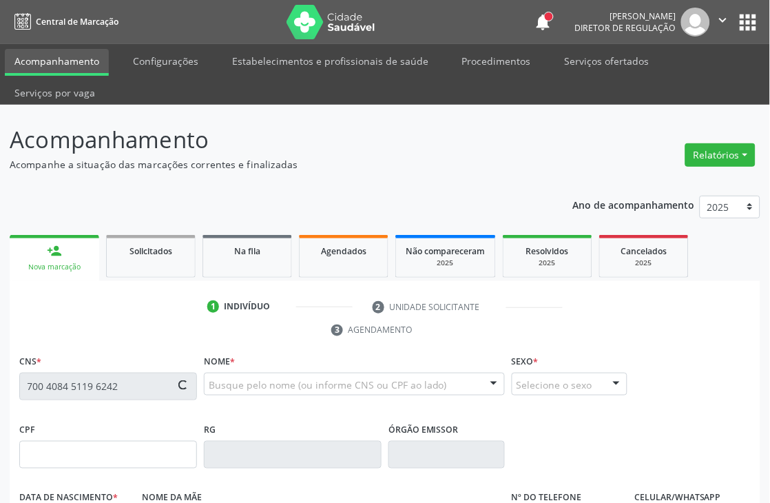
type input "122.557.134-03"
type input "[DATE]"
type input "[PERSON_NAME] Nunes de Franca"
type input "[PHONE_NUMBER]"
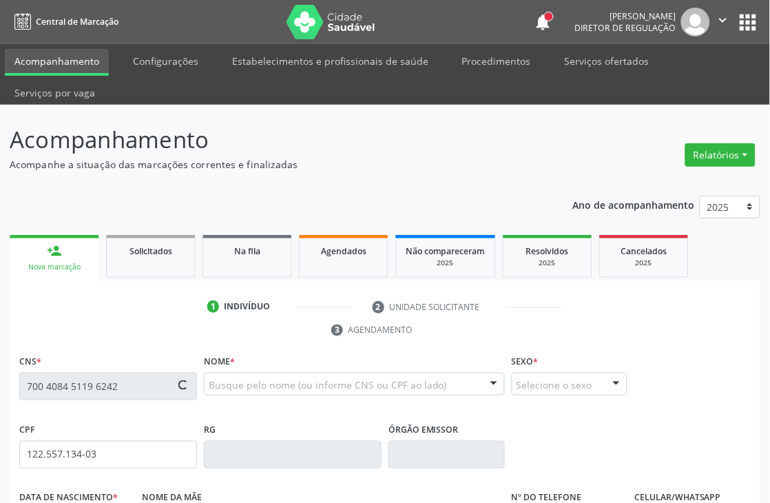
type input "749.343.844-72"
type input "1192"
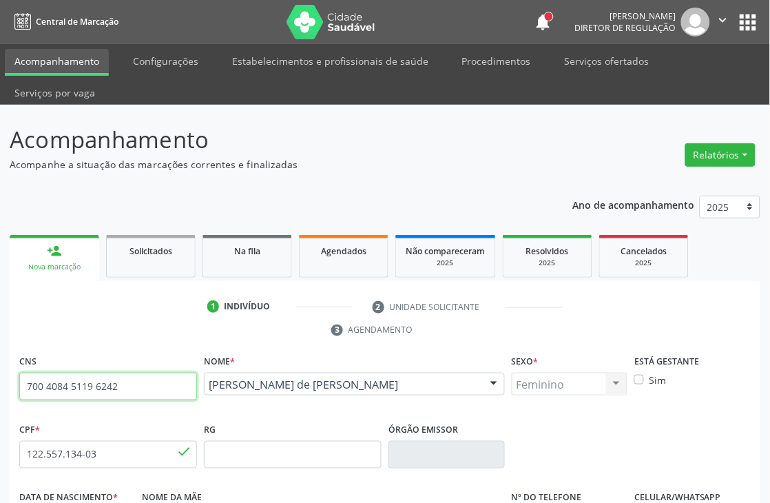
drag, startPoint x: 127, startPoint y: 386, endPoint x: 0, endPoint y: 373, distance: 127.4
click at [0, 373] on div "Acompanhamento Acompanhe a situação das marcações correntes e finalizadas Relat…" at bounding box center [385, 452] width 770 height 694
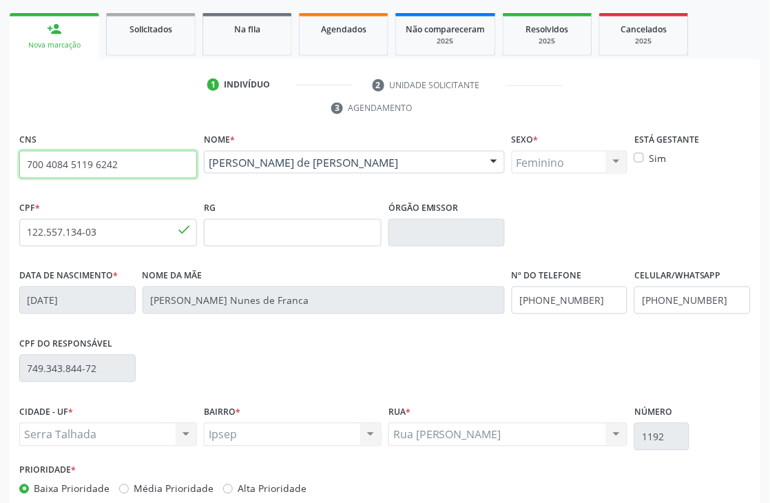
scroll to position [295, 0]
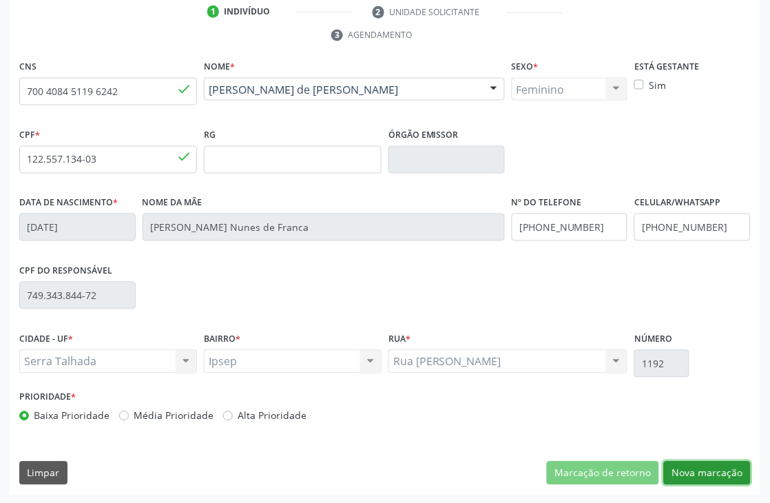
click at [730, 471] on button "Nova marcação" at bounding box center [707, 473] width 87 height 23
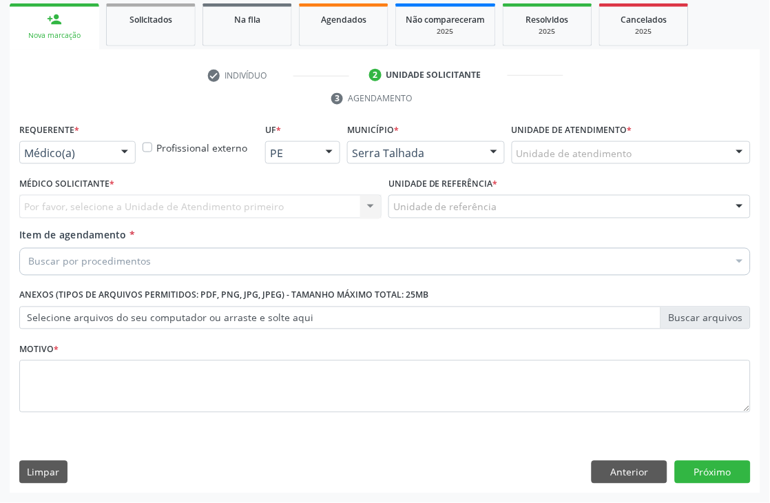
scroll to position [231, 0]
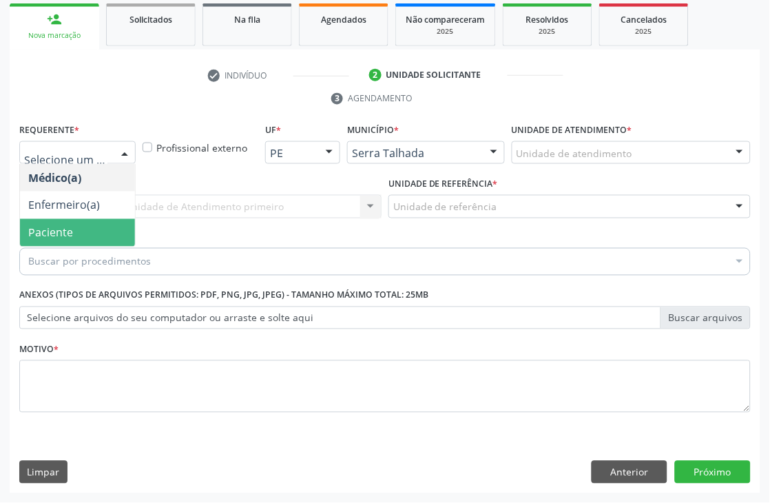
click at [80, 227] on span "Paciente" at bounding box center [77, 233] width 115 height 28
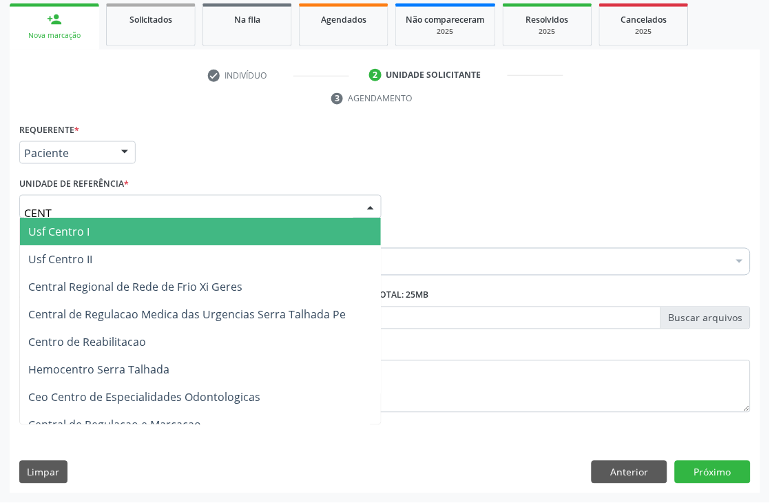
type input "CENTR"
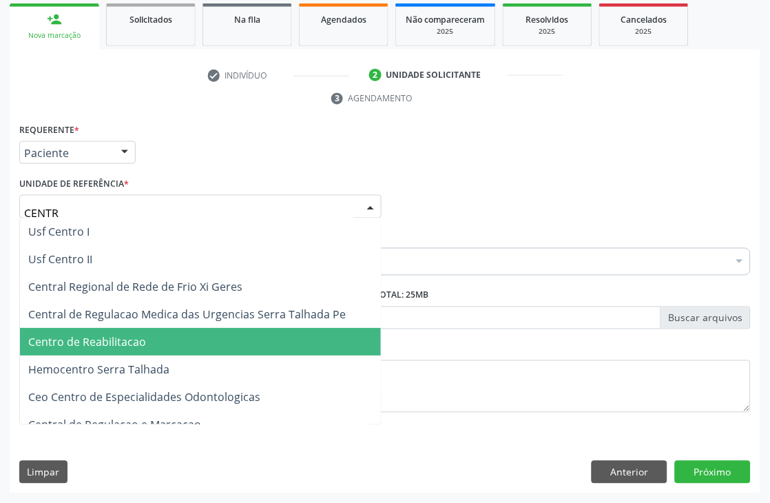
click at [141, 340] on span "Centro de Reabilitacao" at bounding box center [87, 342] width 118 height 15
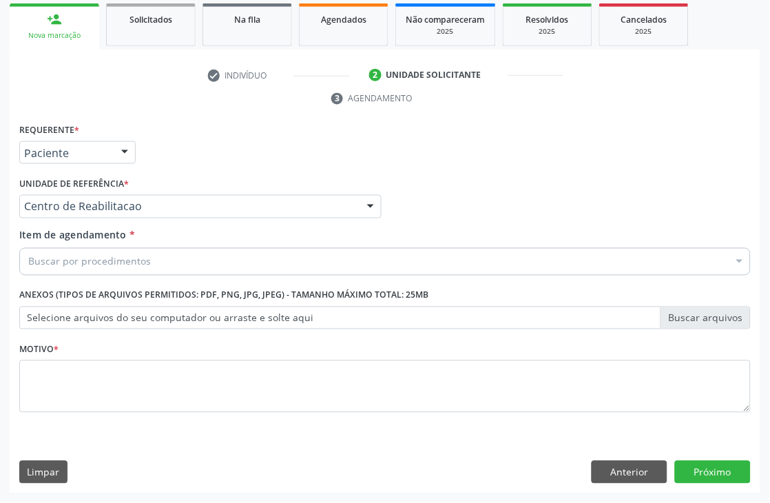
click at [156, 258] on div "Buscar por procedimentos" at bounding box center [385, 262] width 732 height 28
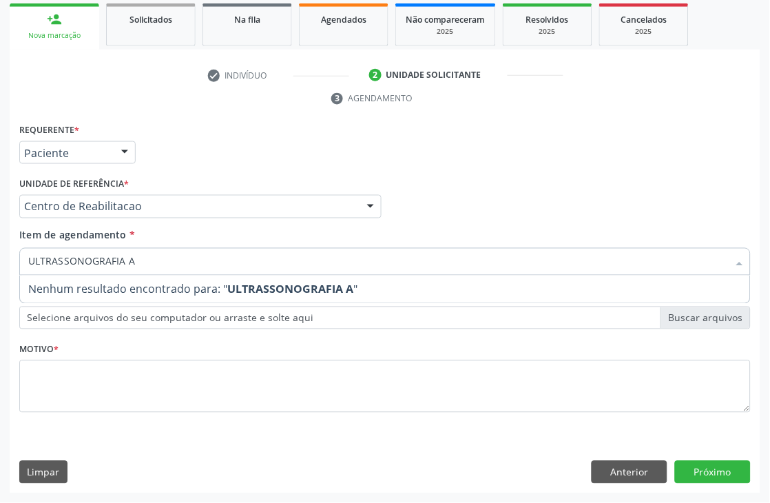
type input "ULTRASSONOGRAFIA"
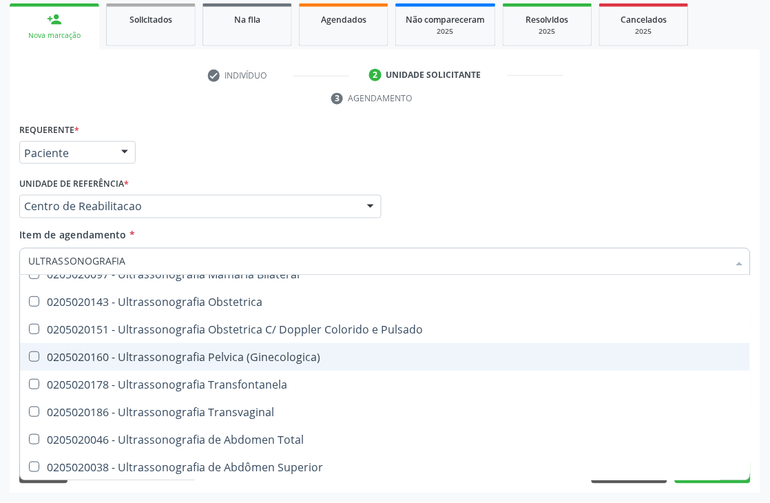
scroll to position [229, 0]
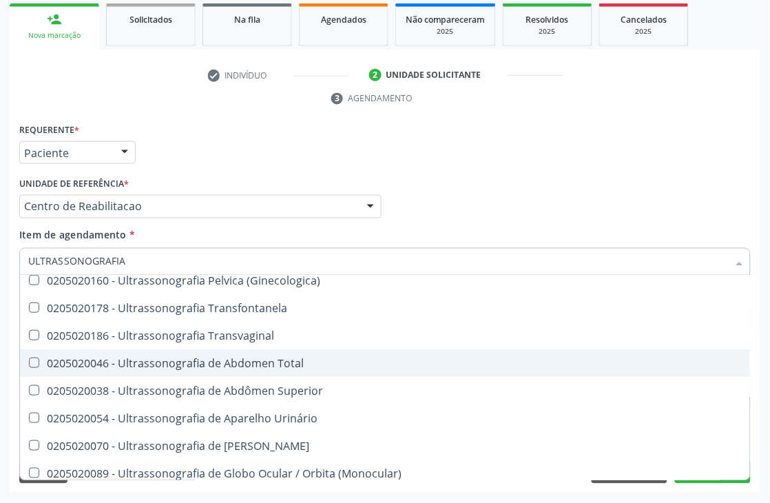
click at [276, 360] on div "0205020046 - Ultrassonografia de Abdomen Total" at bounding box center [385, 363] width 714 height 11
checkbox Total "true"
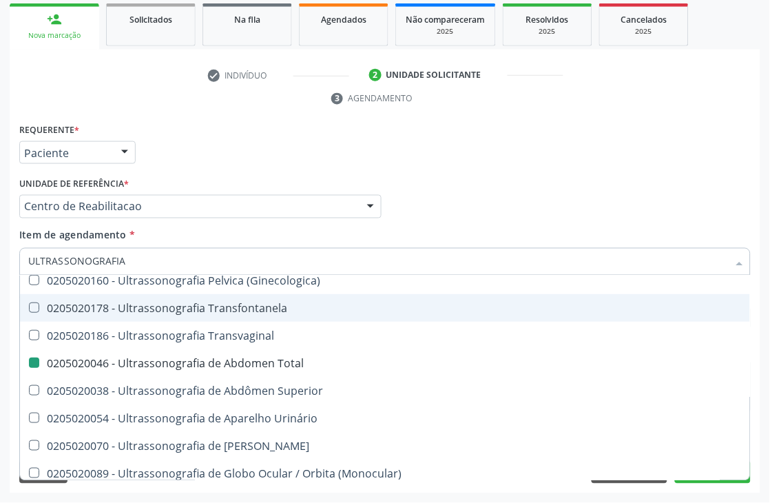
click at [521, 154] on div "Requerente * Paciente Médico(a) Enfermeiro(a) Paciente Nenhum resultado encontr…" at bounding box center [385, 147] width 739 height 54
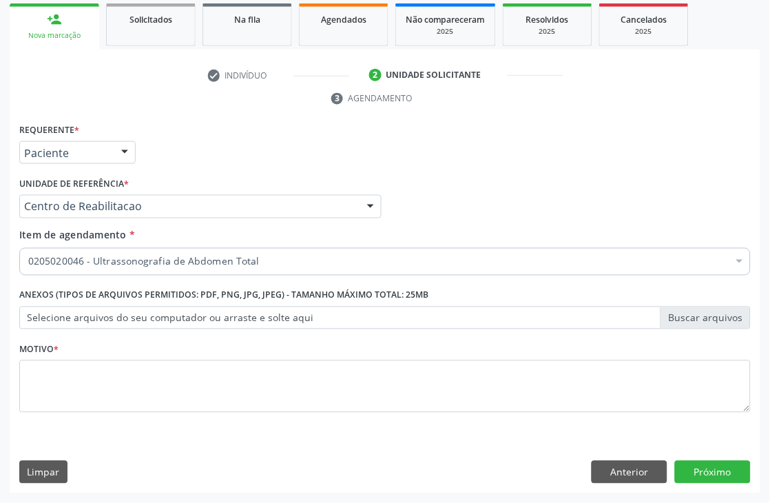
scroll to position [0, 0]
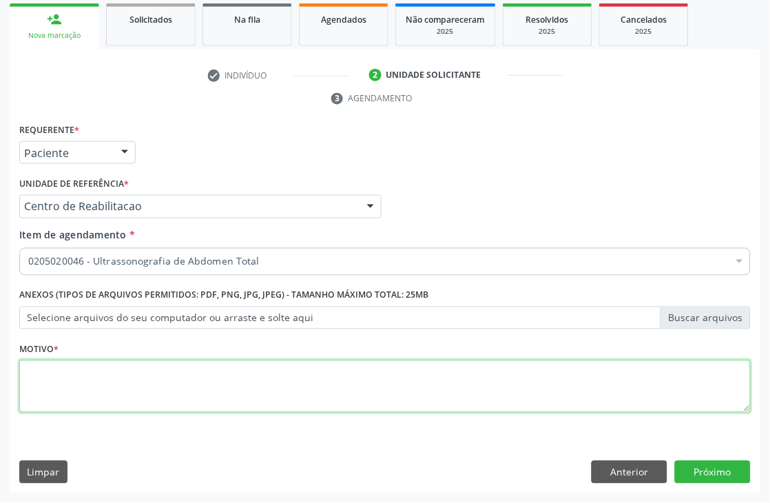
click at [369, 370] on textarea at bounding box center [385, 386] width 732 height 52
type textarea "."
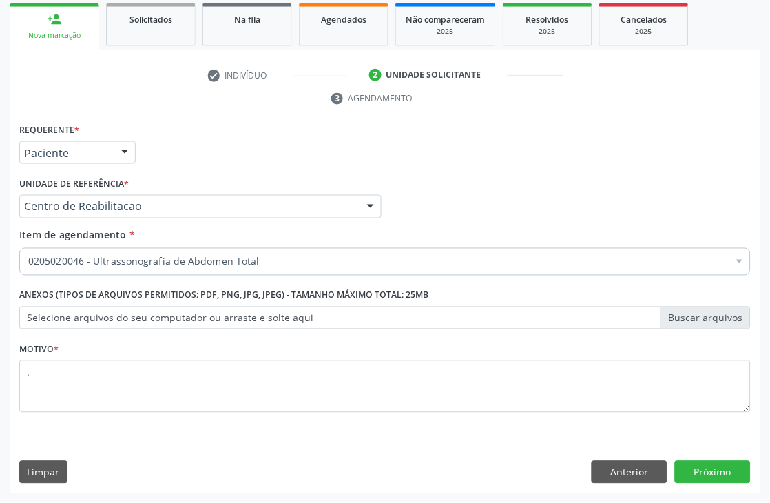
click at [712, 457] on div "Requerente * Paciente Médico(a) Enfermeiro(a) Paciente Nenhum resultado encontr…" at bounding box center [385, 307] width 751 height 374
click at [713, 466] on button "Próximo" at bounding box center [713, 472] width 76 height 23
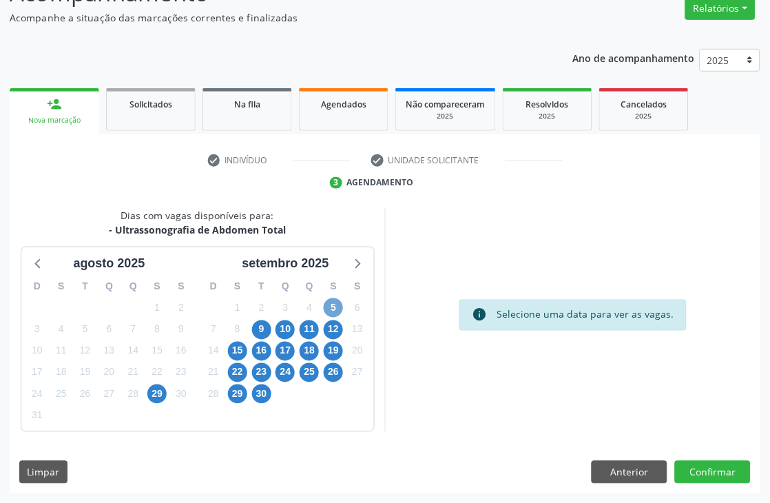
click at [338, 299] on span "5" at bounding box center [333, 307] width 19 height 19
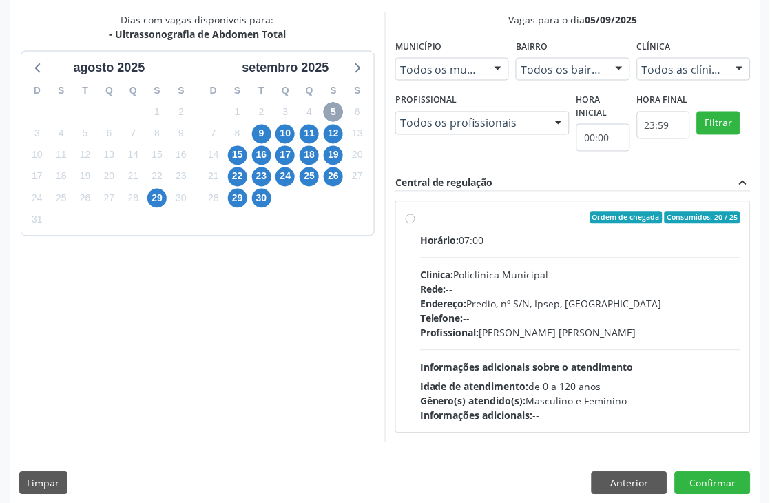
scroll to position [353, 0]
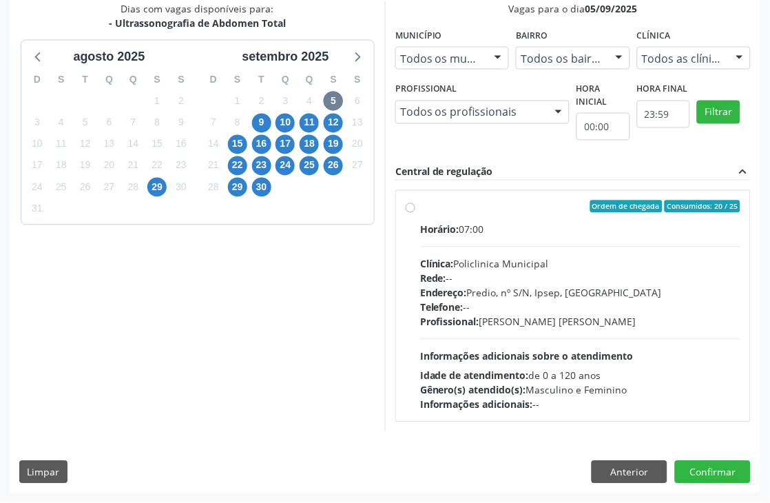
click at [533, 295] on div "Endereço: Predio, nº S/N, Ipsep, Serra Talhada - PE" at bounding box center [580, 293] width 320 height 14
click at [415, 213] on input "Ordem de chegada Consumidos: 20 / 25 Horário: 07:00 Clínica: Policlinica Munici…" at bounding box center [411, 206] width 10 height 12
radio input "true"
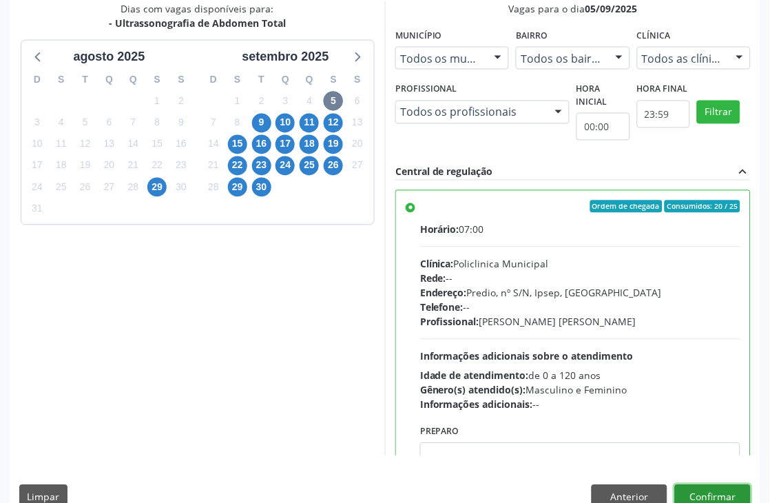
click at [739, 487] on button "Confirmar" at bounding box center [713, 496] width 76 height 23
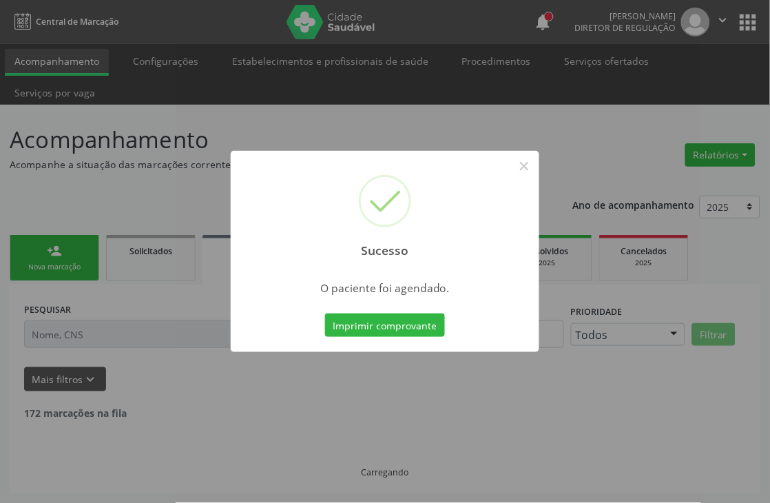
scroll to position [0, 0]
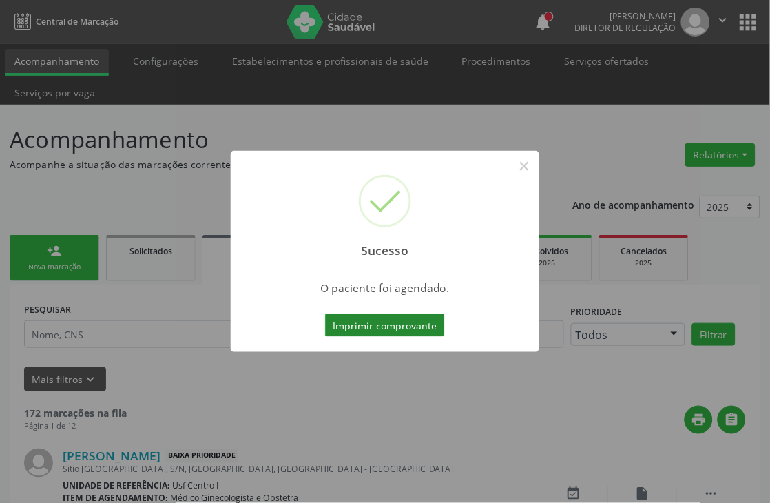
click at [381, 333] on button "Imprimir comprovante" at bounding box center [385, 324] width 120 height 23
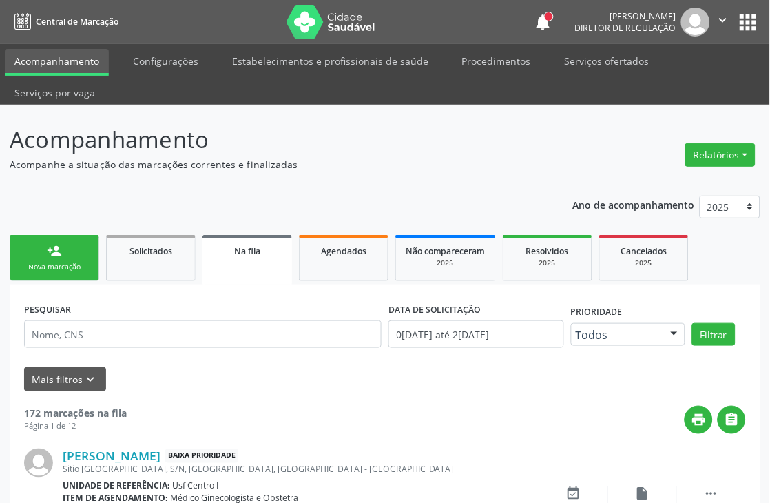
click at [59, 259] on link "person_add Nova marcação" at bounding box center [55, 258] width 90 height 46
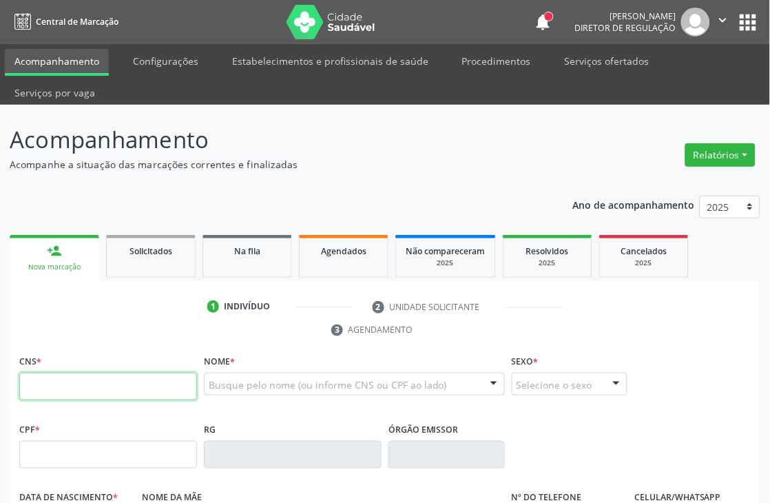
click at [32, 382] on input "text" at bounding box center [108, 387] width 178 height 28
paste input "700 4084 5119 6242"
type input "700 4084 5119 6242"
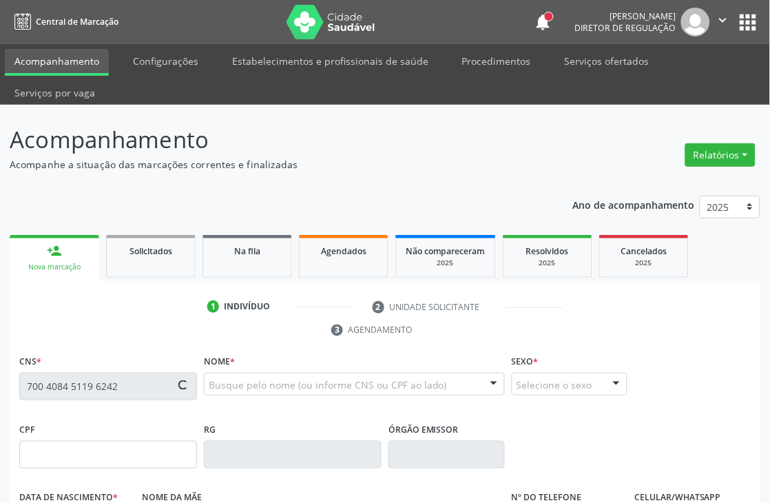
type input "122.557.134-03"
type input "[DATE]"
type input "[PERSON_NAME] Nunes de Franca"
type input "[PHONE_NUMBER]"
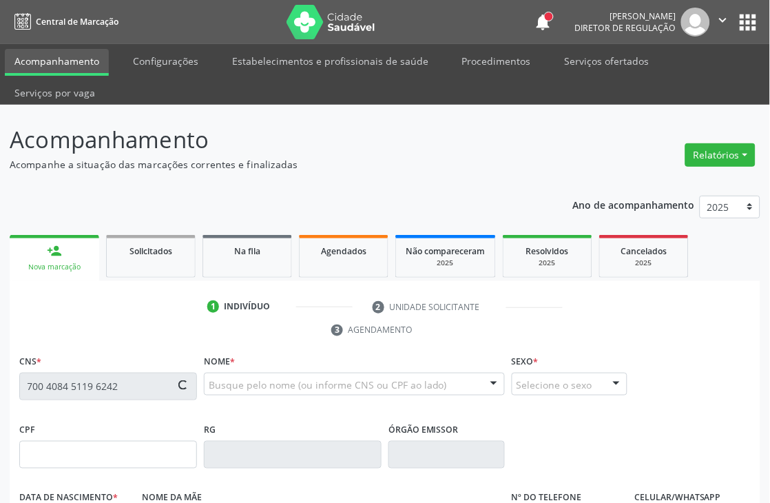
type input "749.343.844-72"
type input "1192"
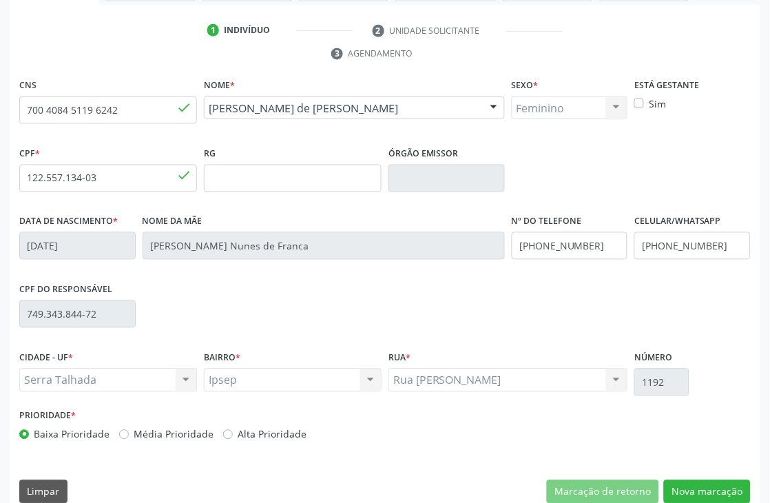
scroll to position [295, 0]
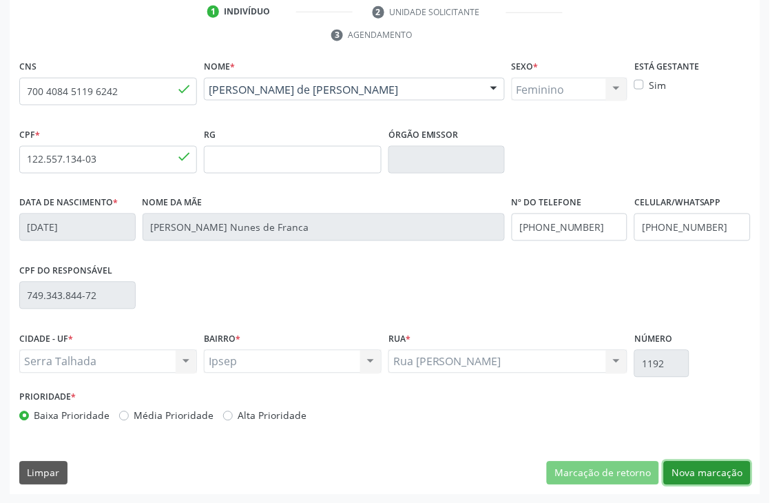
click at [737, 467] on button "Nova marcação" at bounding box center [707, 473] width 87 height 23
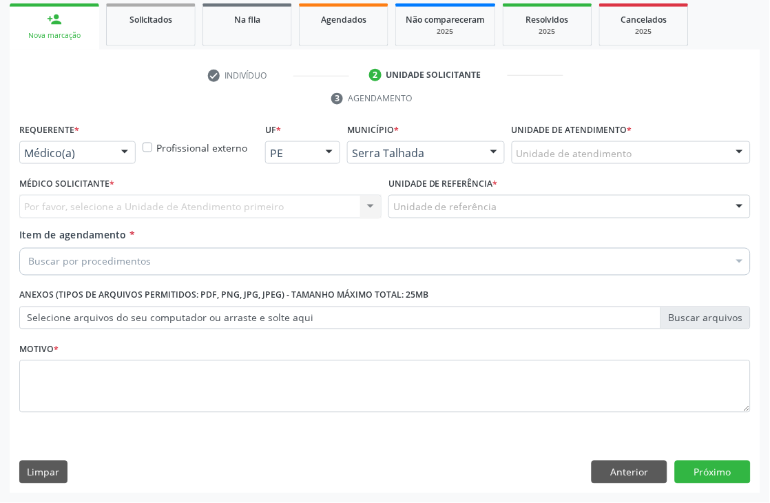
click at [111, 159] on div "Médico(a)" at bounding box center [77, 152] width 116 height 23
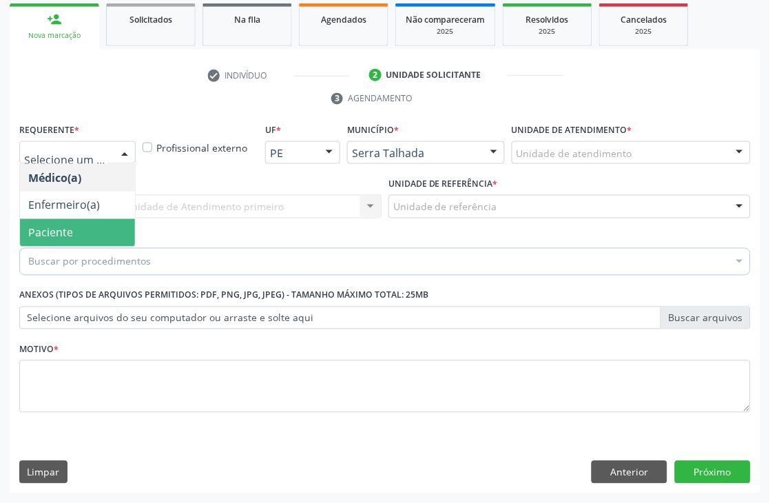
click at [102, 222] on span "Paciente" at bounding box center [77, 233] width 115 height 28
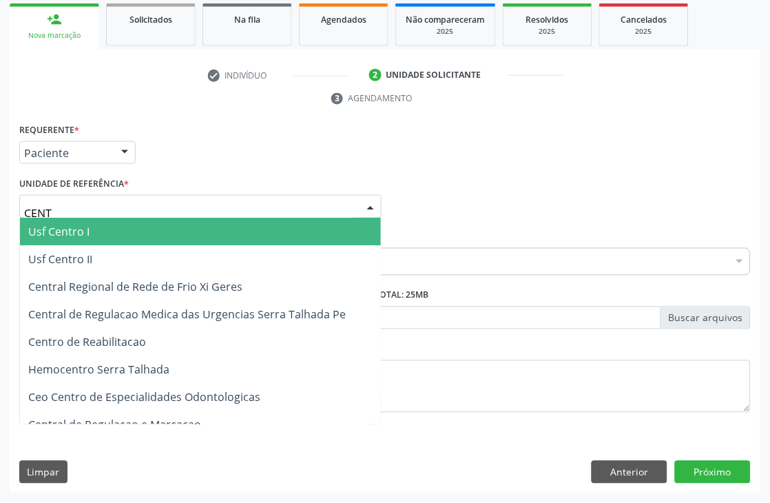
type input "CENTR"
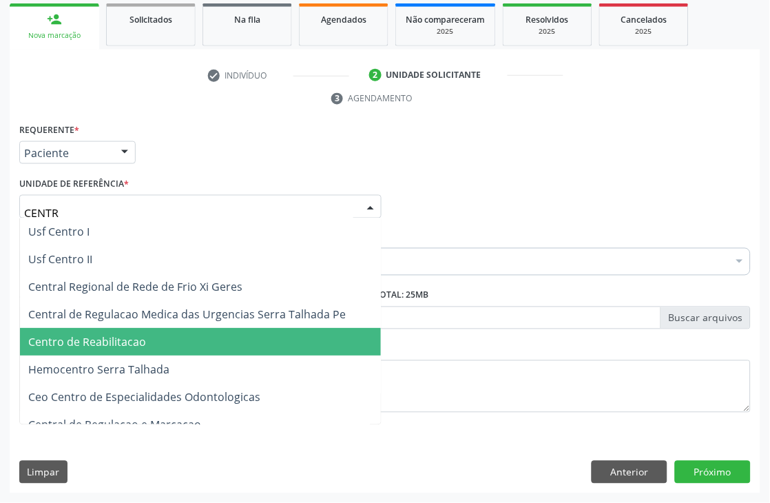
click at [167, 347] on span "Centro de Reabilitacao" at bounding box center [200, 343] width 361 height 28
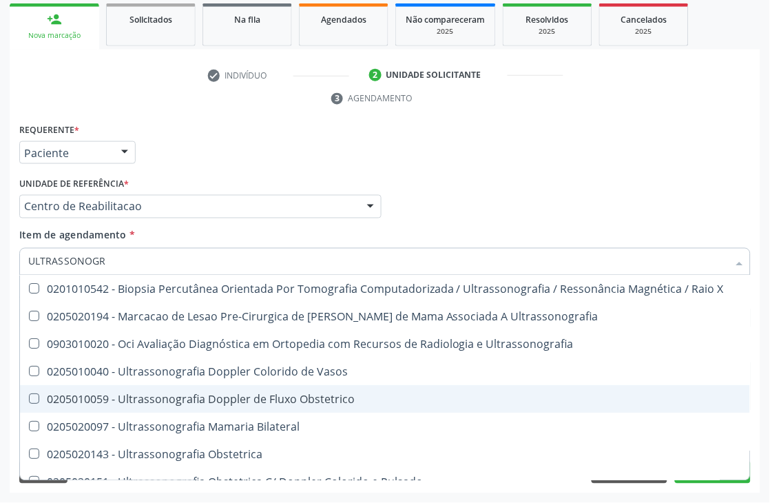
type input "ULTRASSONOGRA"
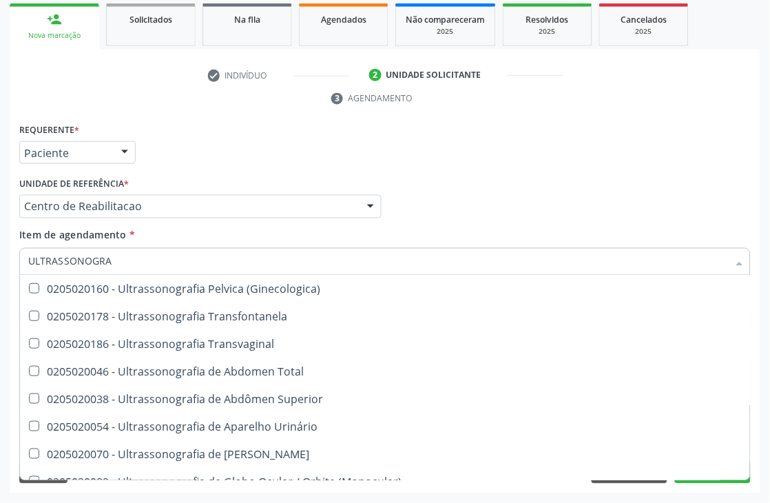
scroll to position [145, 0]
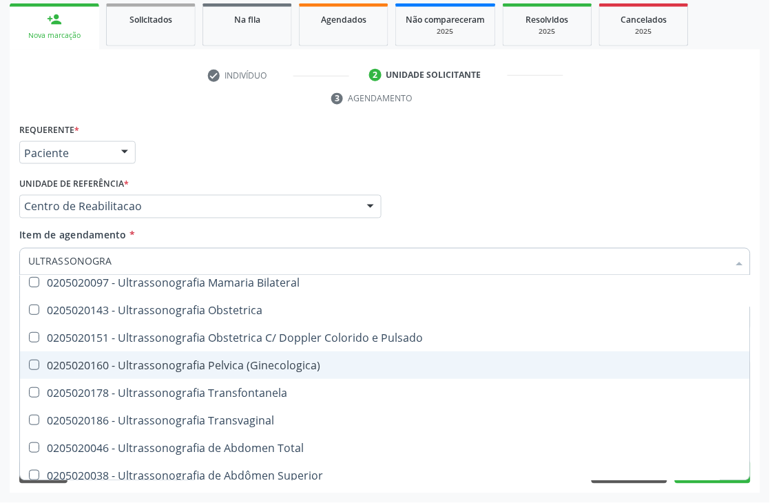
click at [341, 369] on span "0205020160 - Ultrassonografia Pelvica (Ginecologica)" at bounding box center [385, 365] width 730 height 28
checkbox \(Ginecologica\) "true"
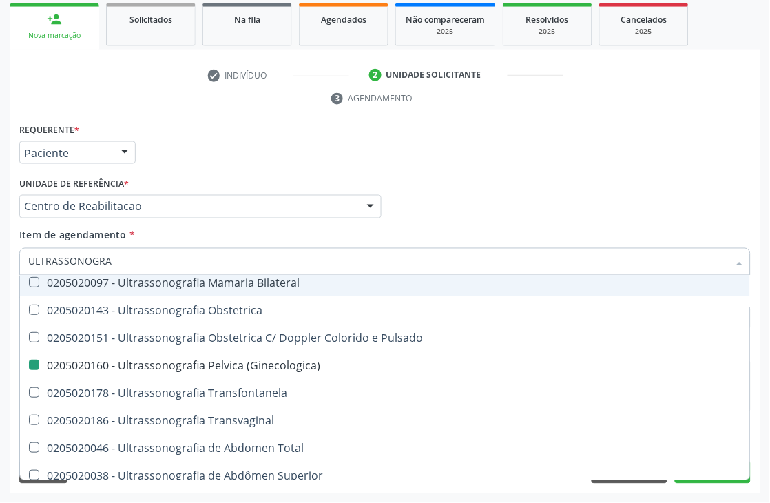
click at [441, 196] on div "Médico Solicitante Por favor, selecione a Unidade de Atendimento primeiro Nenhu…" at bounding box center [385, 201] width 739 height 54
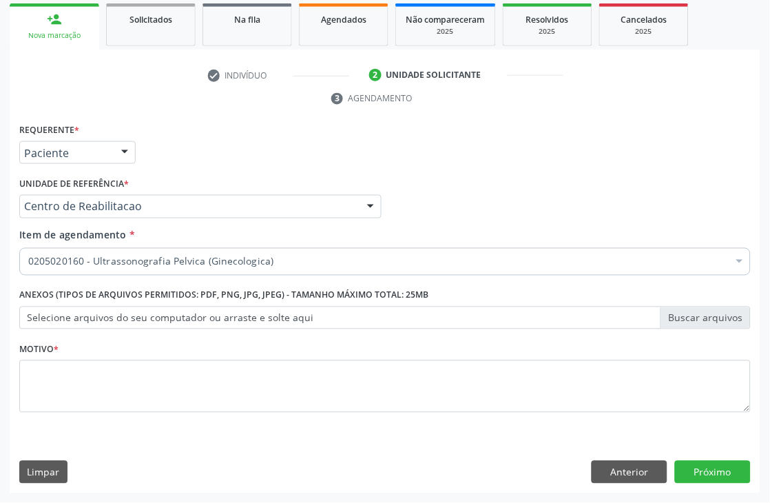
scroll to position [0, 0]
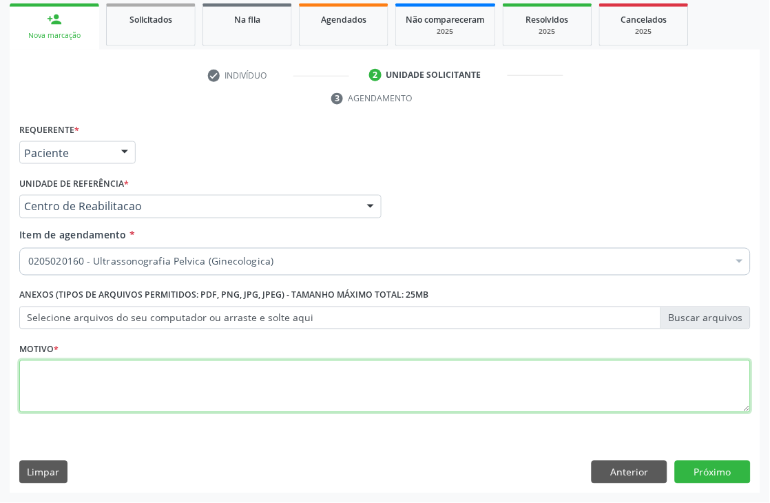
click at [218, 369] on textarea at bounding box center [385, 386] width 732 height 52
type textarea "."
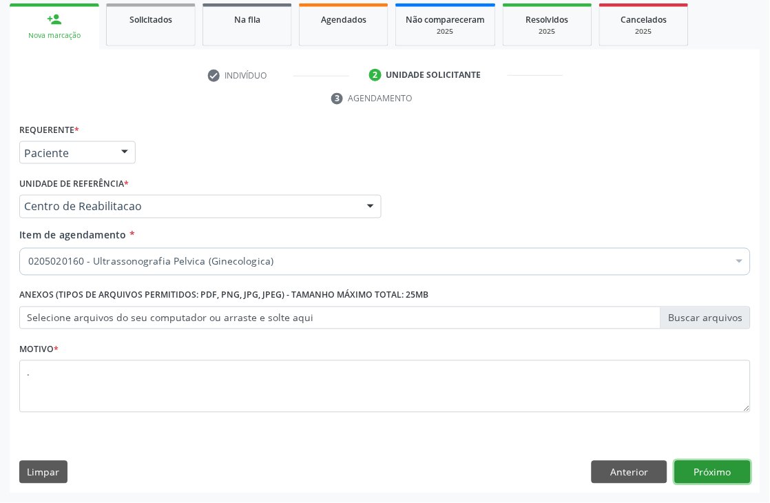
click at [724, 480] on button "Próximo" at bounding box center [713, 472] width 76 height 23
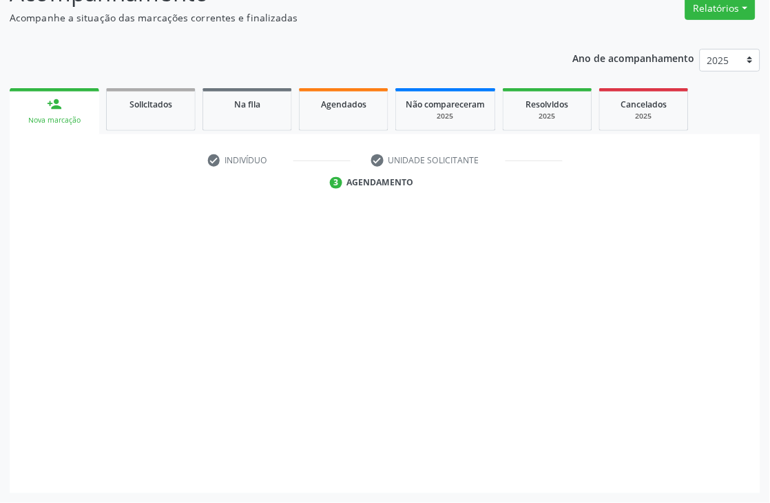
scroll to position [147, 0]
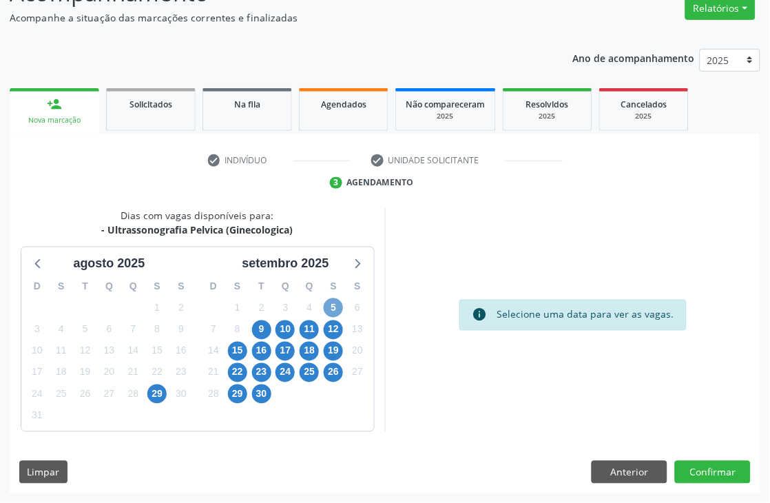
click at [329, 311] on span "5" at bounding box center [333, 307] width 19 height 19
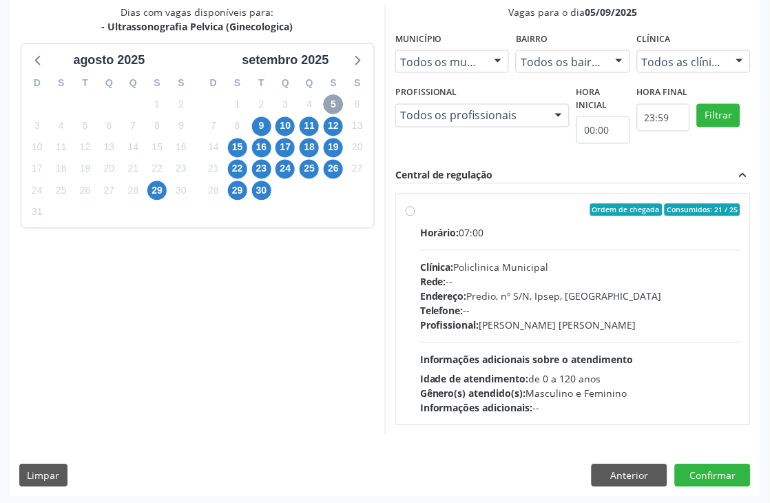
scroll to position [353, 0]
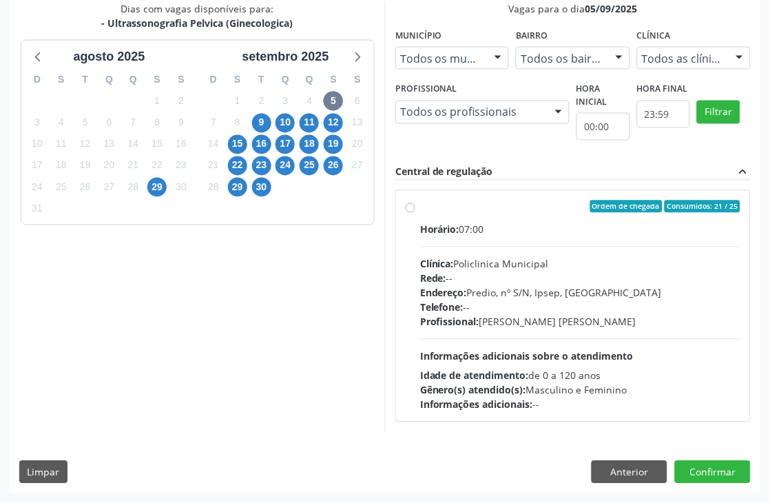
click at [506, 324] on div "Profissional: Maira Cavalcanti Lima Barros" at bounding box center [580, 322] width 320 height 14
click at [415, 213] on input "Ordem de chegada Consumidos: 21 / 25 Horário: 07:00 Clínica: Policlinica Munici…" at bounding box center [411, 206] width 10 height 12
radio input "true"
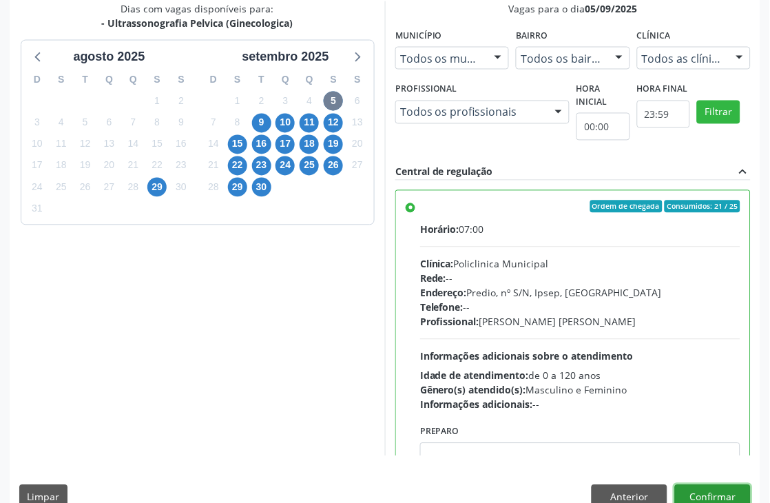
click at [710, 493] on button "Confirmar" at bounding box center [713, 496] width 76 height 23
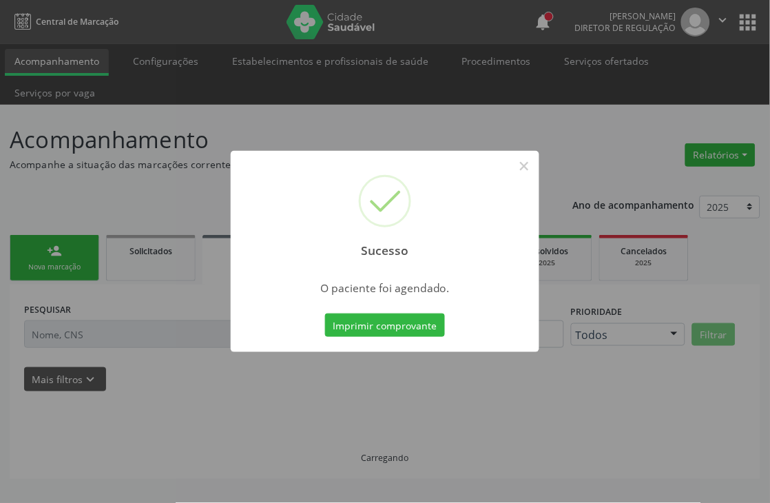
scroll to position [0, 0]
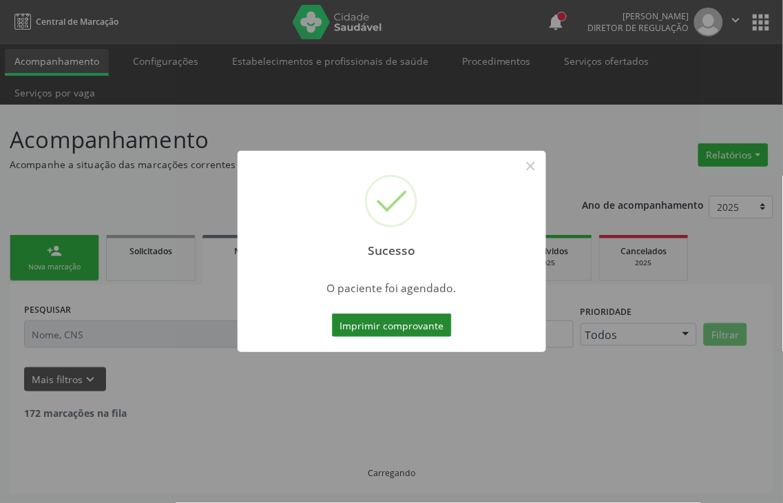
click at [358, 321] on button "Imprimir comprovante" at bounding box center [392, 324] width 120 height 23
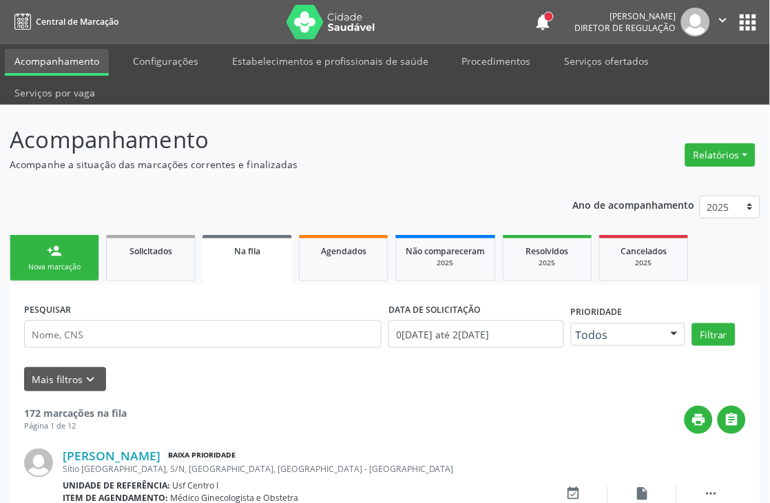
click at [50, 278] on div "Sucesso × O paciente foi agendado. Imprimir comprovante Cancel" at bounding box center [385, 251] width 770 height 503
click at [52, 267] on div "Sucesso × O paciente foi agendado. Imprimir comprovante Cancel" at bounding box center [385, 251] width 770 height 503
click at [77, 271] on div "Nova marcação" at bounding box center [54, 267] width 69 height 10
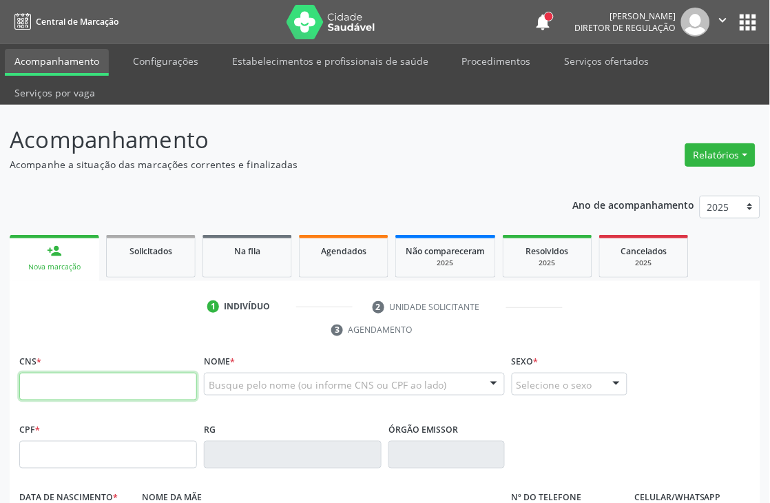
click at [102, 380] on input "text" at bounding box center [108, 387] width 178 height 28
paste input "700 4084 5119 6242"
type input "700 4084 5119 6242"
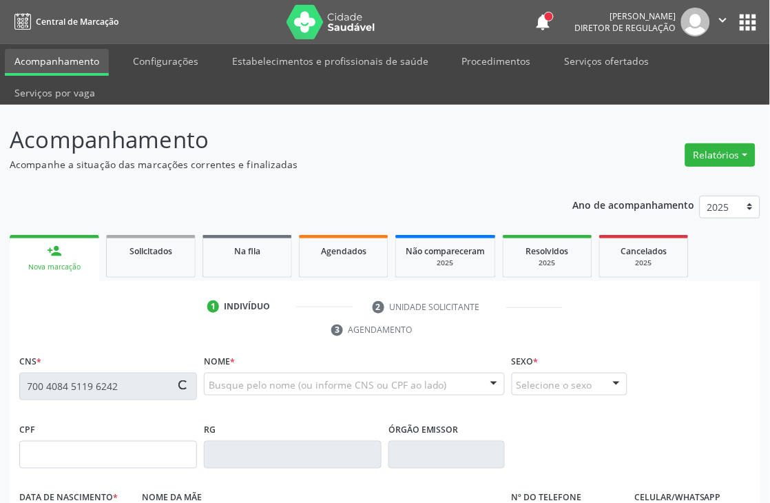
type input "122.557.134-03"
type input "[DATE]"
type input "[PERSON_NAME] Nunes de Franca"
type input "[PHONE_NUMBER]"
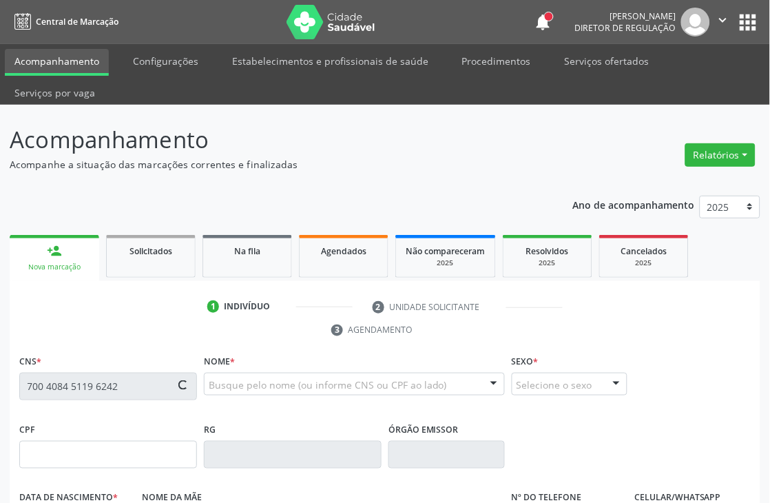
type input "749.343.844-72"
type input "1192"
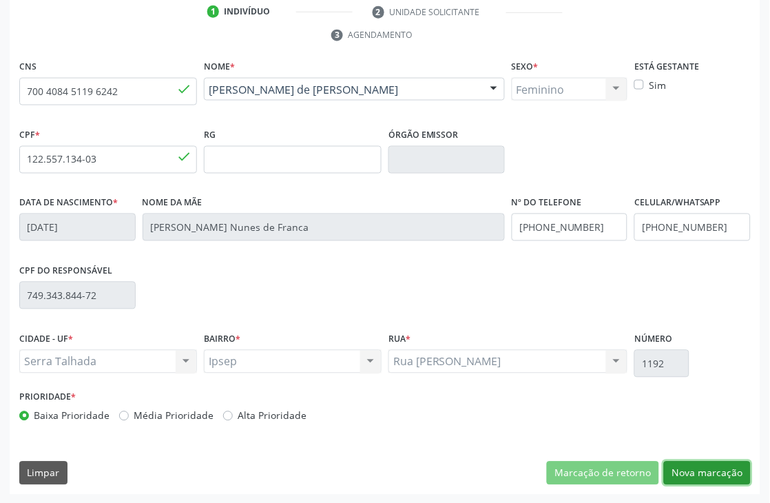
click at [731, 478] on button "Nova marcação" at bounding box center [707, 473] width 87 height 23
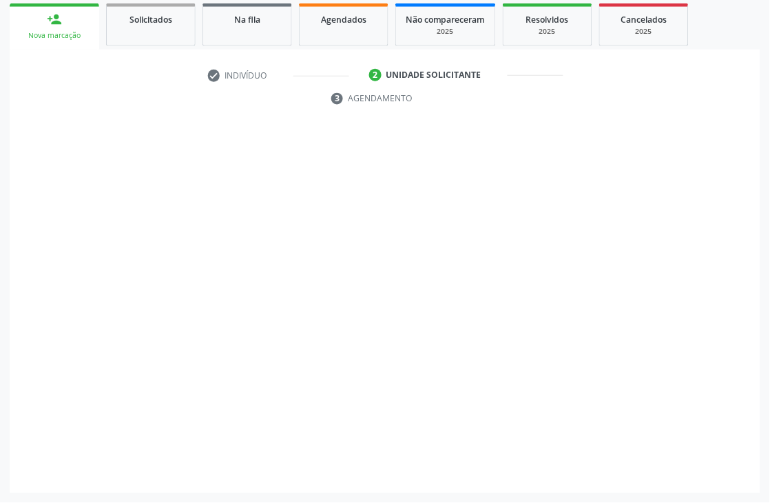
scroll to position [231, 0]
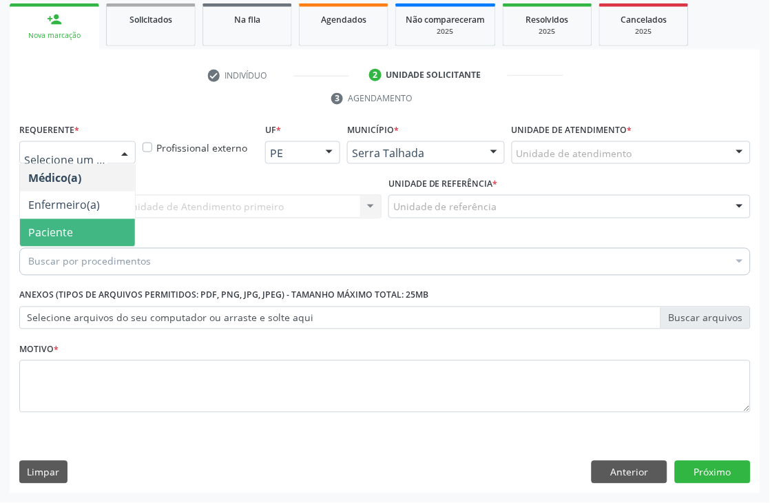
click at [70, 233] on span "Paciente" at bounding box center [50, 232] width 45 height 15
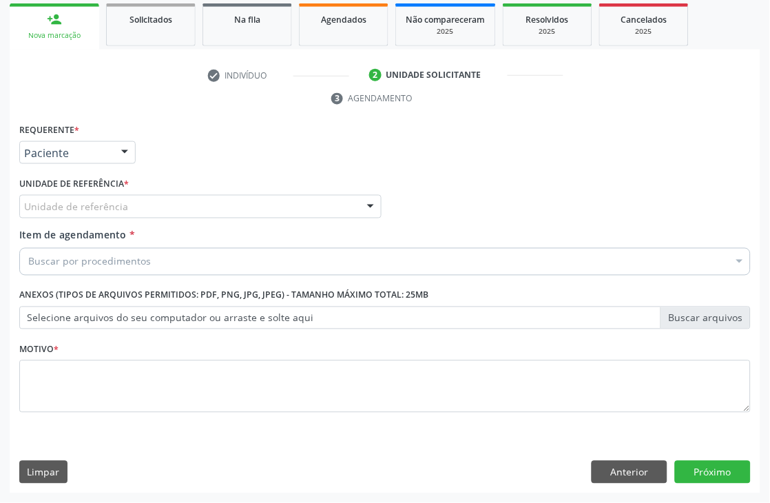
click at [197, 196] on div "Unidade de referência" at bounding box center [200, 206] width 362 height 23
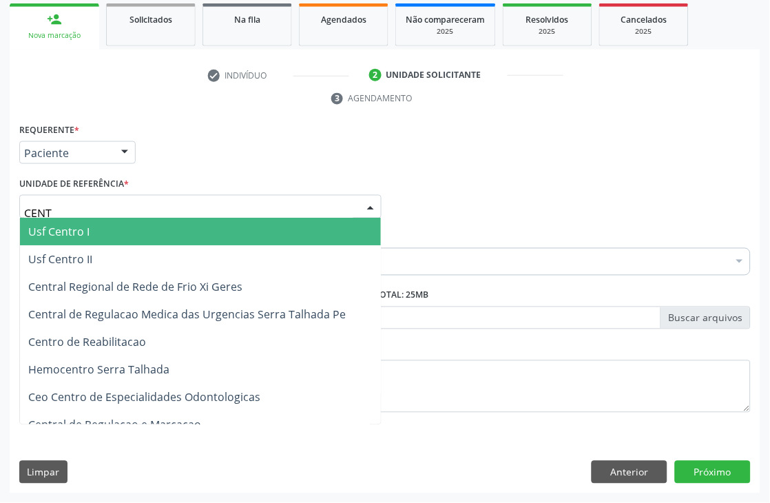
type input "CENTR"
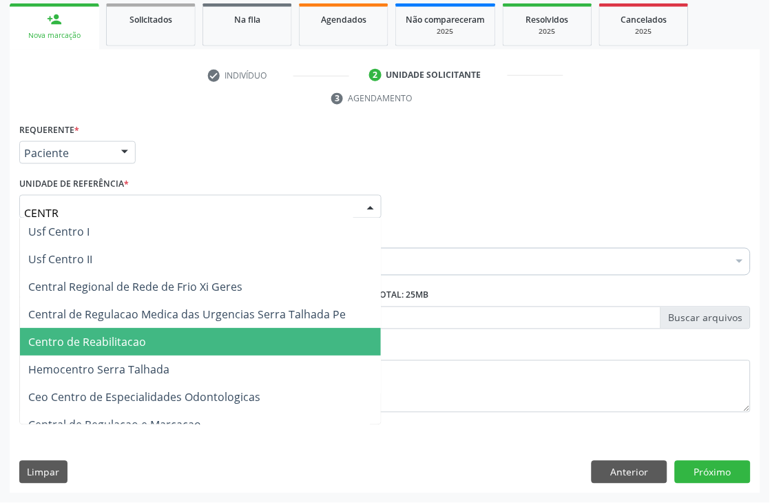
click at [185, 329] on span "Centro de Reabilitacao" at bounding box center [200, 343] width 361 height 28
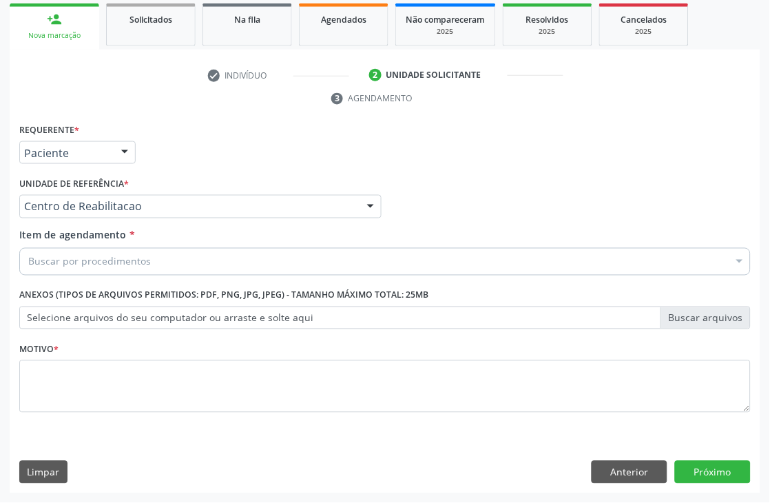
click at [176, 260] on div "Buscar por procedimentos" at bounding box center [385, 262] width 732 height 28
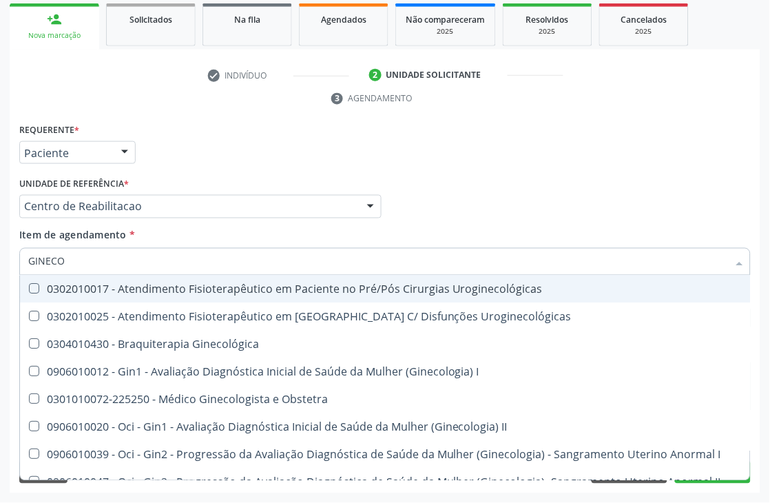
type input "GINECOL"
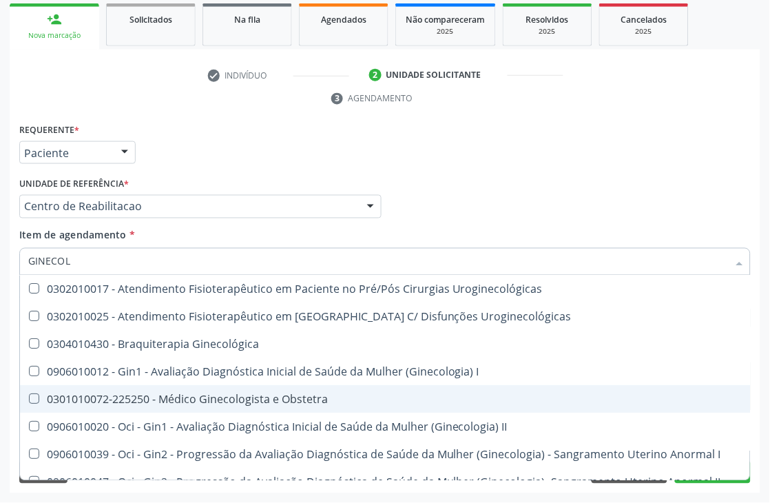
click at [200, 400] on div "0301010072-225250 - Médico Ginecologista e Obstetra" at bounding box center [467, 399] width 879 height 11
checkbox Obstetra "true"
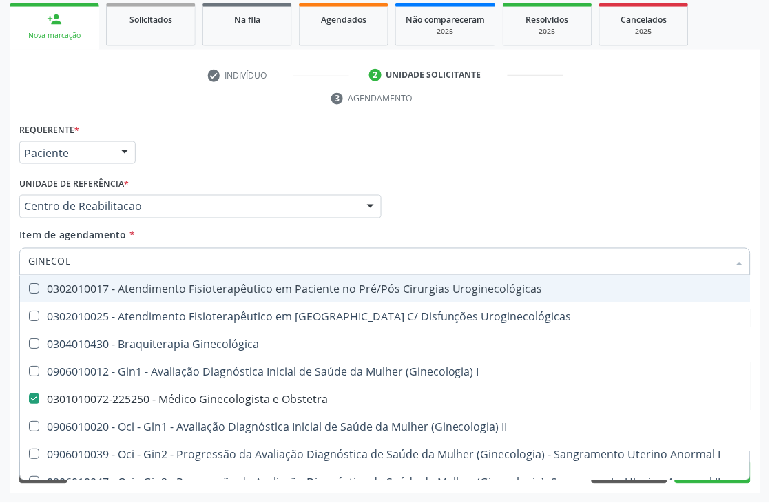
click at [469, 209] on div "Médico Solicitante Por favor, selecione a Unidade de Atendimento primeiro Nenhu…" at bounding box center [385, 201] width 739 height 54
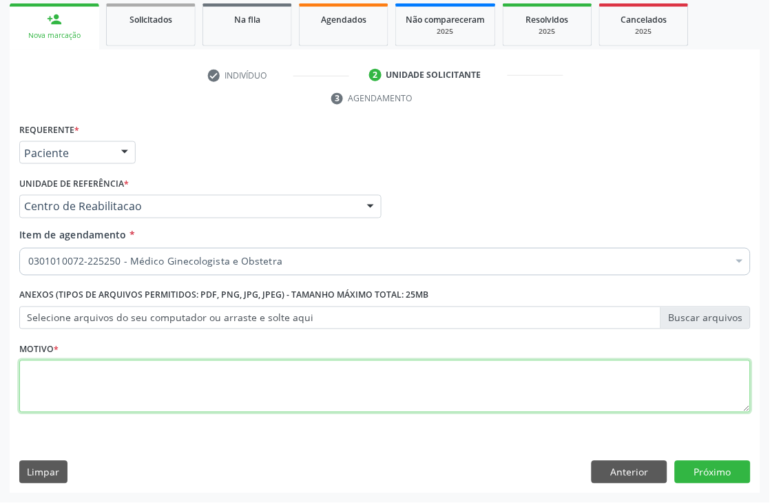
click at [245, 375] on textarea at bounding box center [385, 386] width 732 height 52
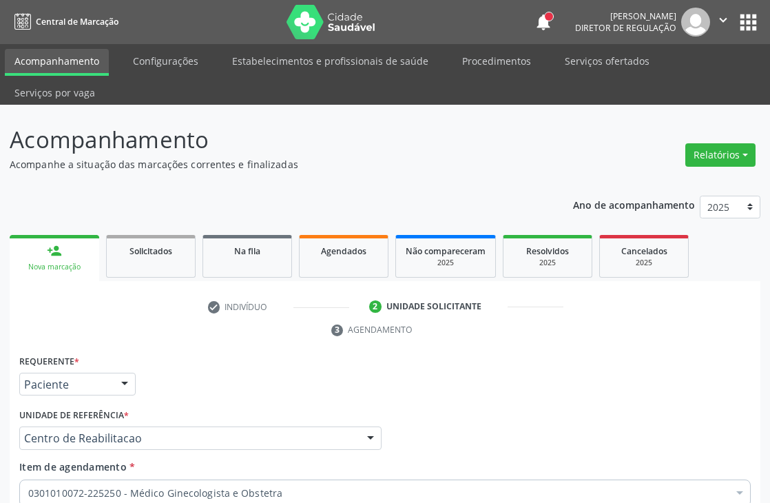
scroll to position [231, 0]
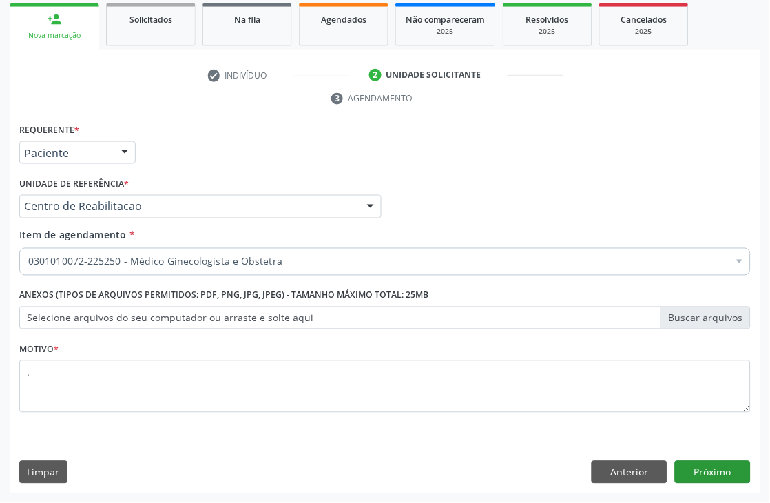
type textarea "."
click at [715, 469] on button "Próximo" at bounding box center [713, 472] width 76 height 23
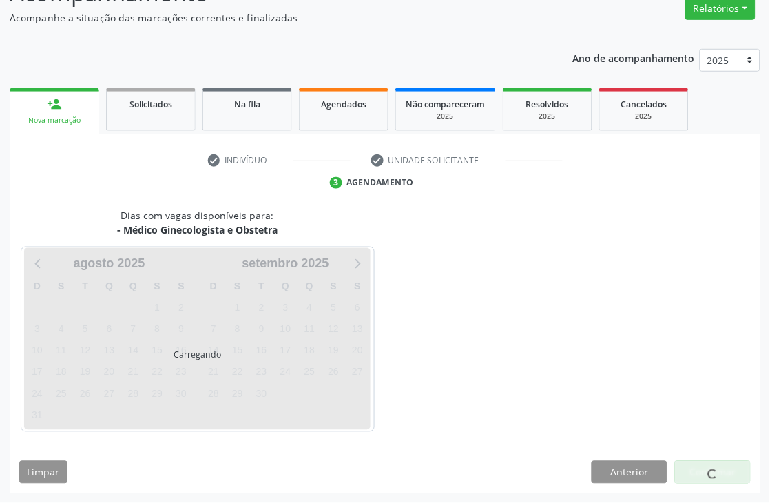
scroll to position [147, 0]
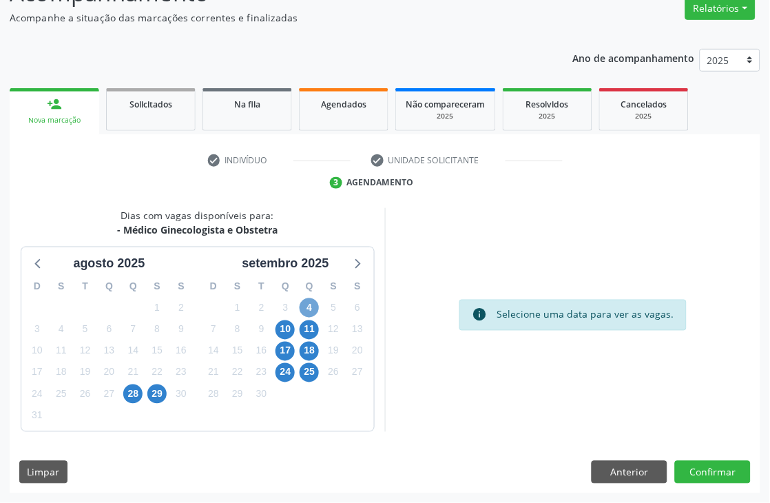
click at [306, 306] on span "4" at bounding box center [309, 307] width 19 height 19
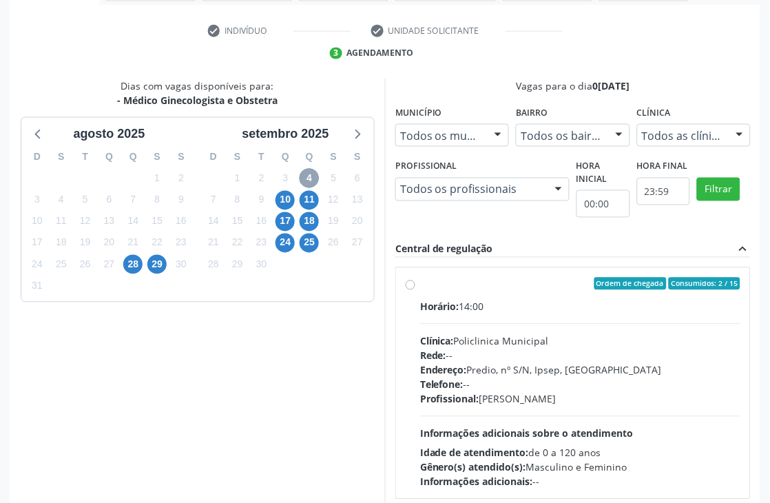
scroll to position [300, 0]
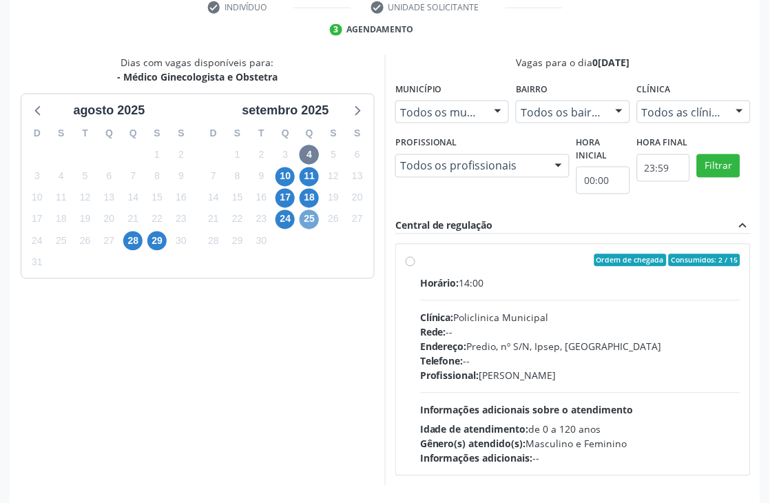
click at [305, 227] on span "25" at bounding box center [309, 219] width 19 height 19
click at [311, 152] on span "4" at bounding box center [309, 154] width 19 height 19
click at [438, 362] on span "Telefone:" at bounding box center [441, 361] width 43 height 13
click at [415, 267] on input "Ordem de chegada Consumidos: 2 / 15 Horário: 14:00 Clínica: Policlinica Municip…" at bounding box center [411, 260] width 10 height 12
radio input "true"
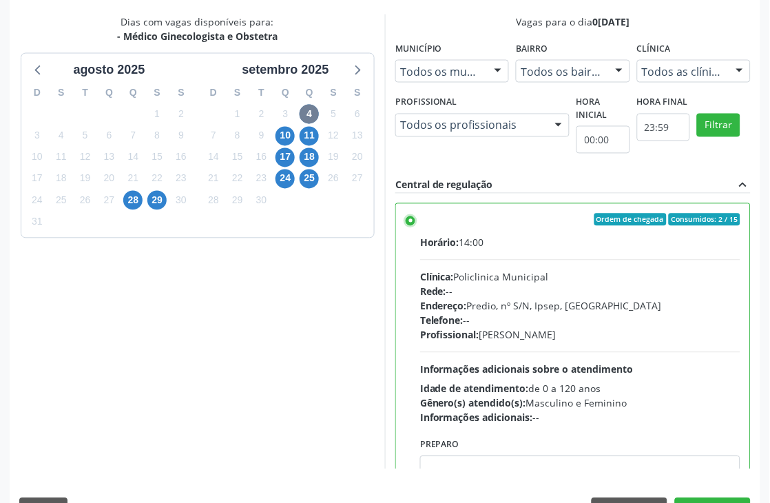
scroll to position [378, 0]
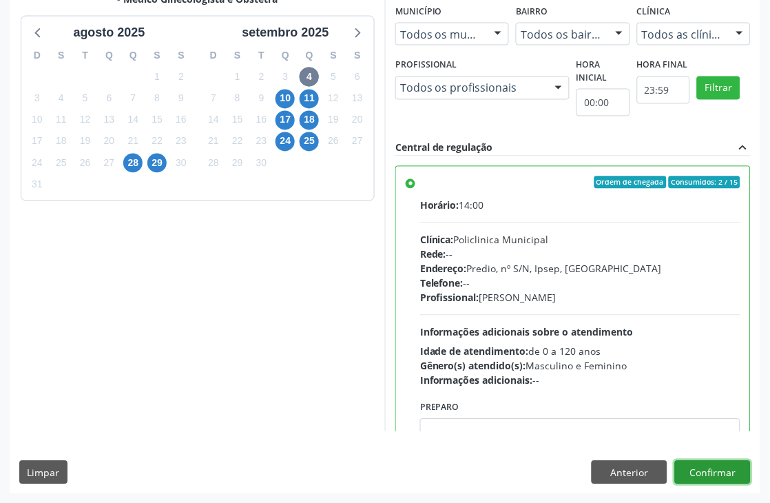
click at [719, 467] on button "Confirmar" at bounding box center [713, 472] width 76 height 23
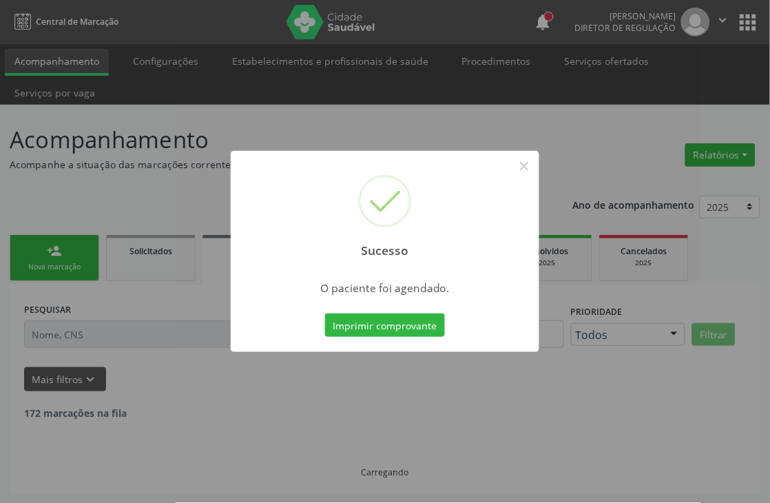
scroll to position [0, 0]
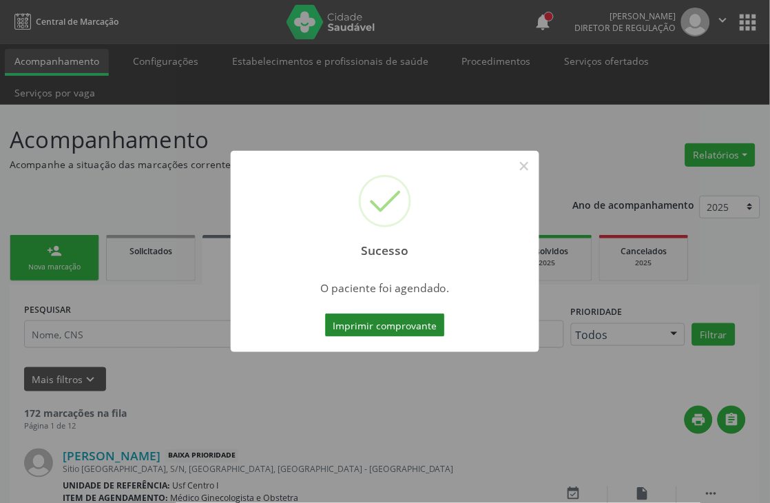
click at [424, 326] on button "Imprimir comprovante" at bounding box center [385, 324] width 120 height 23
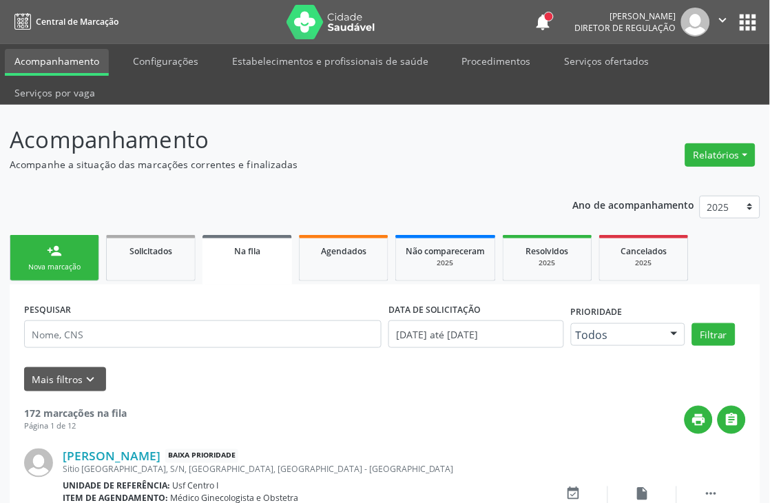
click at [41, 273] on link "person_add Nova marcação" at bounding box center [55, 258] width 90 height 46
click at [53, 252] on div "person_add" at bounding box center [54, 250] width 15 height 15
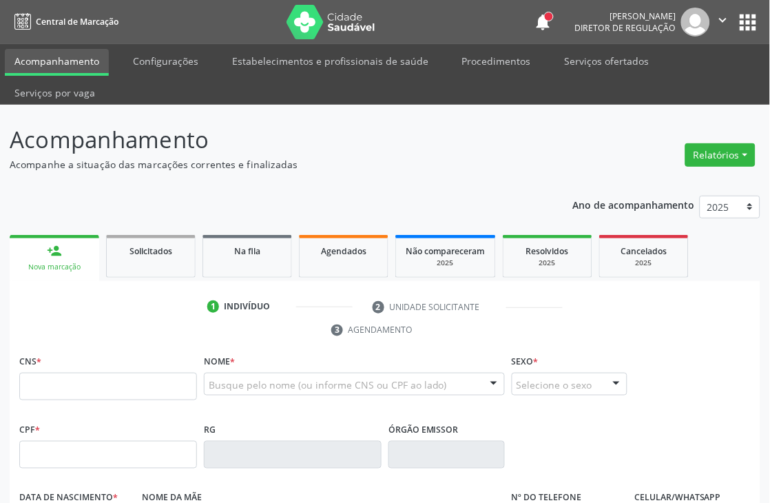
click at [70, 256] on link "person_add Nova marcação" at bounding box center [55, 258] width 90 height 46
click at [128, 371] on div "CNS *" at bounding box center [108, 375] width 178 height 49
click at [128, 375] on input "text" at bounding box center [108, 387] width 178 height 28
paste input "700 4084 5119 6242"
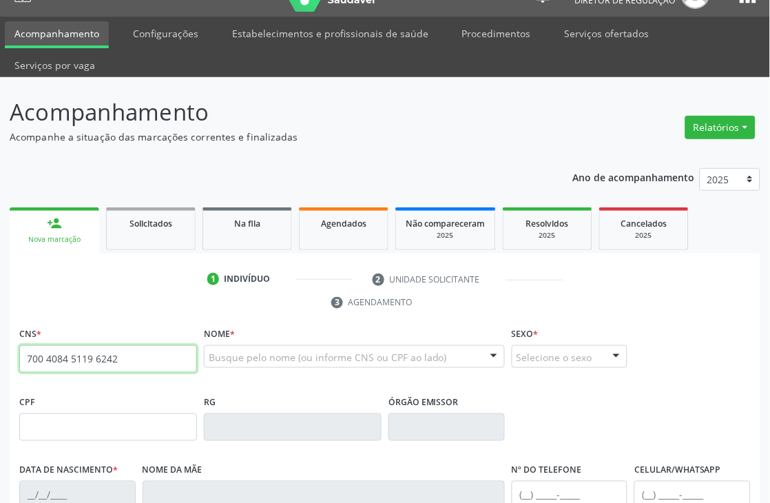
type input "700 4084 5119 6242"
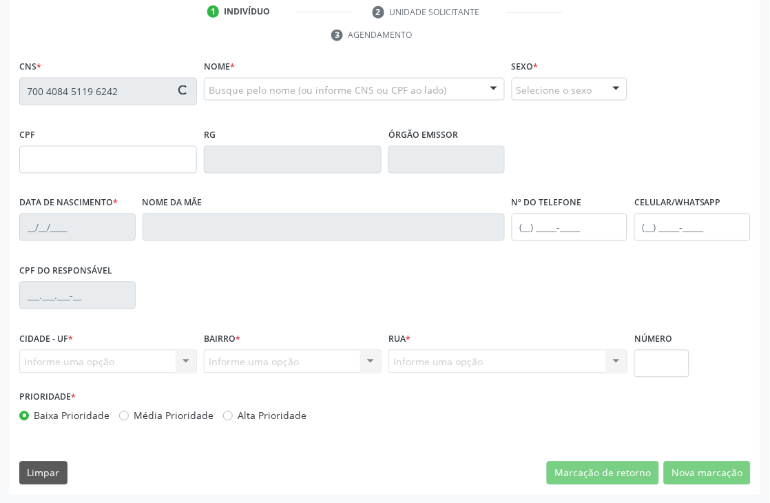
type input "122.557.134-03"
type input "[DATE]"
type input "[PERSON_NAME] Nunes de Franca"
type input "[PHONE_NUMBER]"
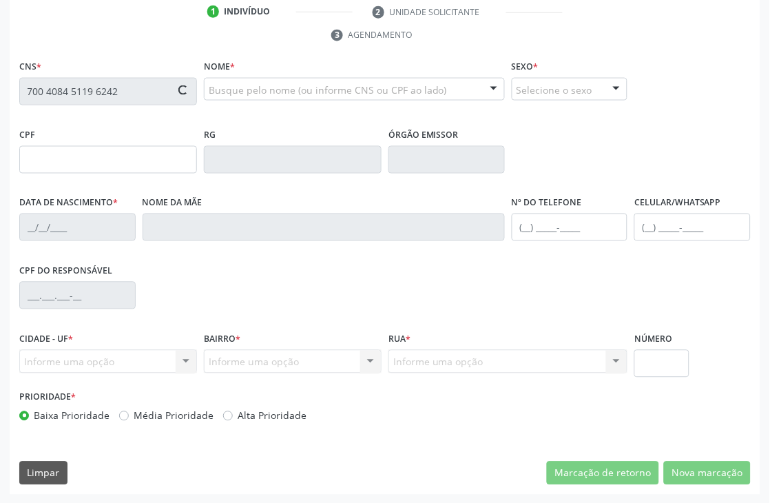
type input "749.343.844-72"
type input "1192"
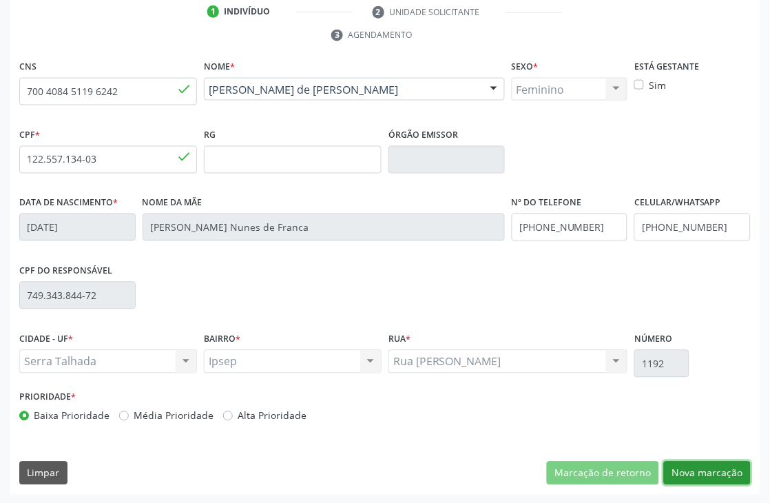
click at [699, 469] on button "Nova marcação" at bounding box center [707, 473] width 87 height 23
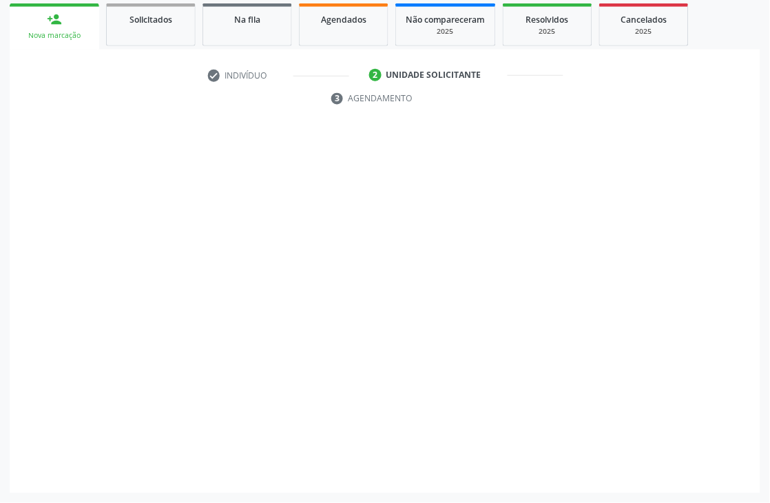
scroll to position [231, 0]
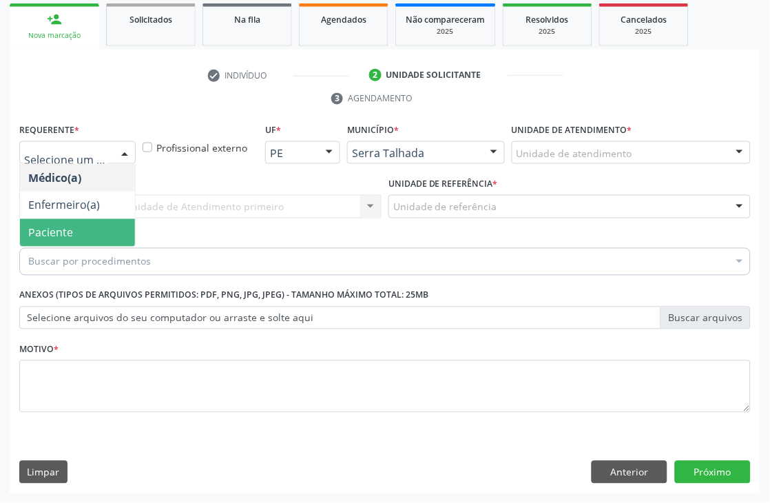
click at [71, 223] on span "Paciente" at bounding box center [77, 233] width 115 height 28
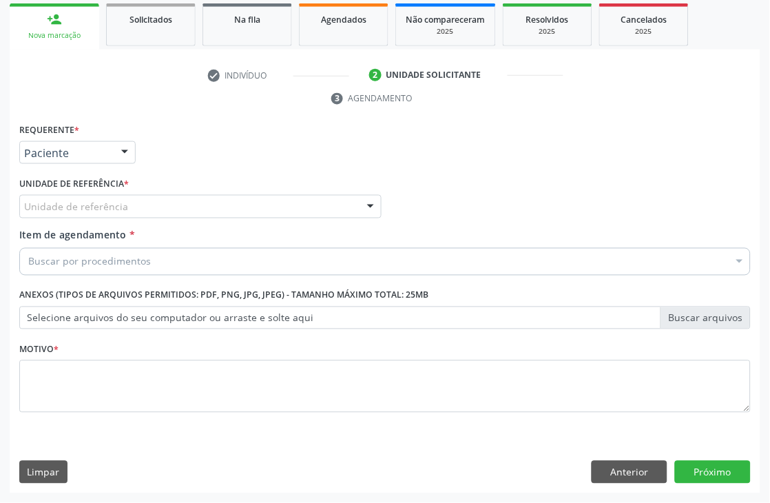
click at [173, 205] on div "Unidade de referência" at bounding box center [200, 206] width 362 height 23
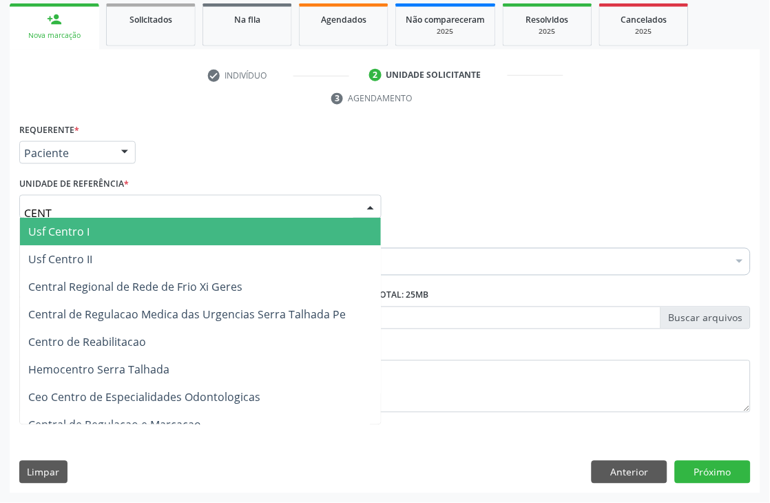
type input "CENTR"
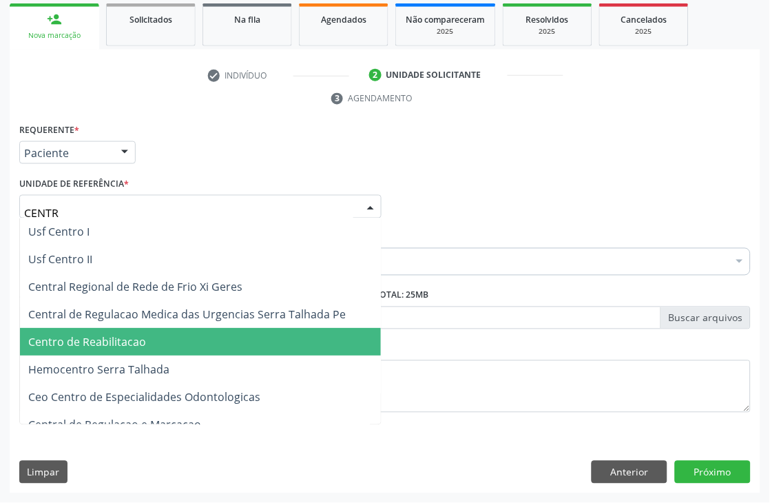
click at [154, 333] on span "Centro de Reabilitacao" at bounding box center [200, 343] width 361 height 28
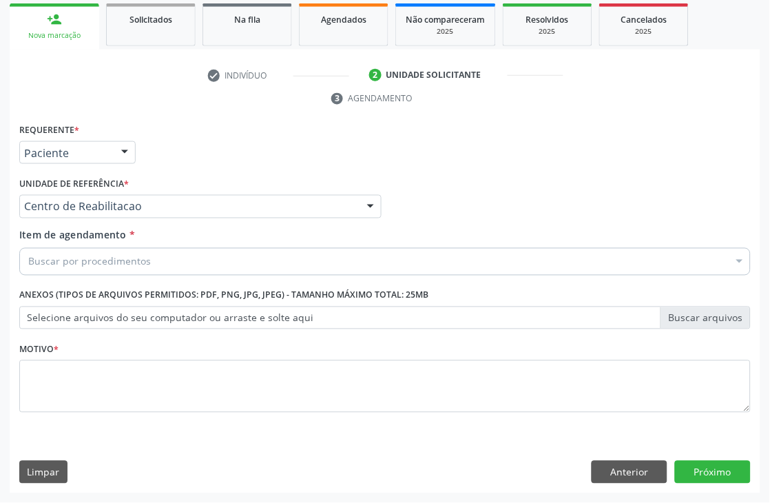
click at [272, 259] on div "Buscar por procedimentos" at bounding box center [385, 262] width 732 height 28
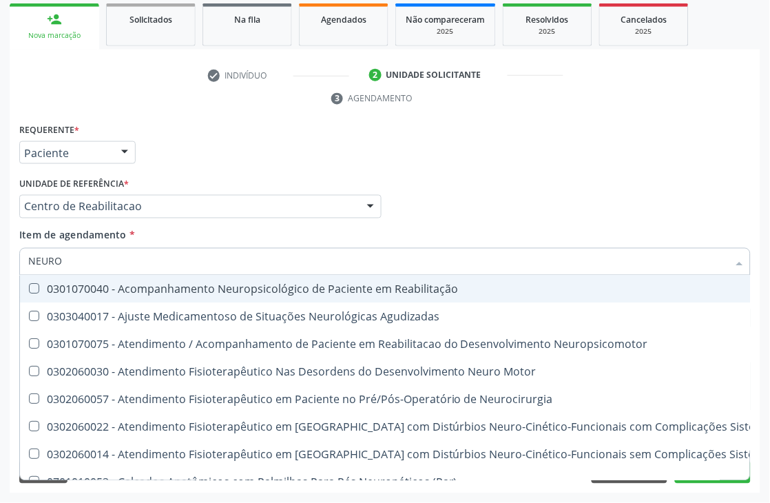
type input "NEUROL"
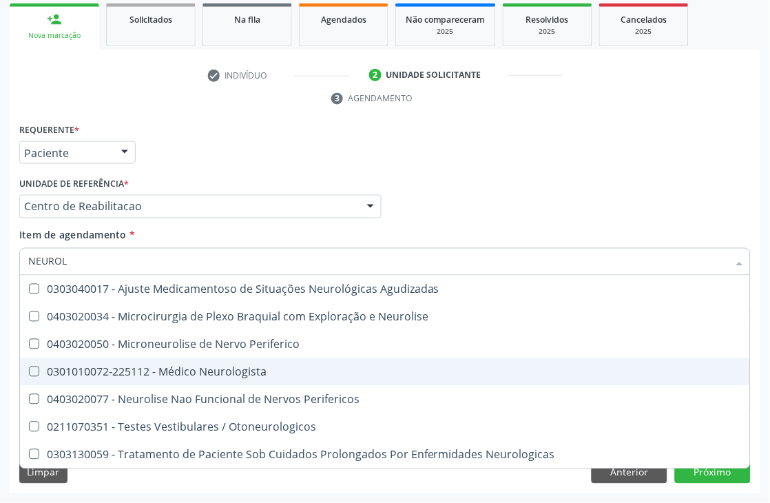
click at [251, 361] on span "0301010072-225112 - Médico Neurologista" at bounding box center [385, 372] width 730 height 28
checkbox Neurologista "true"
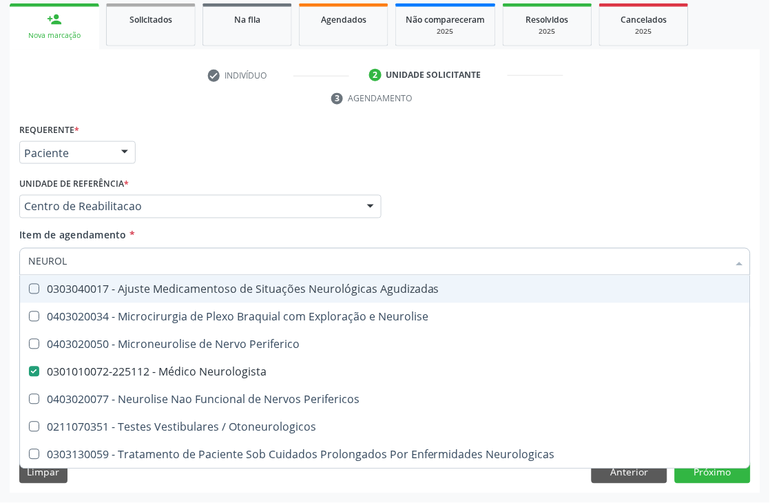
click at [581, 161] on div "Requerente * Paciente Médico(a) Enfermeiro(a) Paciente Nenhum resultado encontr…" at bounding box center [385, 147] width 739 height 54
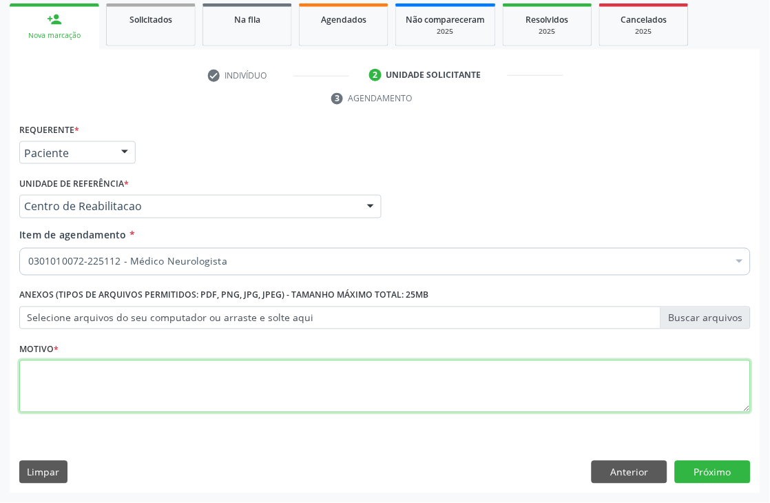
click at [359, 391] on textarea at bounding box center [385, 386] width 732 height 52
type textarea "."
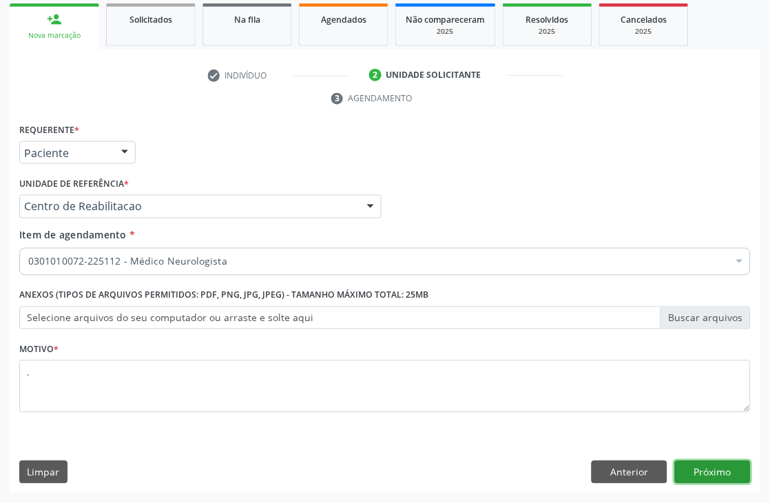
click at [720, 466] on button "Próximo" at bounding box center [713, 472] width 76 height 23
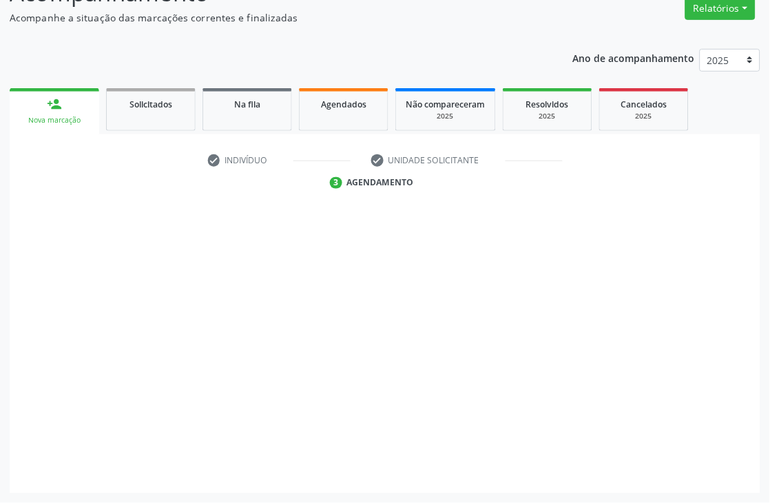
scroll to position [147, 0]
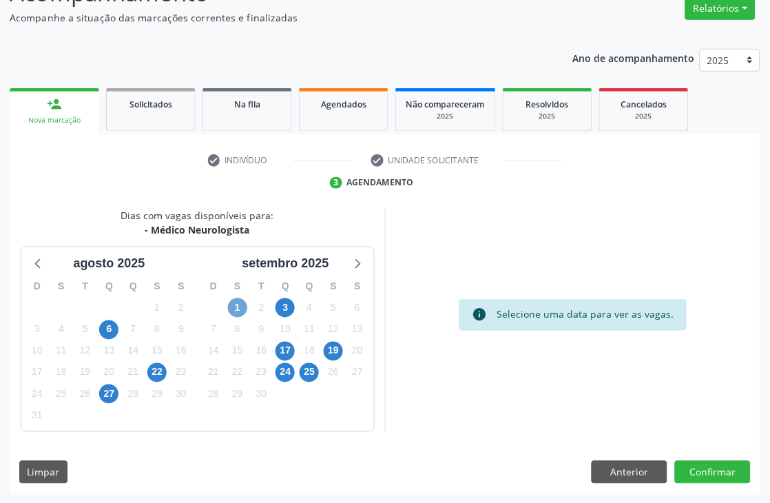
click at [229, 305] on span "1" at bounding box center [237, 307] width 19 height 19
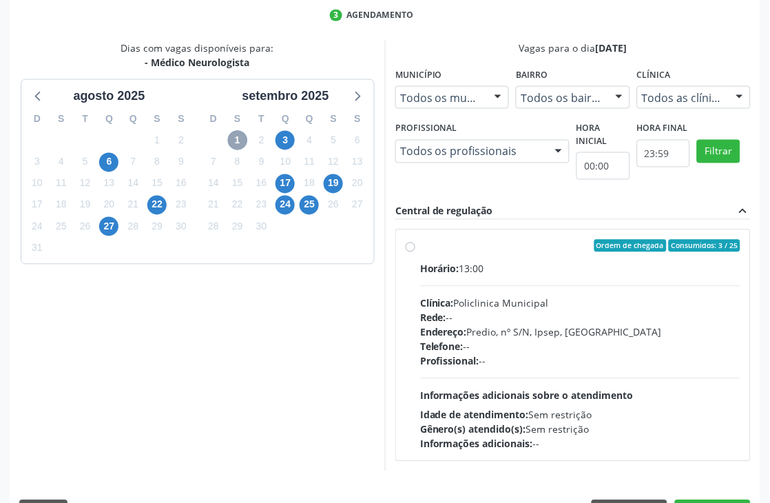
scroll to position [353, 0]
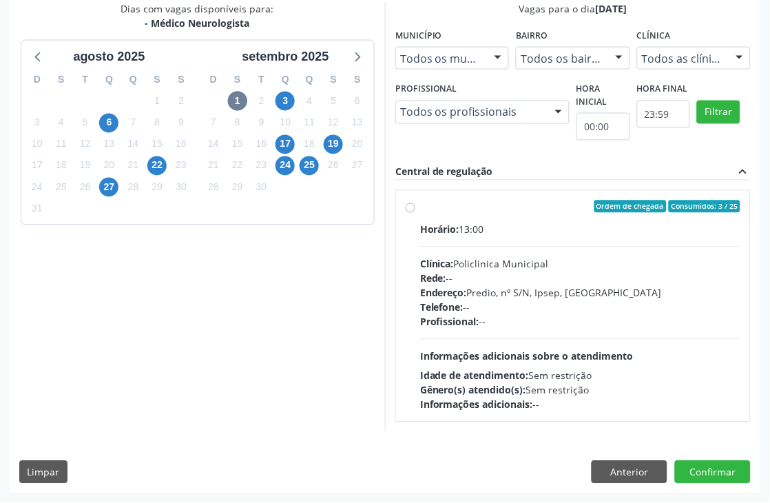
click at [634, 306] on div "Telefone: --" at bounding box center [580, 307] width 320 height 14
click at [415, 213] on input "Ordem de chegada Consumidos: 3 / 25 Horário: 13:00 Clínica: Policlinica Municip…" at bounding box center [411, 206] width 10 height 12
radio input "true"
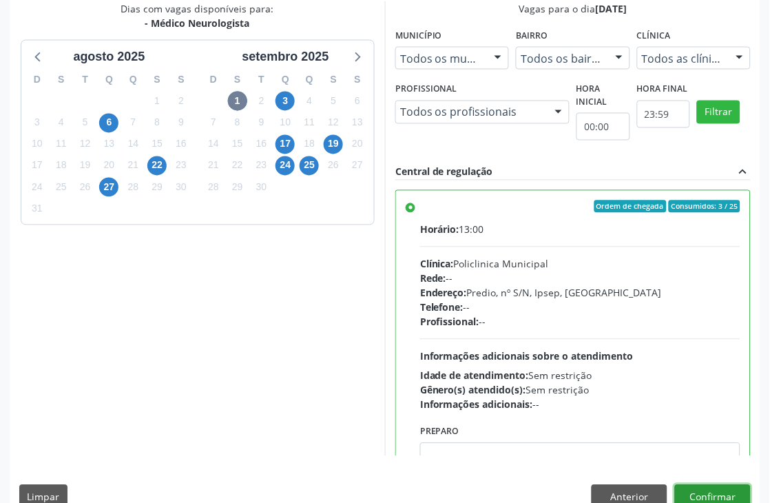
click at [696, 491] on button "Confirmar" at bounding box center [713, 496] width 76 height 23
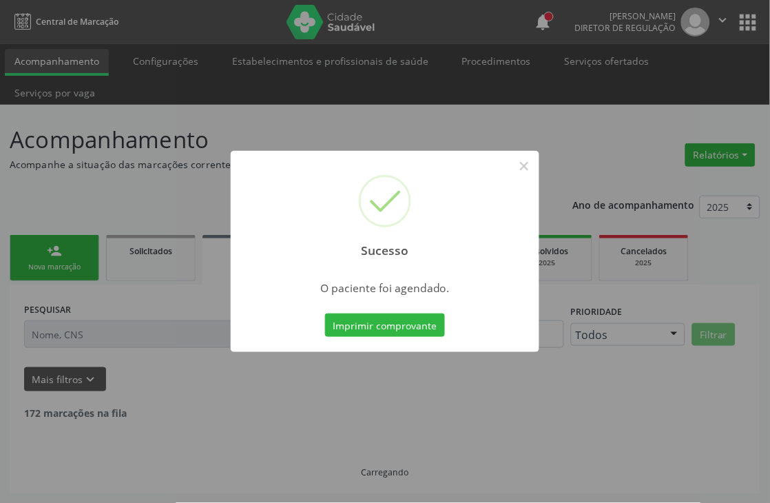
scroll to position [0, 0]
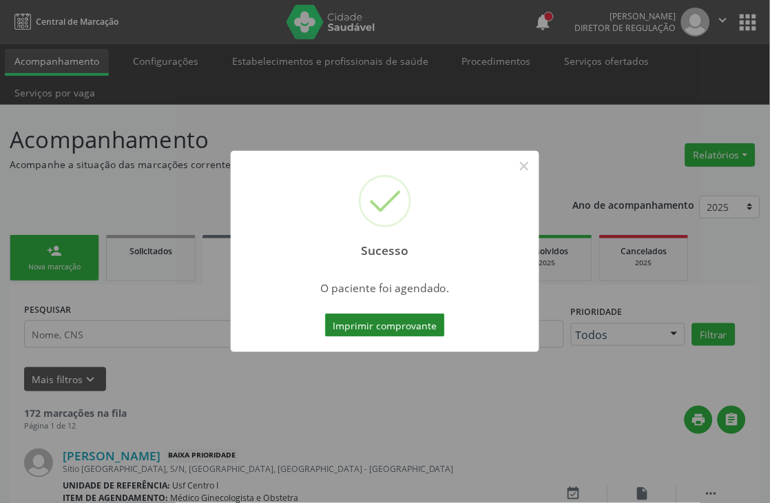
click at [397, 320] on button "Imprimir comprovante" at bounding box center [385, 324] width 120 height 23
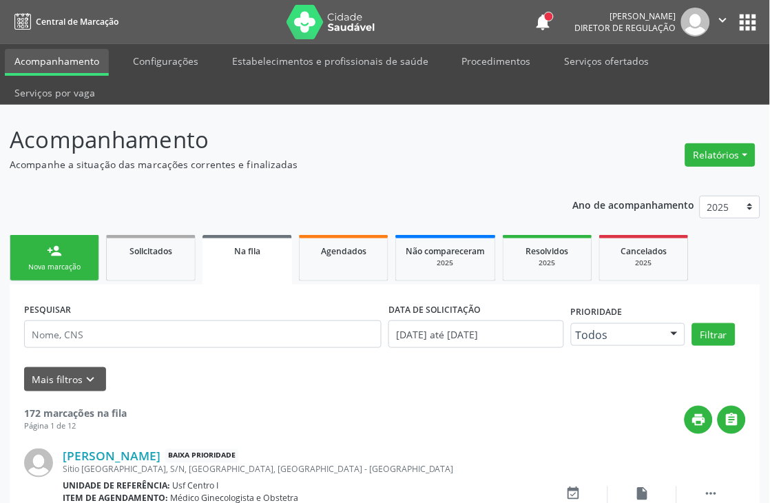
click at [83, 262] on div "Nova marcação" at bounding box center [54, 267] width 69 height 10
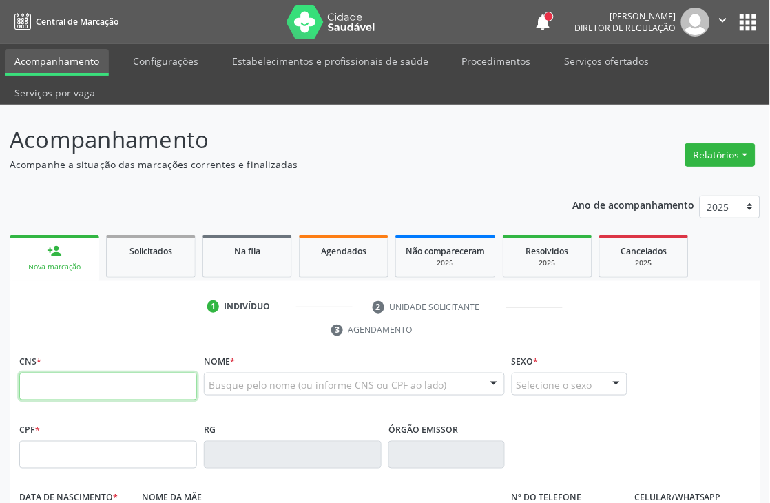
click at [149, 393] on input "text" at bounding box center [108, 387] width 178 height 28
type input "898 0058 2635 7489"
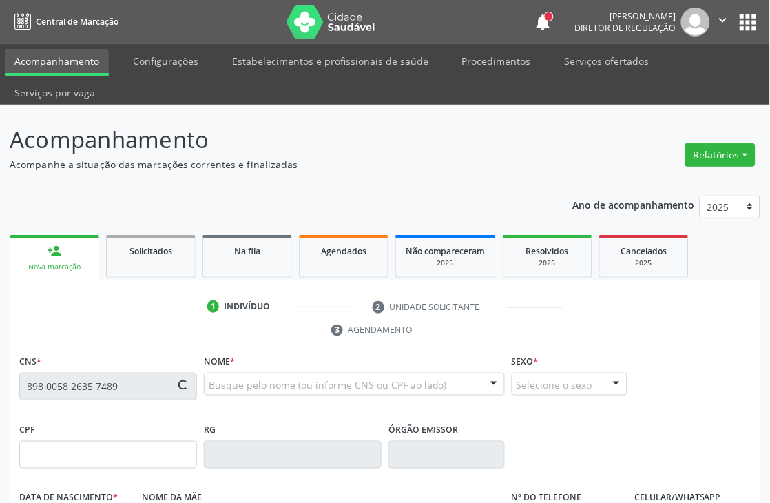
type input "[DATE]"
type input "[PERSON_NAME]"
type input "[PHONE_NUMBER]"
type input "135.224.934-00"
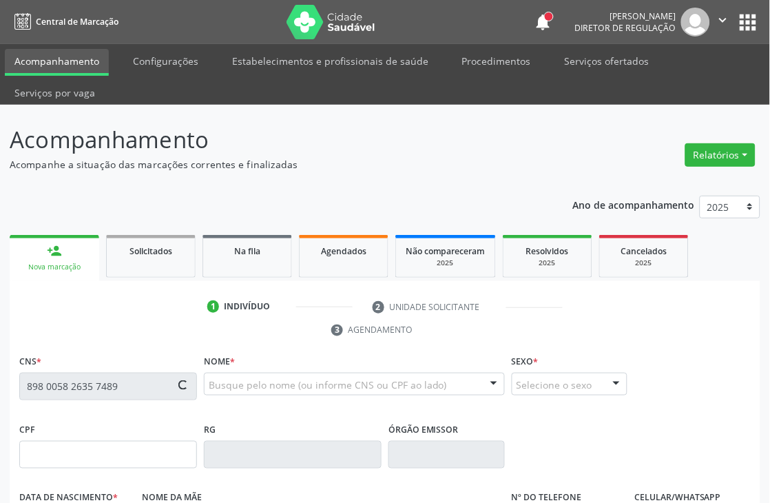
type input "S/N"
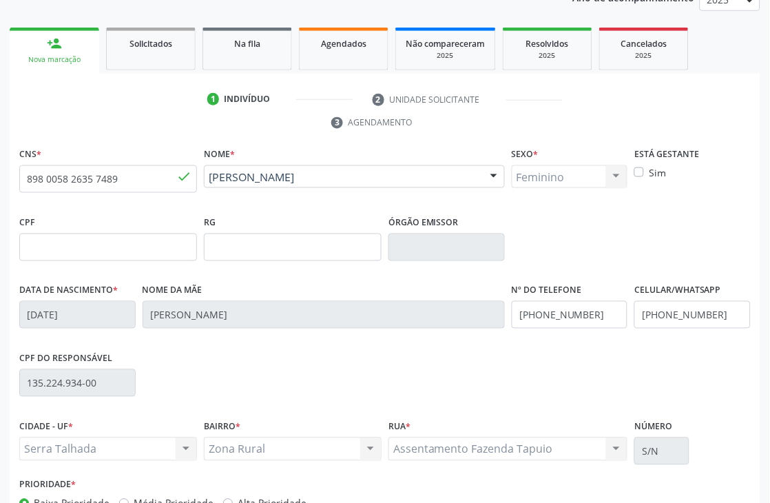
scroll to position [295, 0]
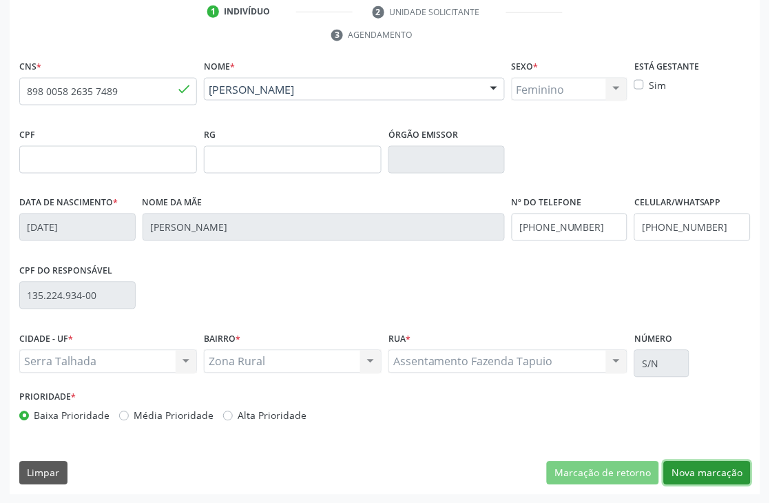
click at [686, 469] on button "Nova marcação" at bounding box center [707, 473] width 87 height 23
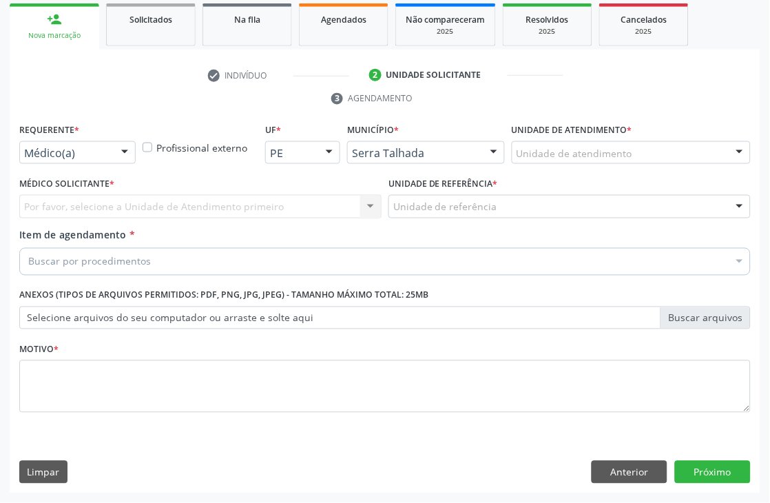
scroll to position [231, 0]
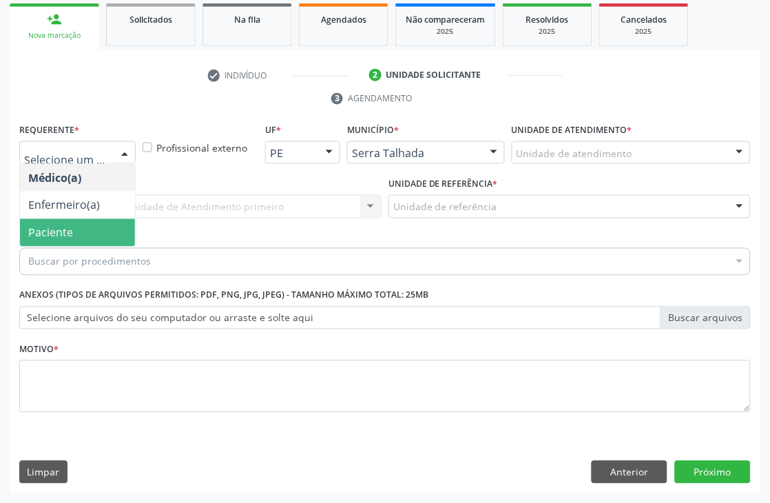
click at [81, 237] on span "Paciente" at bounding box center [77, 233] width 115 height 28
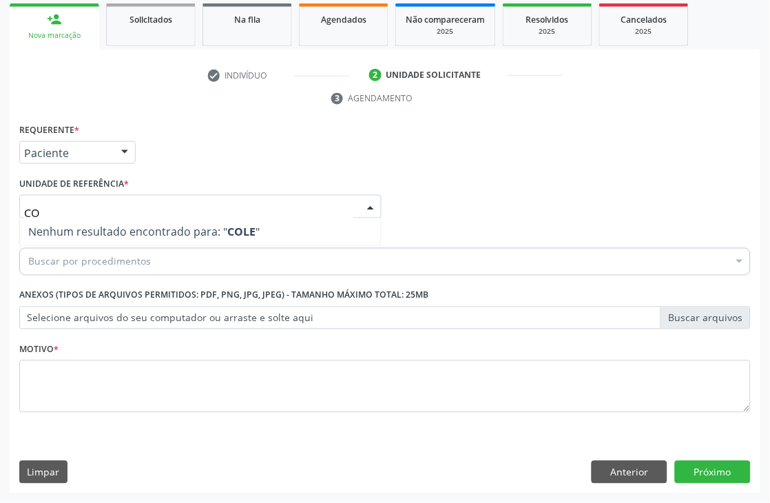
type input "C"
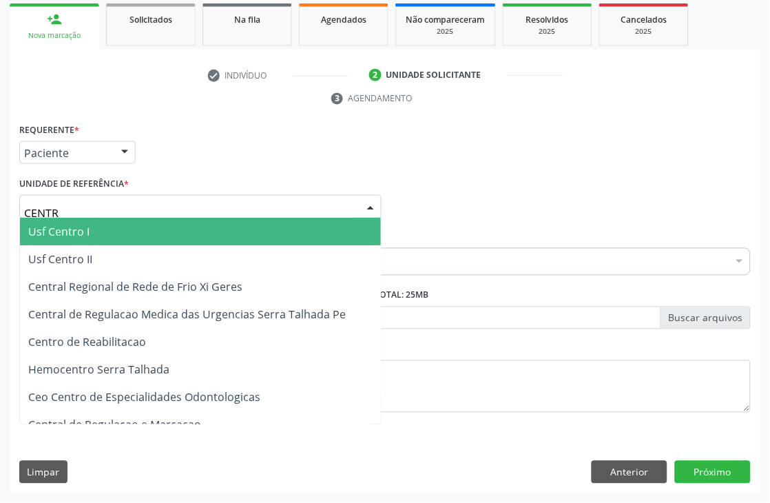
type input "CENTRO"
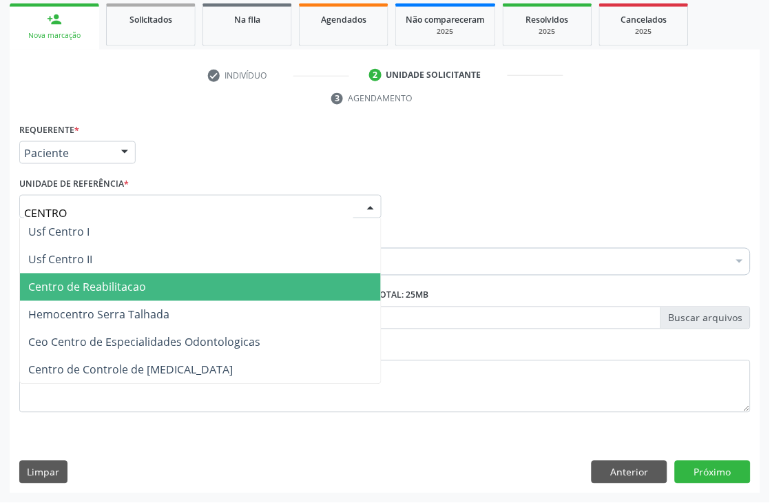
click at [104, 281] on span "Centro de Reabilitacao" at bounding box center [87, 287] width 118 height 15
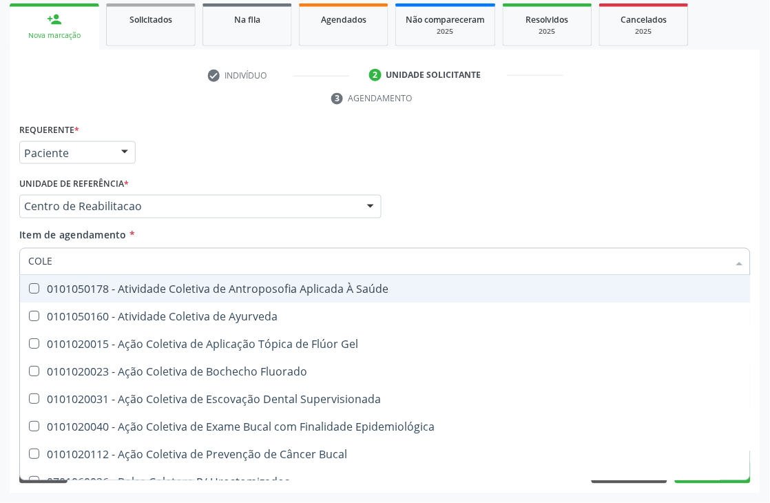
type input "COLES"
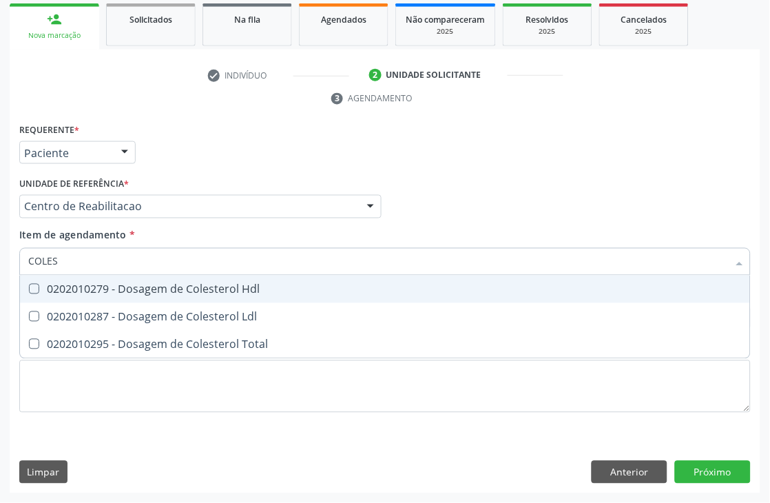
click at [115, 285] on div "0202010279 - Dosagem de Colesterol Hdl" at bounding box center [385, 289] width 714 height 11
checkbox Hdl "true"
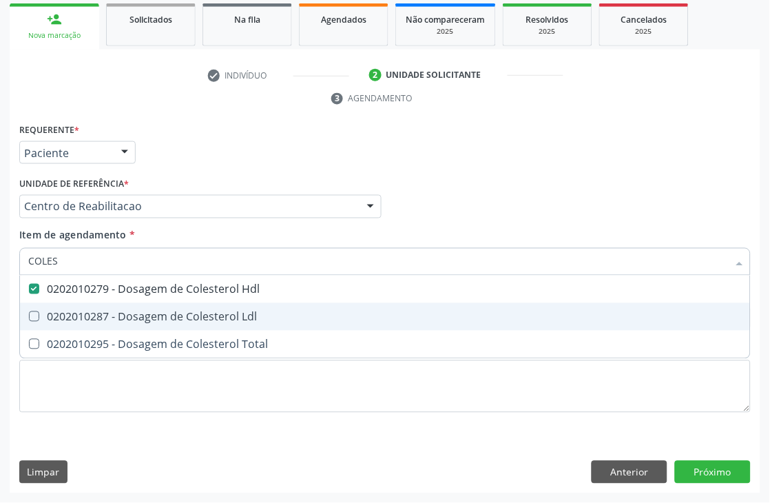
click at [118, 311] on div "0202010287 - Dosagem de Colesterol Ldl" at bounding box center [385, 316] width 714 height 11
checkbox Ldl "true"
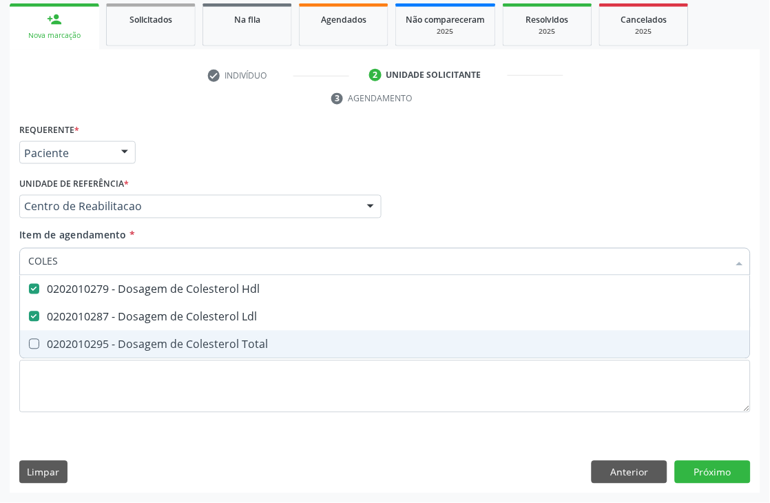
click at [117, 349] on span "0202010295 - Dosagem de Colesterol Total" at bounding box center [385, 345] width 730 height 28
checkbox Total "true"
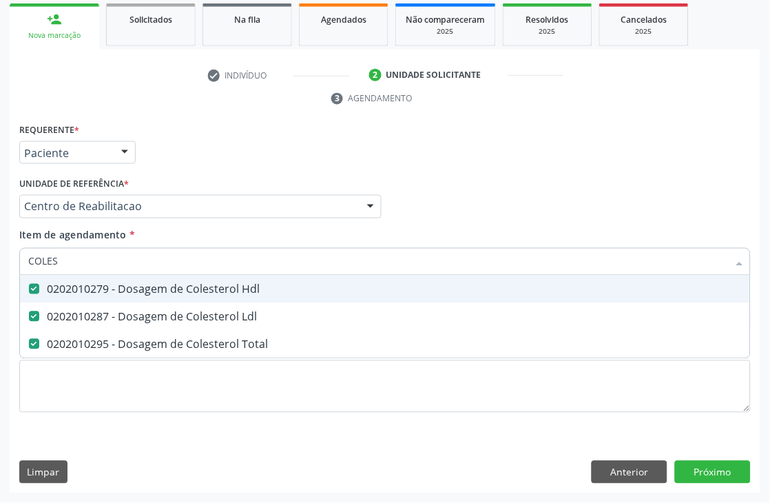
drag, startPoint x: 72, startPoint y: 265, endPoint x: 0, endPoint y: 262, distance: 71.7
click at [0, 267] on div "Acompanhamento Acompanhe a situação das marcações correntes e finalizadas Relat…" at bounding box center [385, 188] width 770 height 630
type input "TRIGLIC"
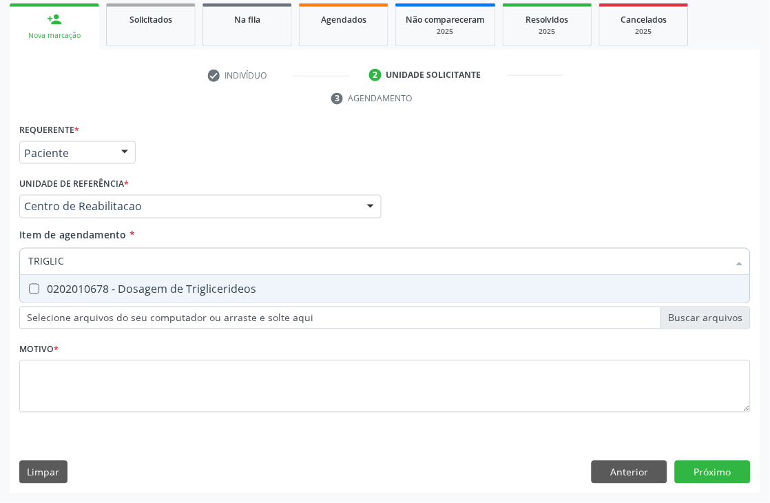
click at [45, 281] on span "0202010678 - Dosagem de Triglicerideos" at bounding box center [385, 290] width 730 height 28
checkbox Triglicerideos "true"
drag, startPoint x: 66, startPoint y: 265, endPoint x: 0, endPoint y: 274, distance: 66.8
click at [0, 274] on div "Acompanhamento Acompanhe a situação das marcações correntes e finalizadas Relat…" at bounding box center [385, 188] width 770 height 630
type input "HEM"
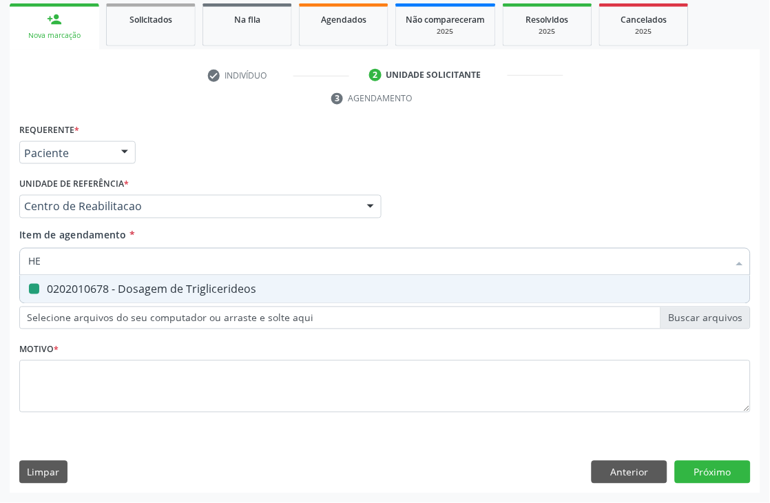
checkbox Triglicerideos "false"
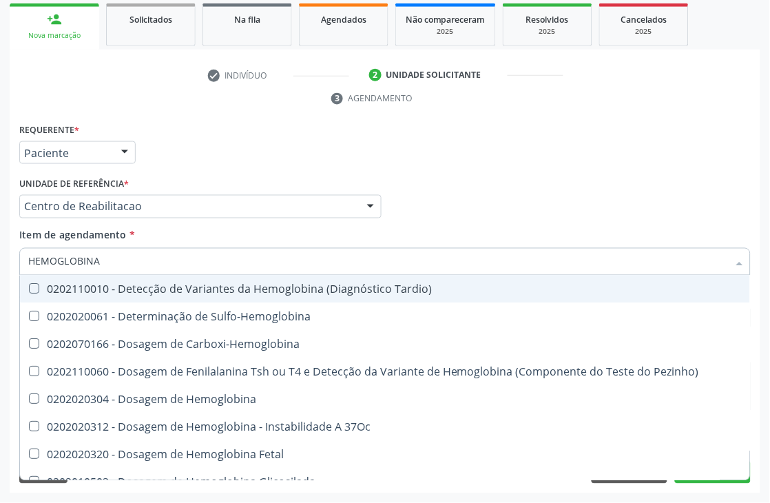
type input "HEMOGLOBINA G"
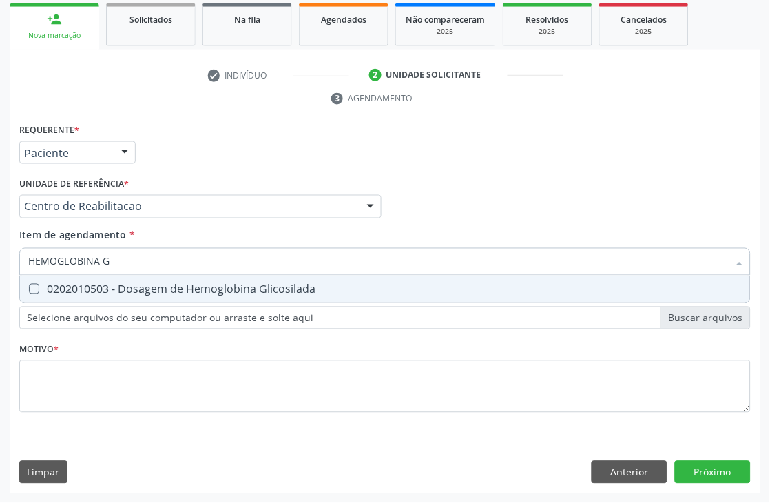
click at [65, 291] on div "0202010503 - Dosagem de Hemoglobina Glicosilada" at bounding box center [385, 289] width 714 height 11
checkbox Glicosilada "true"
drag, startPoint x: 139, startPoint y: 260, endPoint x: 0, endPoint y: 260, distance: 139.2
click at [0, 260] on div "Acompanhamento Acompanhe a situação das marcações correntes e finalizadas Relat…" at bounding box center [385, 188] width 770 height 630
type input "HEMOGLOBINA G"
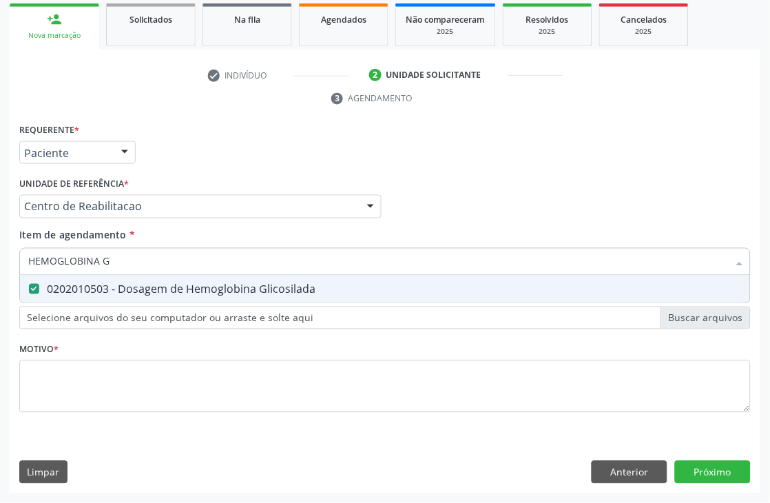
click at [0, 260] on div "Acompanhamento Acompanhe a situação das marcações correntes e finalizadas Relat…" at bounding box center [385, 188] width 770 height 630
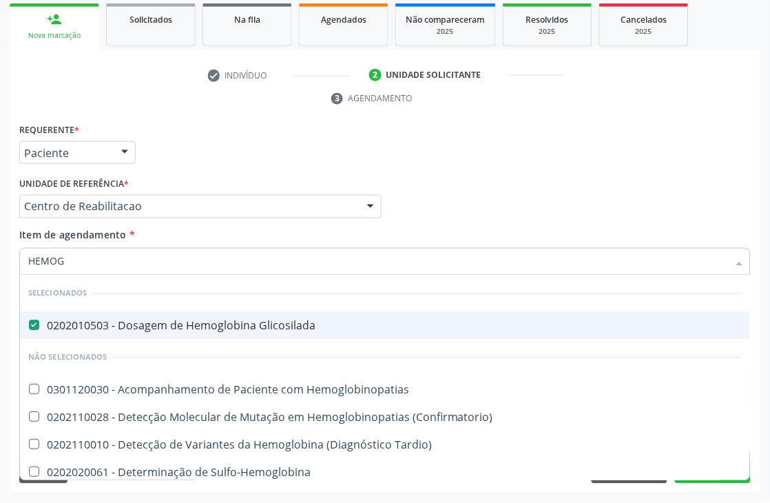
type input "HEMOGR"
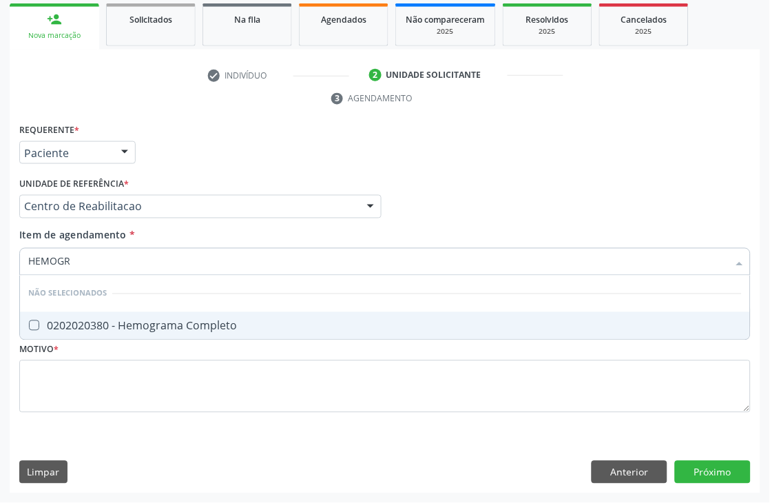
click at [73, 325] on div "0202020380 - Hemograma Completo" at bounding box center [385, 325] width 714 height 11
checkbox Completo "true"
drag, startPoint x: 91, startPoint y: 267, endPoint x: 0, endPoint y: 287, distance: 93.1
click at [0, 287] on div "Acompanhamento Acompanhe a situação das marcações correntes e finalizadas Relat…" at bounding box center [385, 188] width 770 height 630
type input "T4"
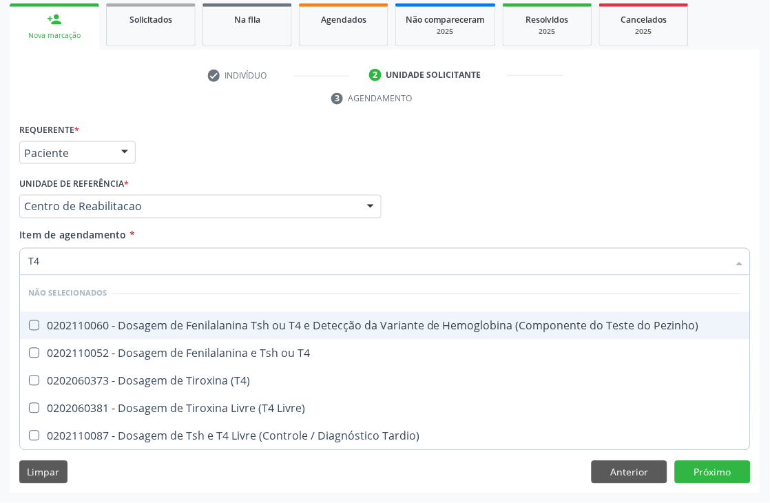
checkbox Pezinho\) "false"
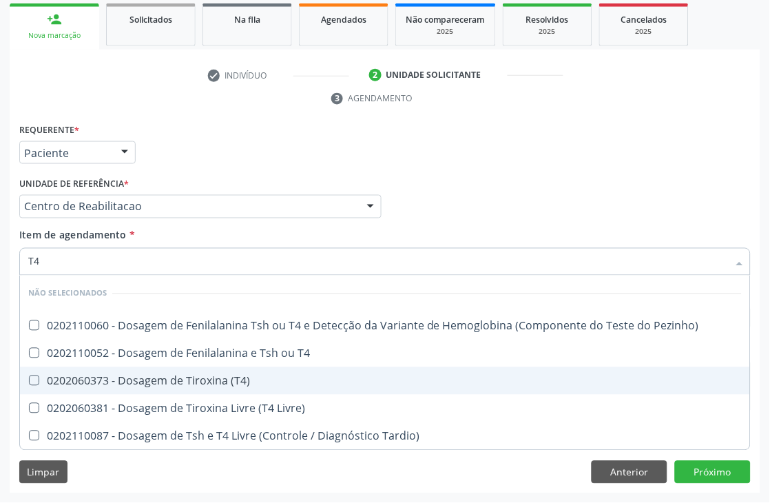
click at [132, 376] on div "0202060373 - Dosagem de Tiroxina (T4)" at bounding box center [385, 380] width 714 height 11
checkbox \(T4\) "true"
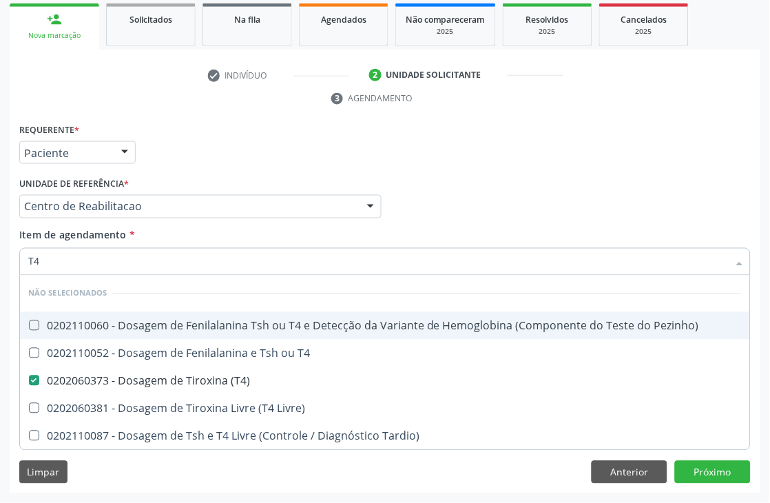
drag, startPoint x: 55, startPoint y: 262, endPoint x: 0, endPoint y: 278, distance: 57.4
click at [0, 278] on div "Acompanhamento Acompanhe a situação das marcações correntes e finalizadas Relat…" at bounding box center [385, 188] width 770 height 630
type input "TSH"
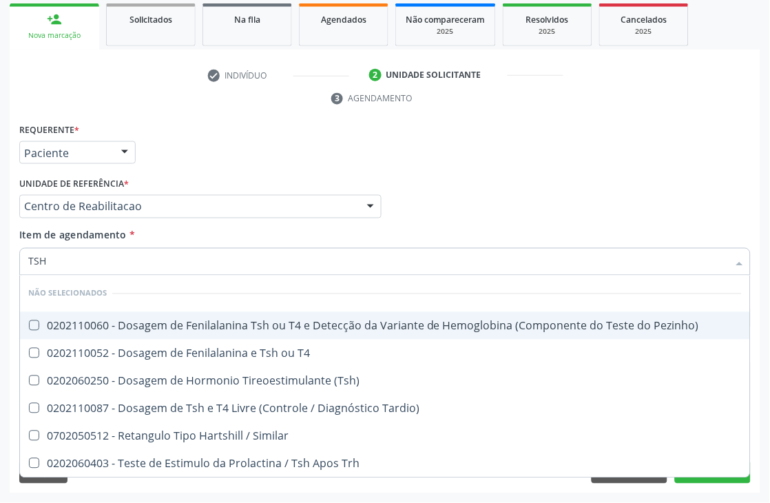
checkbox Pezinho\) "false"
checkbox T4 "false"
checkbox \(Tsh\) "false"
checkbox Tardio\) "false"
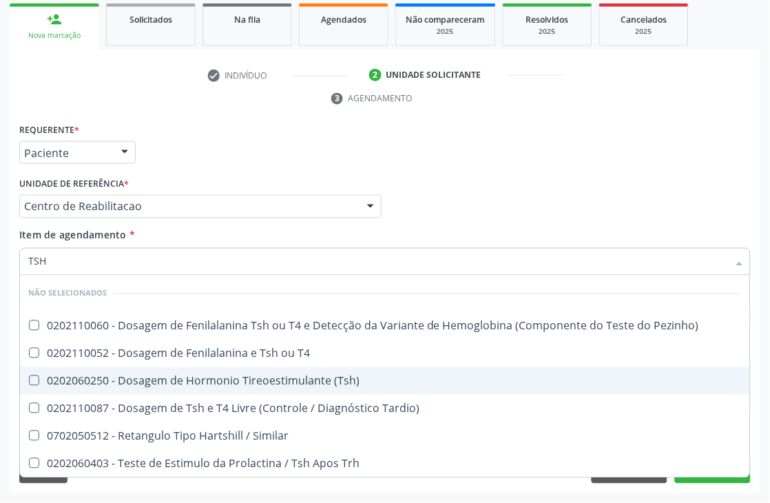
click at [212, 390] on span "0202060250 - Dosagem de Hormonio Tireoestimulante (Tsh)" at bounding box center [385, 381] width 730 height 28
checkbox \(Tsh\) "true"
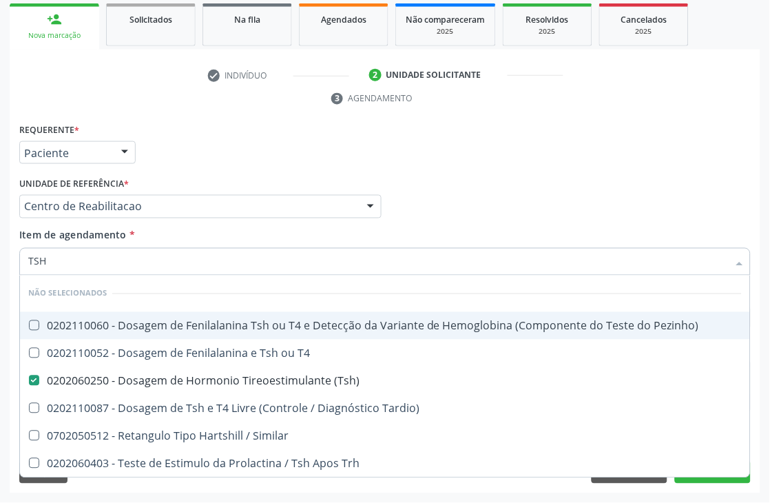
drag, startPoint x: 58, startPoint y: 259, endPoint x: 0, endPoint y: 276, distance: 60.4
click at [0, 276] on div "Acompanhamento Acompanhe a situação das marcações correntes e finalizadas Relat…" at bounding box center [385, 188] width 770 height 630
type input "VITAMI"
checkbox \(Tsh\) "false"
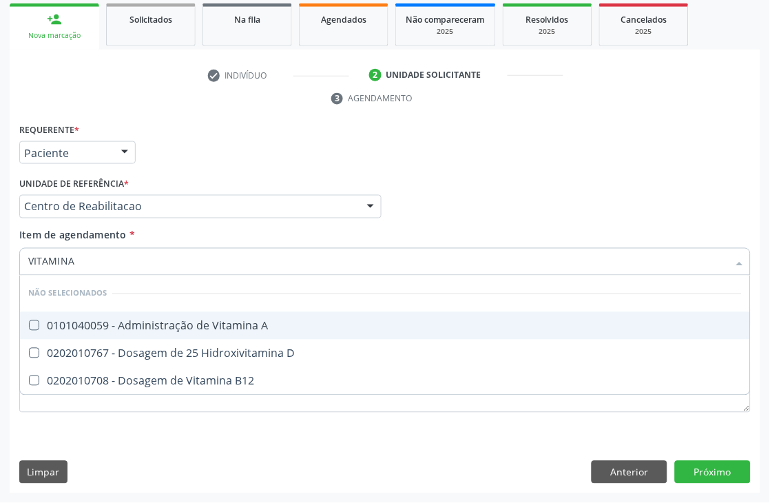
type input "VITAMINA"
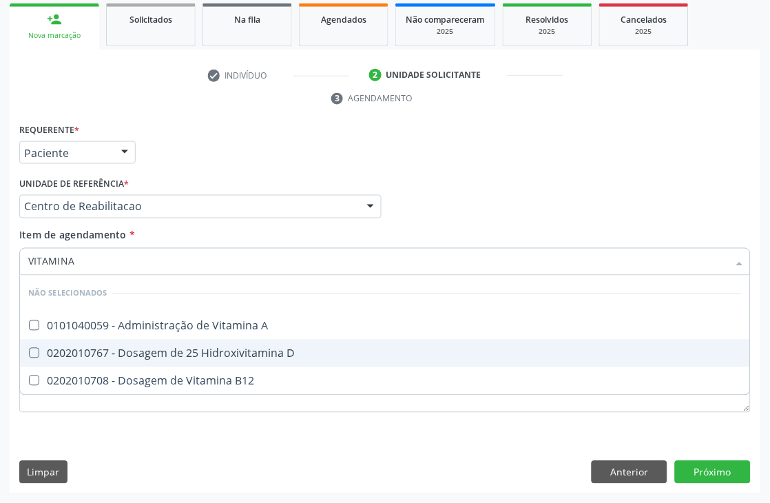
click at [138, 348] on div "0202010767 - Dosagem de 25 Hidroxivitamina D" at bounding box center [385, 353] width 714 height 11
checkbox D "true"
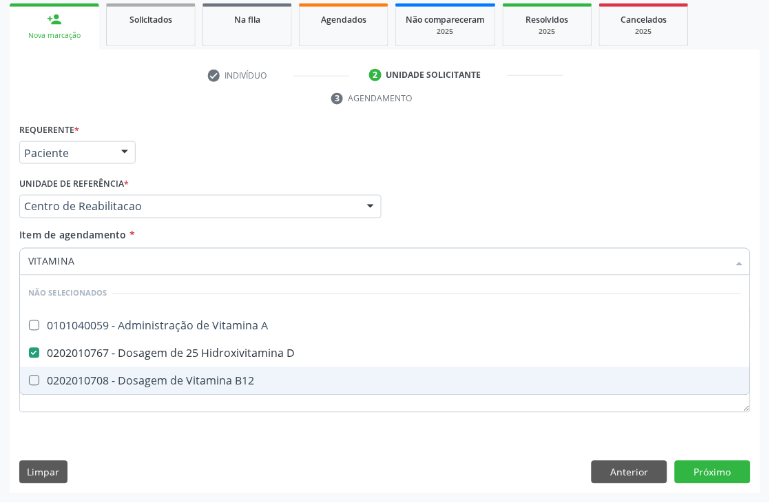
click at [145, 370] on span "0202010708 - Dosagem de Vitamina B12" at bounding box center [385, 381] width 730 height 28
checkbox B12 "true"
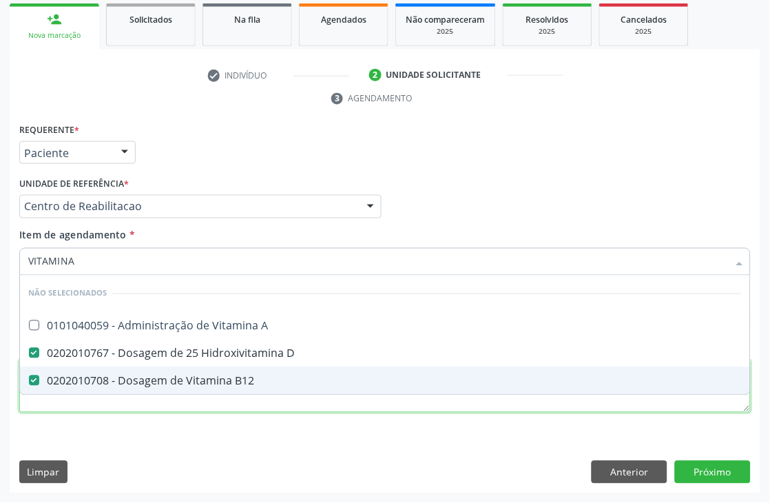
click at [127, 410] on div "Requerente * Paciente Médico(a) Enfermeiro(a) Paciente Nenhum resultado encontr…" at bounding box center [385, 276] width 732 height 312
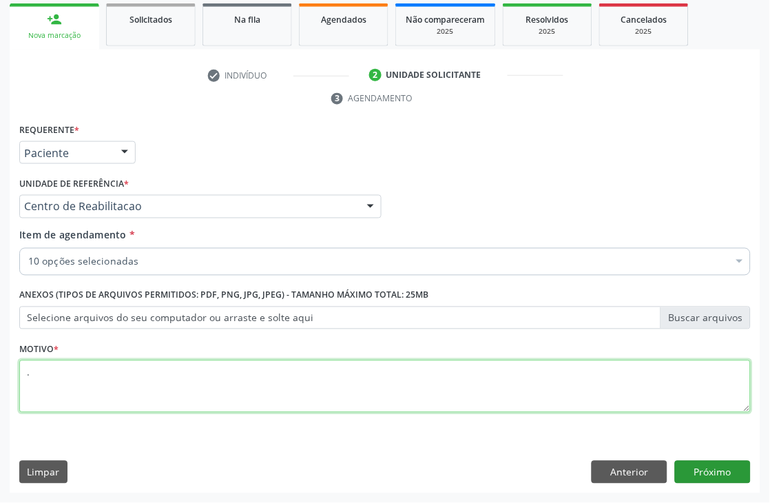
type textarea "."
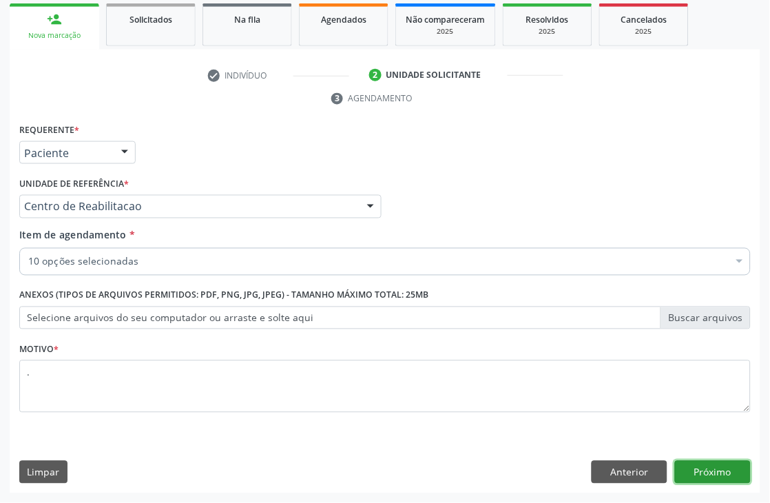
click at [694, 469] on button "Próximo" at bounding box center [713, 472] width 76 height 23
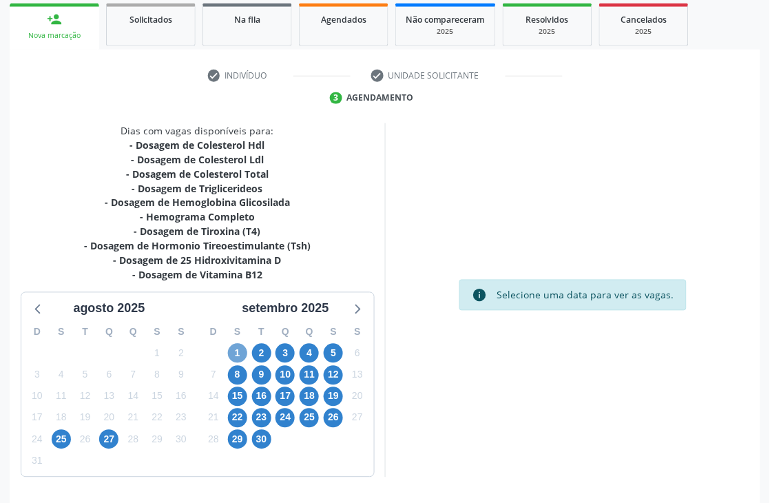
click at [236, 352] on span "1" at bounding box center [237, 353] width 19 height 19
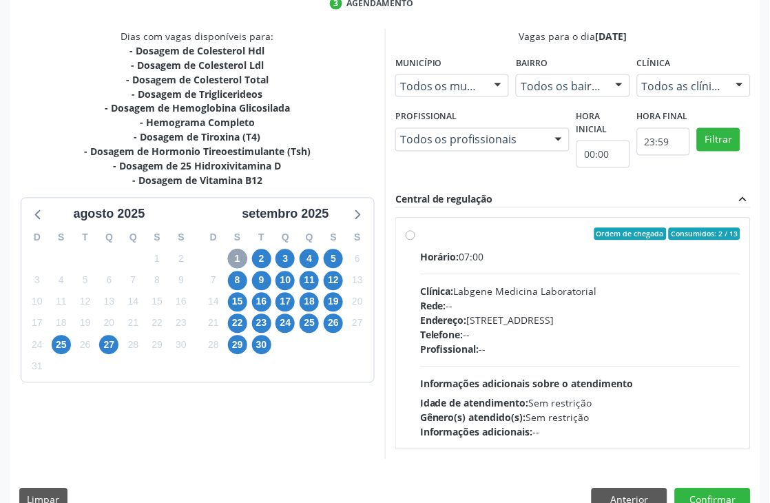
scroll to position [353, 0]
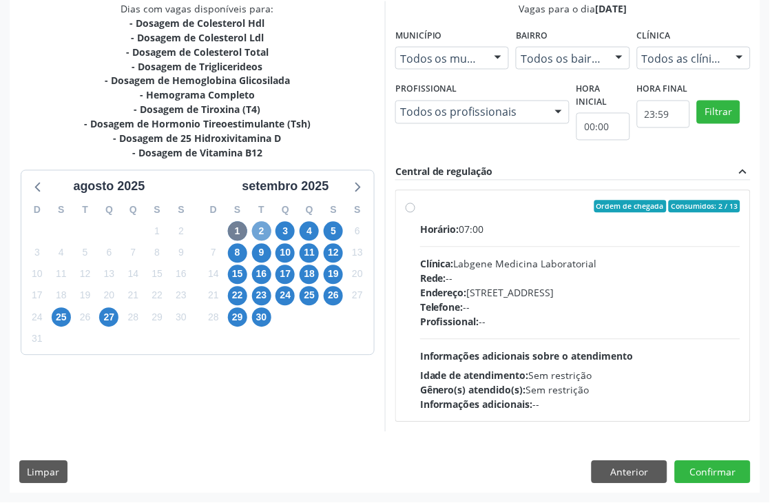
click at [256, 231] on span "2" at bounding box center [261, 231] width 19 height 19
click at [284, 232] on span "3" at bounding box center [285, 231] width 19 height 19
click at [313, 231] on span "4" at bounding box center [309, 231] width 19 height 19
click at [336, 232] on span "5" at bounding box center [333, 231] width 19 height 19
click at [274, 276] on div "17" at bounding box center [286, 274] width 24 height 21
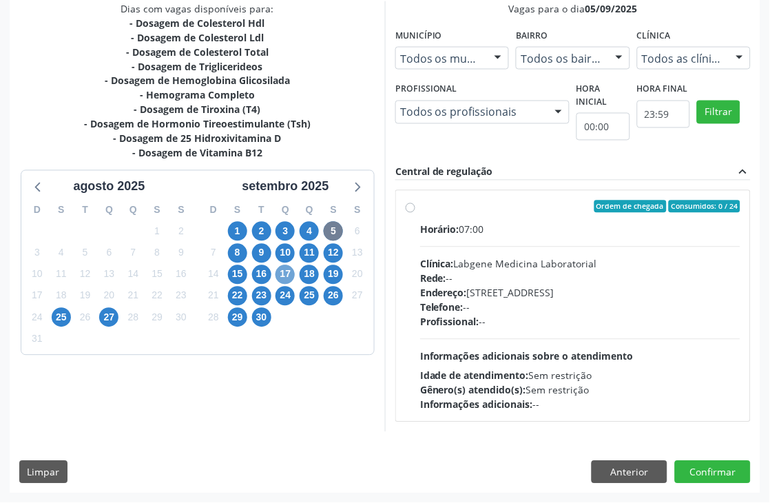
click at [283, 277] on span "17" at bounding box center [285, 274] width 19 height 19
click at [283, 300] on span "24" at bounding box center [285, 296] width 19 height 19
click at [262, 320] on span "30" at bounding box center [261, 317] width 19 height 19
click at [313, 293] on span "25" at bounding box center [309, 296] width 19 height 19
click at [335, 296] on span "26" at bounding box center [333, 296] width 19 height 19
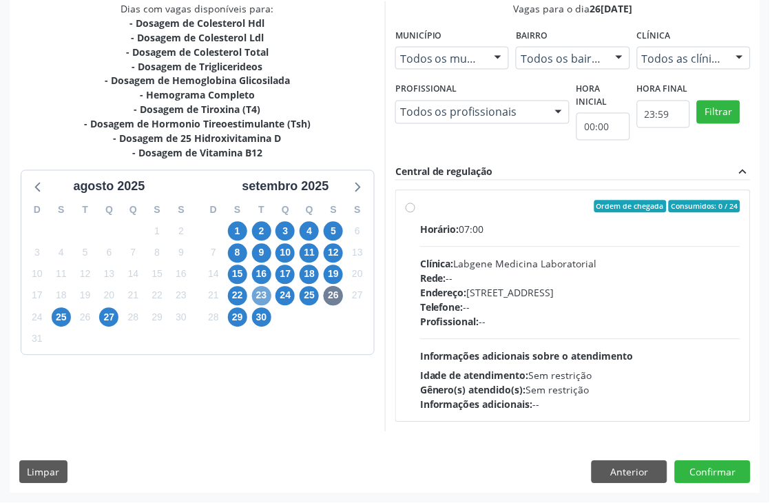
click at [256, 291] on span "23" at bounding box center [261, 296] width 19 height 19
click at [635, 467] on button "Anterior" at bounding box center [630, 472] width 76 height 23
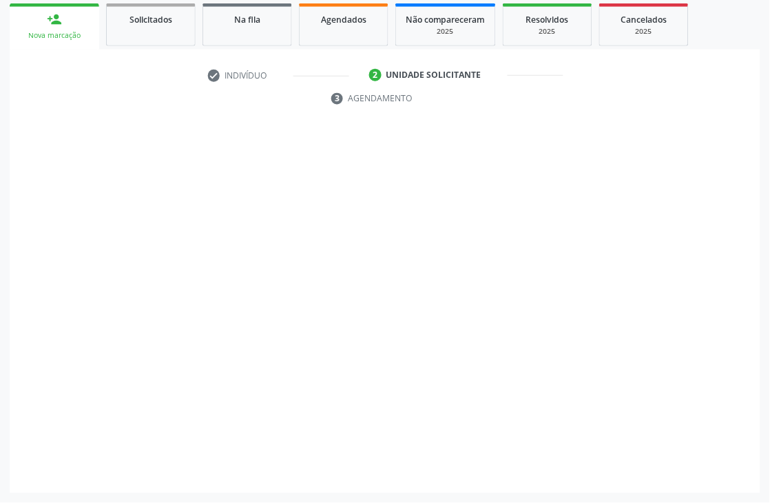
scroll to position [231, 0]
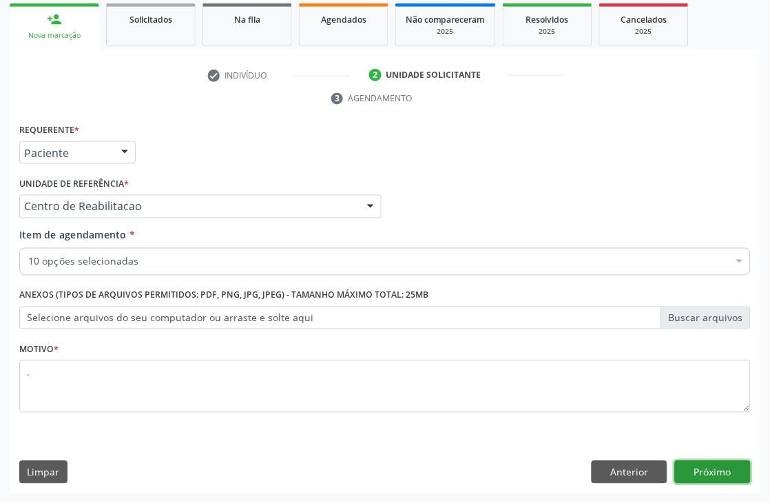
click at [733, 464] on button "Próximo" at bounding box center [713, 472] width 76 height 23
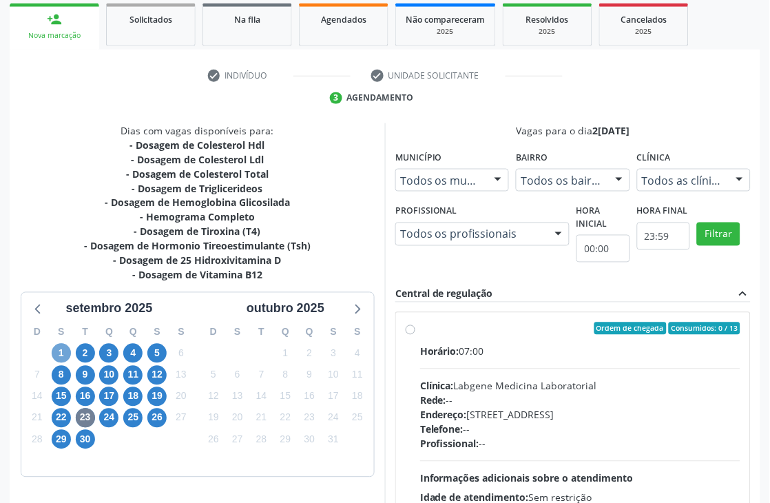
click at [59, 349] on span "1" at bounding box center [61, 353] width 19 height 19
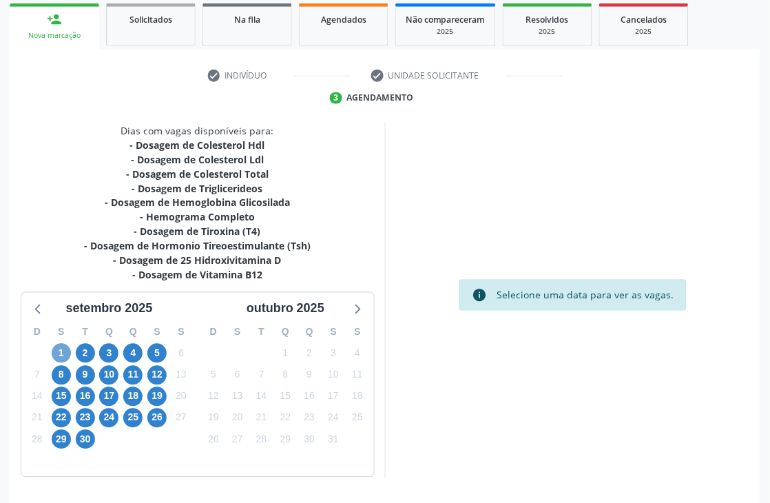
click at [65, 357] on span "1" at bounding box center [61, 353] width 19 height 19
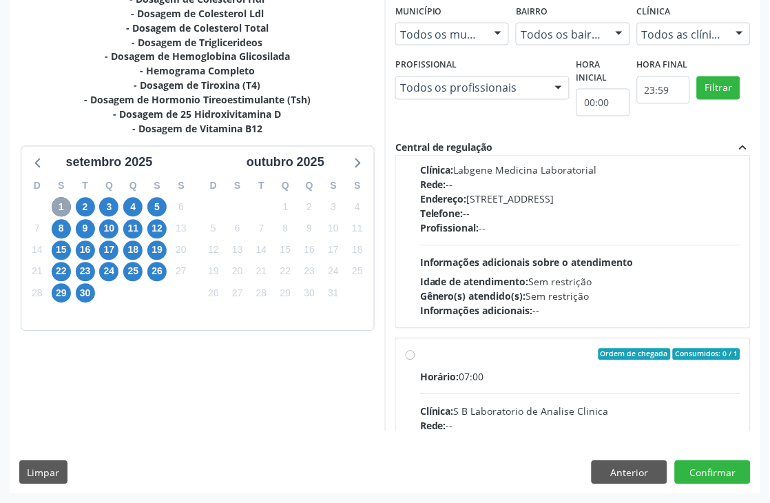
scroll to position [217, 0]
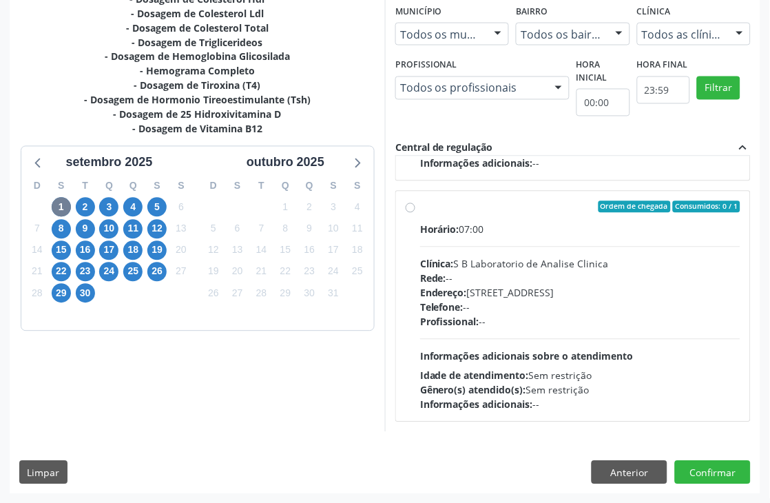
click at [552, 318] on div "Profissional: --" at bounding box center [580, 322] width 320 height 14
click at [415, 214] on input "Ordem de chegada Consumidos: 0 / 1 Horário: 07:00 Clínica: S B Laboratorio de A…" at bounding box center [411, 207] width 10 height 12
radio input "true"
click at [714, 472] on button "Confirmar" at bounding box center [713, 472] width 76 height 23
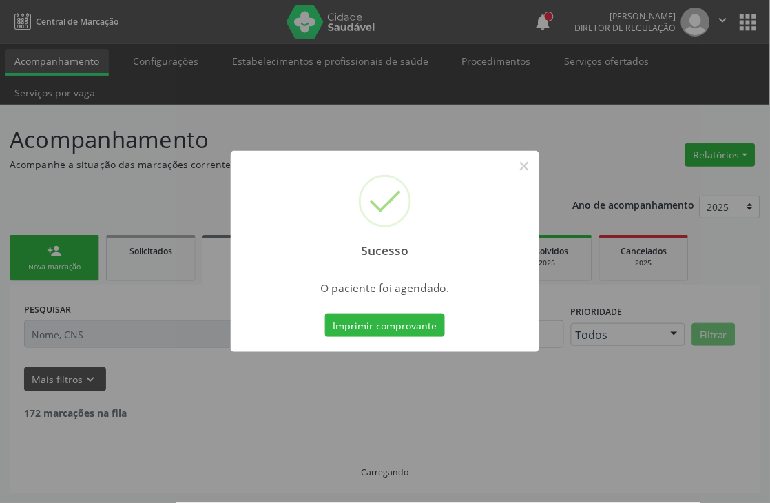
scroll to position [0, 0]
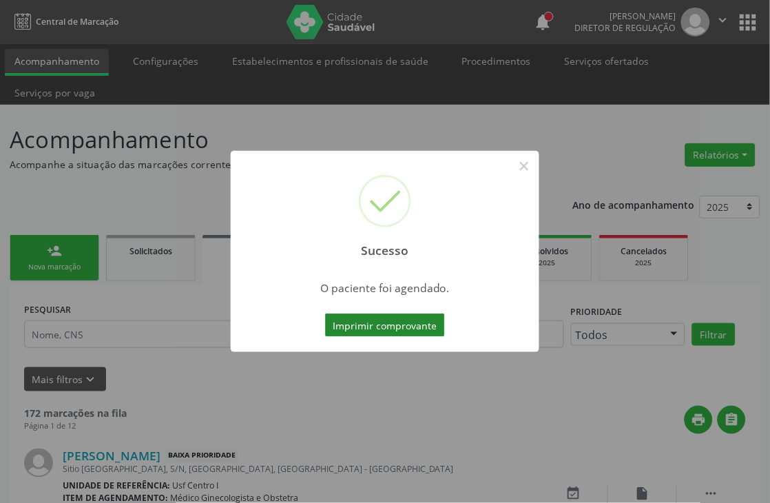
click at [393, 317] on button "Imprimir comprovante" at bounding box center [385, 324] width 120 height 23
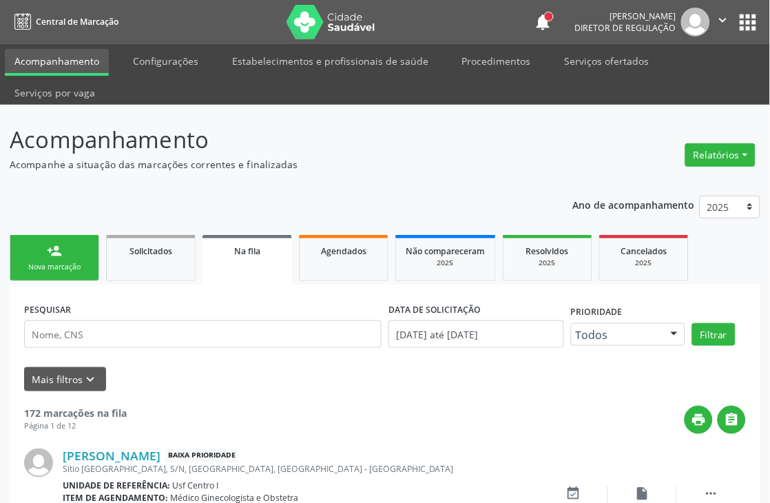
click at [59, 256] on div "person_add" at bounding box center [54, 250] width 15 height 15
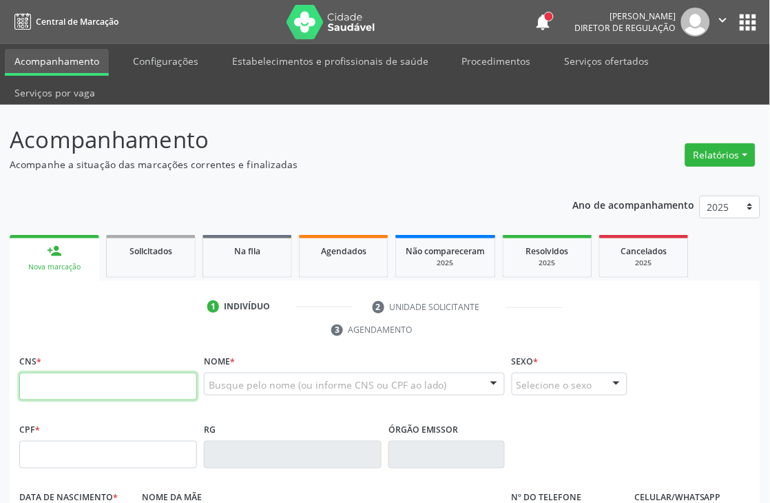
click at [79, 390] on input "text" at bounding box center [108, 387] width 178 height 28
type input "898 0058 2635 7489"
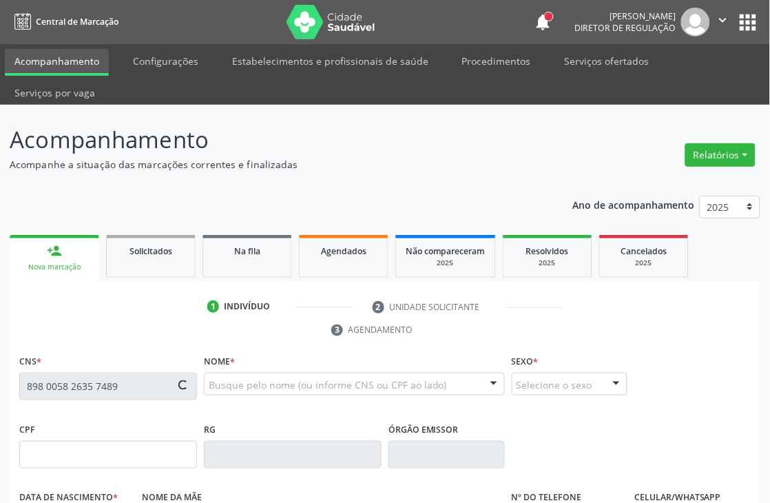
type input "[DATE]"
type input "[PERSON_NAME]"
type input "[PHONE_NUMBER]"
type input "135.224.934-00"
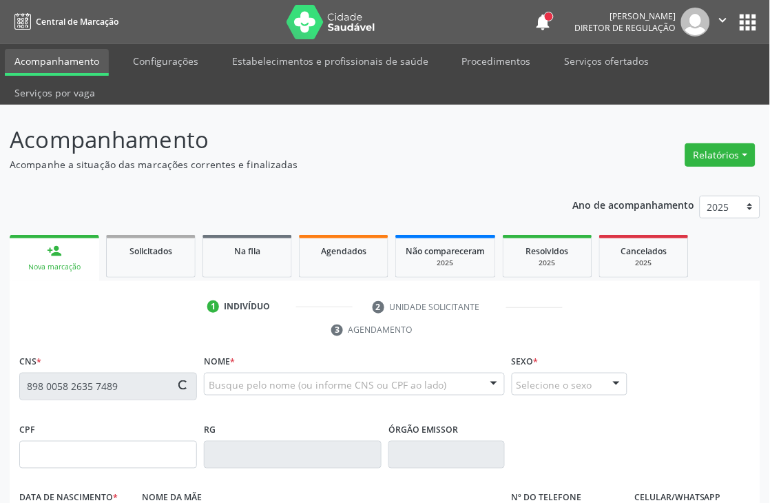
type input "S/N"
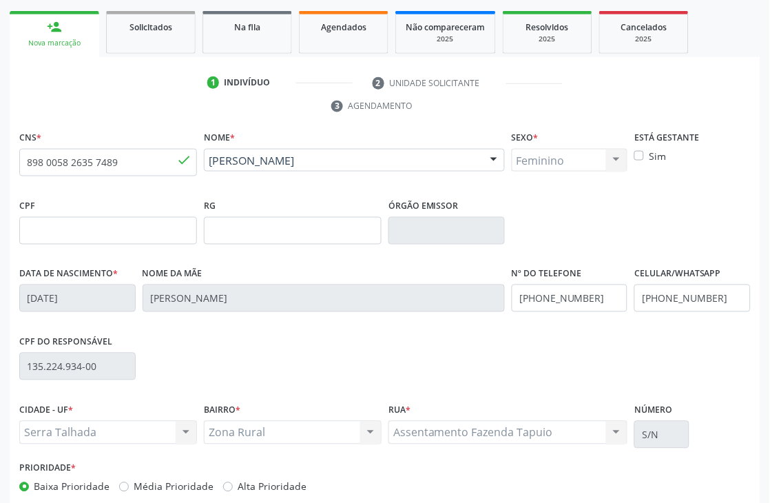
scroll to position [295, 0]
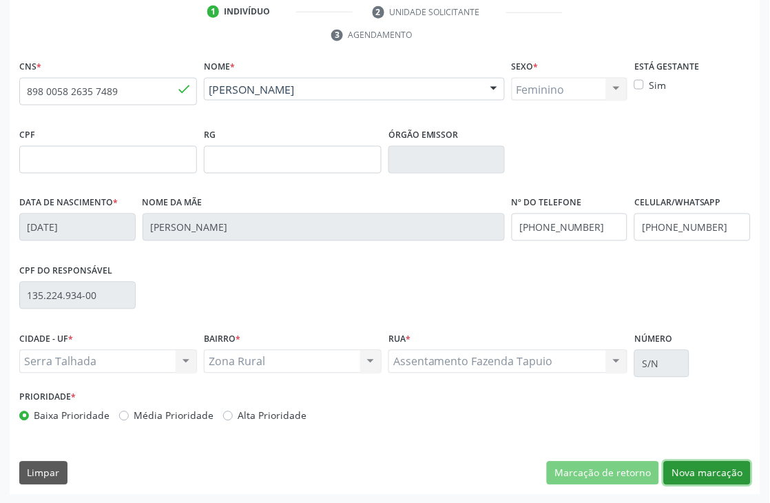
click at [692, 462] on button "Nova marcação" at bounding box center [707, 473] width 87 height 23
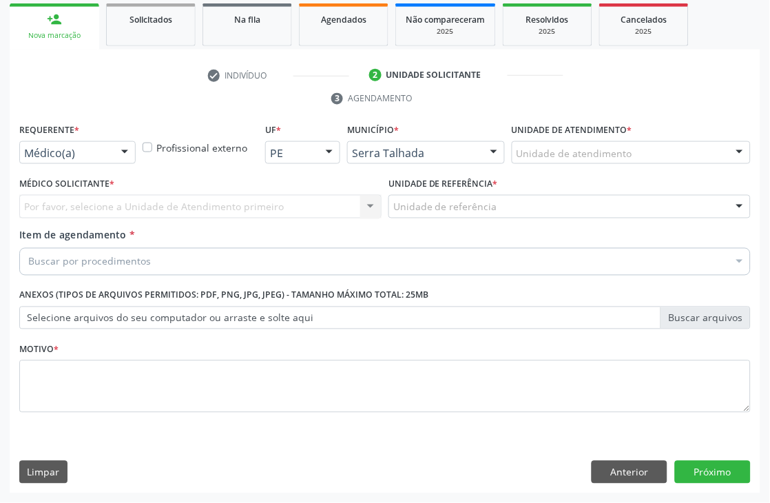
scroll to position [231, 0]
click at [114, 148] on div at bounding box center [124, 153] width 21 height 23
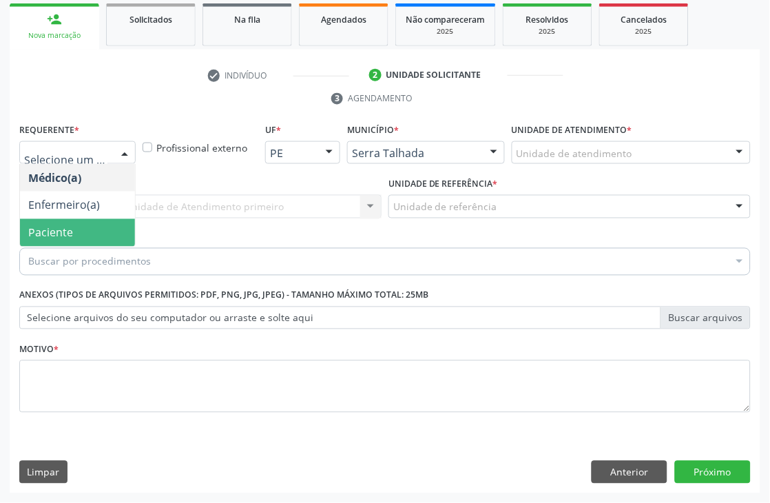
click at [79, 231] on span "Paciente" at bounding box center [77, 233] width 115 height 28
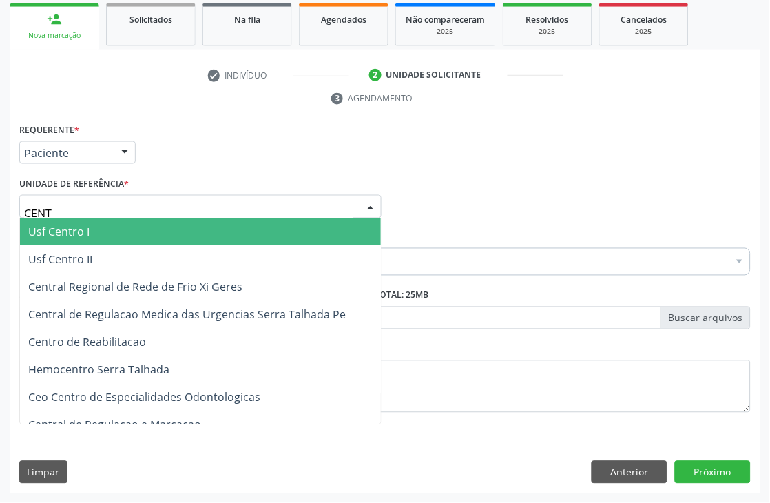
type input "CENTR"
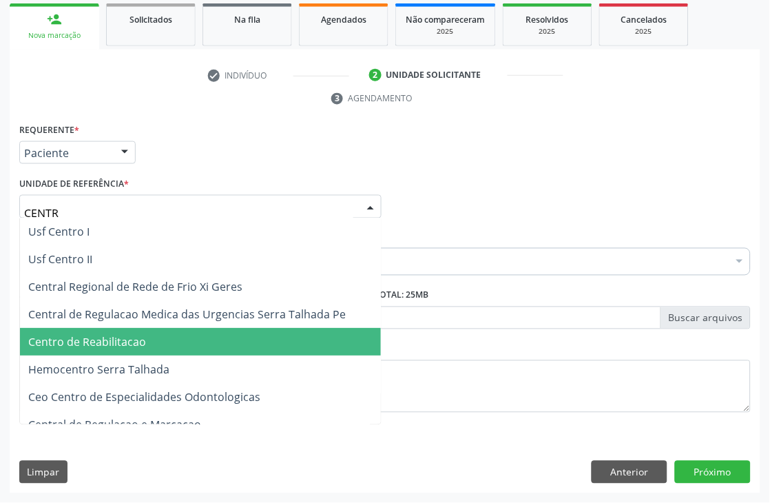
click at [123, 329] on span "Centro de Reabilitacao" at bounding box center [200, 343] width 361 height 28
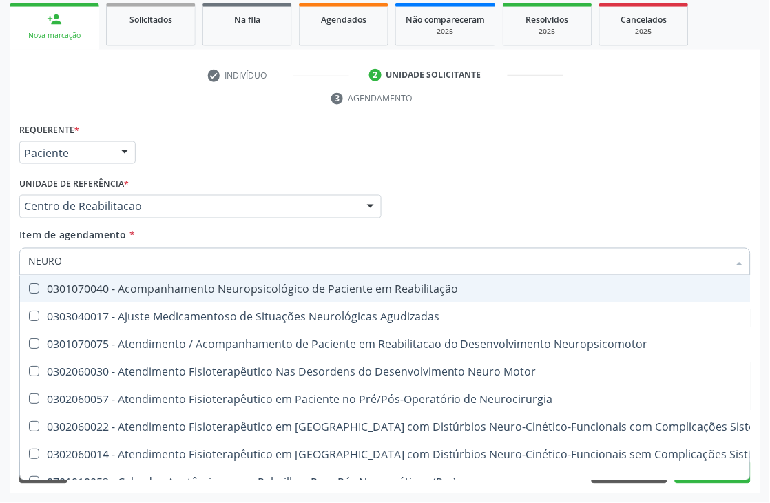
click at [140, 258] on input "NEURO" at bounding box center [378, 262] width 700 height 28
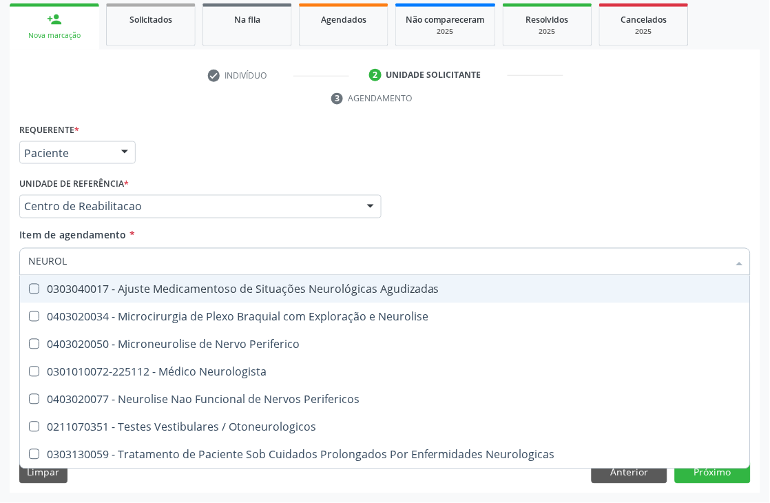
type input "NEUROLO"
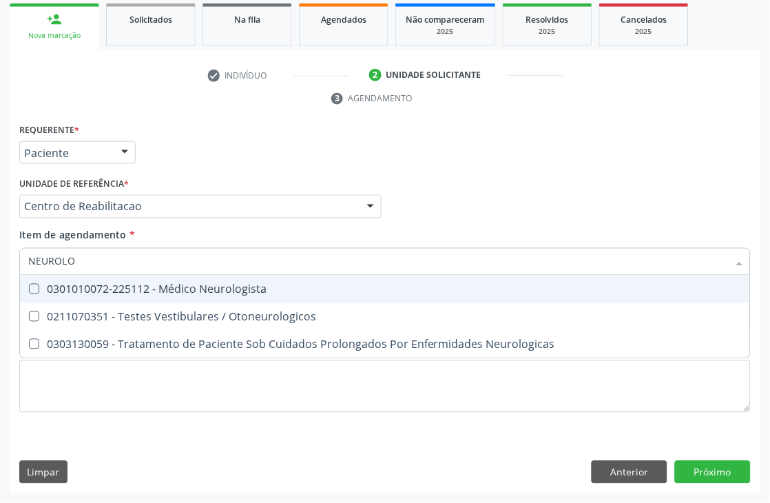
click at [142, 284] on div "0301010072-225112 - Médico Neurologista" at bounding box center [385, 289] width 714 height 11
checkbox Neurologista "true"
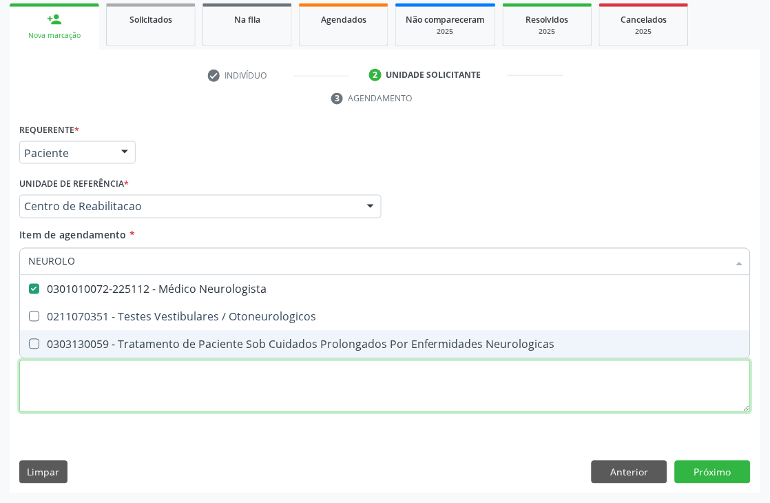
click at [80, 388] on div "Requerente * Paciente Médico(a) Enfermeiro(a) Paciente Nenhum resultado encontr…" at bounding box center [385, 276] width 732 height 312
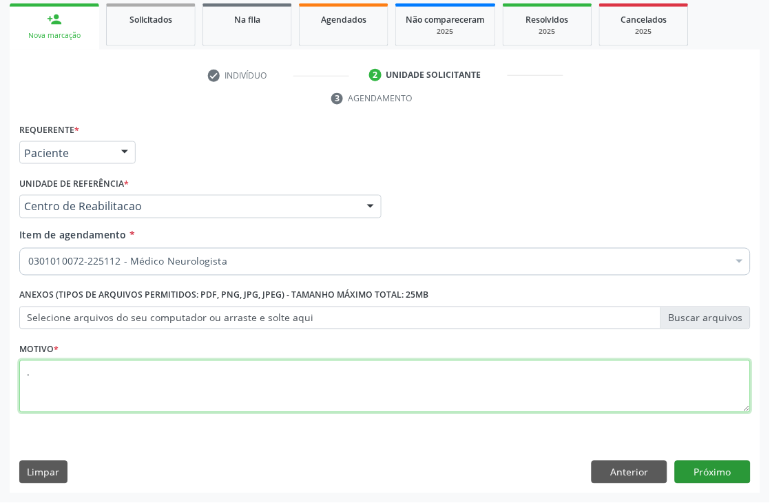
type textarea "."
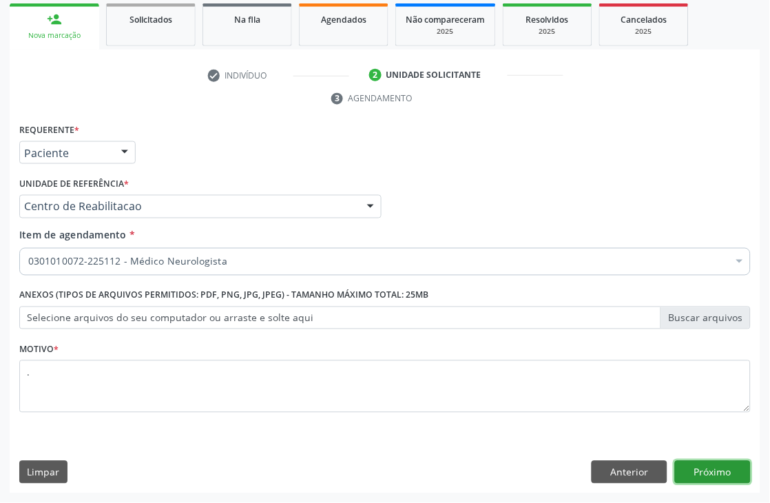
click at [715, 469] on button "Próximo" at bounding box center [713, 472] width 76 height 23
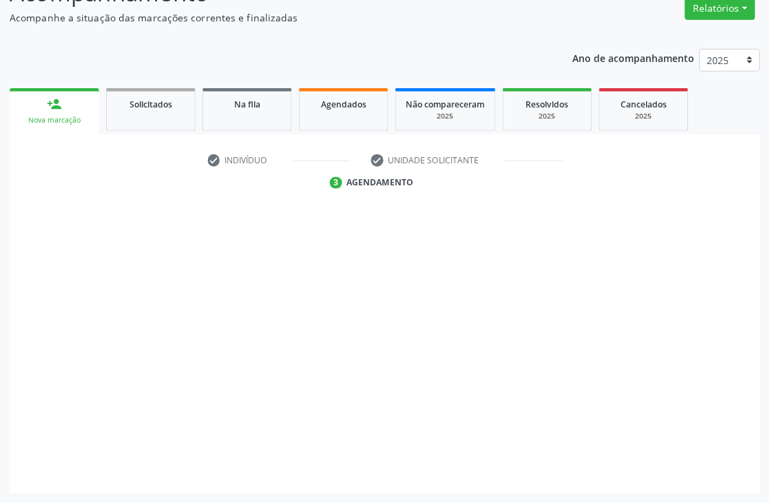
scroll to position [147, 0]
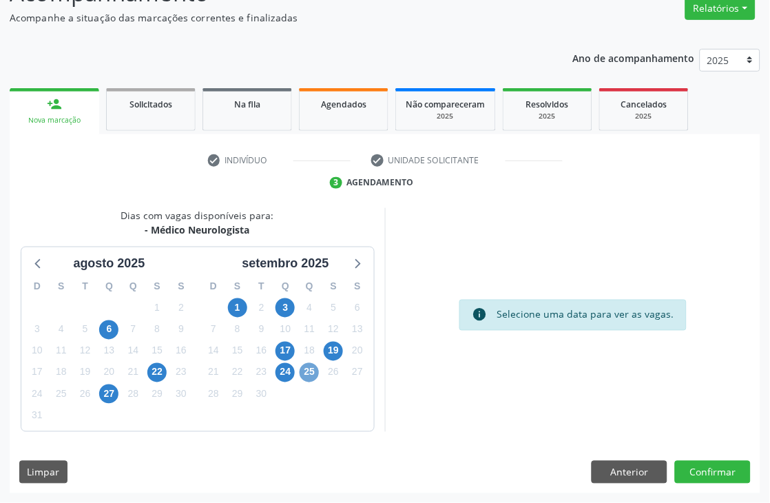
click at [311, 372] on span "25" at bounding box center [309, 372] width 19 height 19
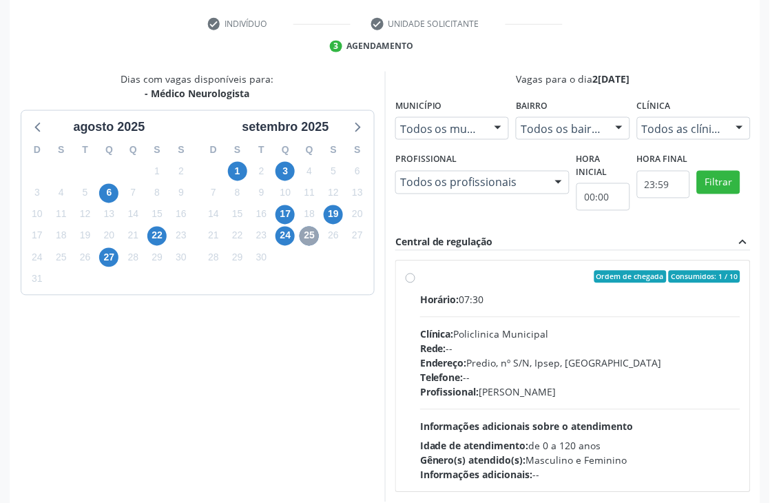
scroll to position [300, 0]
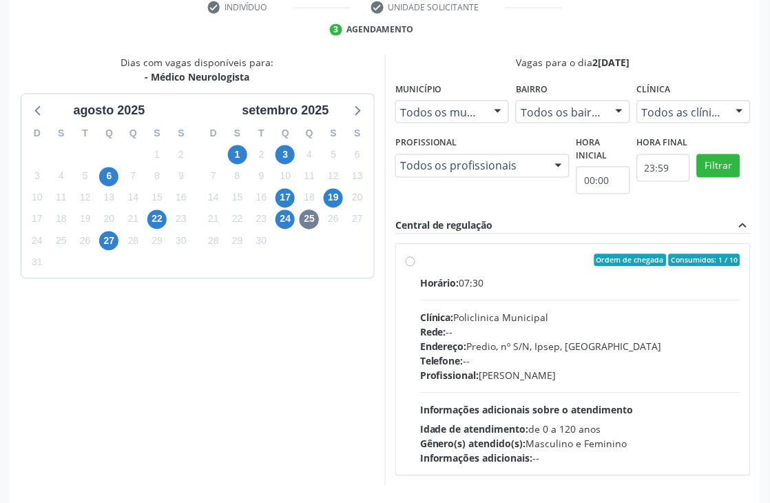
click at [500, 356] on div "Telefone: --" at bounding box center [580, 361] width 320 height 14
click at [415, 267] on input "Ordem de chegada Consumidos: 1 / 10 Horário: 07:30 Clínica: Policlinica Municip…" at bounding box center [411, 260] width 10 height 12
radio input "true"
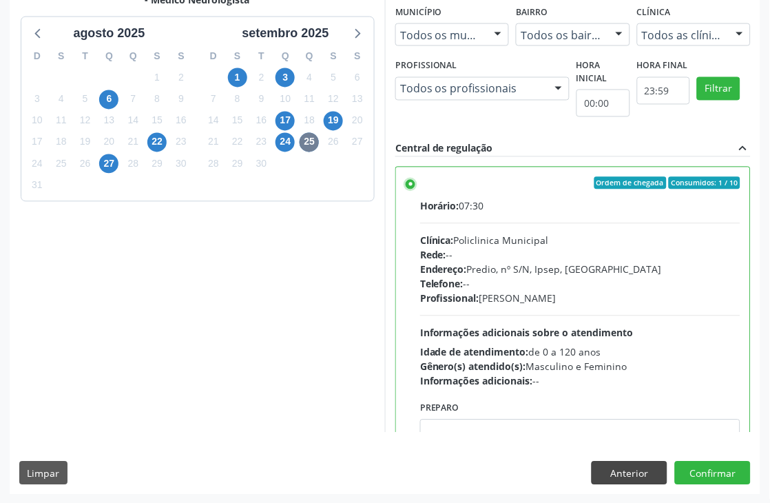
scroll to position [378, 0]
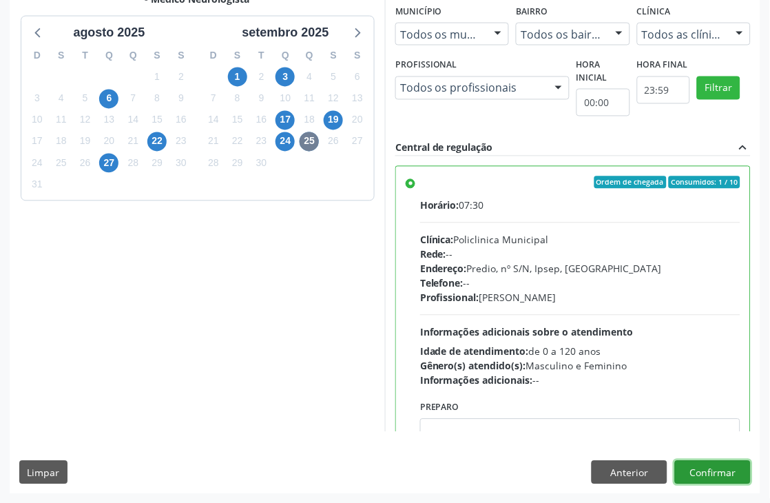
click at [712, 469] on button "Confirmar" at bounding box center [713, 472] width 76 height 23
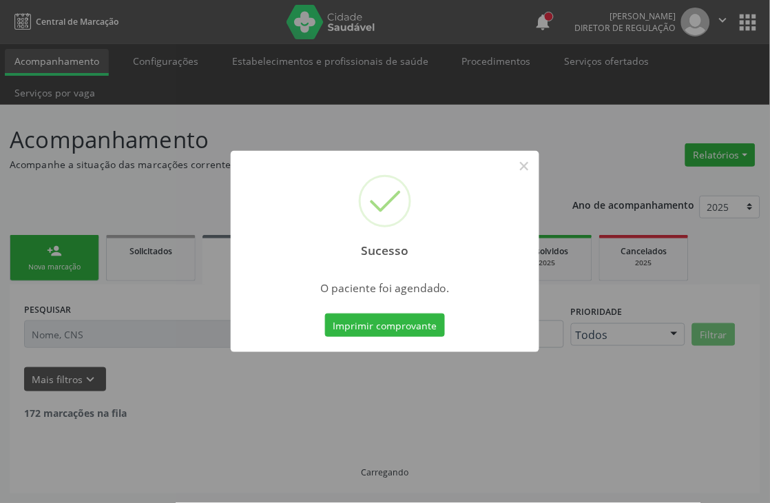
scroll to position [0, 0]
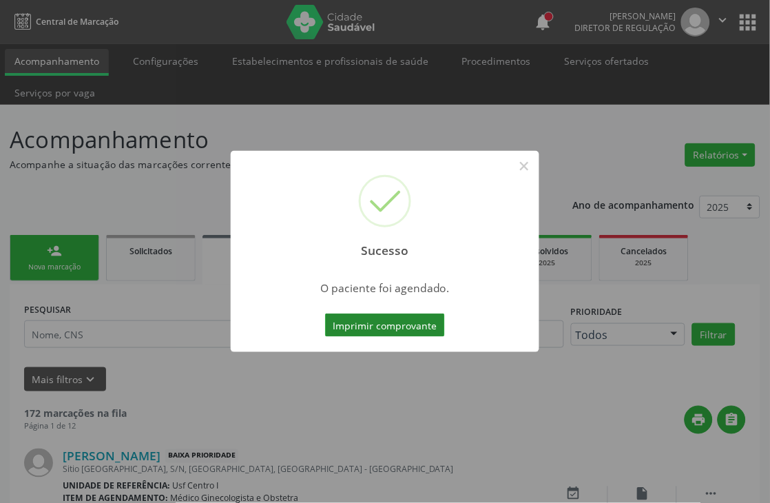
click at [379, 313] on button "Imprimir comprovante" at bounding box center [385, 324] width 120 height 23
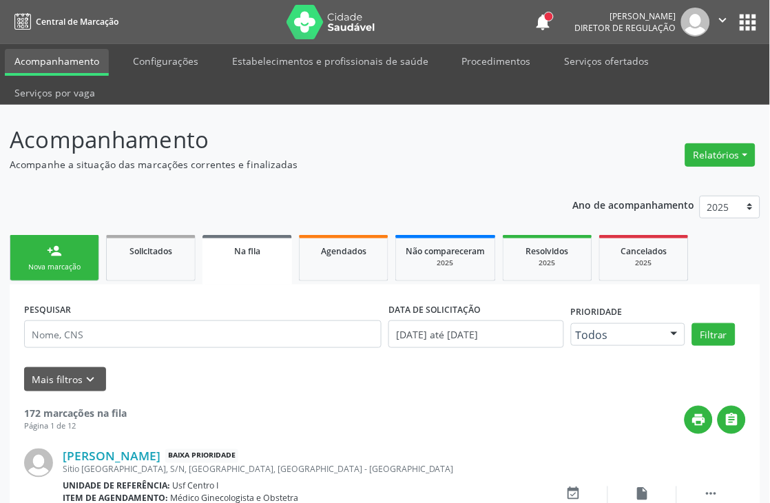
click at [66, 250] on link "person_add Nova marcação" at bounding box center [55, 258] width 90 height 46
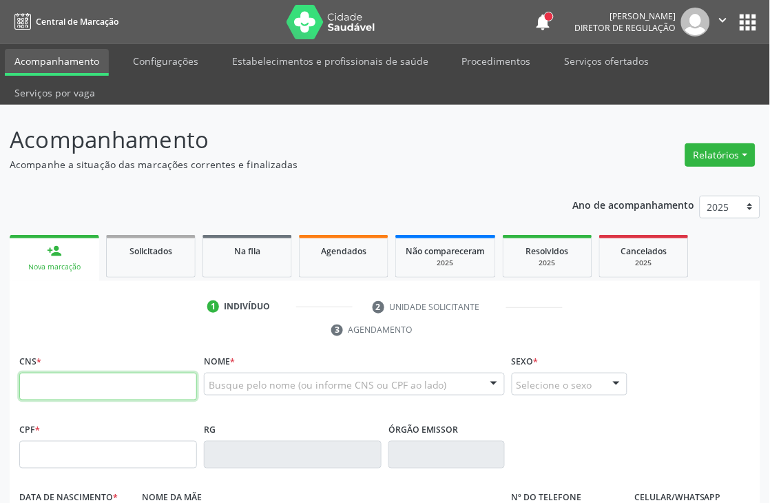
click at [174, 383] on input "text" at bounding box center [108, 387] width 178 height 28
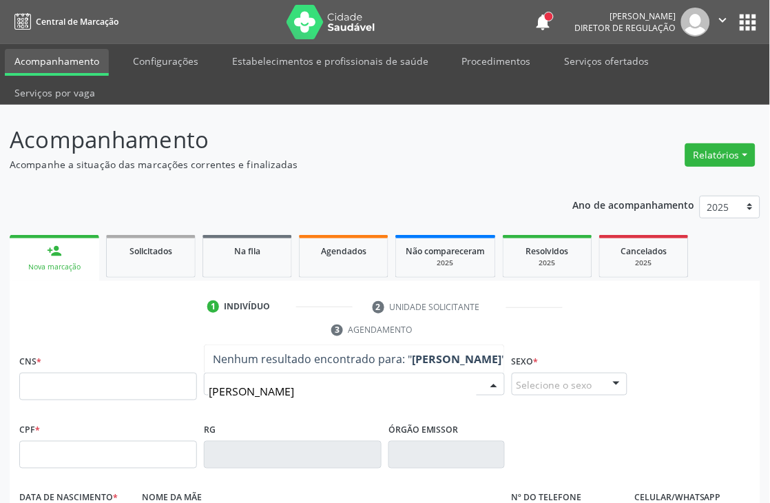
type input "[PERSON_NAME]"
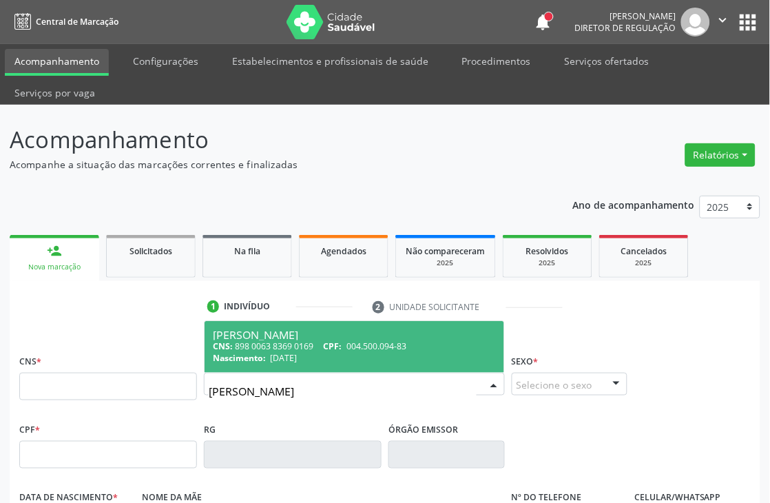
click at [336, 360] on div "Nascimento: [DATE]" at bounding box center [354, 358] width 283 height 12
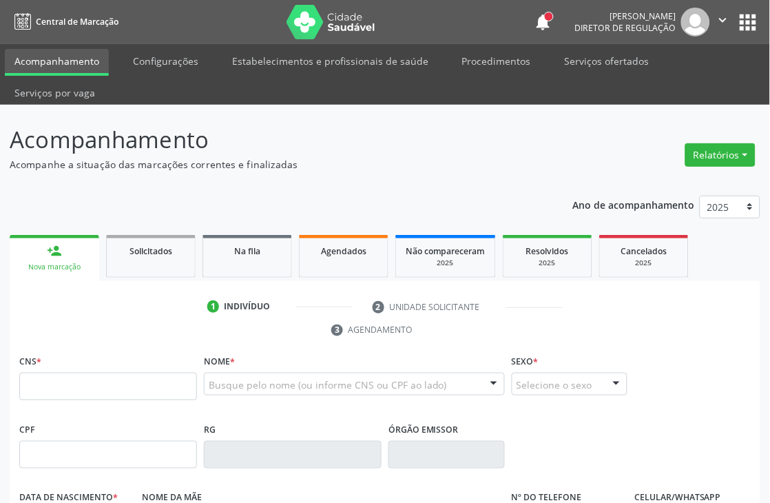
type input "898 0063 8369 0169"
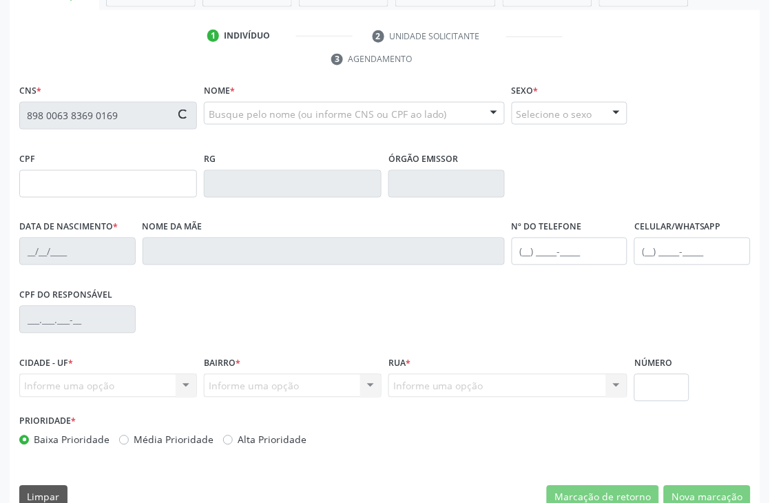
scroll to position [295, 0]
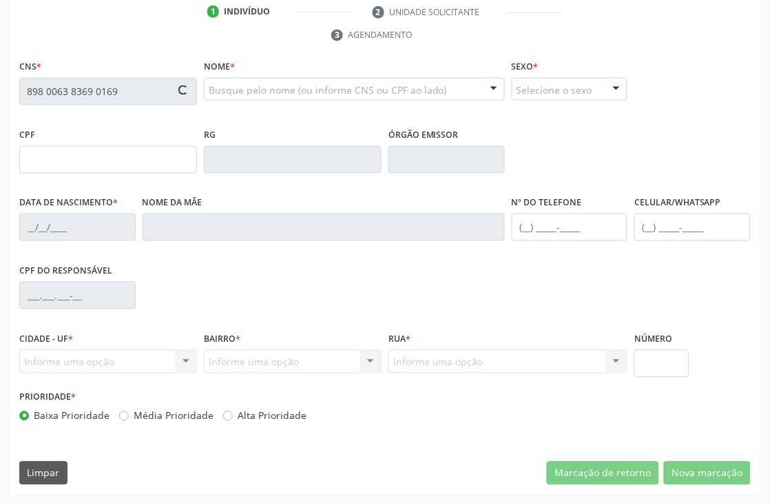
type input "004.500.094-83"
type input "[DATE]"
type input "[PERSON_NAME]"
type input "[PHONE_NUMBER]"
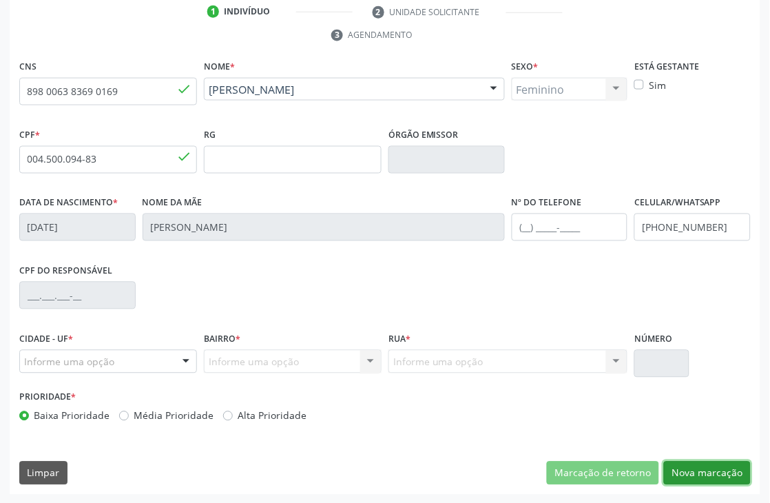
click at [703, 472] on button "Nova marcação" at bounding box center [707, 473] width 87 height 23
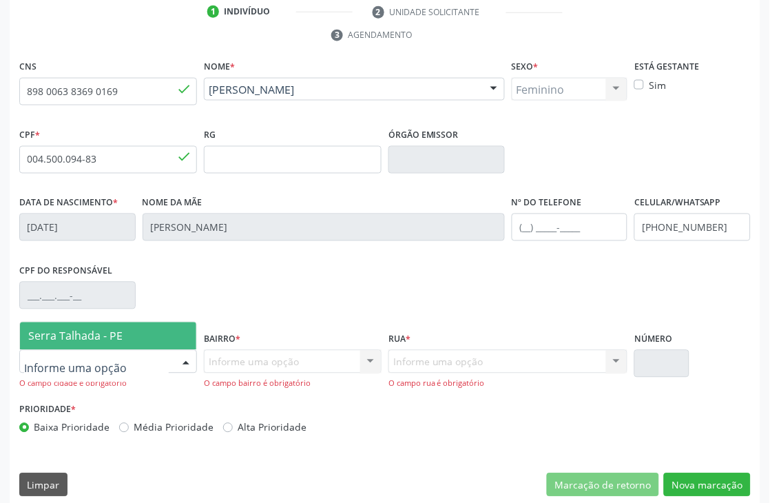
click at [114, 331] on span "Serra Talhada - PE" at bounding box center [75, 336] width 94 height 15
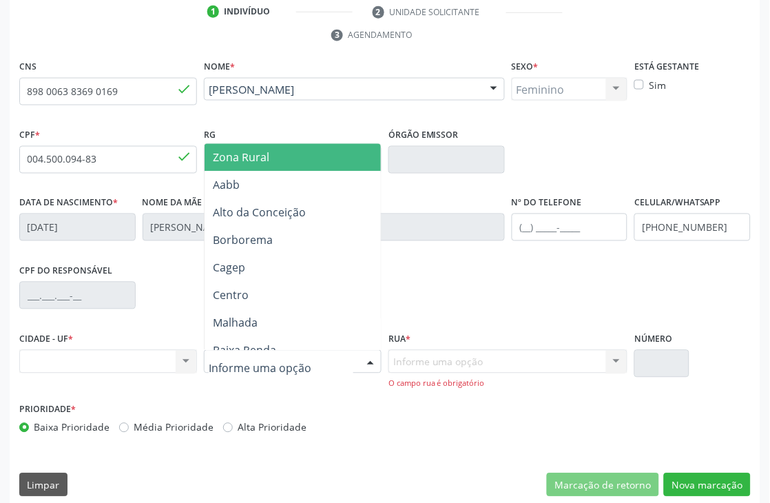
click at [262, 352] on div at bounding box center [293, 361] width 178 height 23
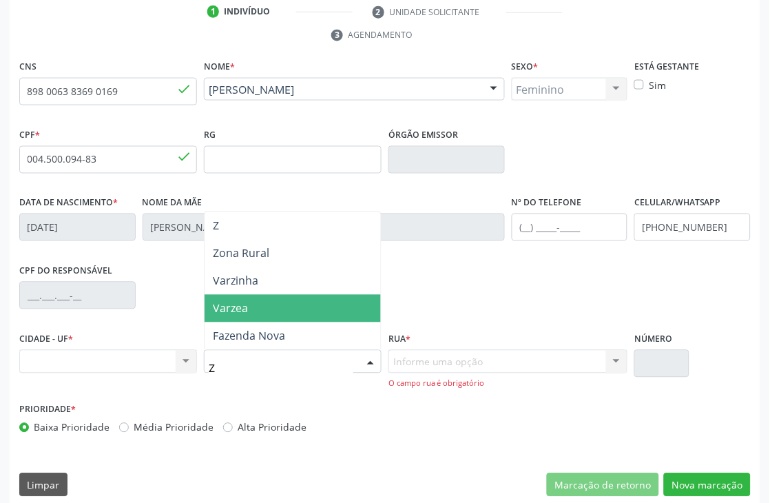
type input "ZO"
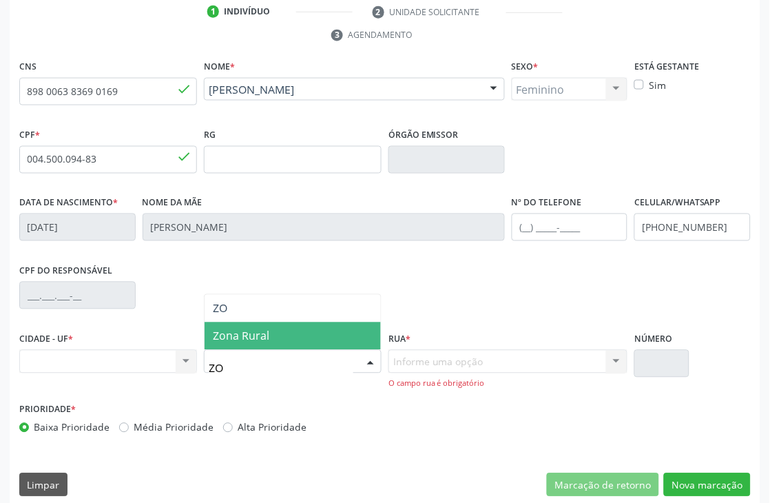
click at [278, 331] on span "Zona Rural" at bounding box center [293, 336] width 176 height 28
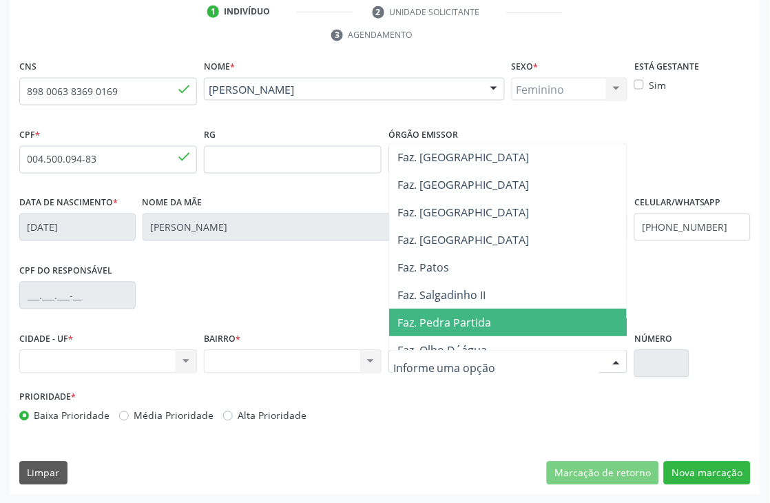
click at [453, 311] on span "Faz. Pedra Partida" at bounding box center [538, 323] width 298 height 28
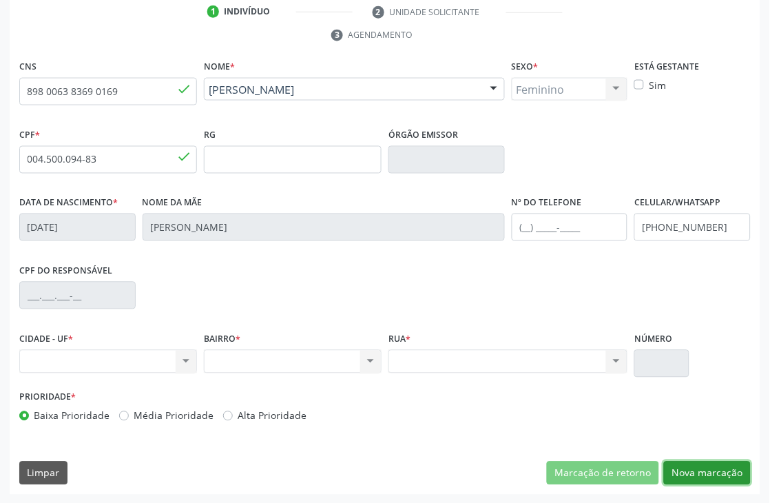
click at [717, 475] on button "Nova marcação" at bounding box center [707, 473] width 87 height 23
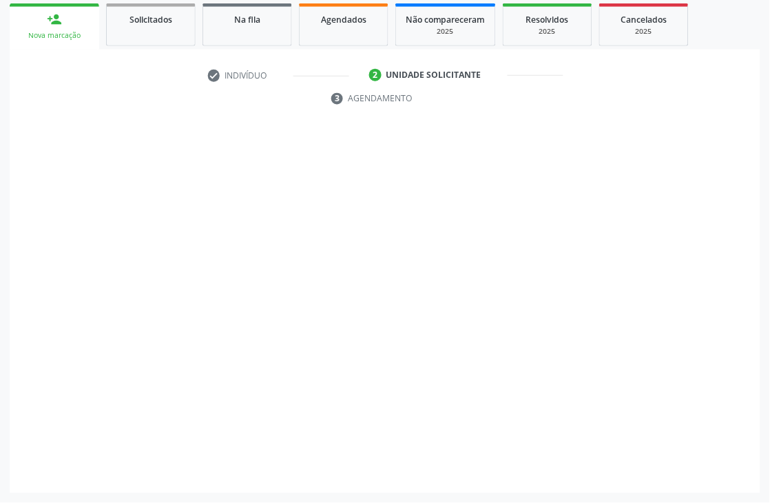
scroll to position [231, 0]
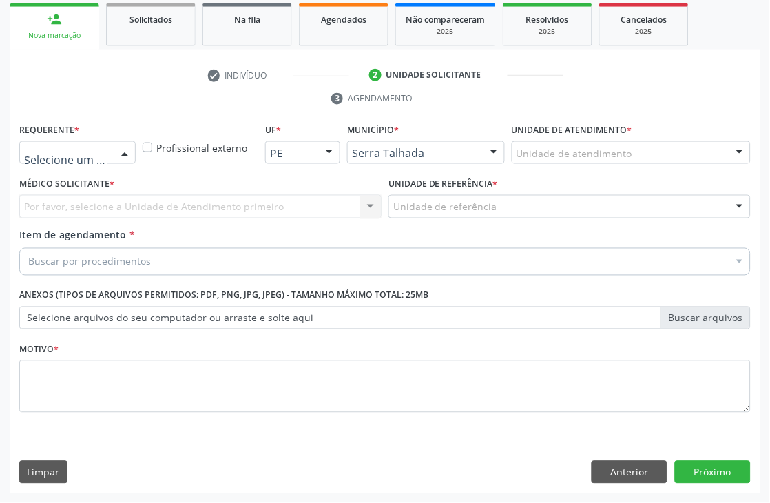
click at [122, 150] on div at bounding box center [124, 153] width 21 height 23
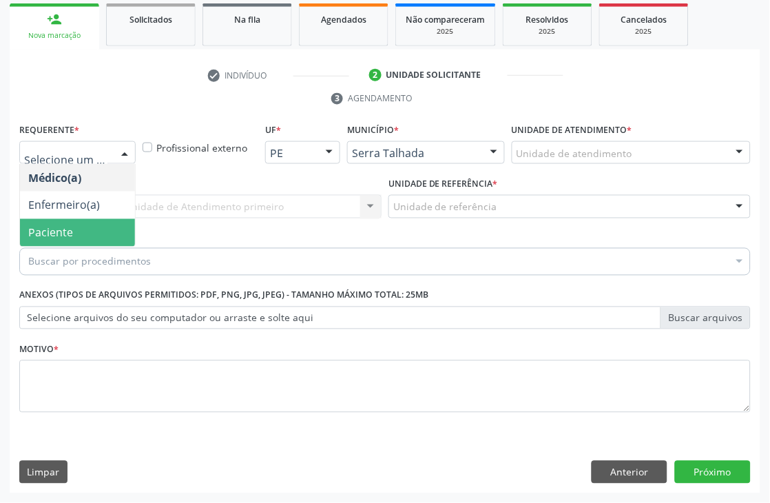
click at [54, 229] on span "Paciente" at bounding box center [50, 232] width 45 height 15
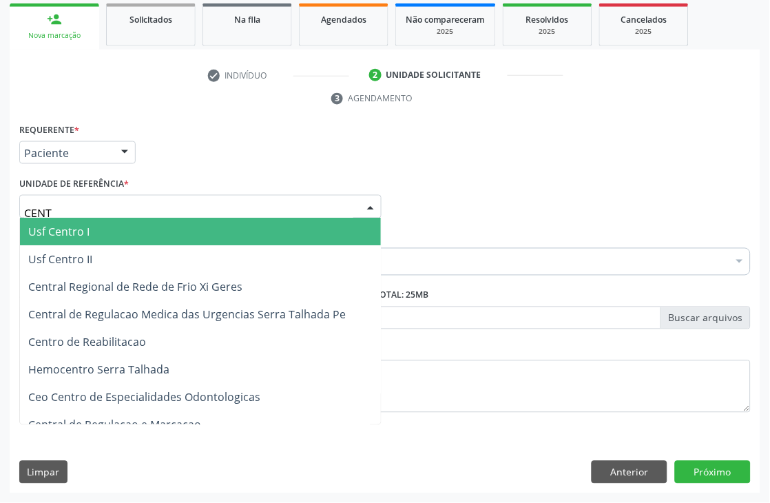
type input "CENTR"
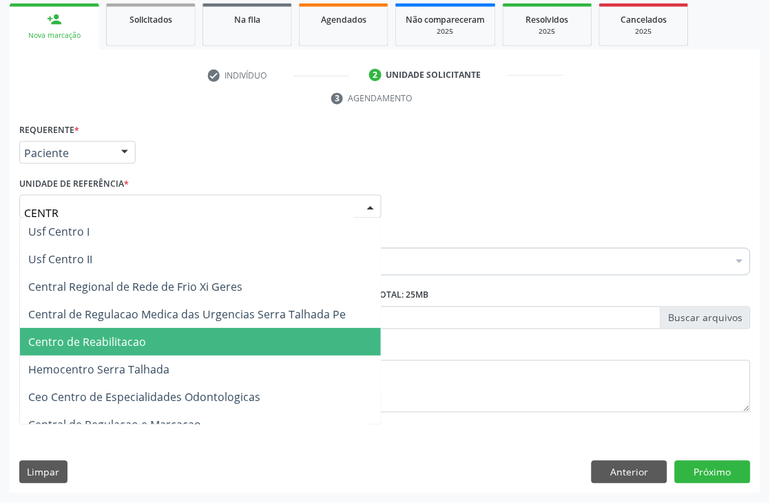
click at [118, 342] on span "Centro de Reabilitacao" at bounding box center [87, 342] width 118 height 15
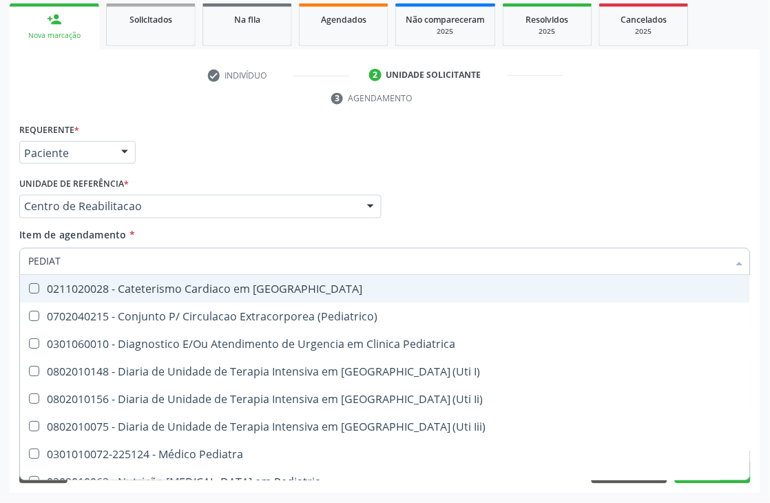
type input "PEDIATR"
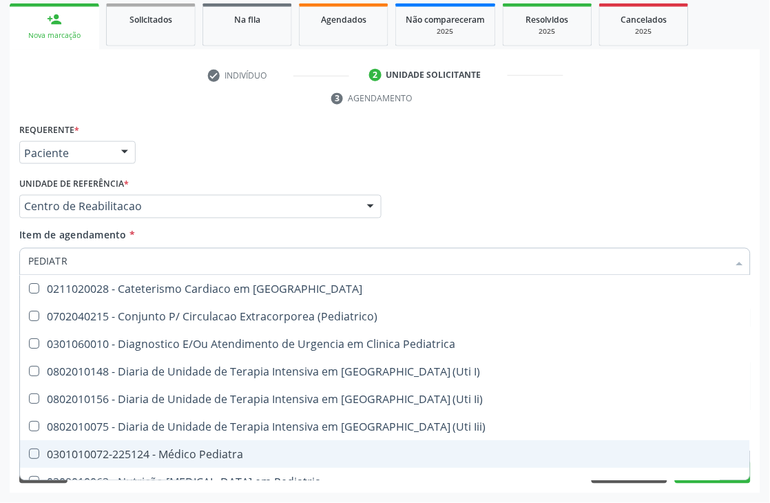
click at [192, 449] on div "0301010072-225124 - Médico Pediatra" at bounding box center [385, 454] width 714 height 11
checkbox Pediatra "true"
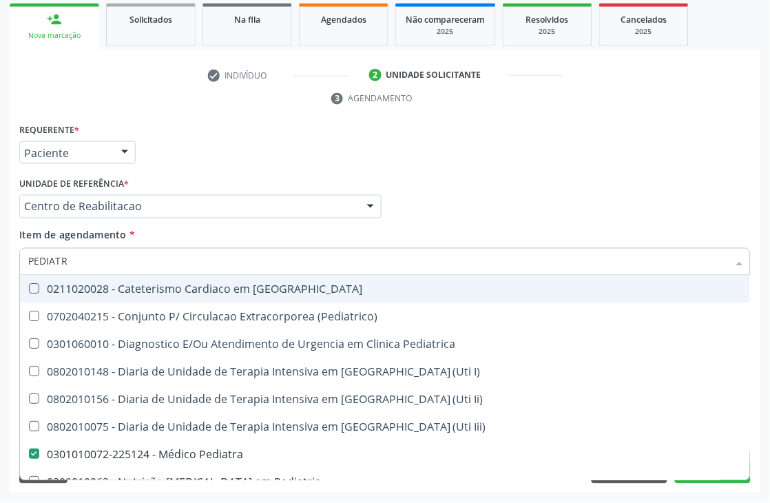
click at [449, 189] on div "Médico Solicitante Por favor, selecione a Unidade de Atendimento primeiro Nenhu…" at bounding box center [385, 201] width 739 height 54
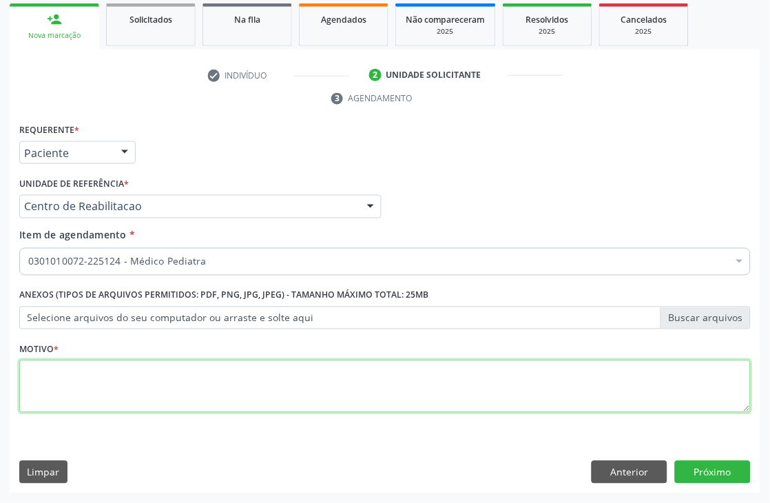
click at [85, 382] on textarea at bounding box center [385, 386] width 732 height 52
type textarea "."
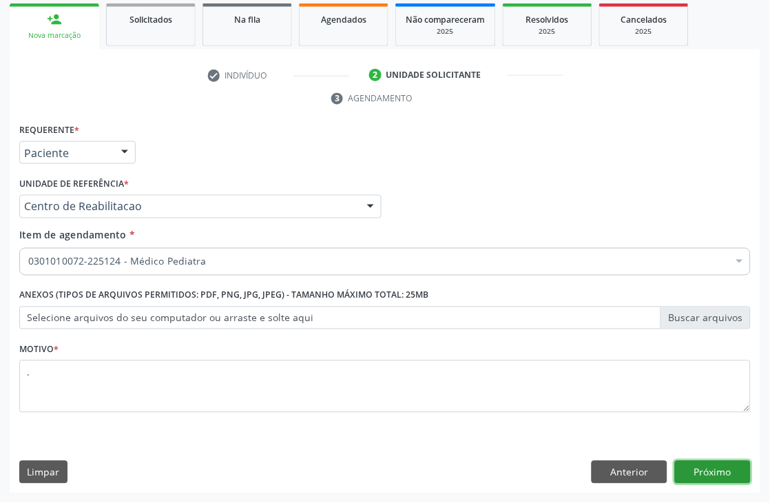
click at [707, 477] on button "Próximo" at bounding box center [713, 472] width 76 height 23
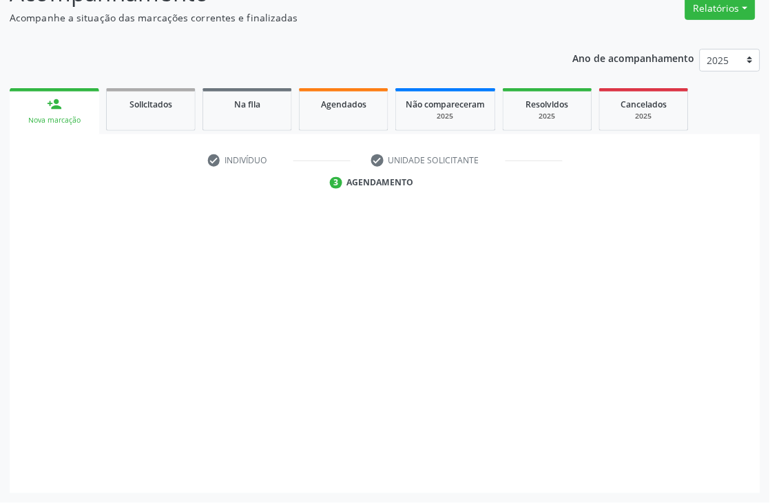
scroll to position [147, 0]
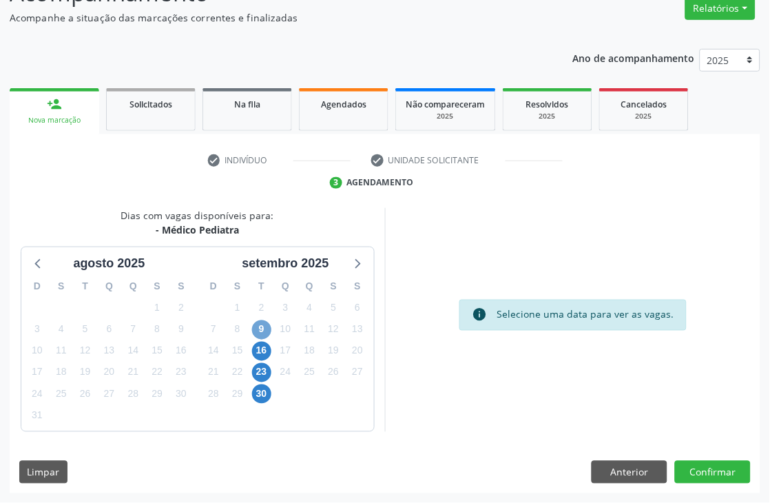
click at [253, 331] on span "9" at bounding box center [261, 329] width 19 height 19
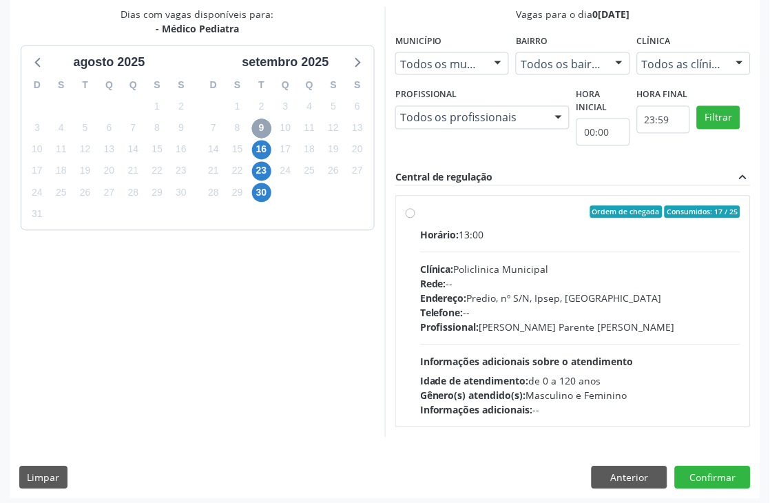
scroll to position [353, 0]
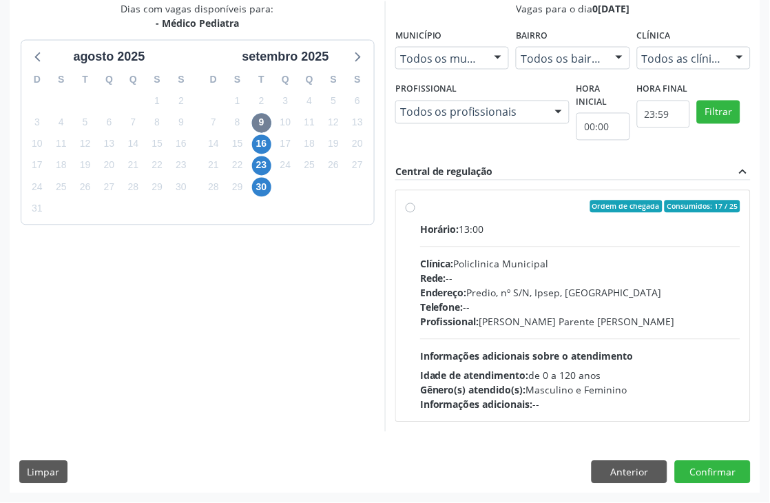
click at [511, 340] on div "Horário: 13:00 Clínica: Policlinica Municipal Rede: -- Endereço: Predio, nº S/N…" at bounding box center [580, 317] width 320 height 189
click at [415, 213] on input "Ordem de chegada Consumidos: 17 / 25 Horário: 13:00 Clínica: Policlinica Munici…" at bounding box center [411, 206] width 10 height 12
radio input "true"
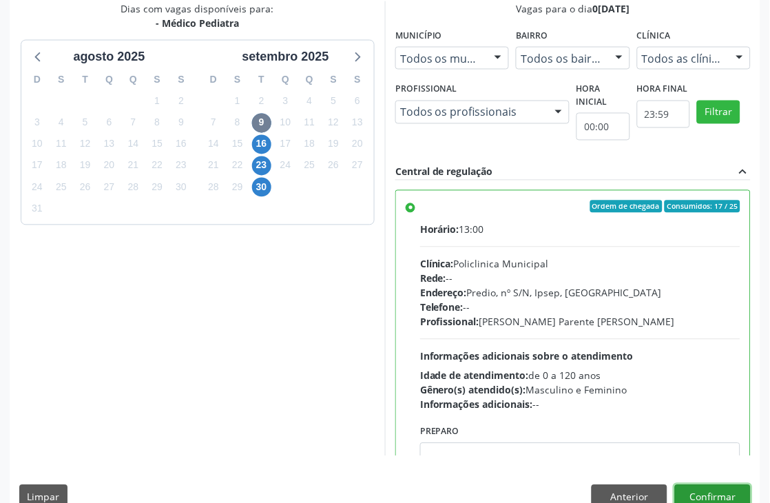
click at [721, 495] on button "Confirmar" at bounding box center [713, 496] width 76 height 23
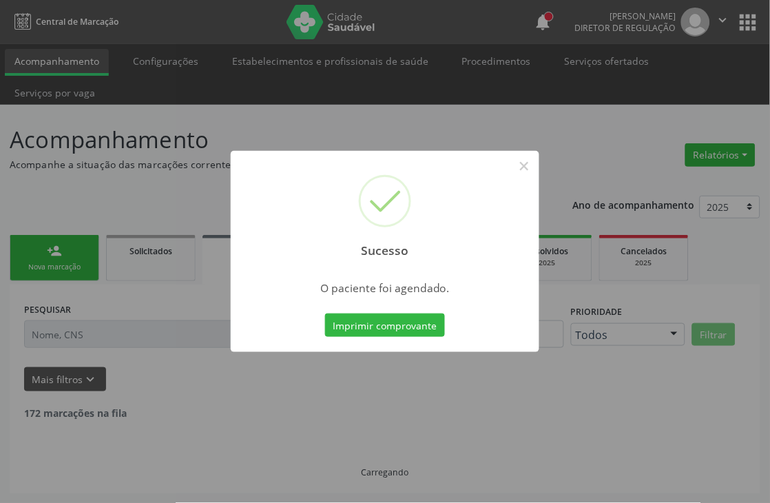
scroll to position [0, 0]
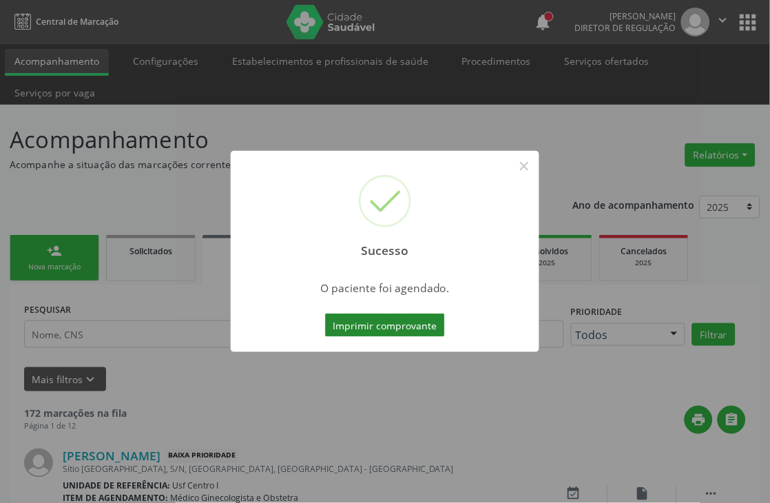
click at [398, 322] on button "Imprimir comprovante" at bounding box center [385, 324] width 120 height 23
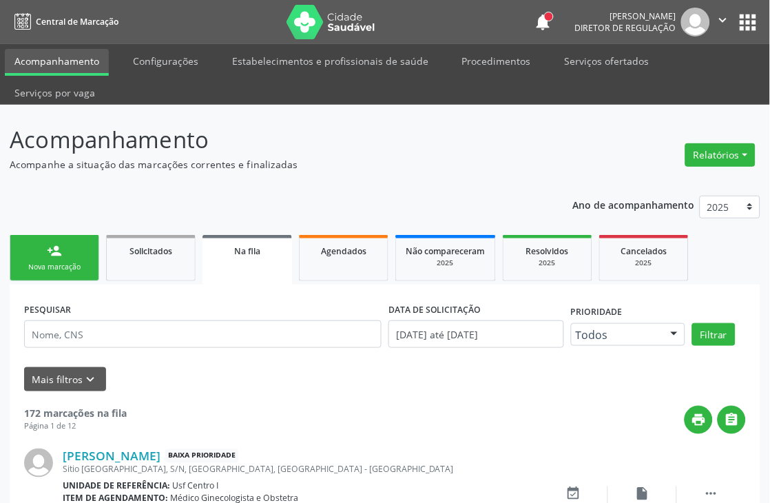
click at [56, 265] on div "Nova marcação" at bounding box center [54, 267] width 69 height 10
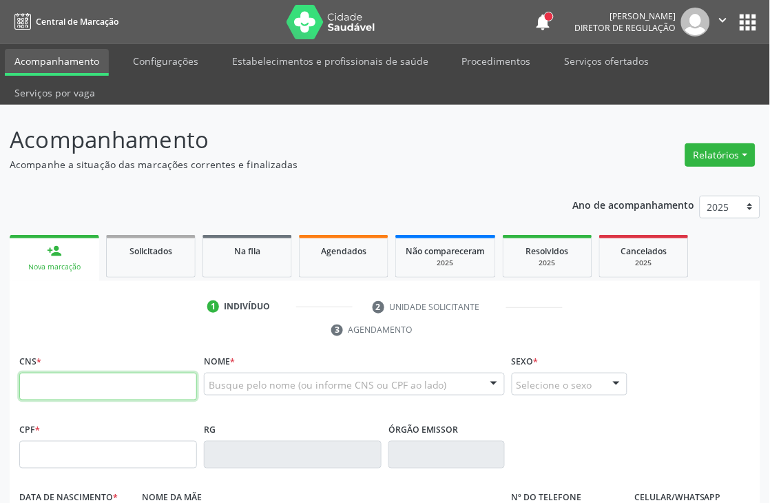
click at [118, 373] on input "text" at bounding box center [108, 387] width 178 height 28
type input "708 0018 7186 3821"
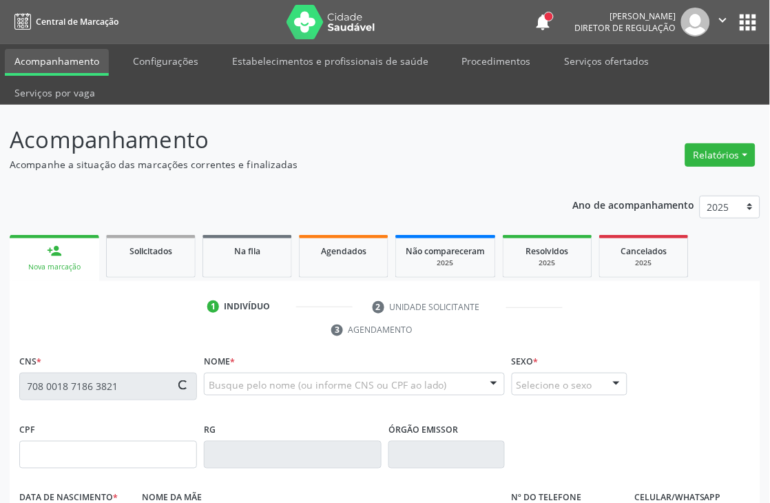
type input "2[DATE]"
type input "[PERSON_NAME]"
type input "S/N"
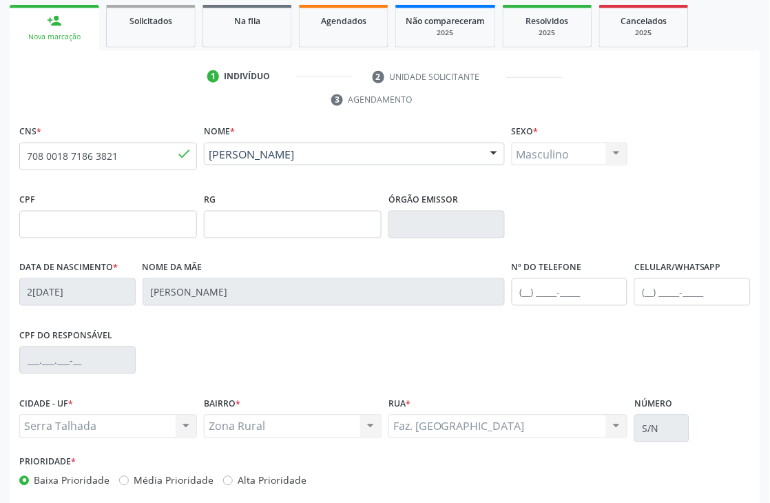
scroll to position [295, 0]
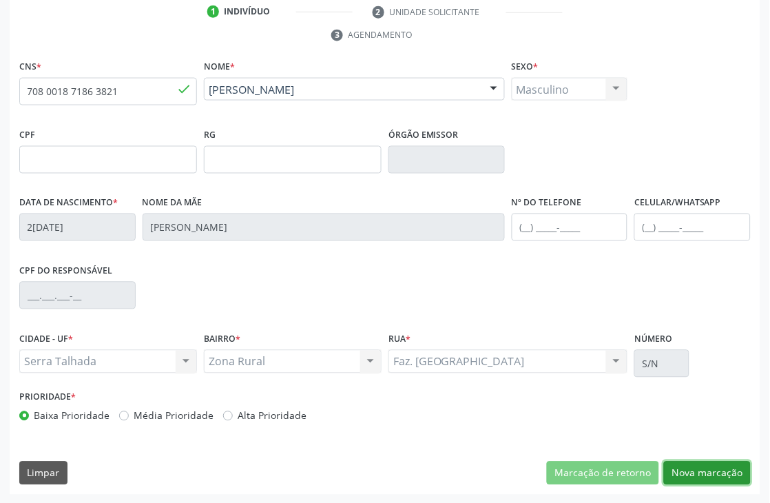
click at [734, 469] on button "Nova marcação" at bounding box center [707, 473] width 87 height 23
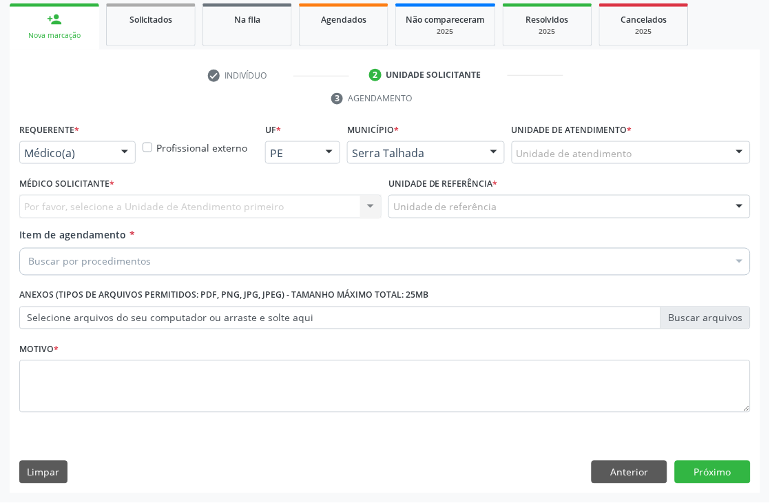
scroll to position [231, 0]
click at [121, 154] on div at bounding box center [124, 153] width 21 height 23
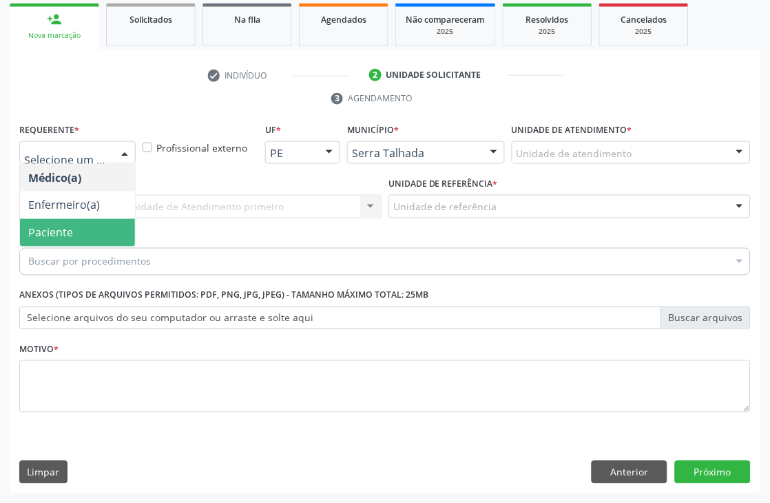
click at [99, 224] on span "Paciente" at bounding box center [77, 233] width 115 height 28
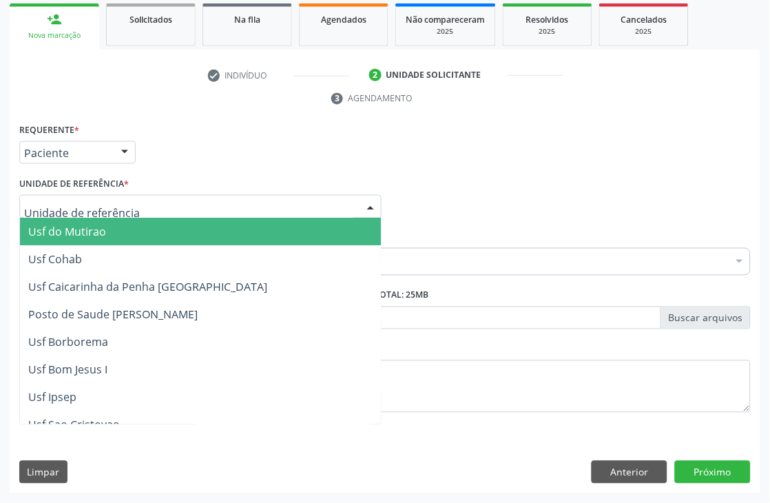
click at [114, 198] on div at bounding box center [200, 206] width 362 height 23
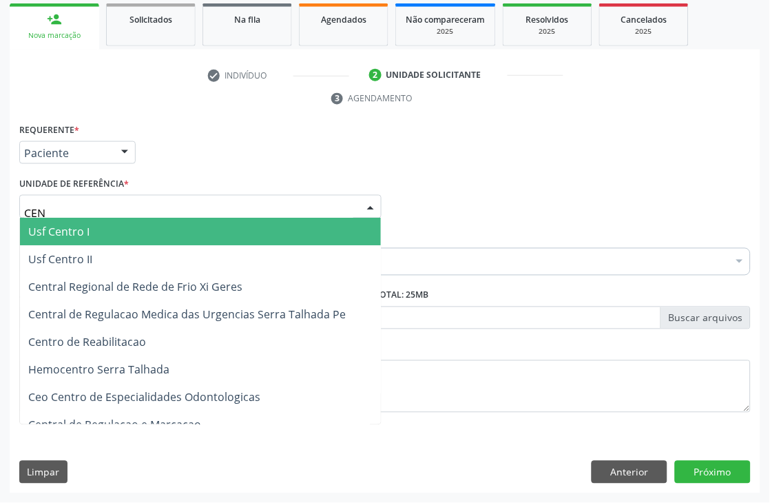
type input "CENT"
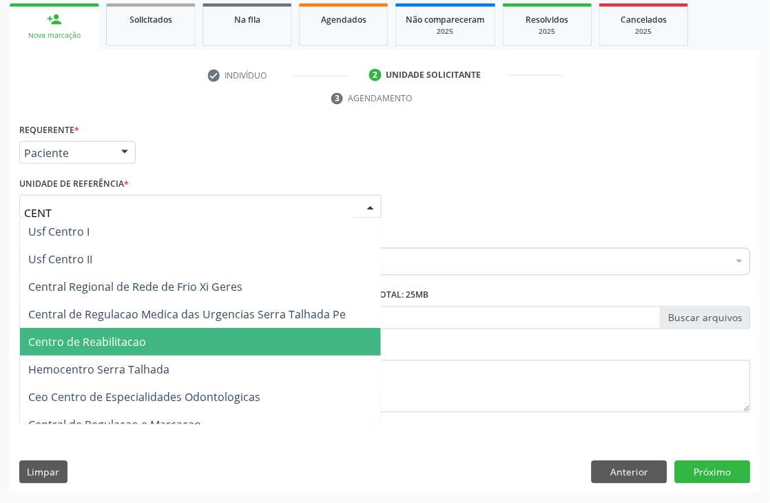
click at [111, 329] on span "Centro de Reabilitacao" at bounding box center [200, 343] width 361 height 28
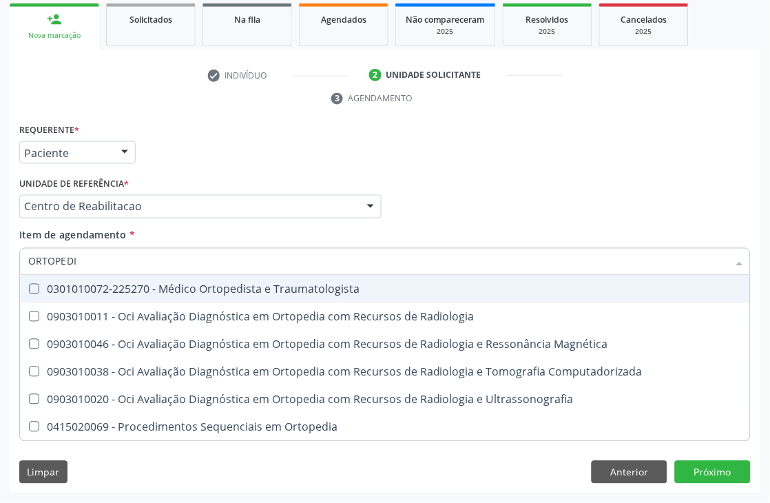
type input "ORTOPEDIS"
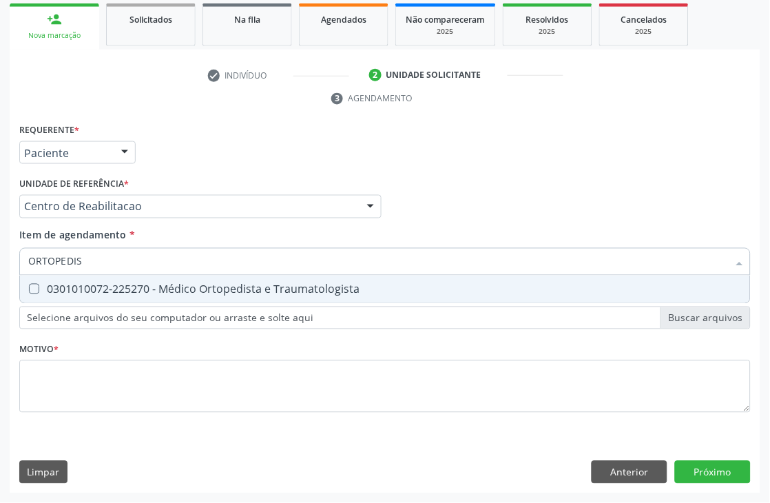
click at [156, 287] on div "0301010072-225270 - Médico Ortopedista e Traumatologista" at bounding box center [385, 289] width 714 height 11
checkbox Traumatologista "true"
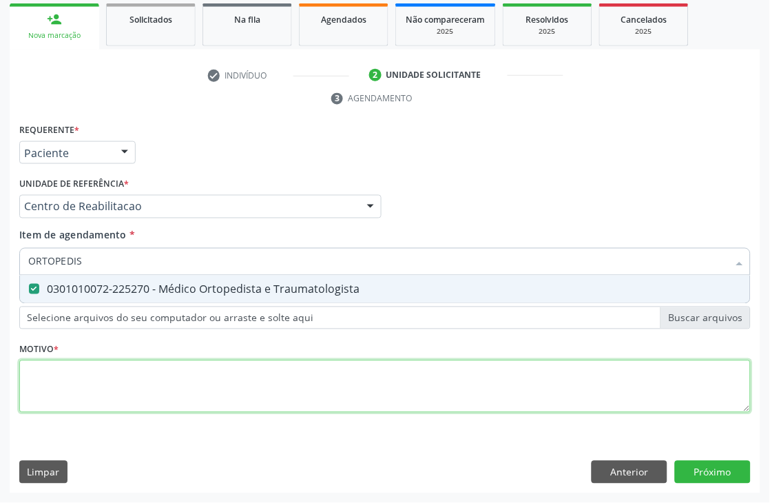
click at [120, 375] on div "Requerente * Paciente Médico(a) Enfermeiro(a) Paciente Nenhum resultado encontr…" at bounding box center [385, 276] width 732 height 312
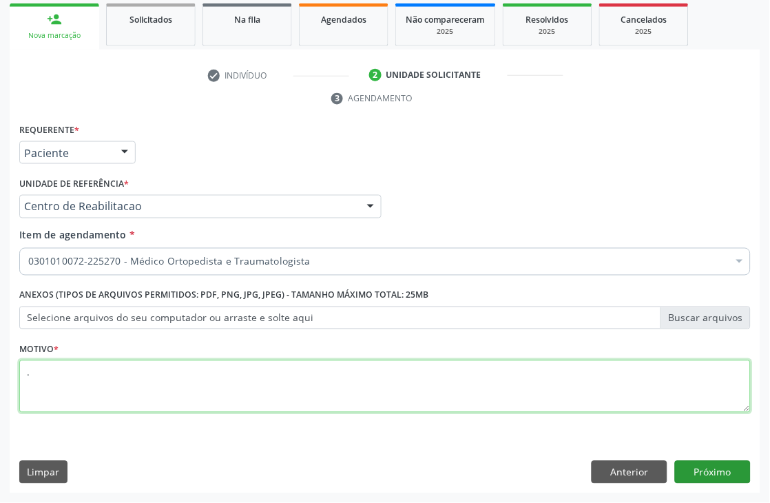
type textarea "."
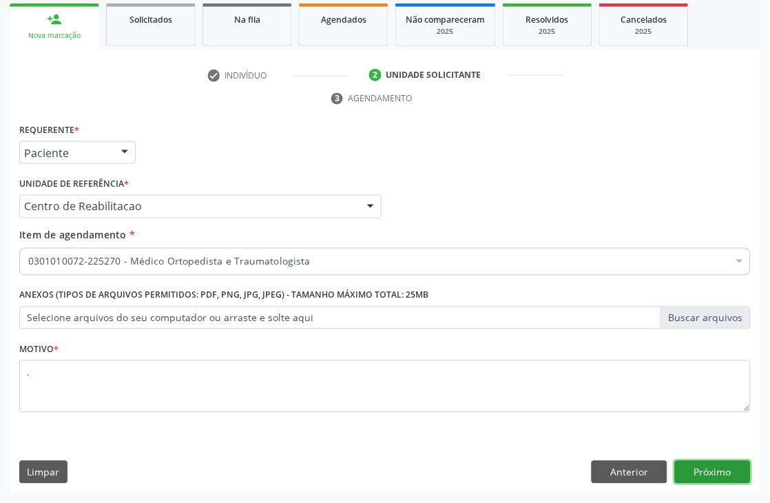
click at [728, 471] on button "Próximo" at bounding box center [713, 472] width 76 height 23
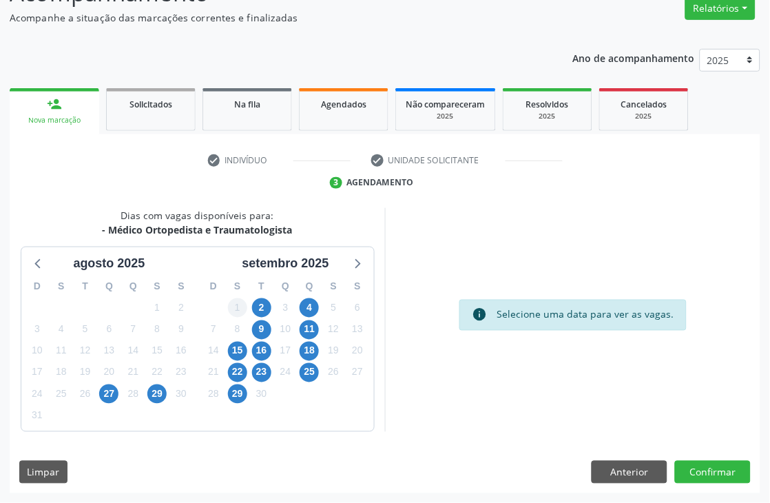
scroll to position [147, 0]
click at [256, 308] on span "2" at bounding box center [261, 307] width 19 height 19
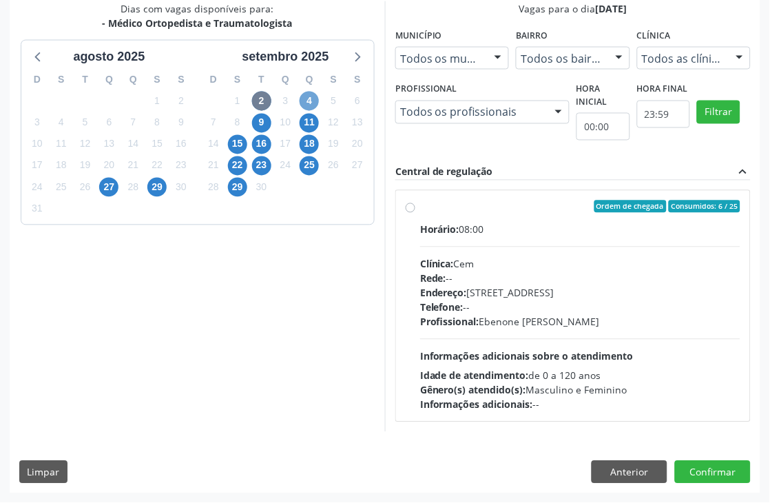
click at [311, 99] on span "4" at bounding box center [309, 101] width 19 height 19
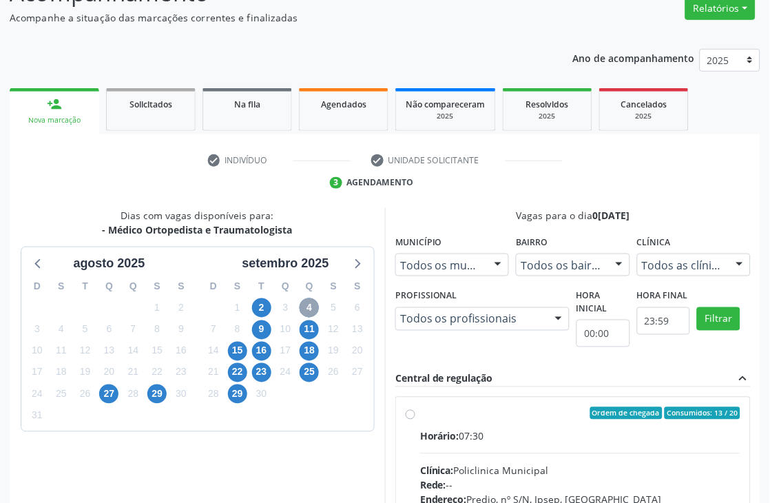
scroll to position [353, 0]
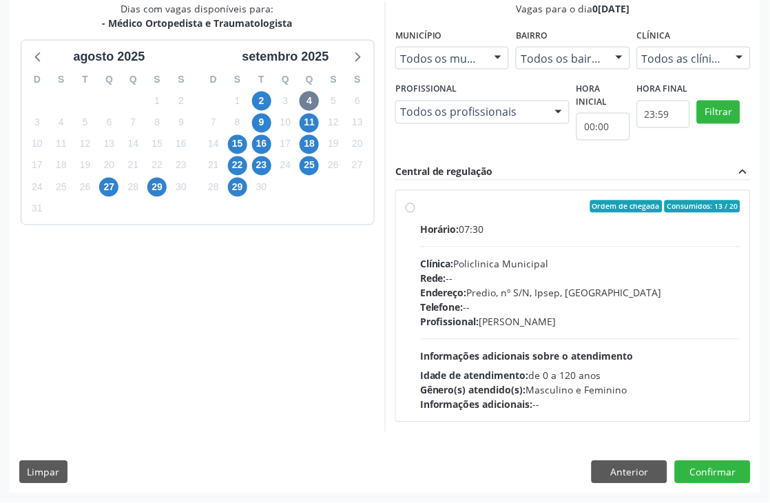
click at [458, 318] on span "Profissional:" at bounding box center [449, 322] width 59 height 13
click at [415, 213] on input "Ordem de chegada Consumidos: 13 / 20 Horário: 07:30 Clínica: Policlinica Munici…" at bounding box center [411, 206] width 10 height 12
radio input "true"
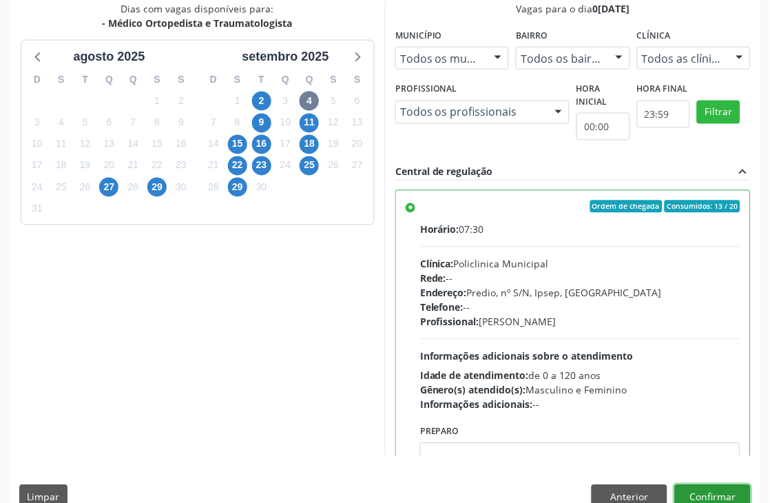
click at [722, 490] on button "Confirmar" at bounding box center [713, 496] width 76 height 23
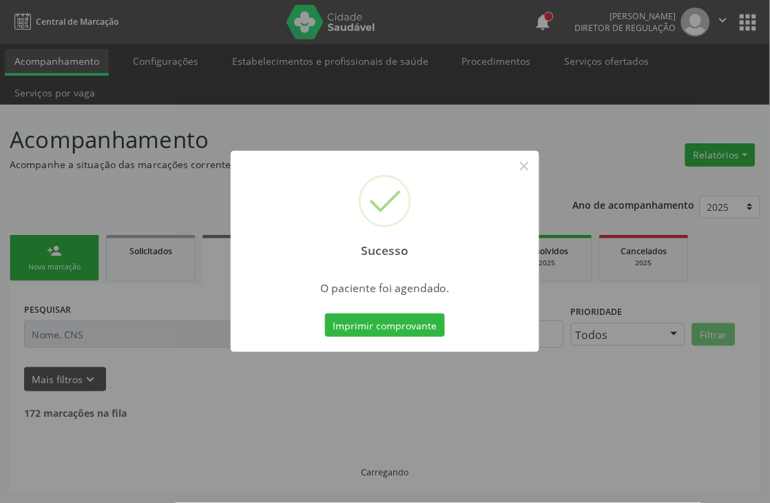
scroll to position [0, 0]
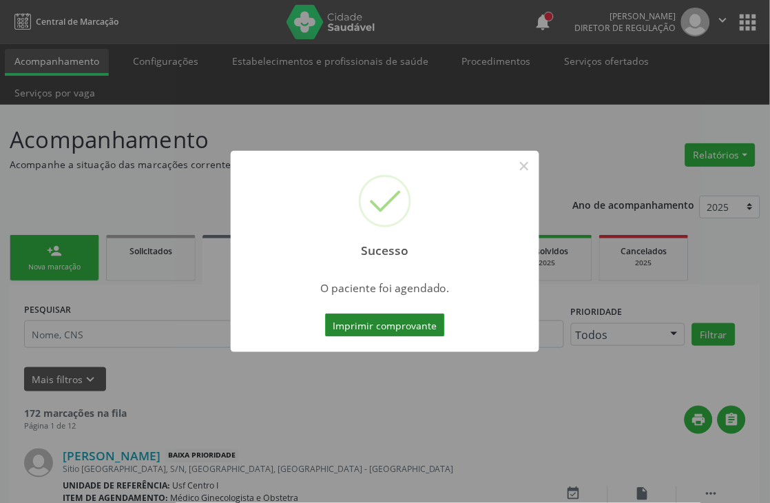
click at [383, 320] on button "Imprimir comprovante" at bounding box center [385, 324] width 120 height 23
